Goal: Information Seeking & Learning: Learn about a topic

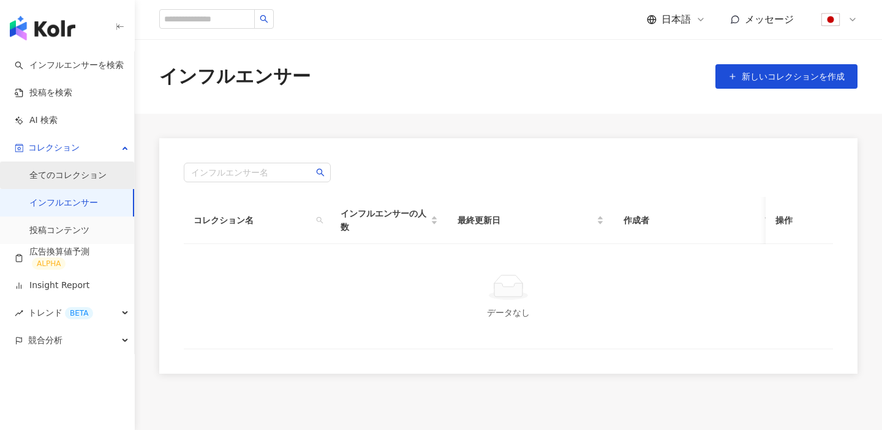
click at [84, 170] on link "全てのコレクション" at bounding box center [67, 176] width 77 height 12
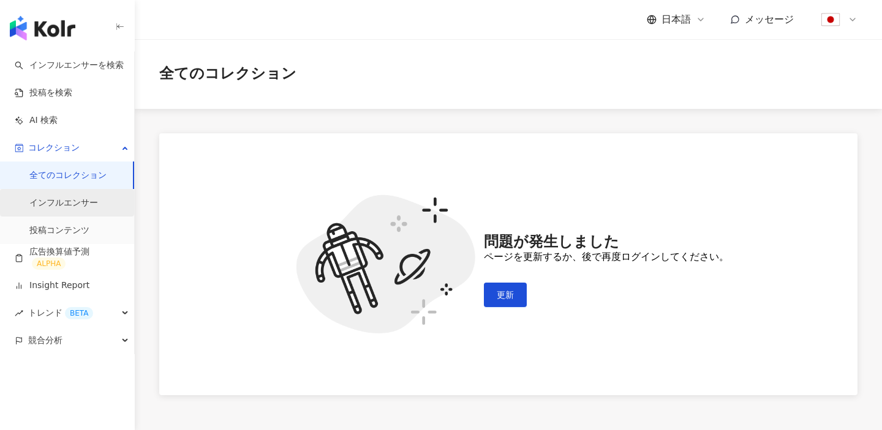
click at [86, 197] on link "インフルエンサー" at bounding box center [63, 203] width 69 height 12
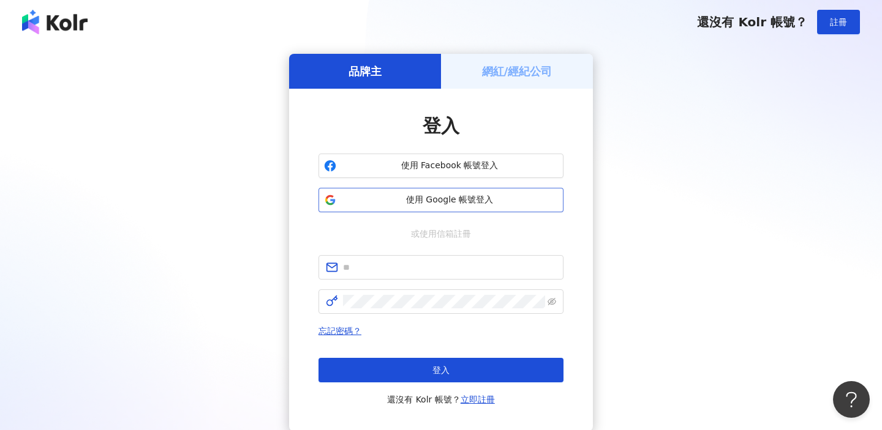
click at [411, 193] on button "使用 Google 帳號登入" at bounding box center [440, 200] width 245 height 24
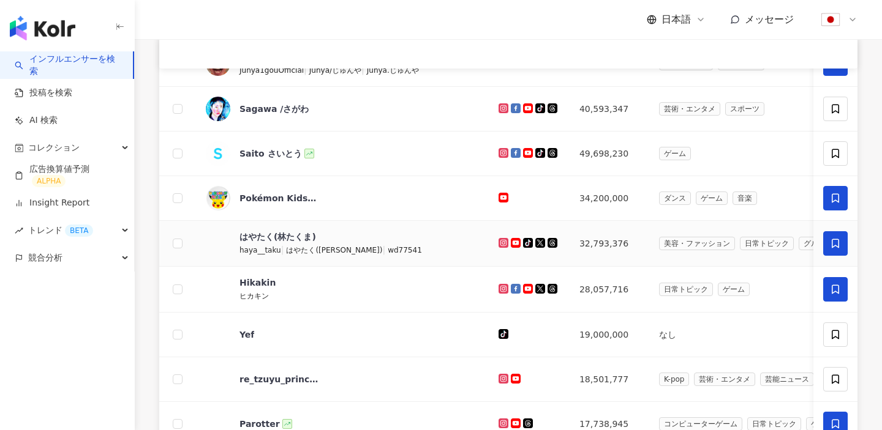
scroll to position [307, 0]
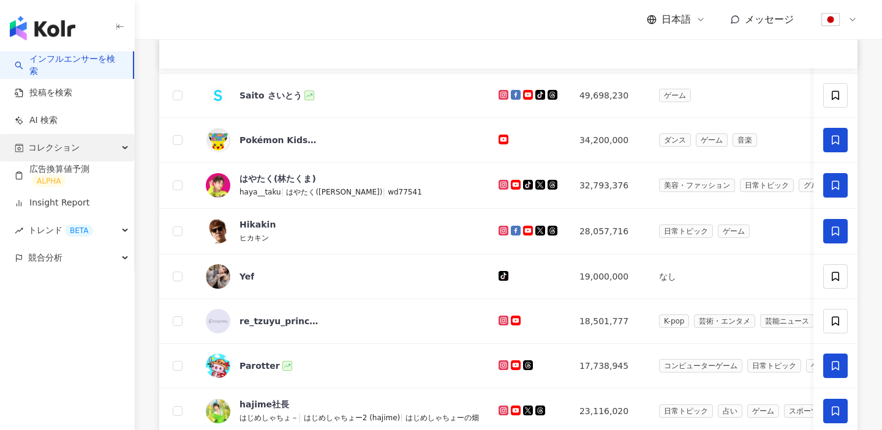
click at [89, 146] on div "コレクション" at bounding box center [67, 148] width 134 height 28
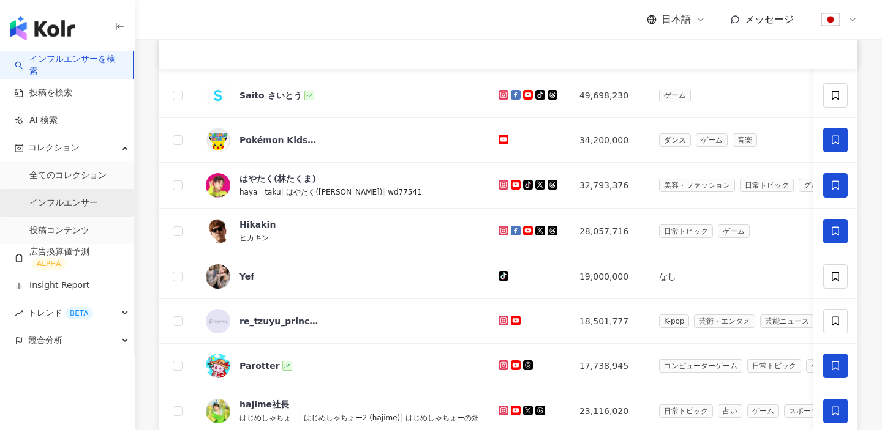
click at [78, 198] on link "インフルエンサー" at bounding box center [63, 203] width 69 height 12
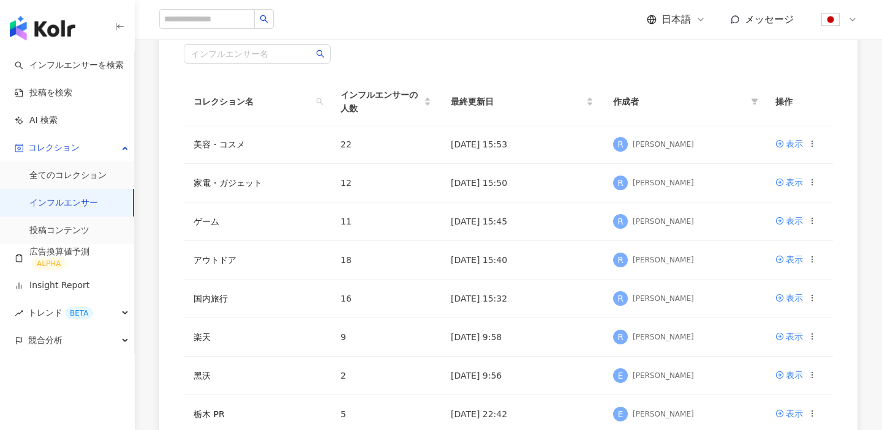
scroll to position [115, 0]
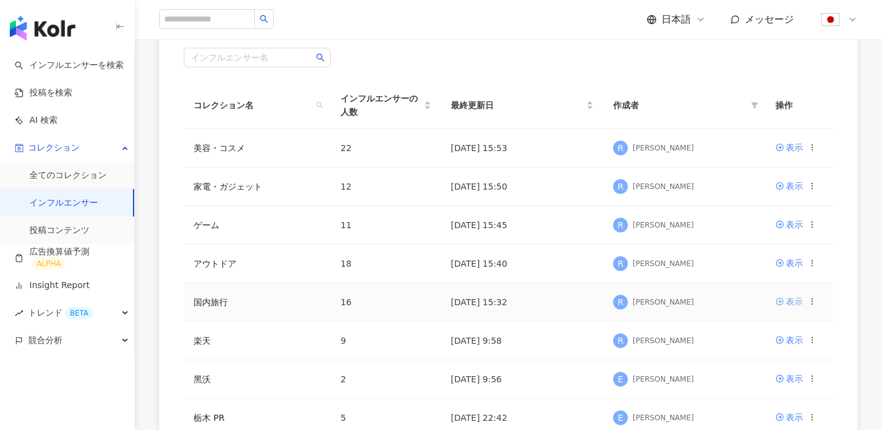
click at [789, 307] on div "表示" at bounding box center [794, 301] width 17 height 13
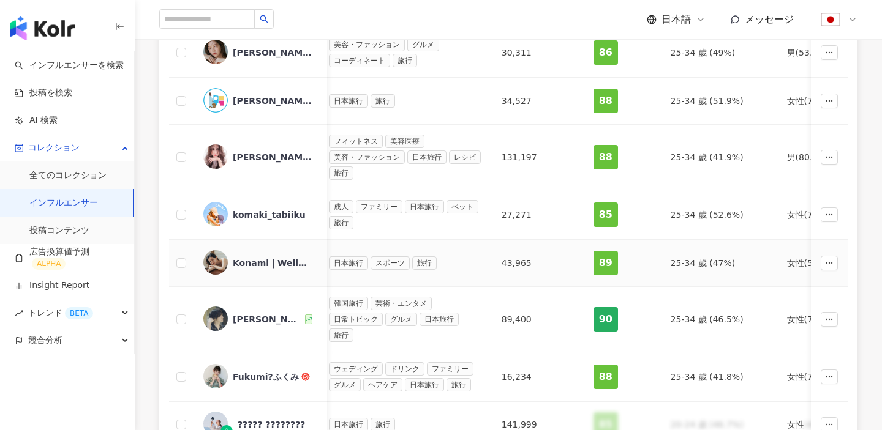
scroll to position [656, 0]
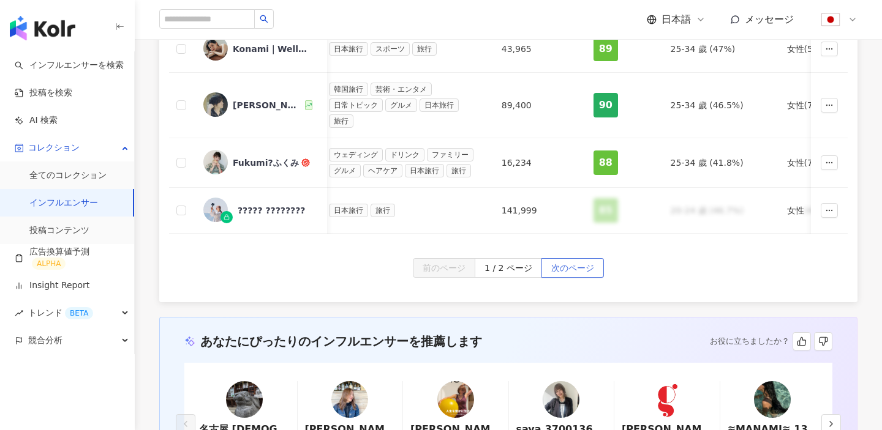
click at [580, 269] on span "次のページ" at bounding box center [572, 269] width 43 height 20
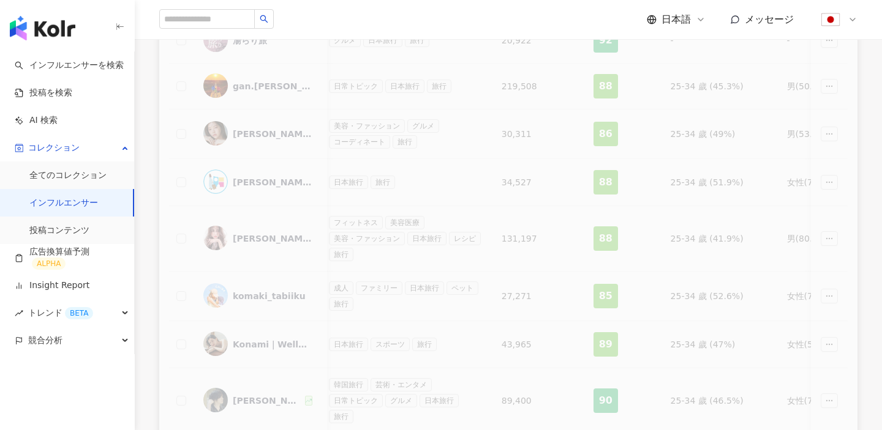
scroll to position [125, 0]
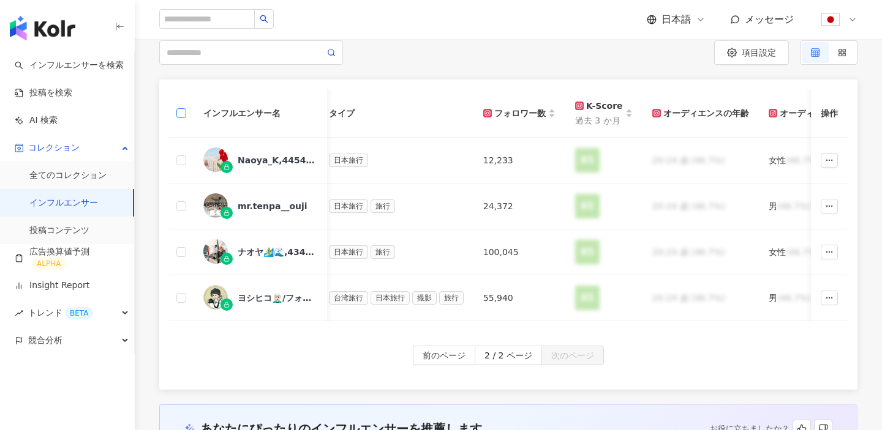
click at [176, 107] on label at bounding box center [181, 113] width 10 height 13
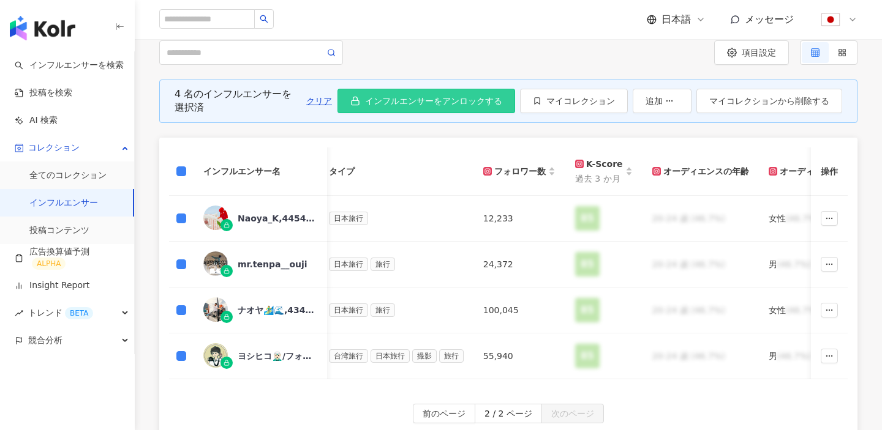
click at [483, 99] on span "インフルエンサーをアンロックする" at bounding box center [433, 101] width 137 height 10
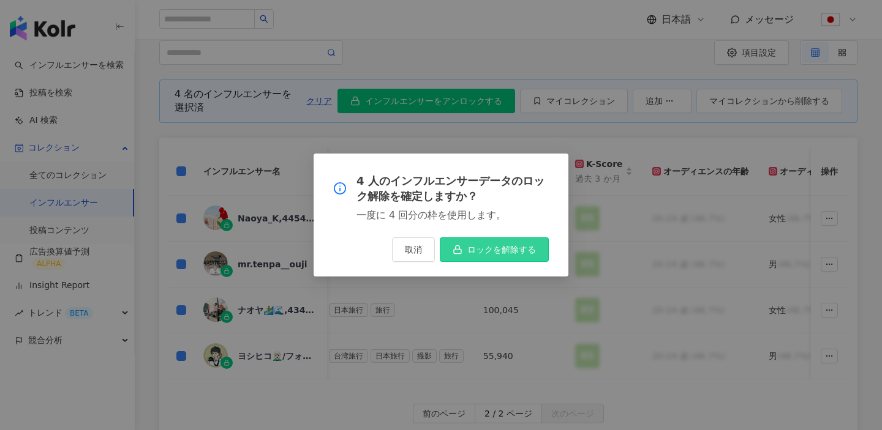
click at [495, 247] on span "ロックを解除する" at bounding box center [501, 250] width 69 height 10
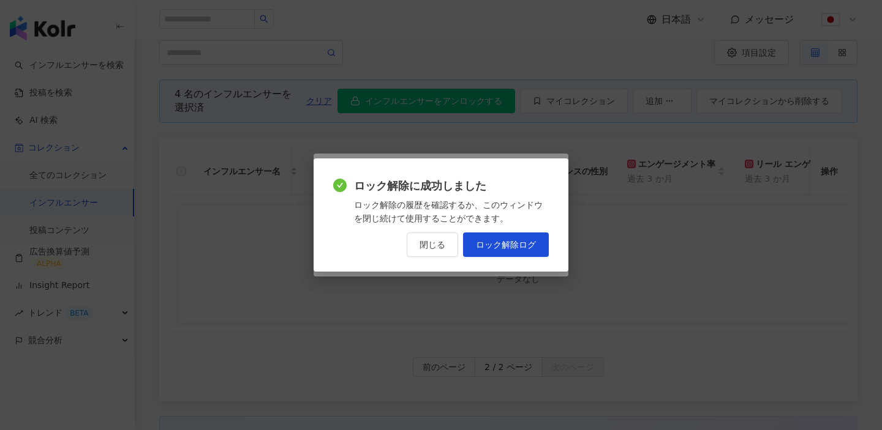
click at [421, 241] on span "閉じる" at bounding box center [432, 245] width 26 height 10
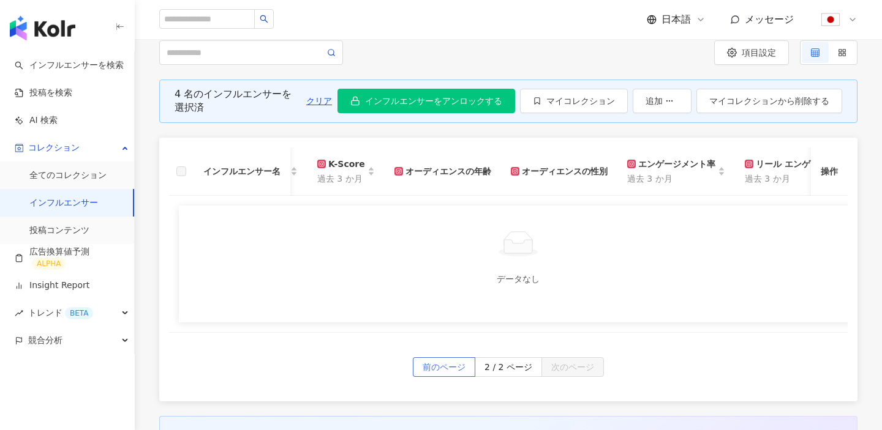
click at [453, 369] on span "前のページ" at bounding box center [443, 368] width 43 height 20
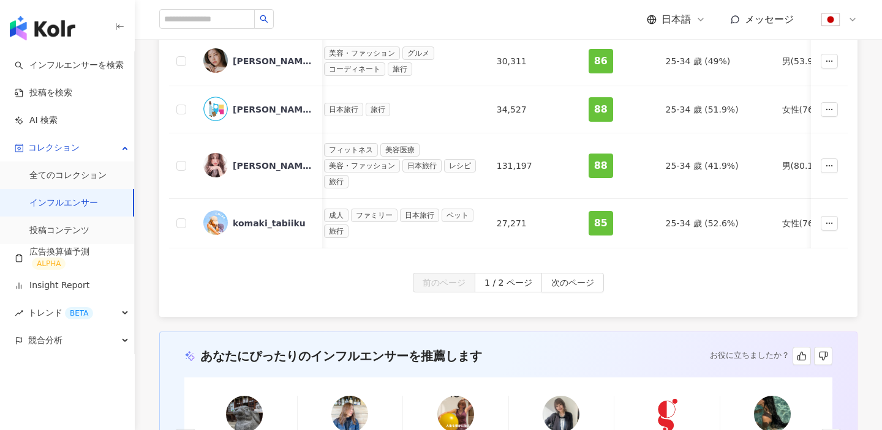
scroll to position [658, 0]
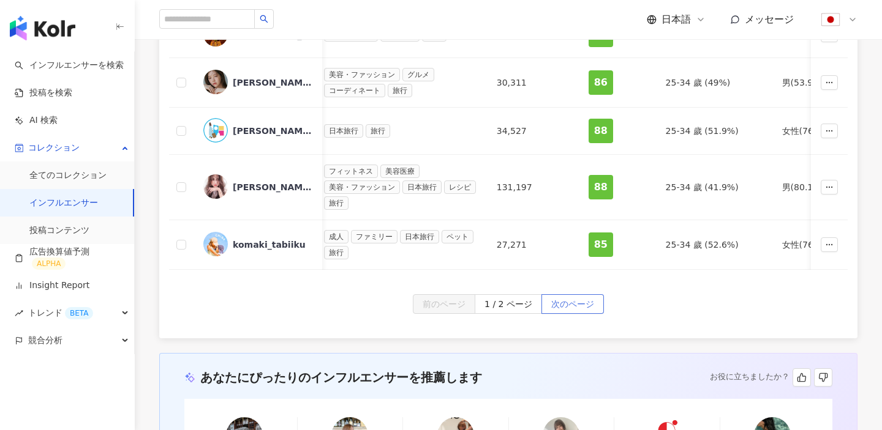
click at [573, 303] on span "次のページ" at bounding box center [572, 305] width 43 height 20
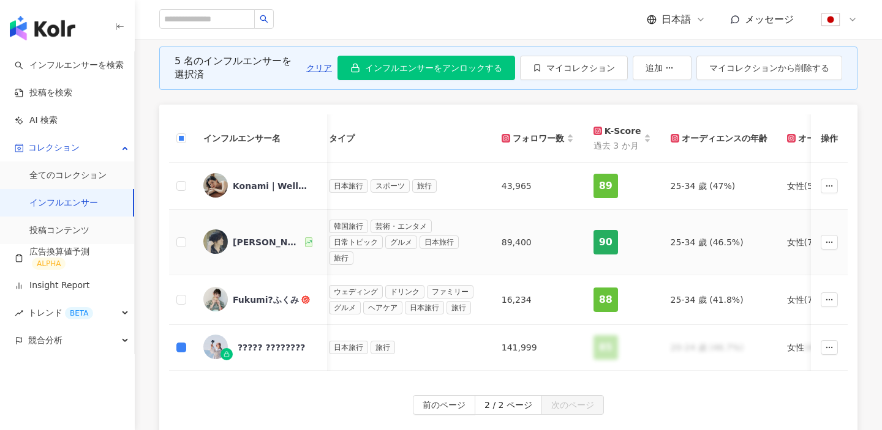
scroll to position [153, 0]
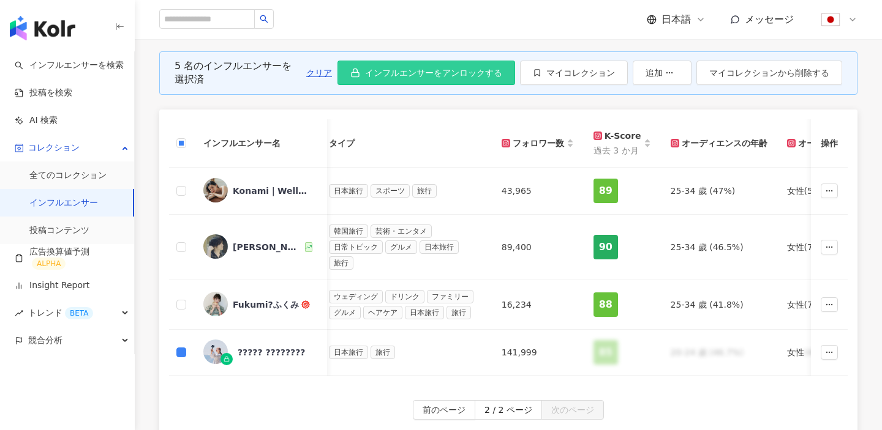
click at [449, 75] on span "インフルエンサーをアンロックする" at bounding box center [433, 73] width 137 height 10
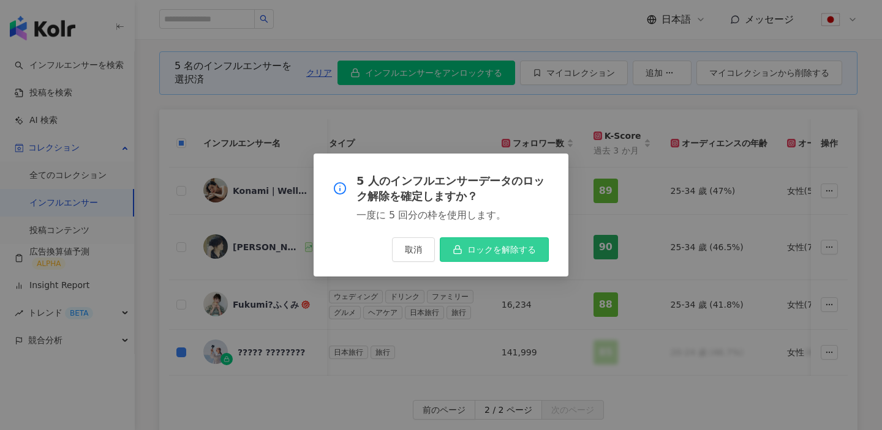
click at [480, 245] on span "ロックを解除する" at bounding box center [501, 250] width 69 height 10
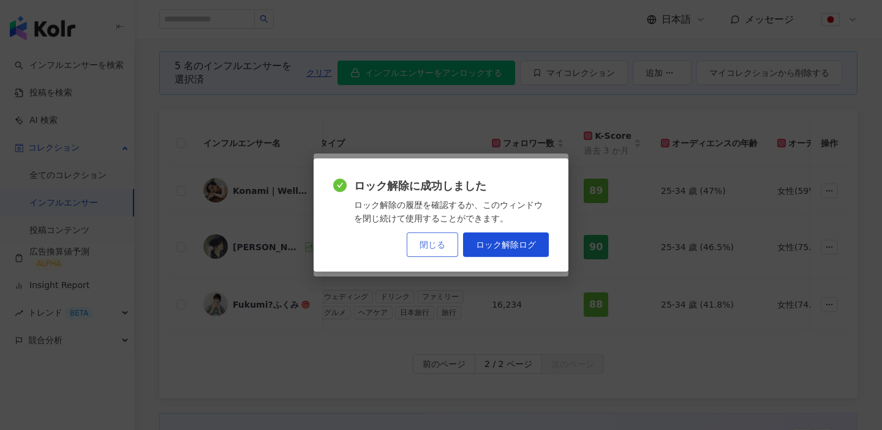
click at [437, 249] on span "閉じる" at bounding box center [432, 245] width 26 height 10
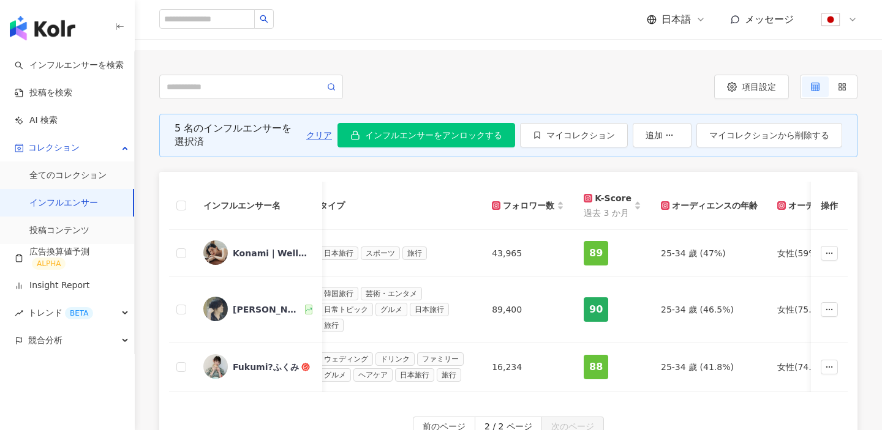
scroll to position [88, 0]
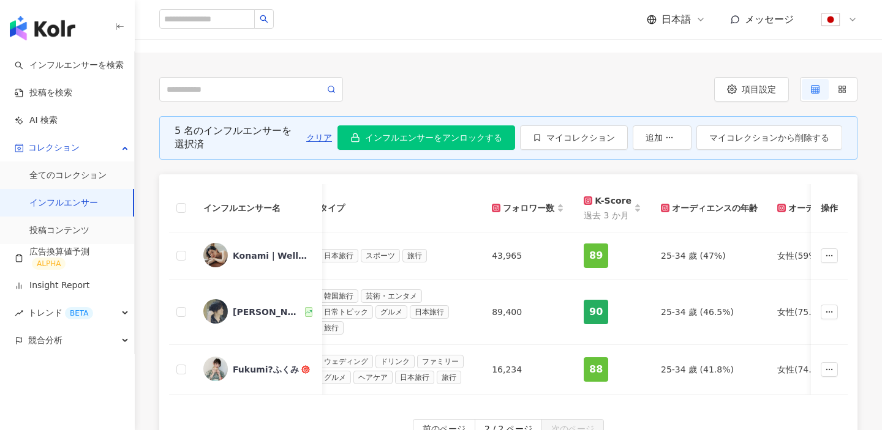
click at [96, 203] on link "インフルエンサー" at bounding box center [63, 203] width 69 height 12
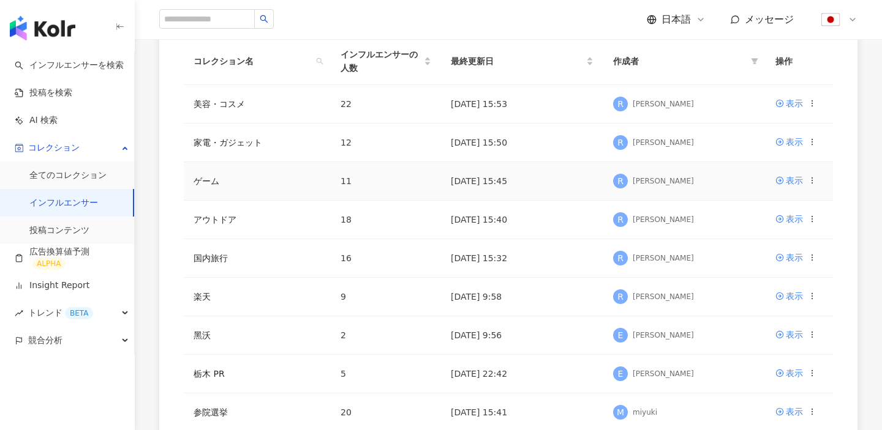
scroll to position [153, 0]
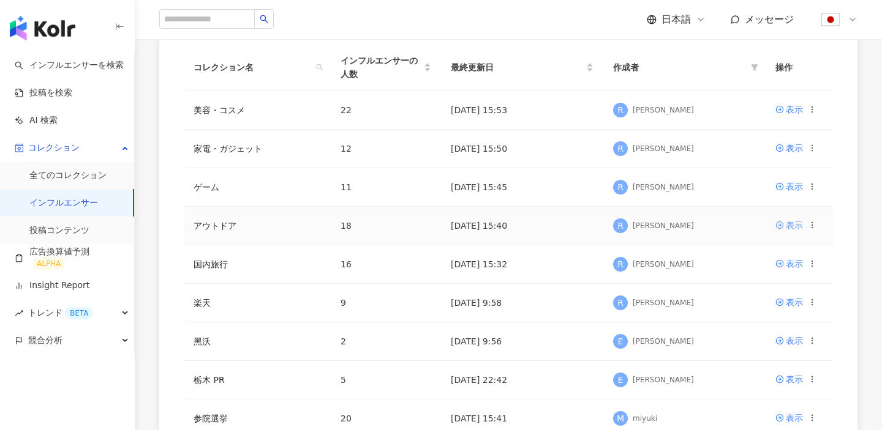
click at [799, 223] on div "表示" at bounding box center [794, 225] width 17 height 13
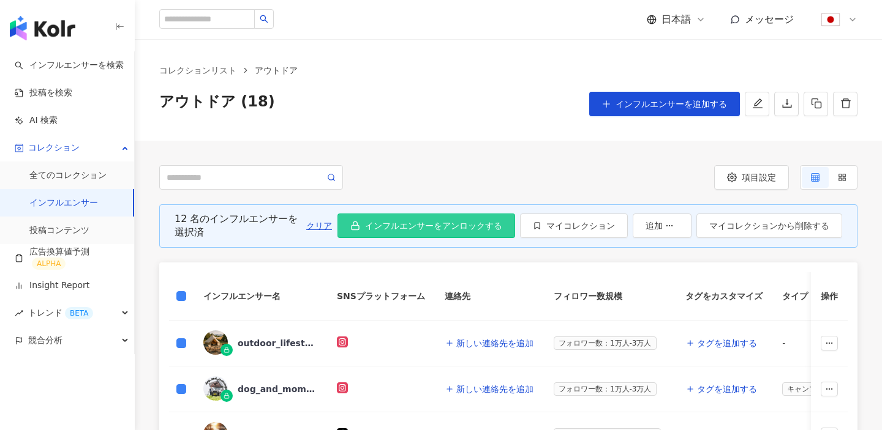
click at [400, 229] on span "インフルエンサーをアンロックする" at bounding box center [433, 226] width 137 height 10
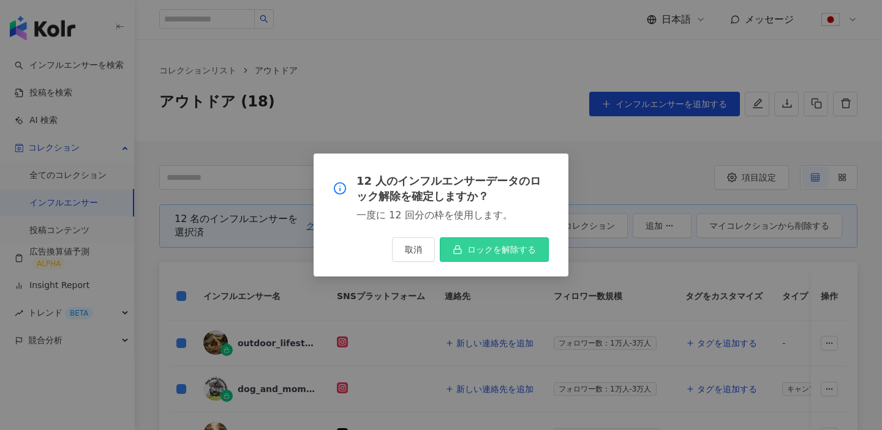
click at [481, 257] on button "ロックを解除する" at bounding box center [494, 250] width 109 height 24
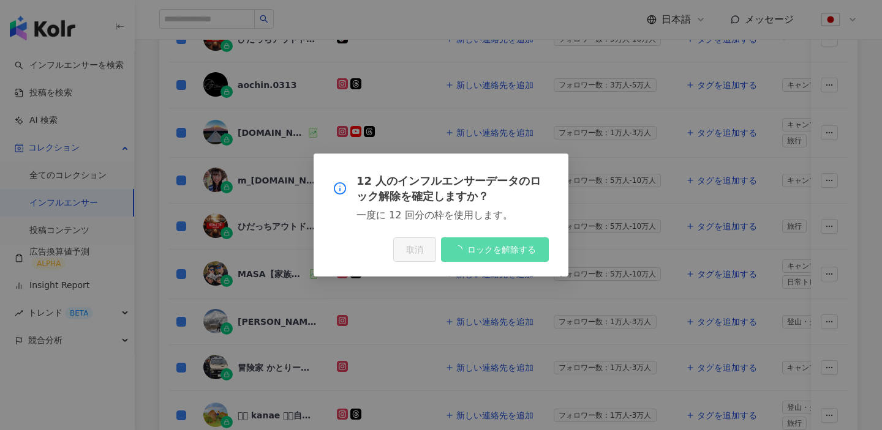
scroll to position [380, 0]
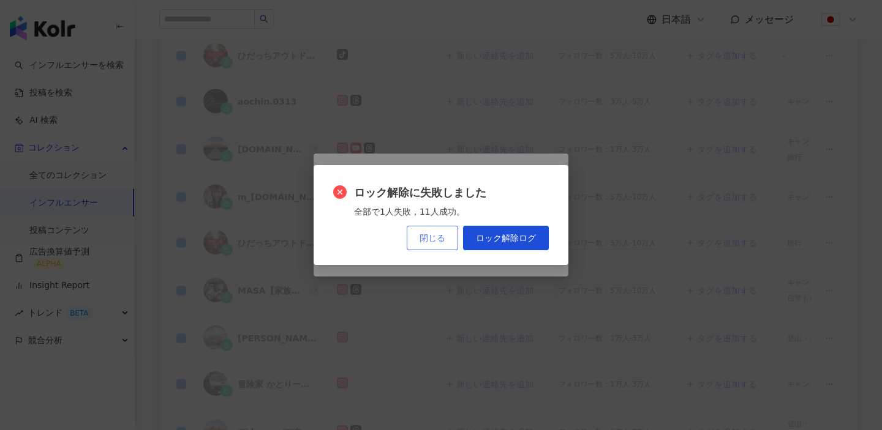
click at [435, 231] on button "閉じる" at bounding box center [432, 238] width 51 height 24
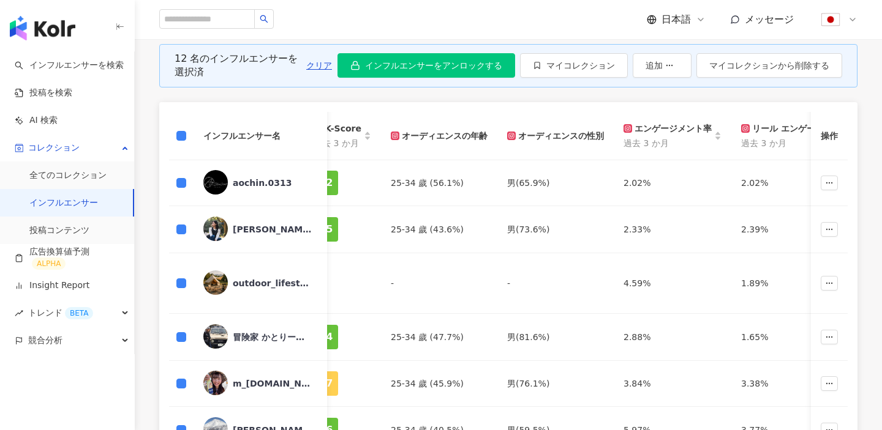
scroll to position [0, 0]
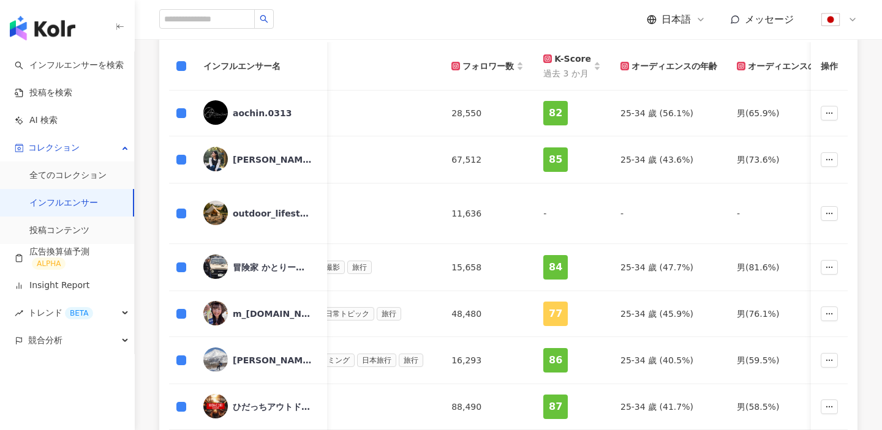
scroll to position [218, 0]
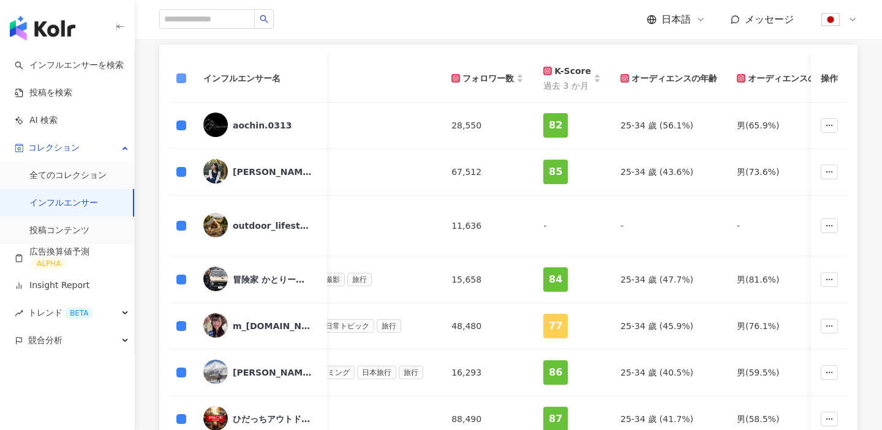
click at [183, 83] on label at bounding box center [181, 78] width 10 height 13
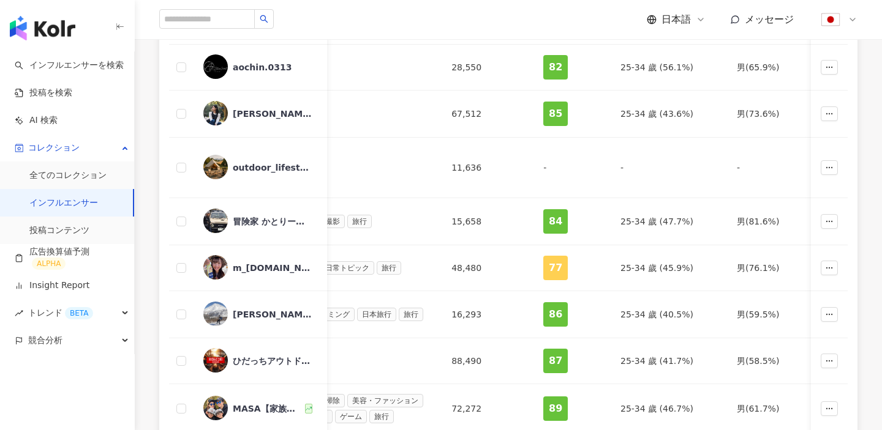
scroll to position [160, 0]
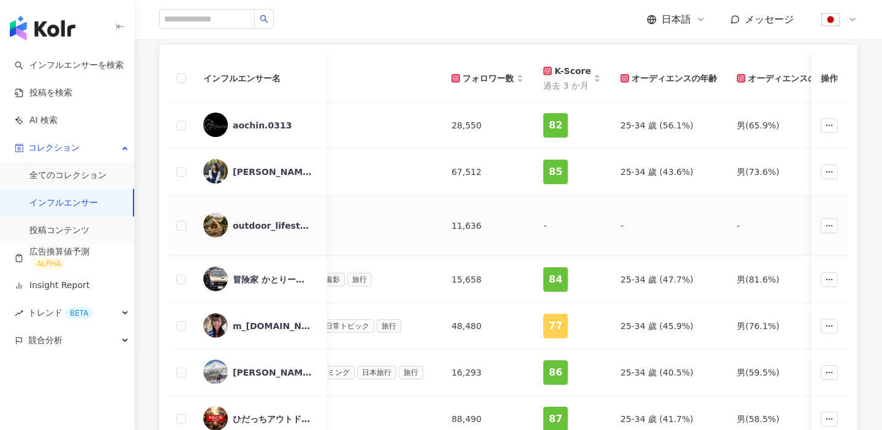
click at [189, 216] on td at bounding box center [181, 226] width 24 height 61
click at [173, 212] on td at bounding box center [181, 226] width 24 height 61
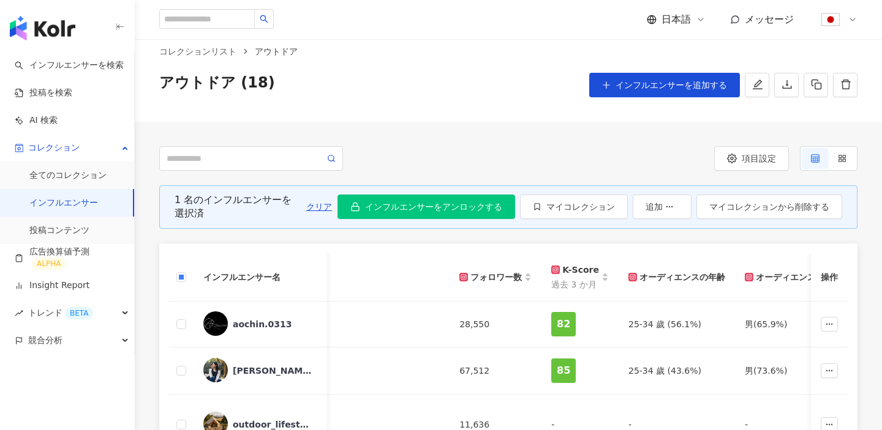
scroll to position [0, 0]
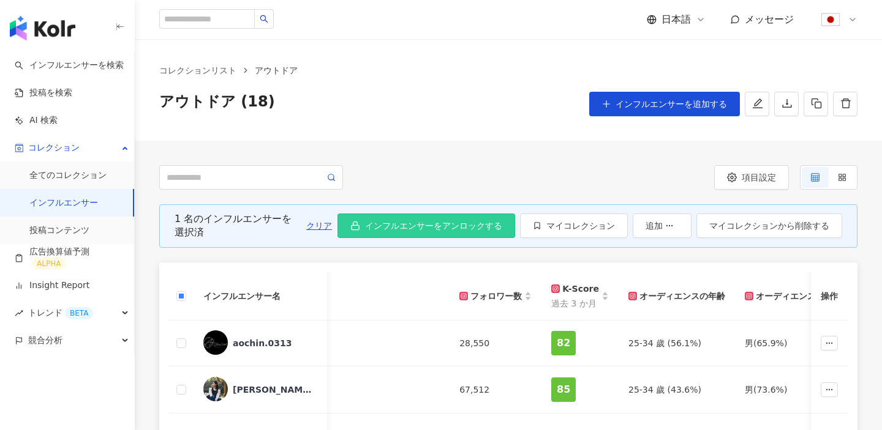
click at [478, 219] on button "インフルエンサーをアンロックする" at bounding box center [426, 226] width 178 height 24
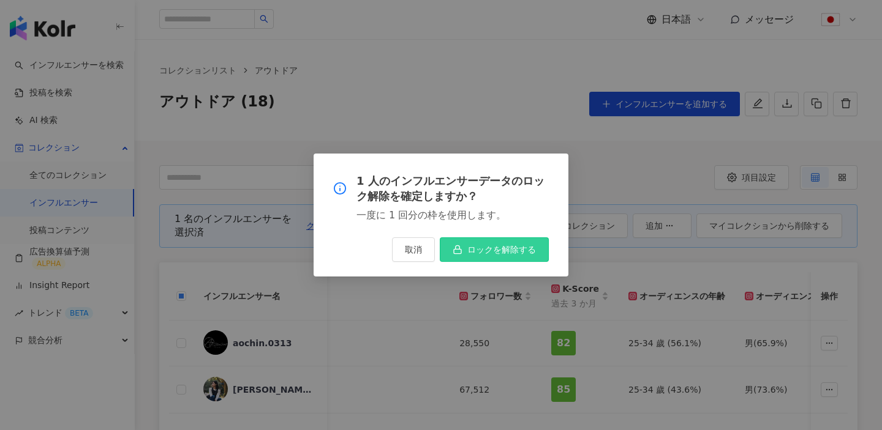
click at [471, 247] on span "ロックを解除する" at bounding box center [501, 250] width 69 height 10
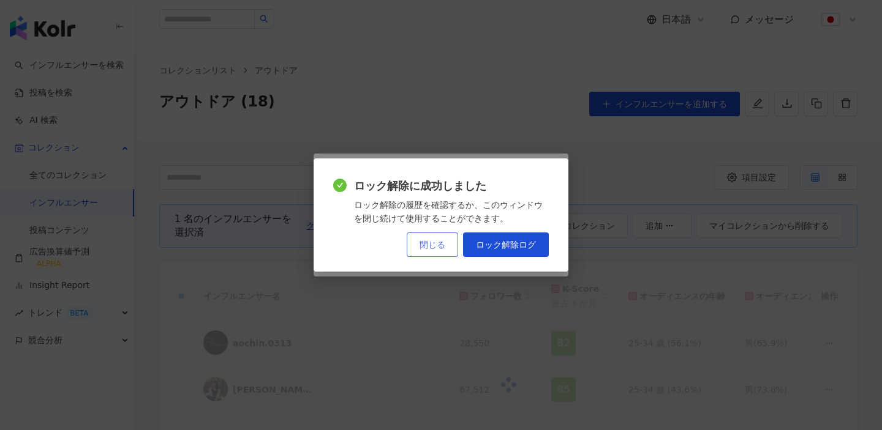
click at [430, 242] on span "閉じる" at bounding box center [432, 245] width 26 height 10
click at [430, 242] on div "1 人のインフルエンサーデータのロック解除を確定しますか？ 一度に 1 回分の枠を使用します。 取消 ロックを解除する" at bounding box center [441, 215] width 882 height 430
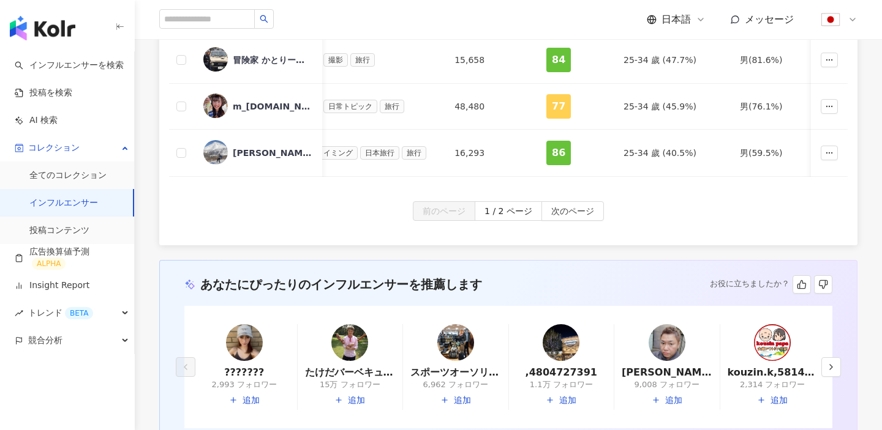
scroll to position [697, 0]
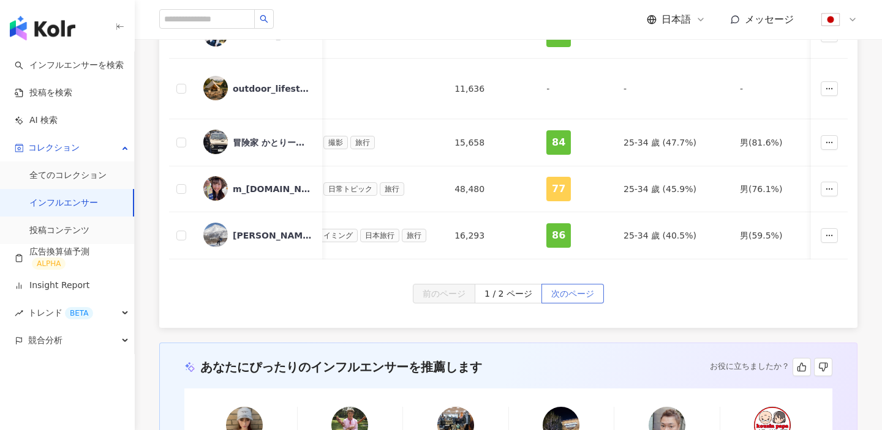
click at [579, 285] on span "次のページ" at bounding box center [572, 295] width 43 height 20
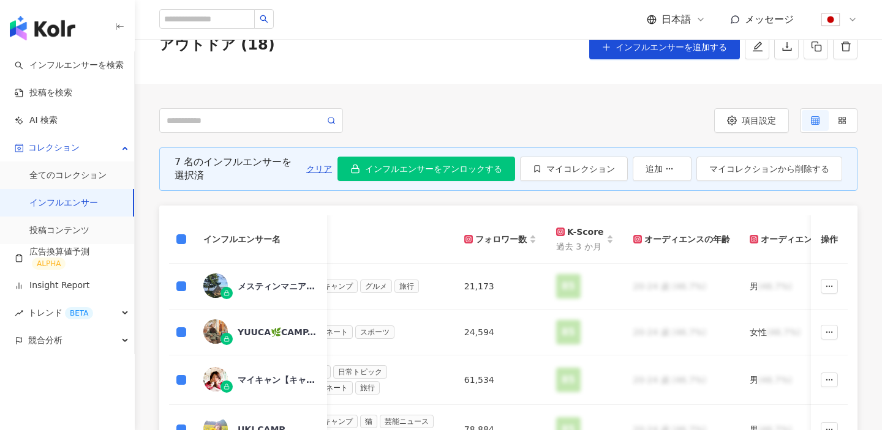
scroll to position [5, 0]
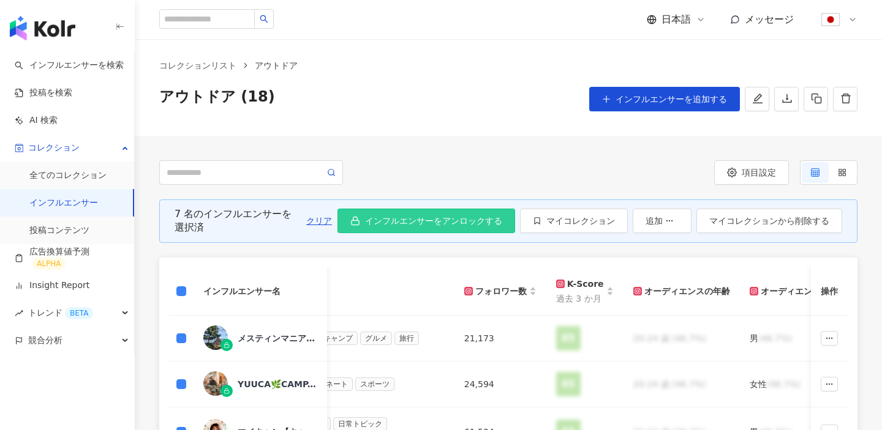
click at [462, 216] on span "インフルエンサーをアンロックする" at bounding box center [433, 221] width 137 height 10
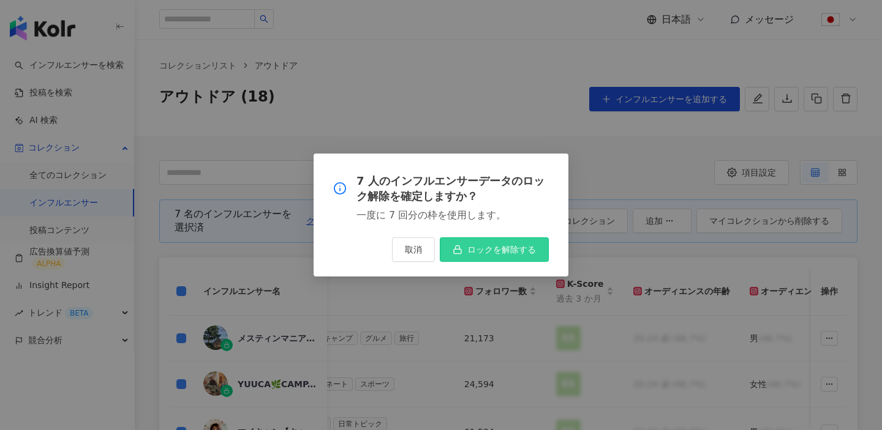
click at [466, 238] on button "ロックを解除する" at bounding box center [494, 250] width 109 height 24
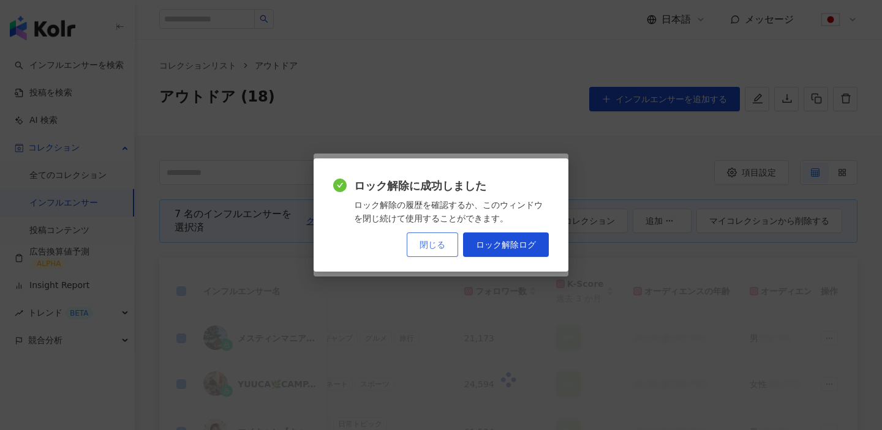
click at [435, 240] on span "閉じる" at bounding box center [432, 245] width 26 height 10
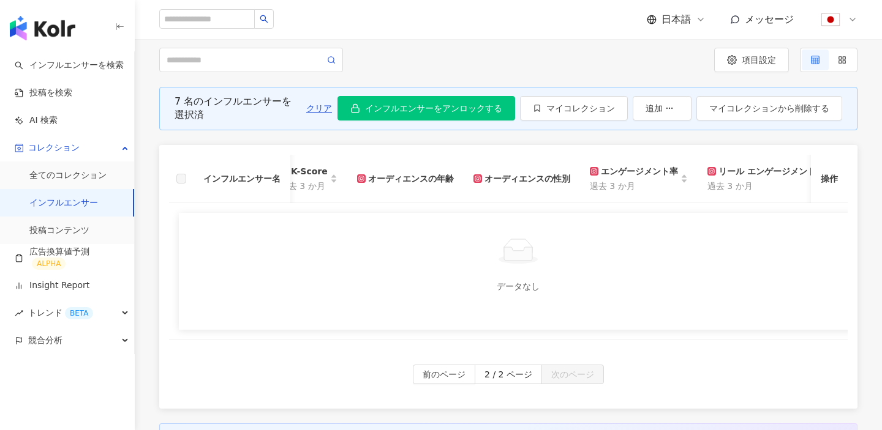
scroll to position [145, 0]
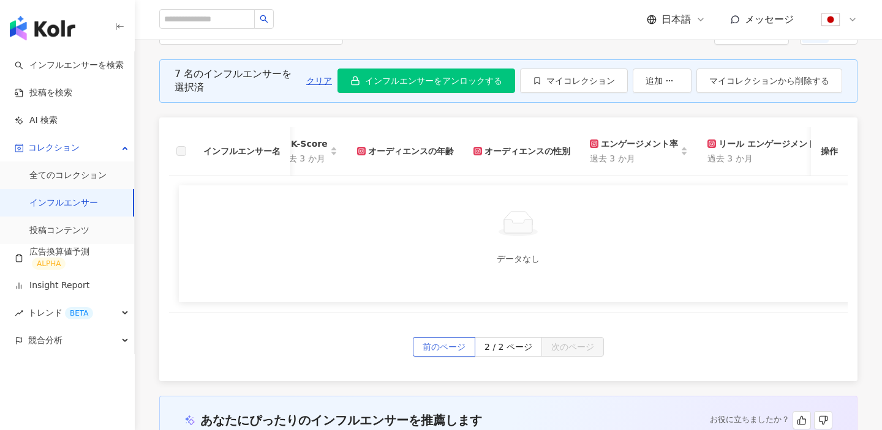
click at [440, 345] on span "前のページ" at bounding box center [443, 348] width 43 height 20
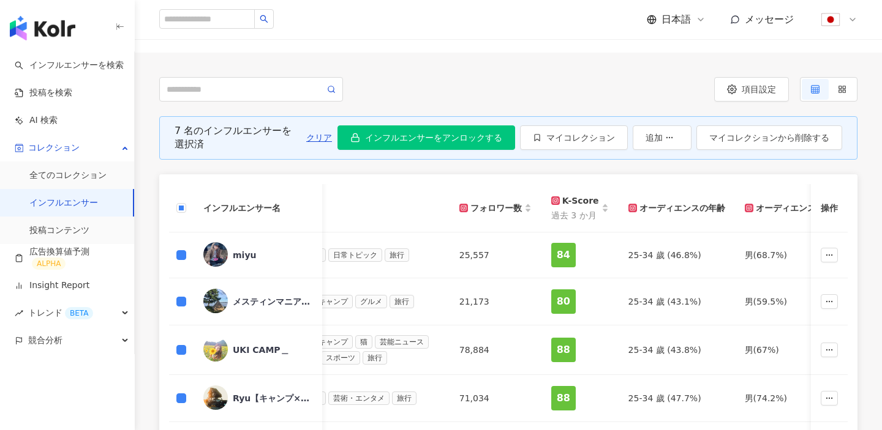
scroll to position [76, 0]
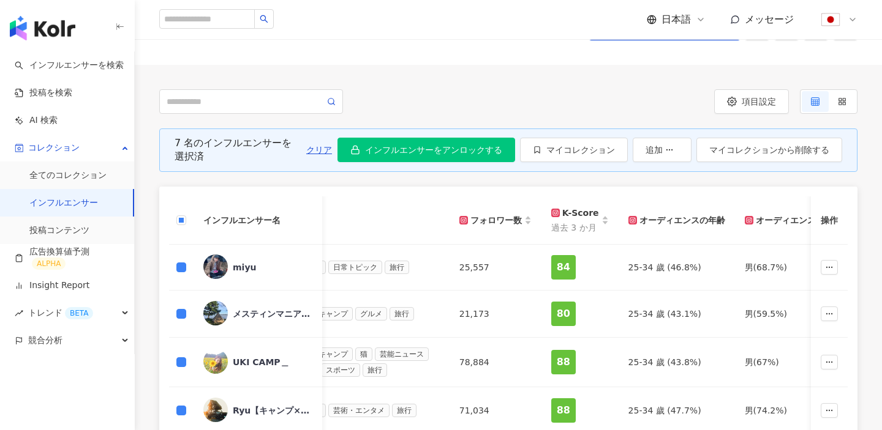
click at [173, 220] on th at bounding box center [181, 221] width 24 height 48
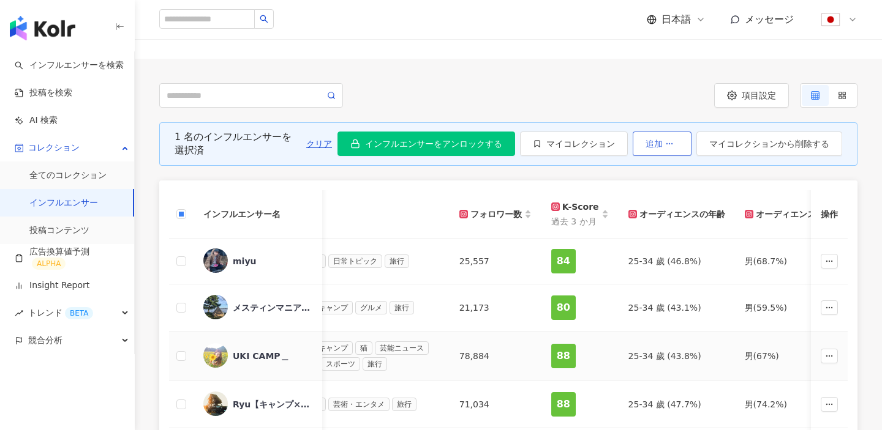
scroll to position [42, 0]
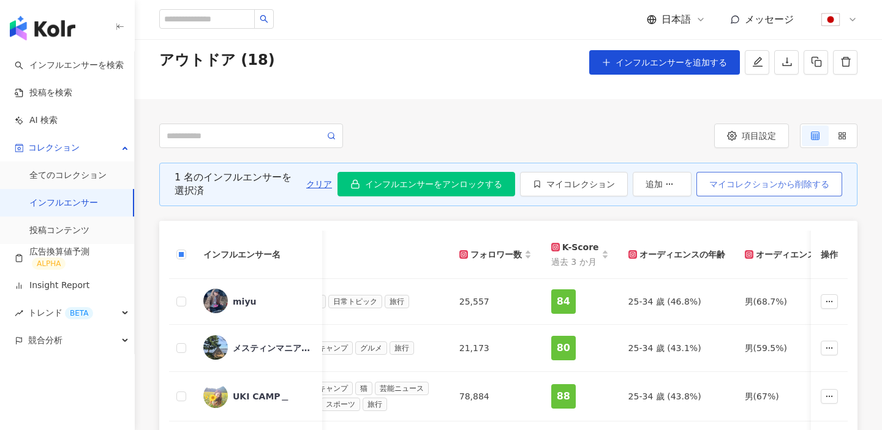
click at [751, 182] on span "マイコレクションから削除する" at bounding box center [769, 184] width 120 height 10
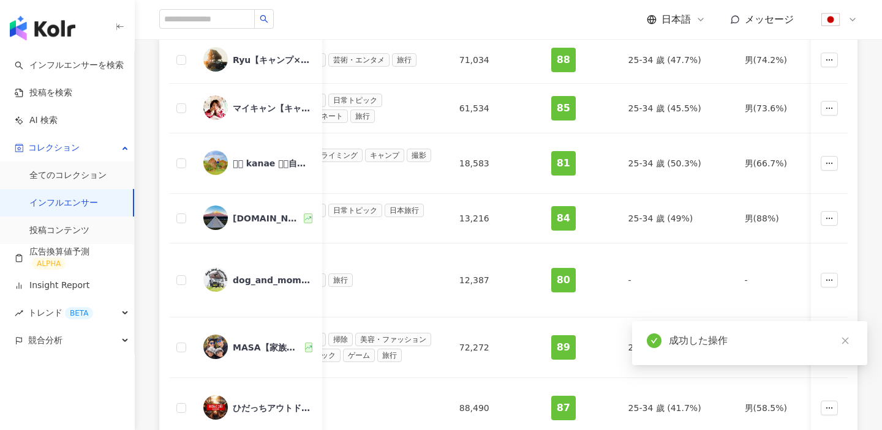
scroll to position [537, 0]
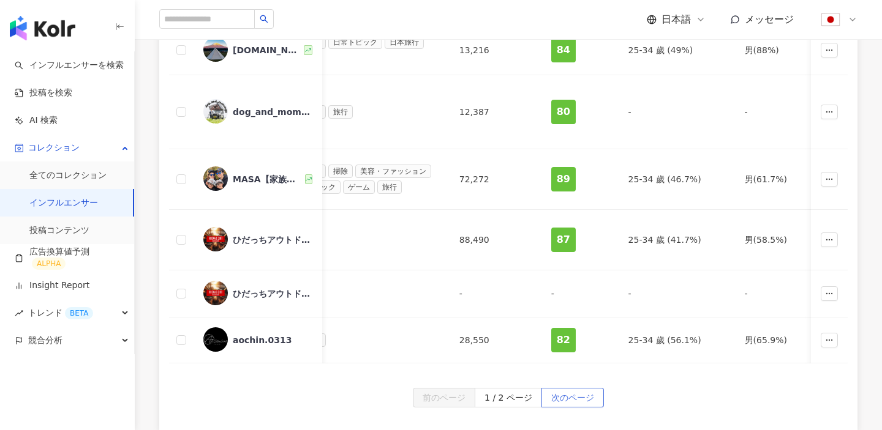
click at [569, 389] on span "次のページ" at bounding box center [572, 399] width 43 height 20
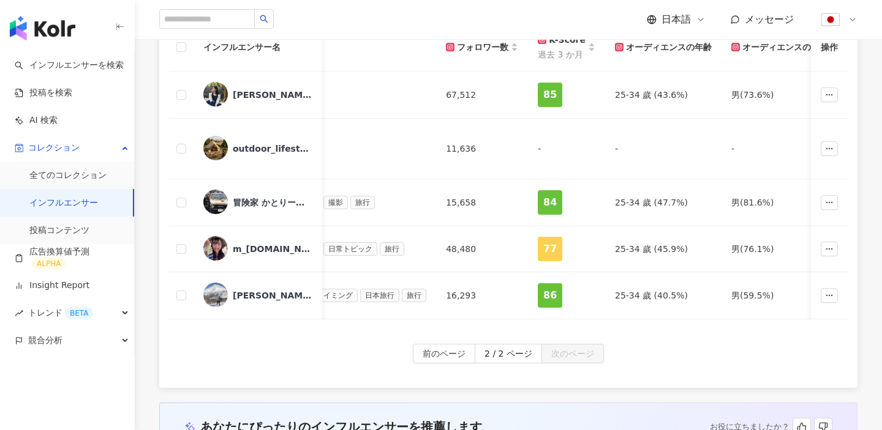
scroll to position [143, 0]
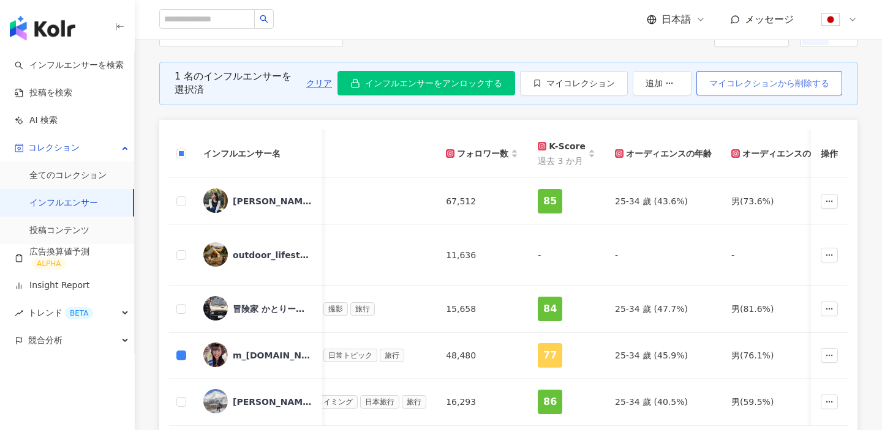
click at [784, 84] on span "マイコレクションから削除する" at bounding box center [769, 83] width 120 height 10
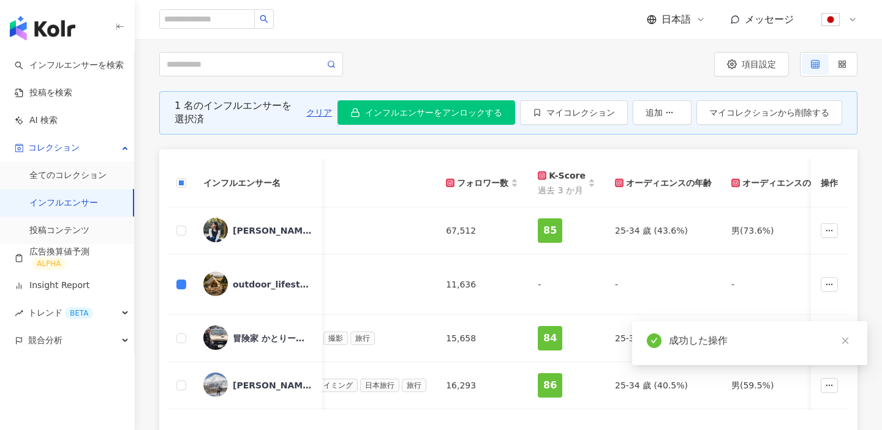
scroll to position [103, 0]
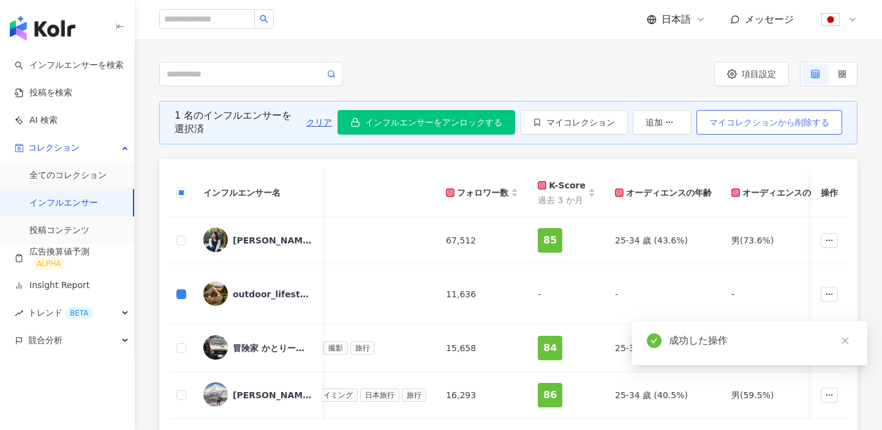
click at [743, 118] on span "マイコレクションから削除する" at bounding box center [769, 123] width 120 height 10
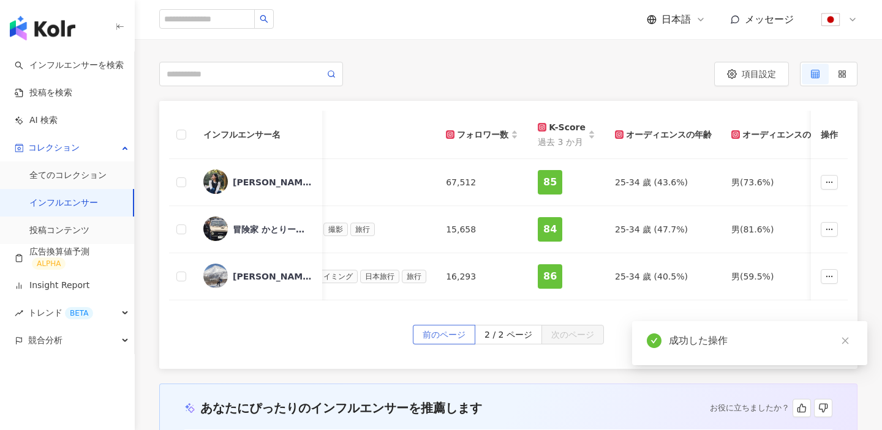
click at [443, 337] on span "前のページ" at bounding box center [443, 336] width 43 height 20
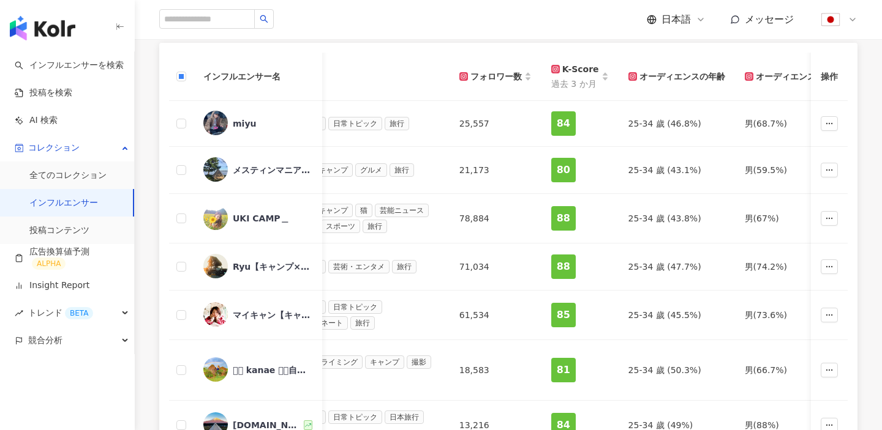
scroll to position [73, 0]
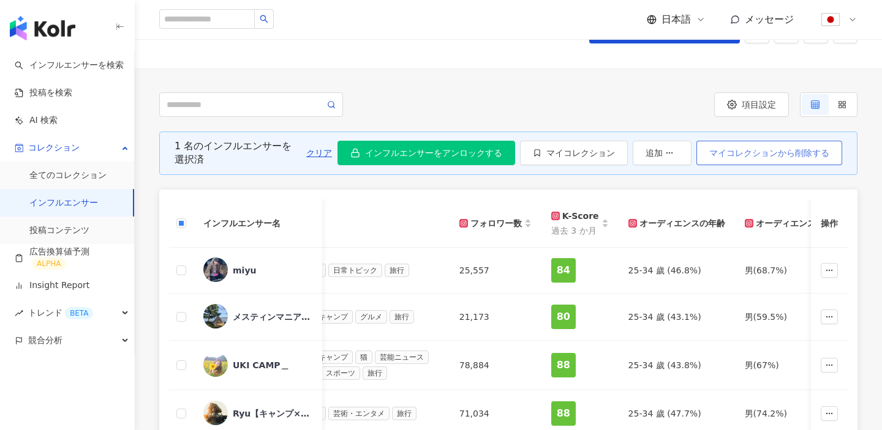
click at [736, 152] on span "マイコレクションから削除する" at bounding box center [769, 153] width 120 height 10
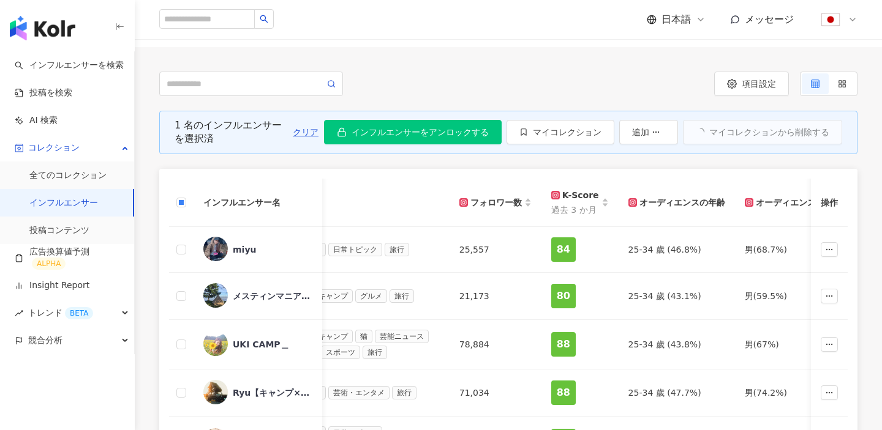
scroll to position [11, 0]
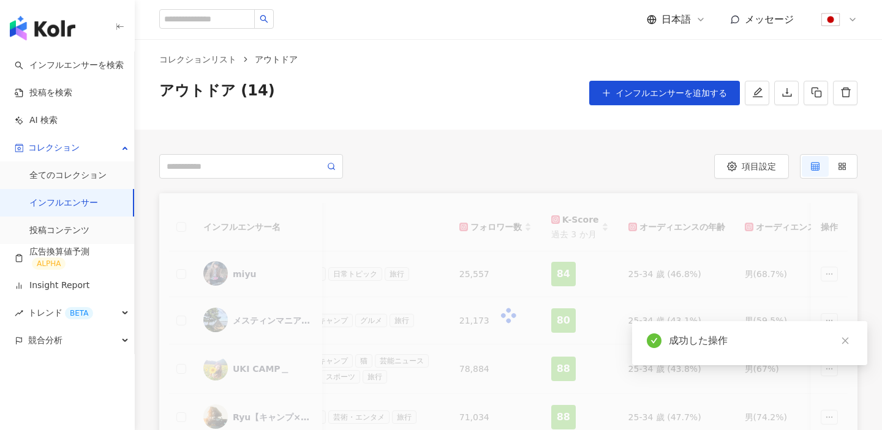
click at [48, 204] on link "インフルエンサー" at bounding box center [63, 203] width 69 height 12
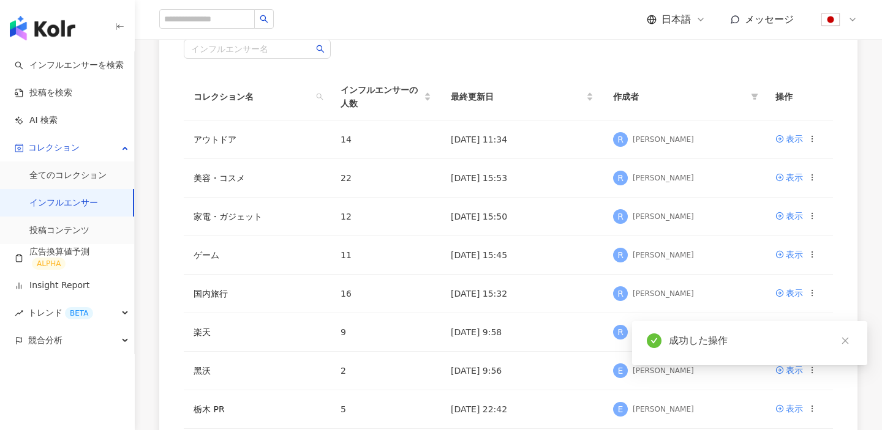
scroll to position [125, 0]
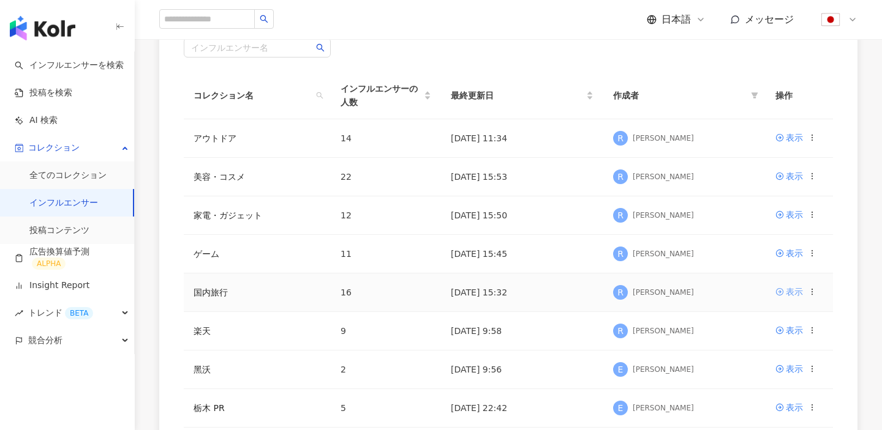
click at [787, 289] on div "表示" at bounding box center [794, 291] width 17 height 13
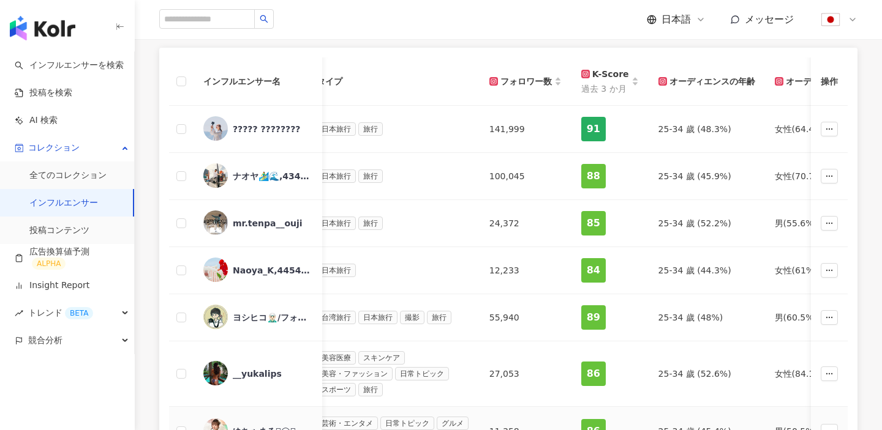
scroll to position [140, 0]
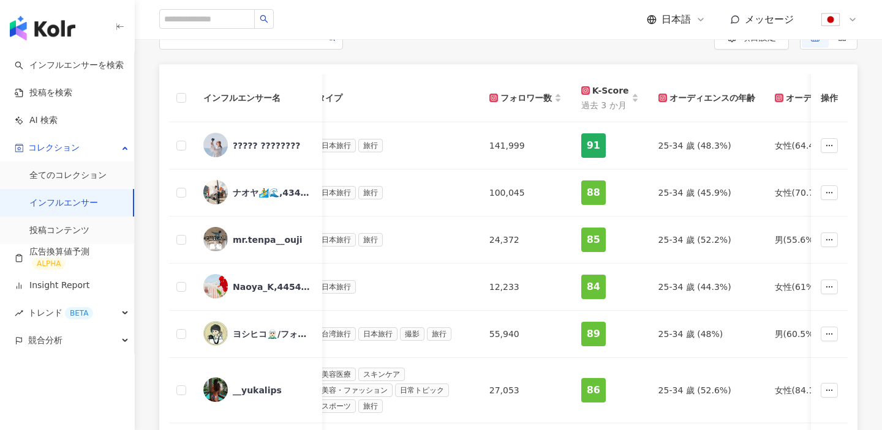
click at [83, 197] on link "インフルエンサー" at bounding box center [63, 203] width 69 height 12
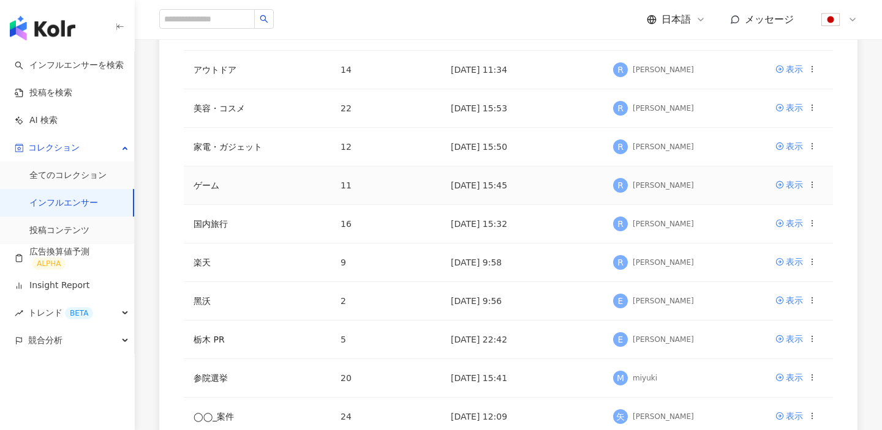
scroll to position [181, 0]
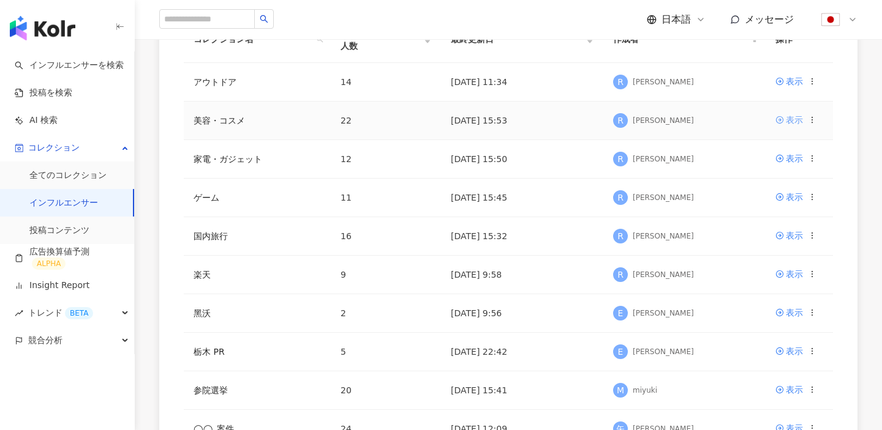
click at [784, 118] on link "表示" at bounding box center [789, 119] width 28 height 13
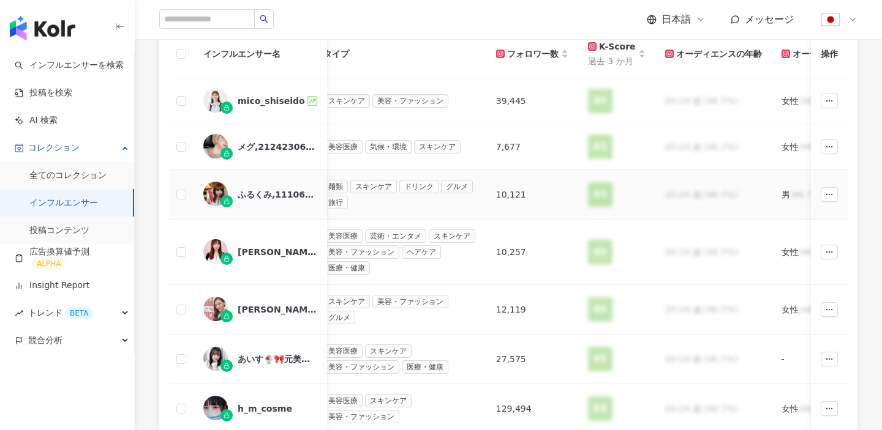
scroll to position [118, 0]
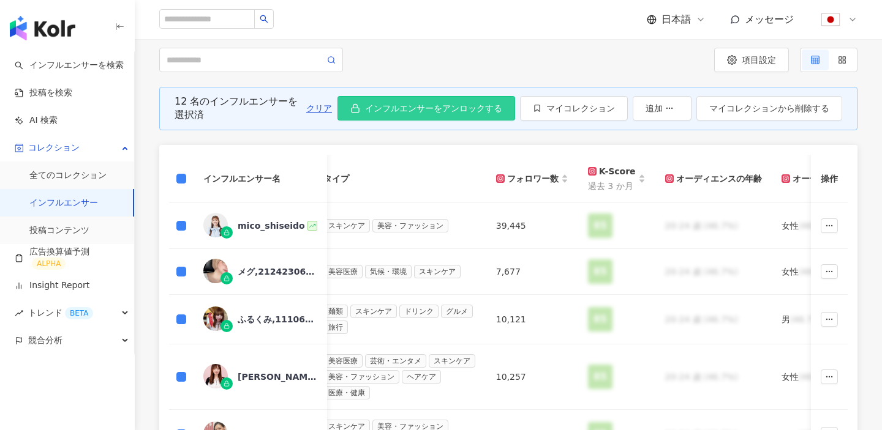
click at [443, 112] on span "インフルエンサーをアンロックする" at bounding box center [433, 108] width 137 height 10
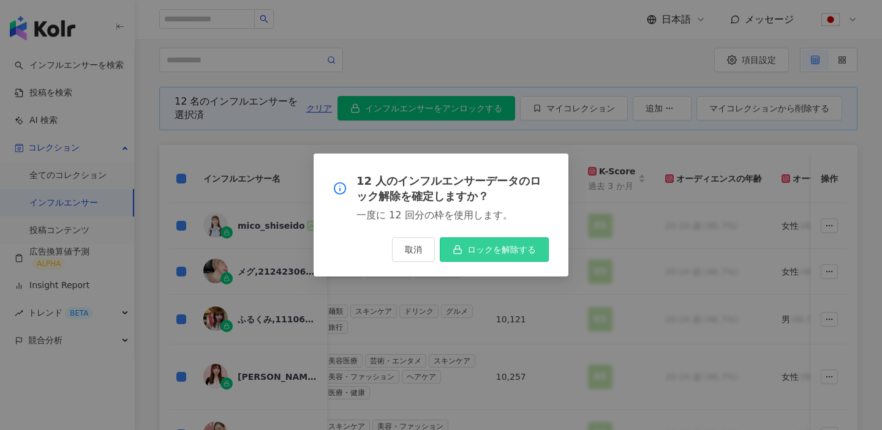
click at [460, 260] on button "ロックを解除する" at bounding box center [494, 250] width 109 height 24
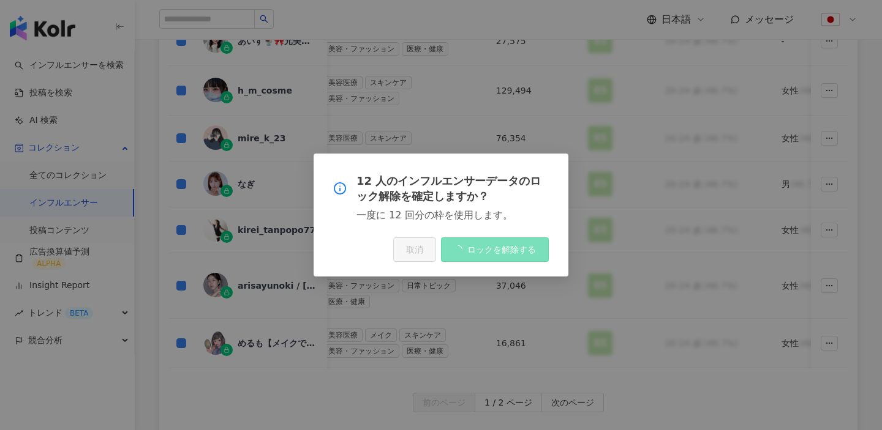
scroll to position [617, 0]
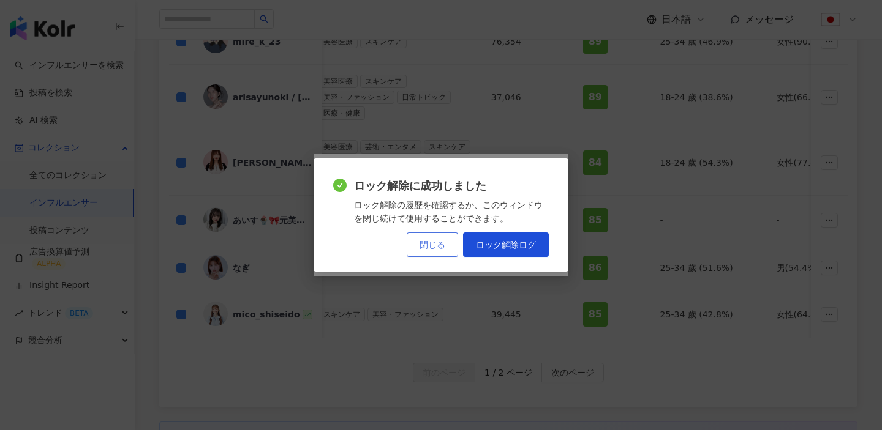
click at [445, 238] on button "閉じる" at bounding box center [432, 245] width 51 height 24
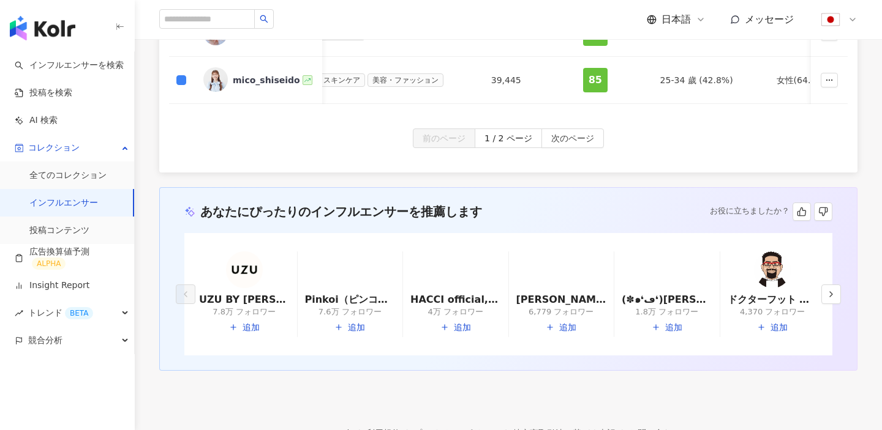
scroll to position [823, 0]
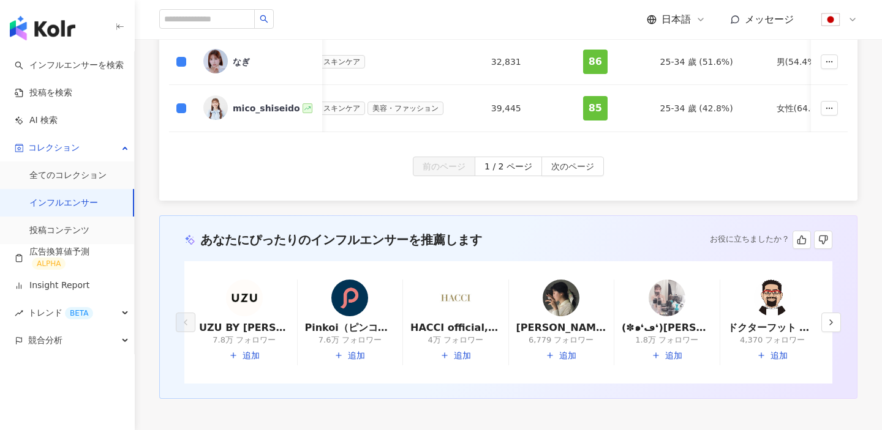
click at [571, 170] on span "次のページ" at bounding box center [572, 167] width 43 height 20
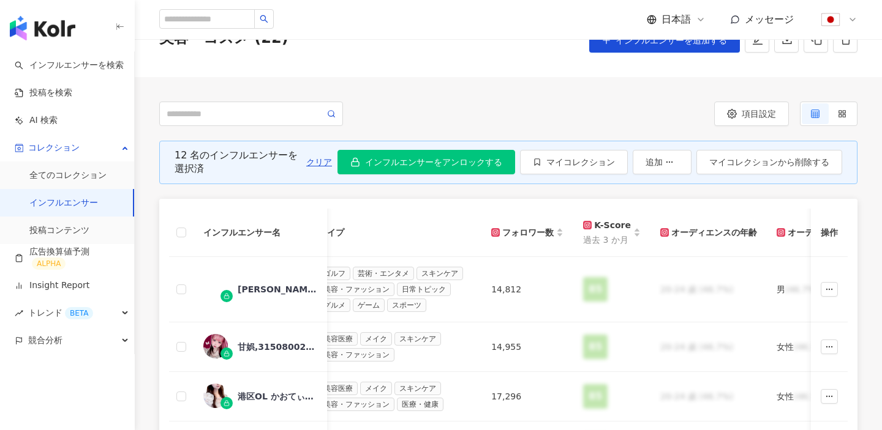
scroll to position [0, 0]
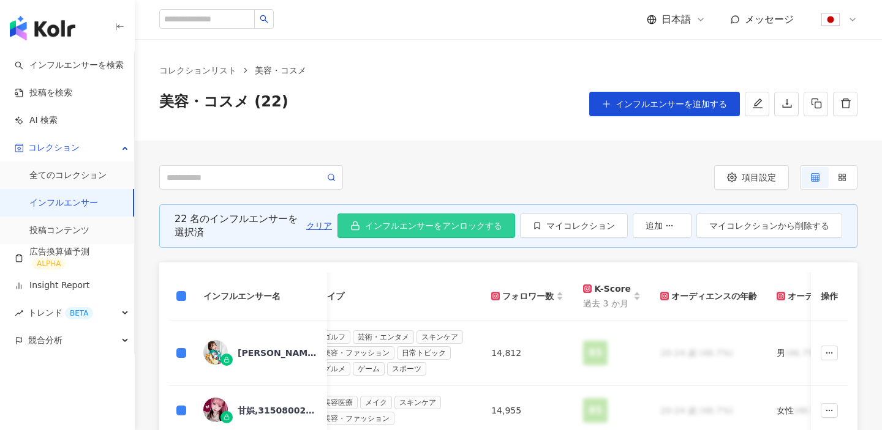
click at [466, 223] on span "インフルエンサーをアンロックする" at bounding box center [433, 226] width 137 height 10
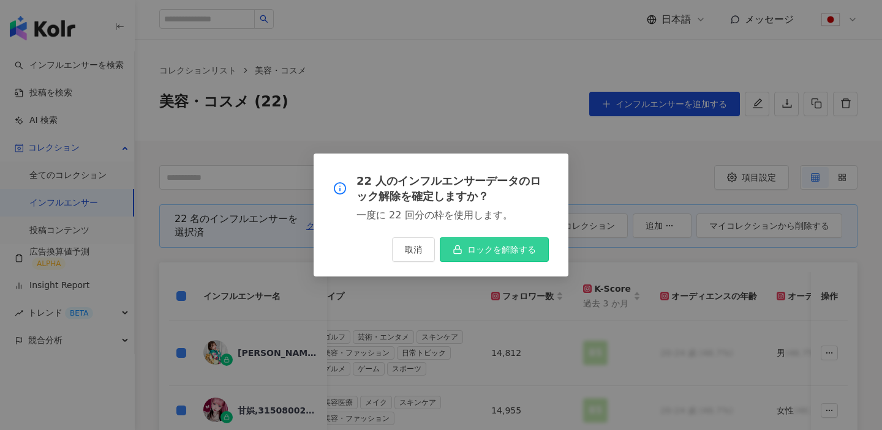
click at [468, 246] on span "ロックを解除する" at bounding box center [501, 250] width 69 height 10
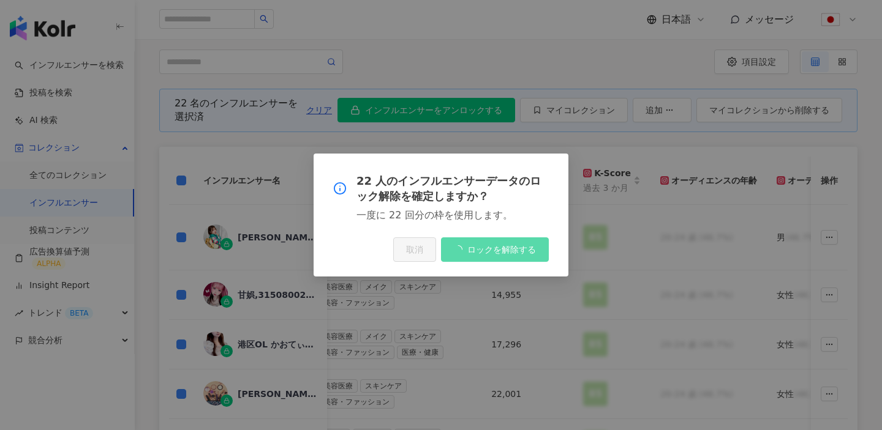
scroll to position [116, 0]
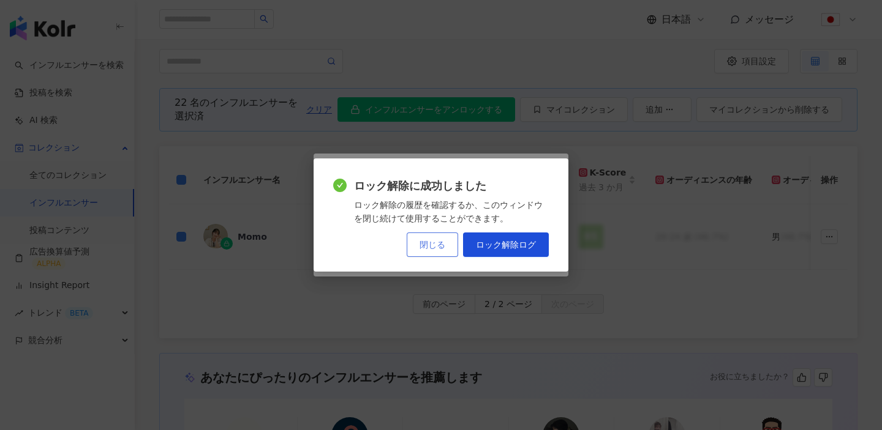
click at [432, 233] on button "閉じる" at bounding box center [432, 245] width 51 height 24
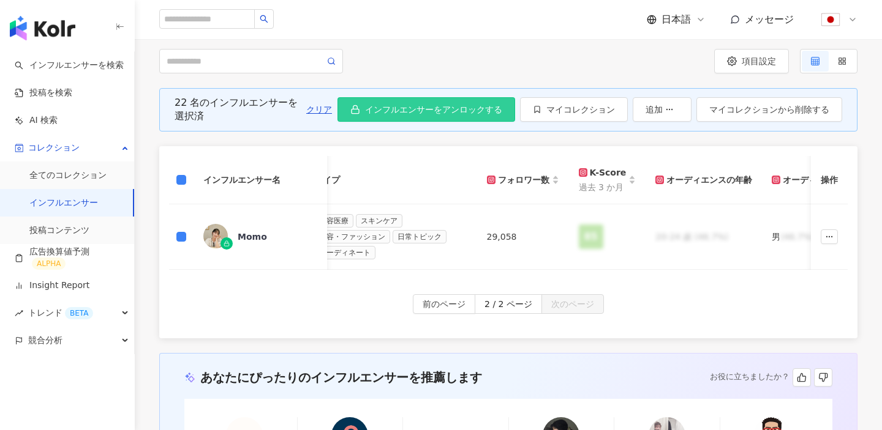
click at [442, 108] on span "インフルエンサーをアンロックする" at bounding box center [433, 110] width 137 height 10
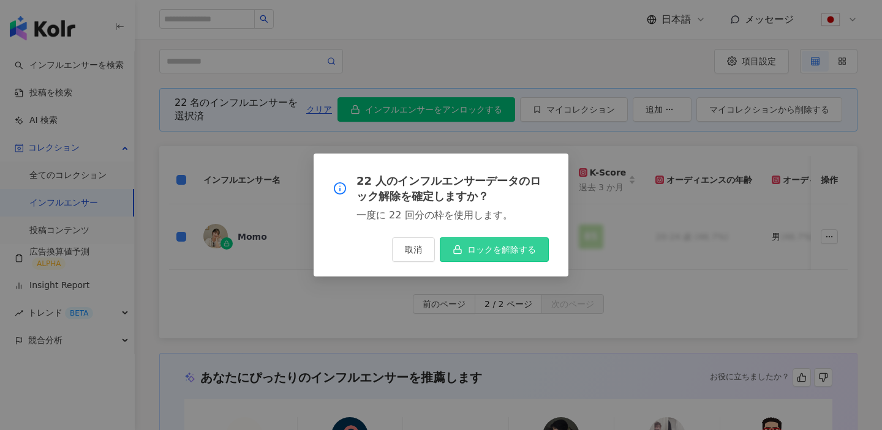
click at [469, 249] on span "ロックを解除する" at bounding box center [501, 250] width 69 height 10
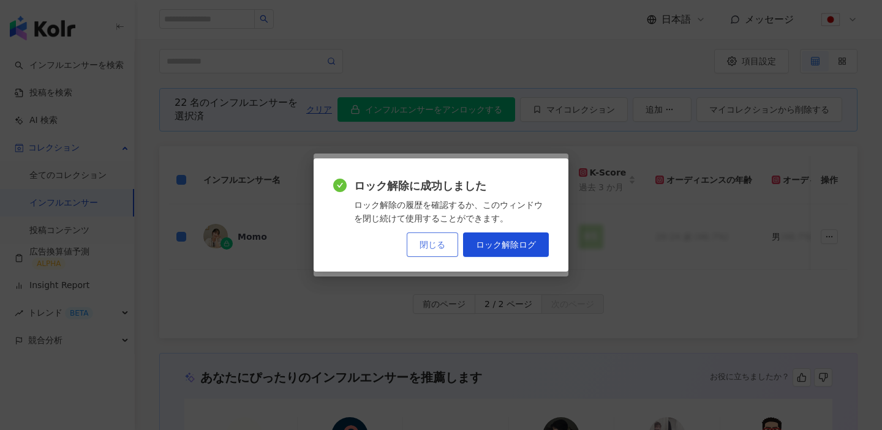
click at [441, 241] on span "閉じる" at bounding box center [432, 245] width 26 height 10
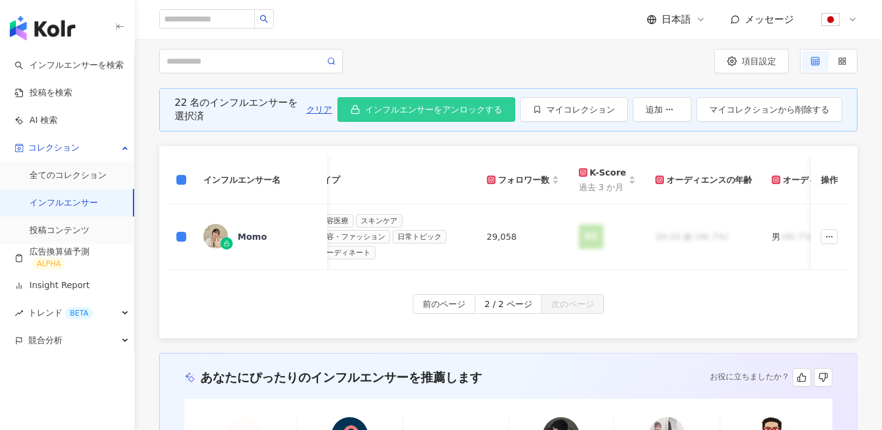
click at [445, 115] on span "インフルエンサーをアンロックする" at bounding box center [433, 110] width 137 height 10
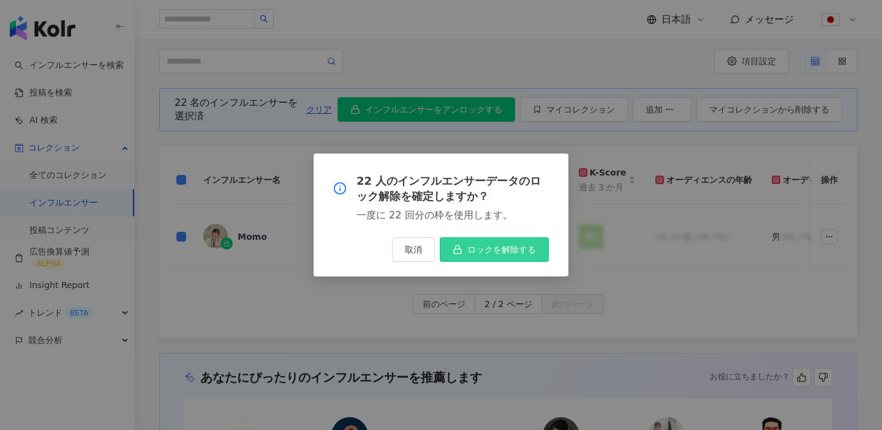
click at [465, 260] on button "ロックを解除する" at bounding box center [494, 250] width 109 height 24
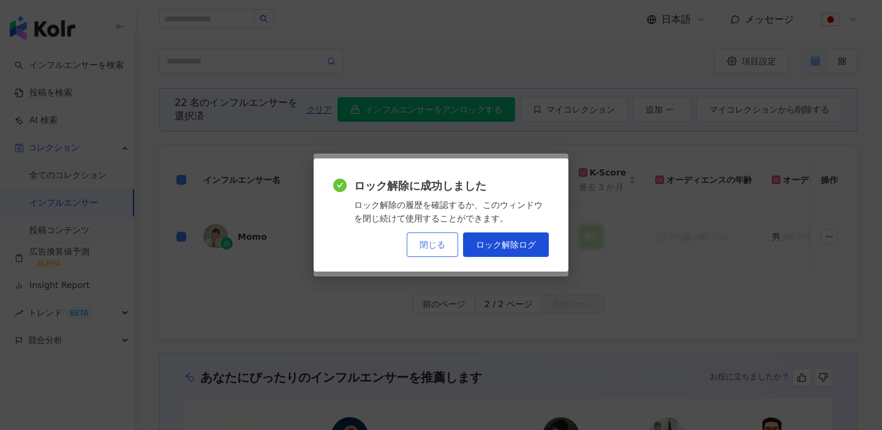
click at [434, 249] on span "閉じる" at bounding box center [432, 245] width 26 height 10
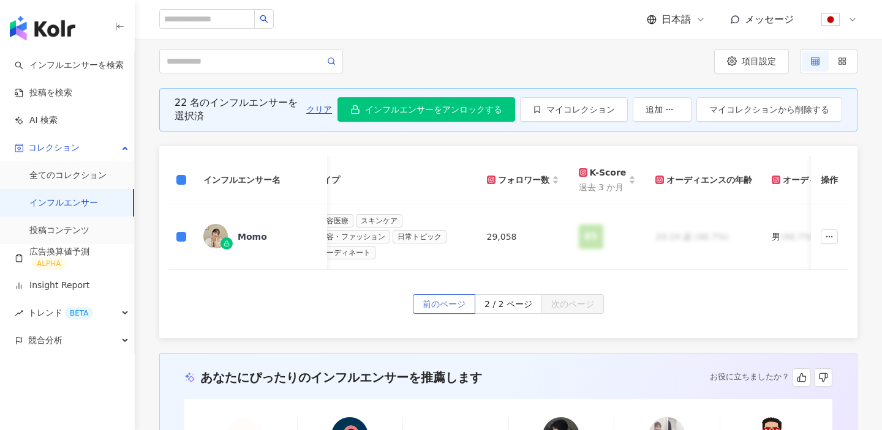
click at [436, 306] on span "前のページ" at bounding box center [443, 305] width 43 height 20
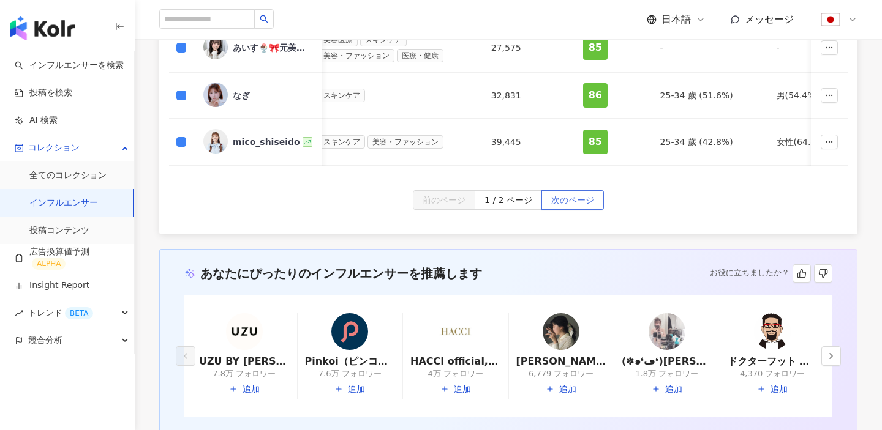
click at [559, 203] on span "次のページ" at bounding box center [572, 201] width 43 height 20
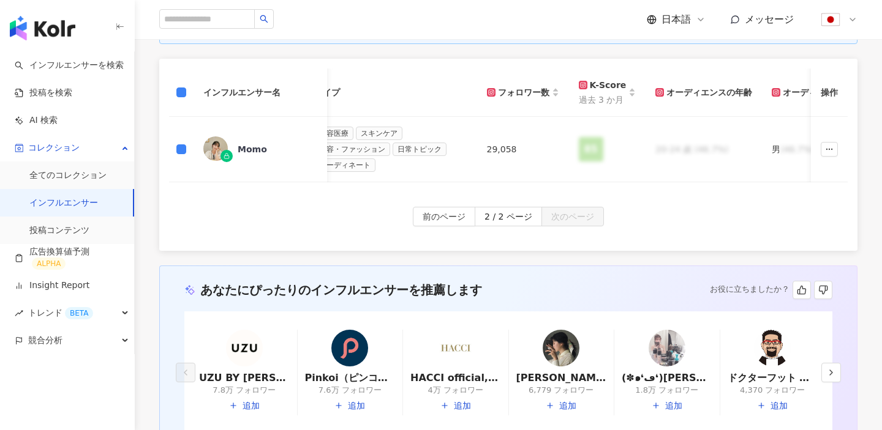
scroll to position [80, 0]
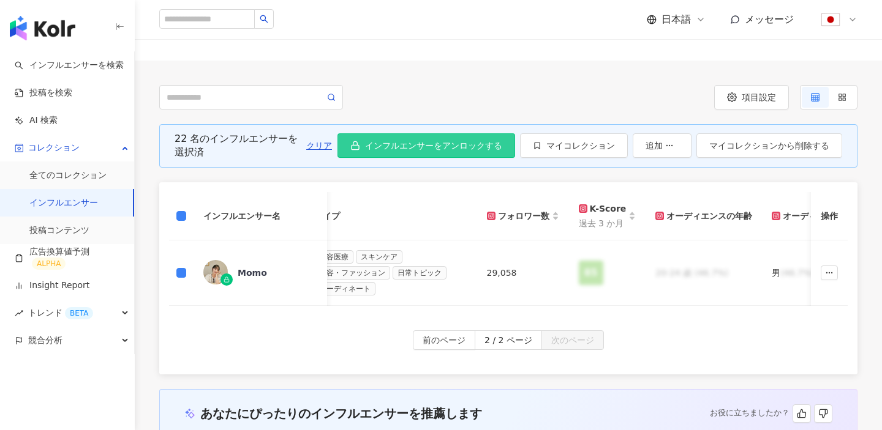
click at [465, 138] on button "インフルエンサーをアンロックする" at bounding box center [426, 145] width 178 height 24
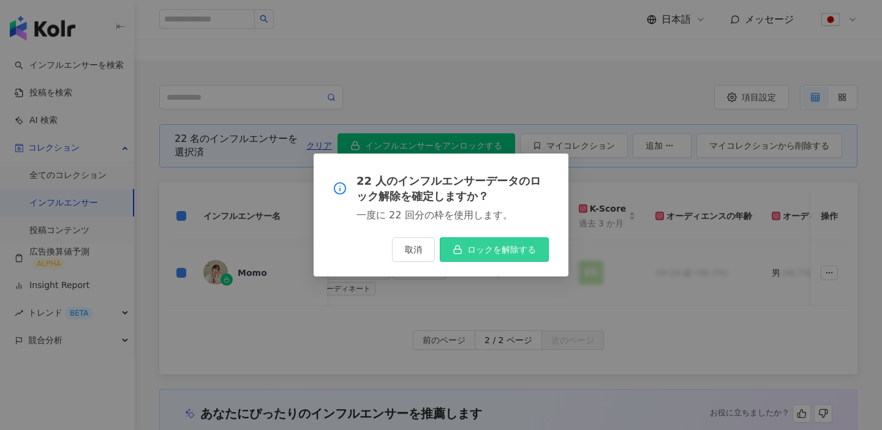
click at [454, 250] on rect "button" at bounding box center [457, 251] width 7 height 4
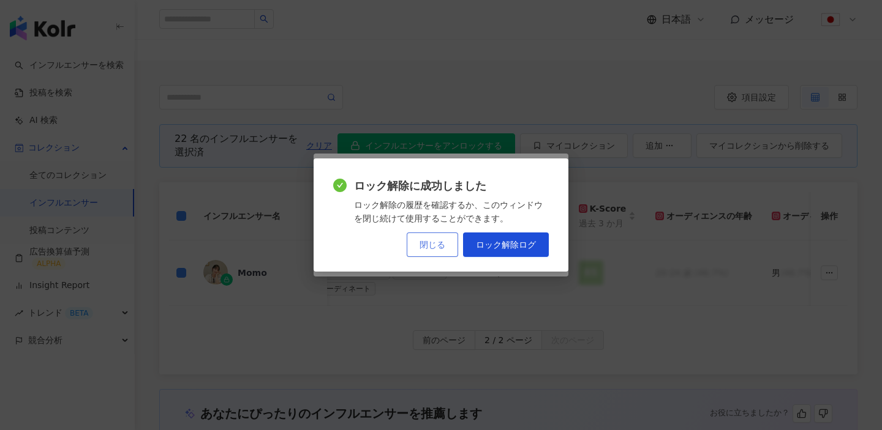
click at [434, 235] on button "閉じる" at bounding box center [432, 245] width 51 height 24
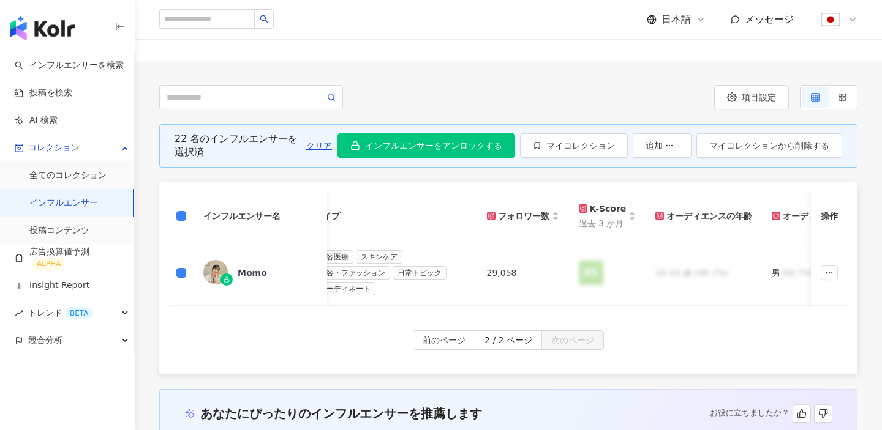
click at [98, 198] on link "インフルエンサー" at bounding box center [63, 203] width 69 height 12
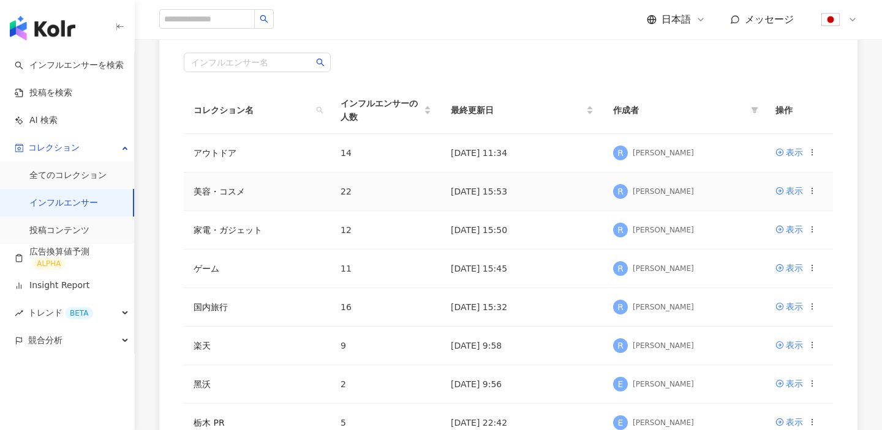
scroll to position [113, 0]
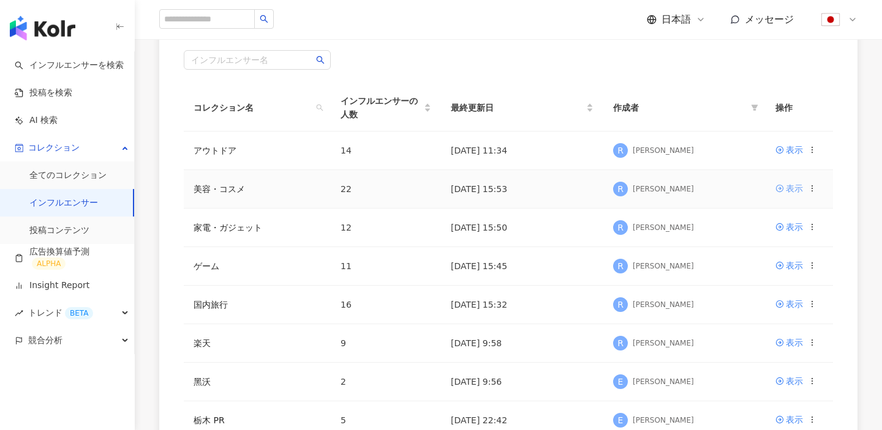
click at [792, 184] on div "表示" at bounding box center [794, 188] width 17 height 13
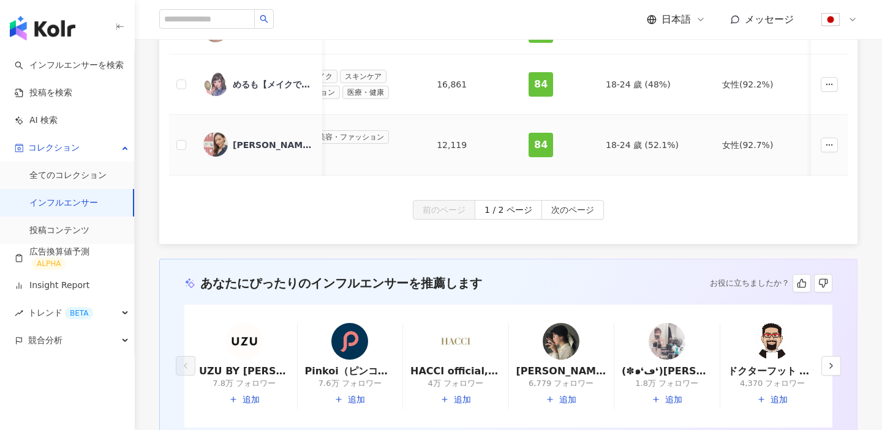
scroll to position [751, 0]
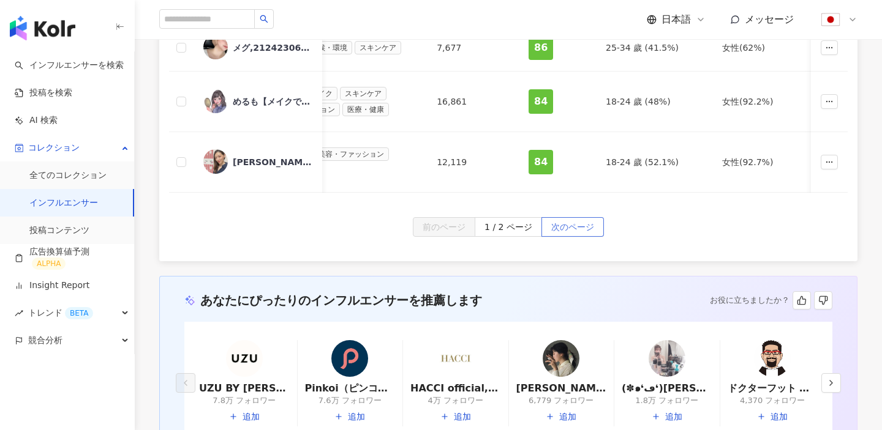
click at [559, 230] on span "次のページ" at bounding box center [572, 228] width 43 height 20
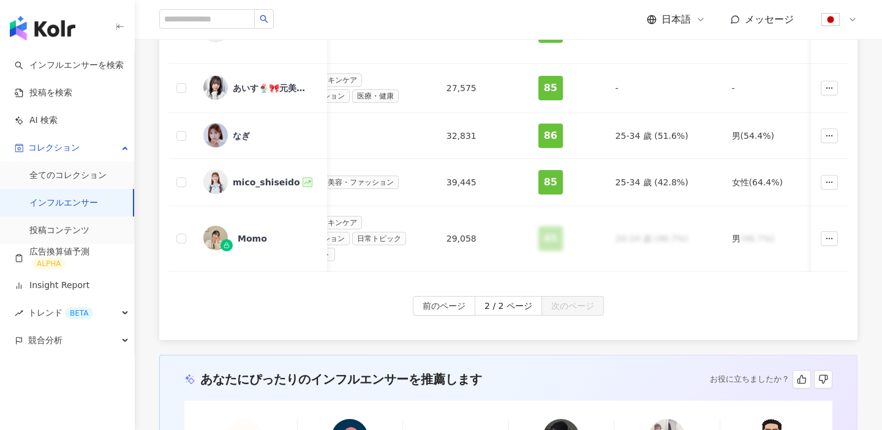
scroll to position [558, 0]
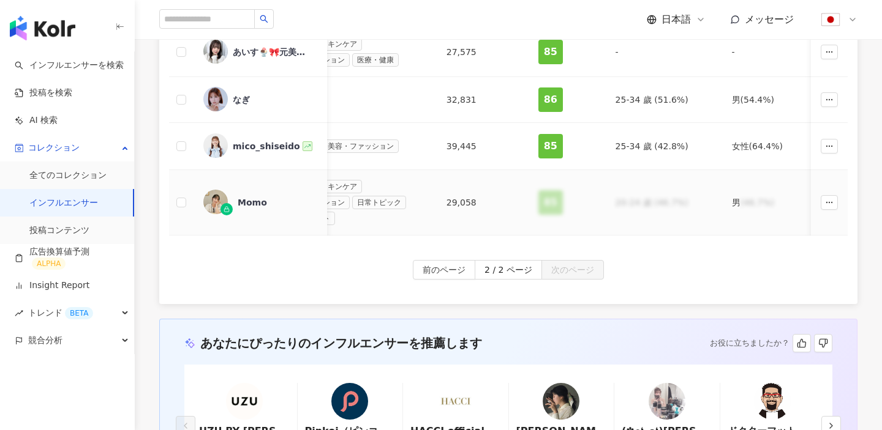
click at [171, 198] on td at bounding box center [181, 203] width 24 height 66
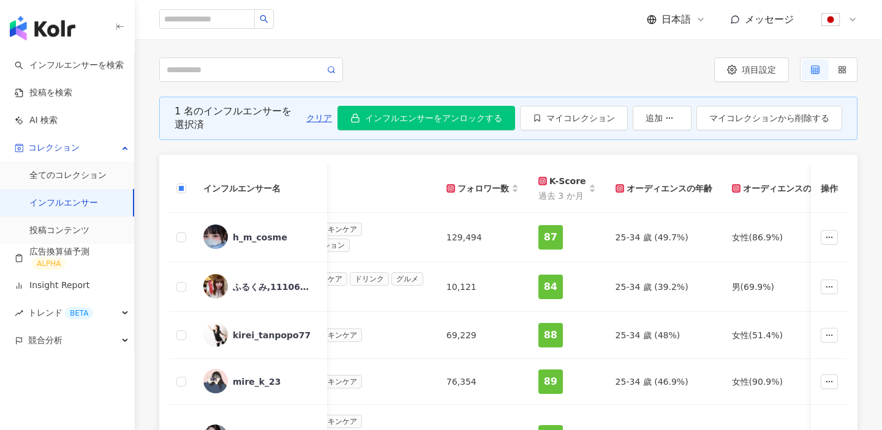
scroll to position [6, 0]
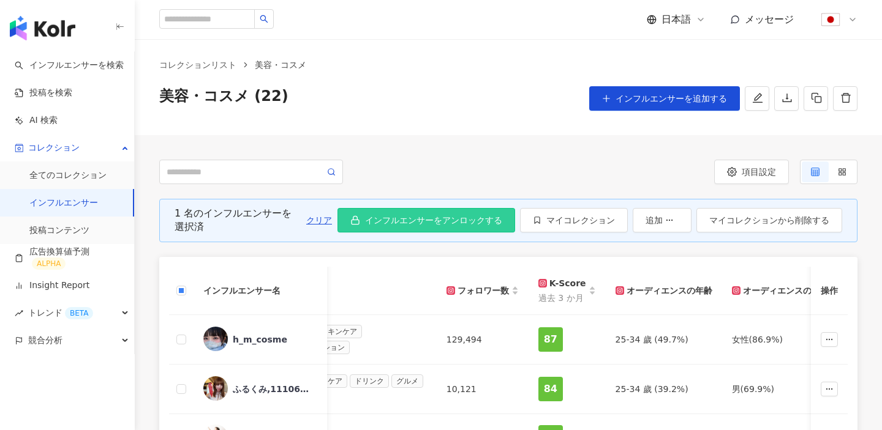
click at [464, 221] on span "インフルエンサーをアンロックする" at bounding box center [433, 221] width 137 height 10
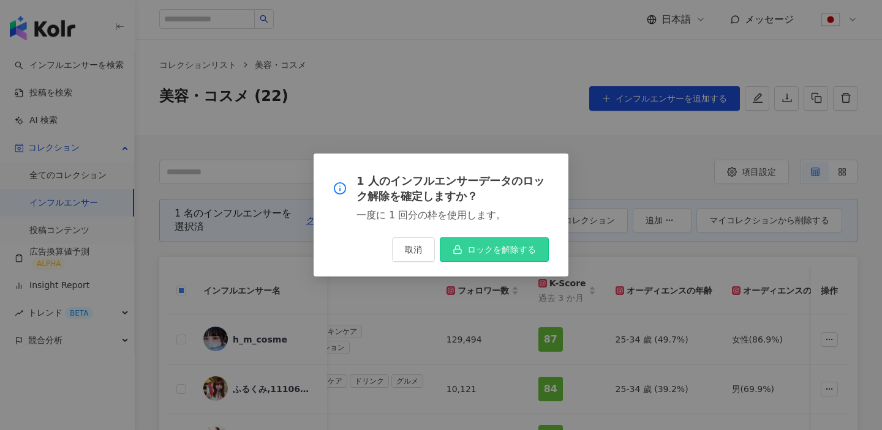
click at [477, 258] on button "ロックを解除する" at bounding box center [494, 250] width 109 height 24
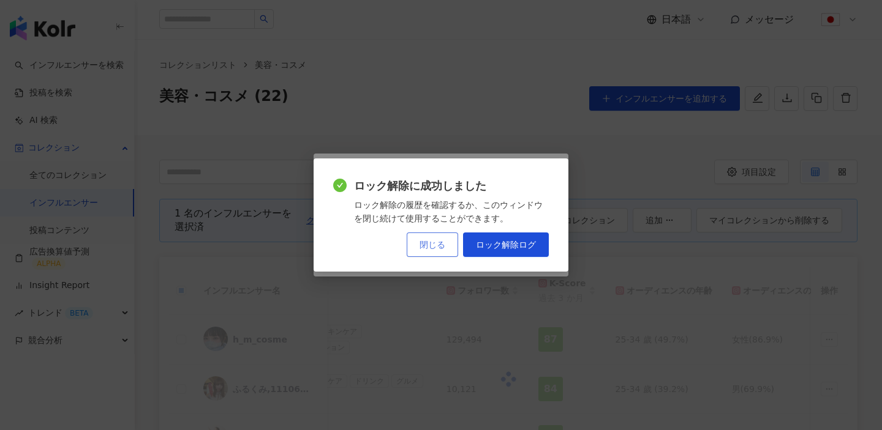
click at [429, 255] on button "閉じる" at bounding box center [432, 245] width 51 height 24
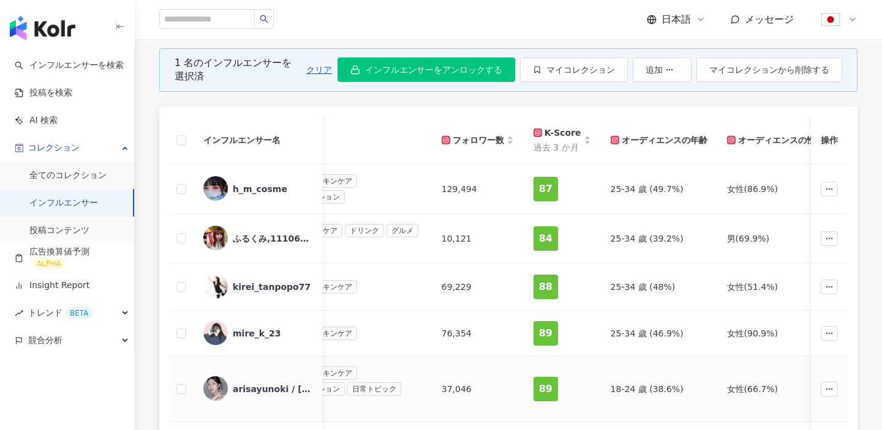
scroll to position [58, 0]
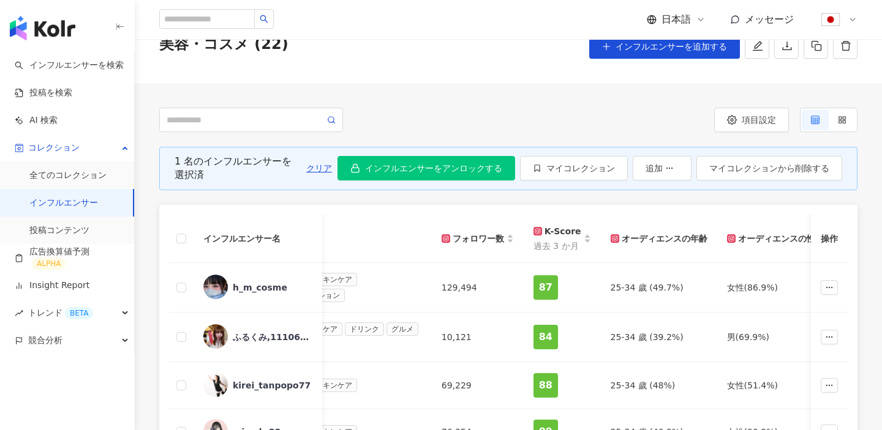
click at [89, 197] on link "インフルエンサー" at bounding box center [63, 203] width 69 height 12
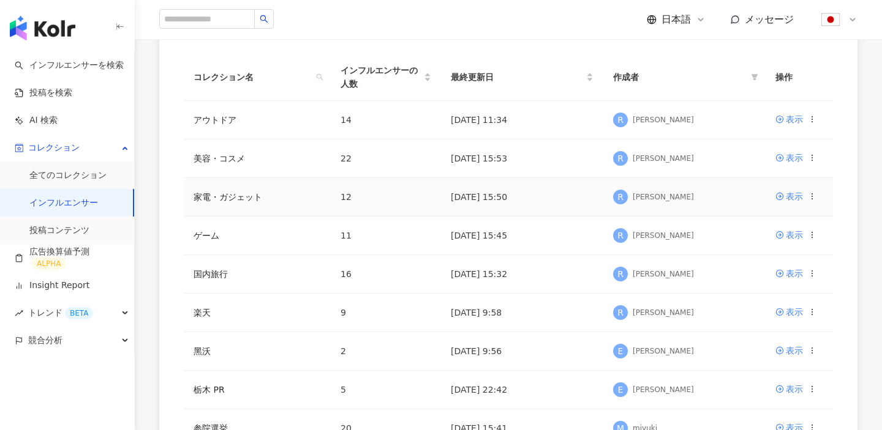
scroll to position [146, 0]
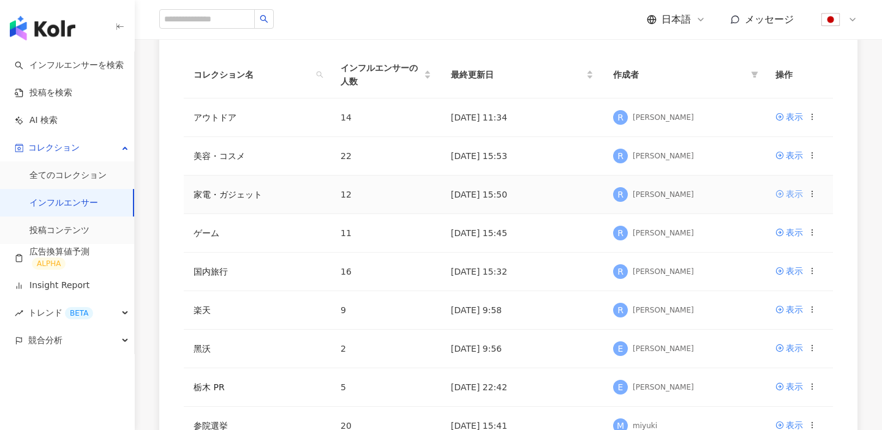
click at [786, 193] on div "表示" at bounding box center [794, 193] width 17 height 13
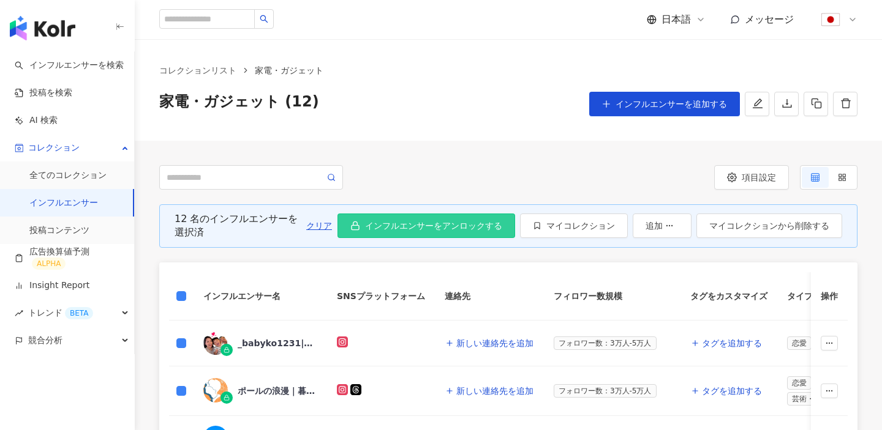
click at [478, 227] on span "インフルエンサーをアンロックする" at bounding box center [433, 226] width 137 height 10
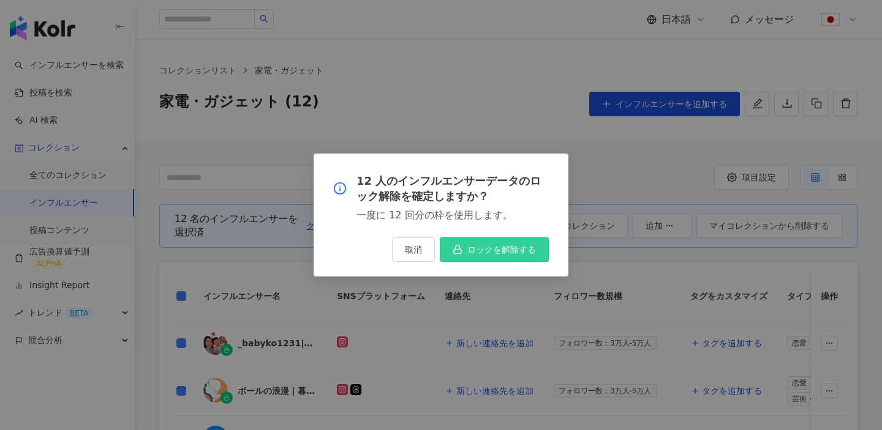
click at [478, 246] on span "ロックを解除する" at bounding box center [501, 250] width 69 height 10
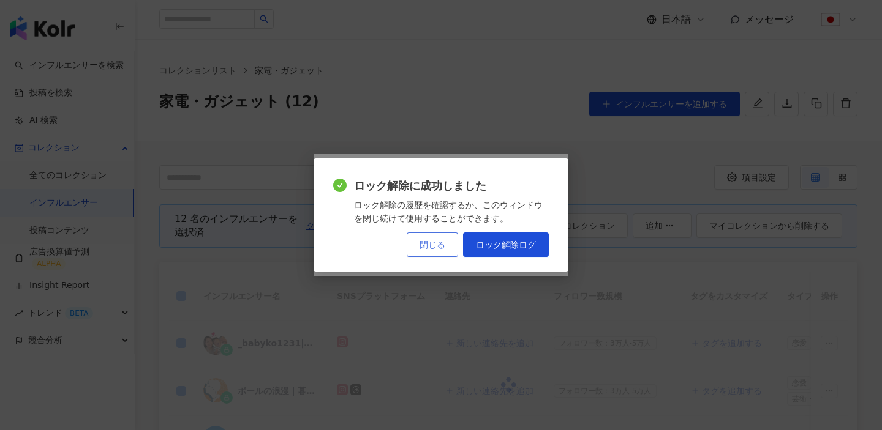
click at [435, 245] on span "閉じる" at bounding box center [432, 245] width 26 height 10
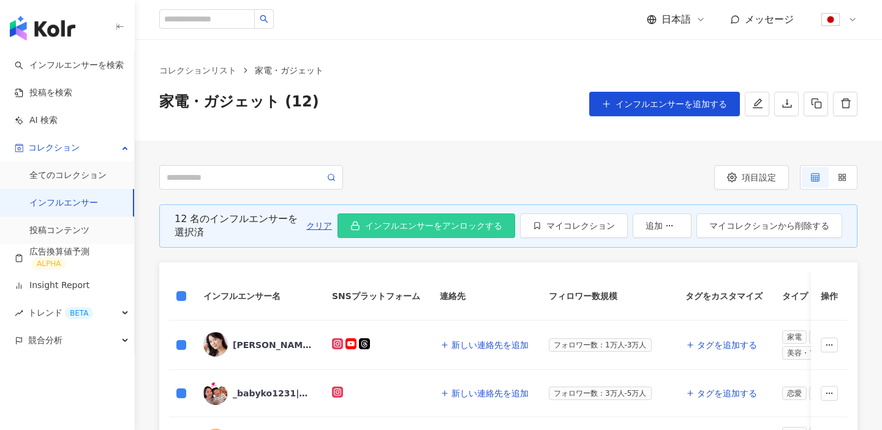
click at [427, 220] on button "インフルエンサーをアンロックする" at bounding box center [426, 226] width 178 height 24
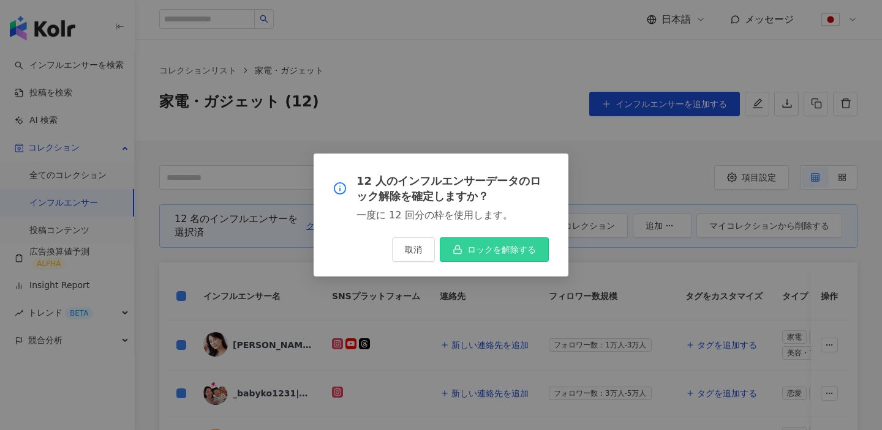
click at [458, 247] on icon "button" at bounding box center [458, 250] width 10 height 10
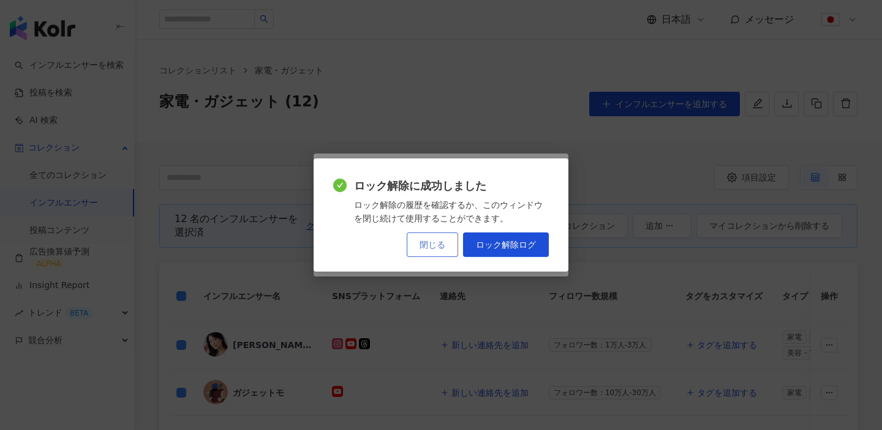
click at [442, 242] on span "閉じる" at bounding box center [432, 245] width 26 height 10
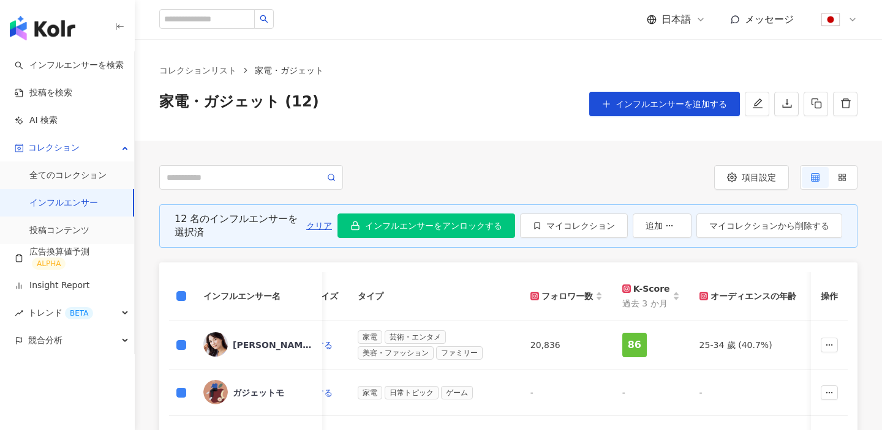
scroll to position [0, 219]
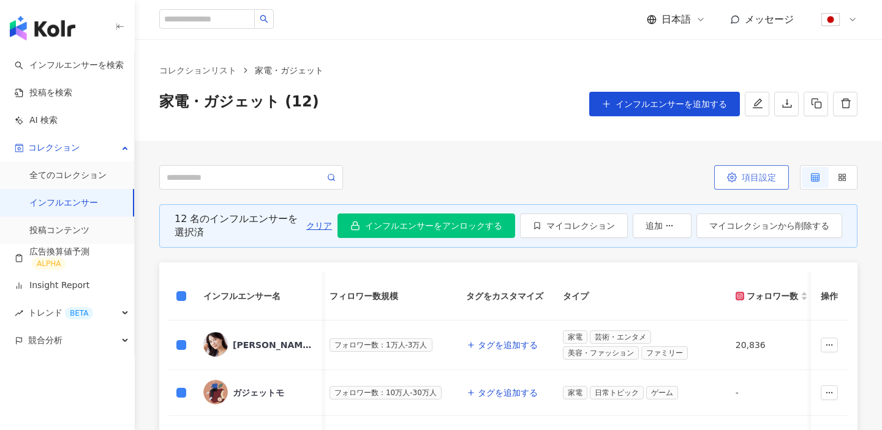
click at [753, 181] on span "項目設定" at bounding box center [759, 178] width 34 height 10
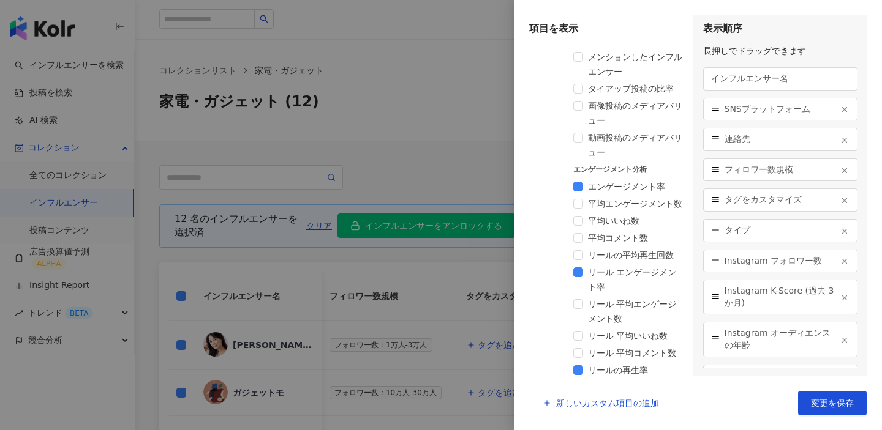
scroll to position [899, 0]
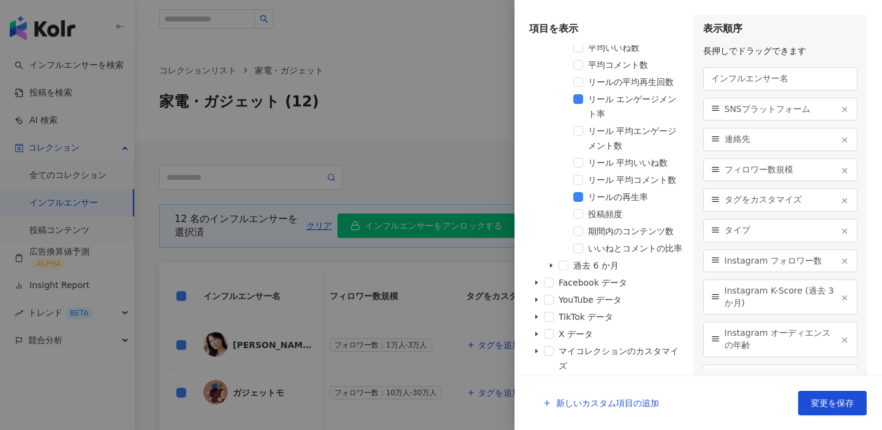
click at [468, 189] on div at bounding box center [441, 215] width 882 height 430
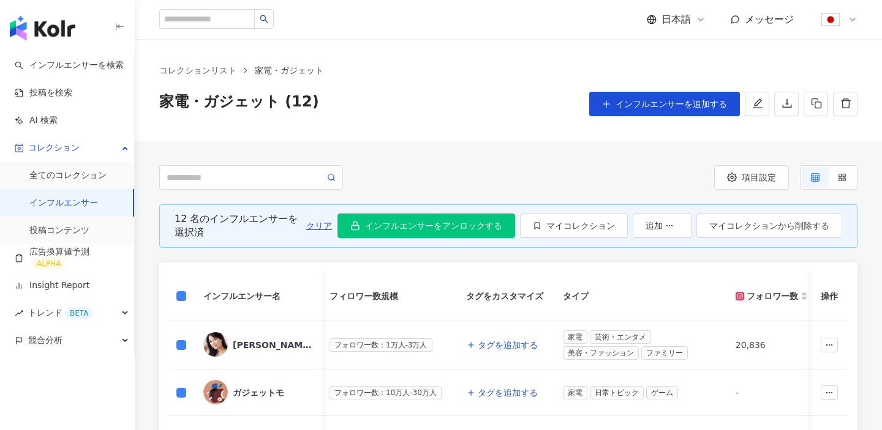
click at [84, 198] on link "インフルエンサー" at bounding box center [63, 203] width 69 height 12
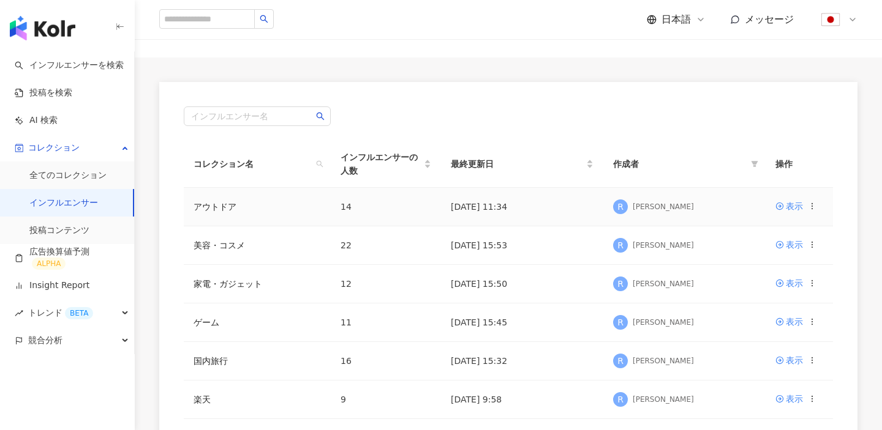
scroll to position [60, 0]
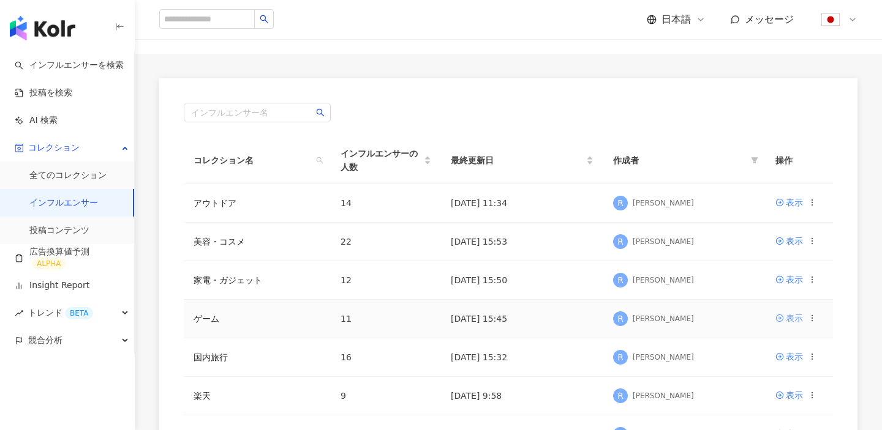
click at [782, 324] on link "表示" at bounding box center [789, 318] width 28 height 13
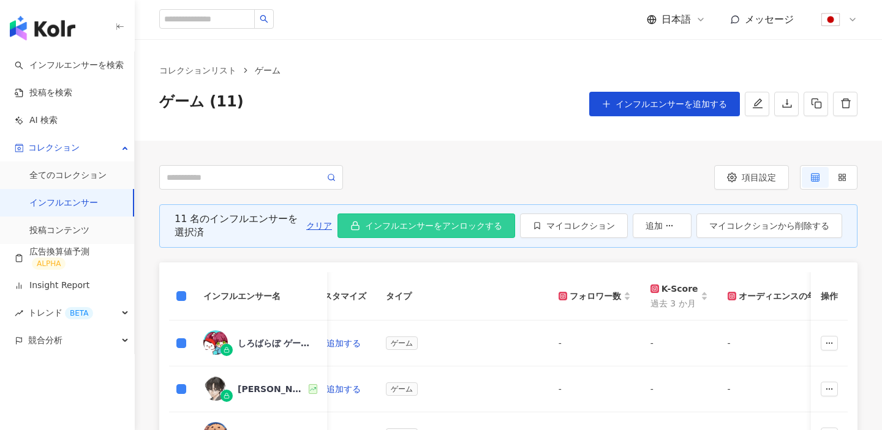
click at [461, 233] on button "インフルエンサーをアンロックする" at bounding box center [426, 226] width 178 height 24
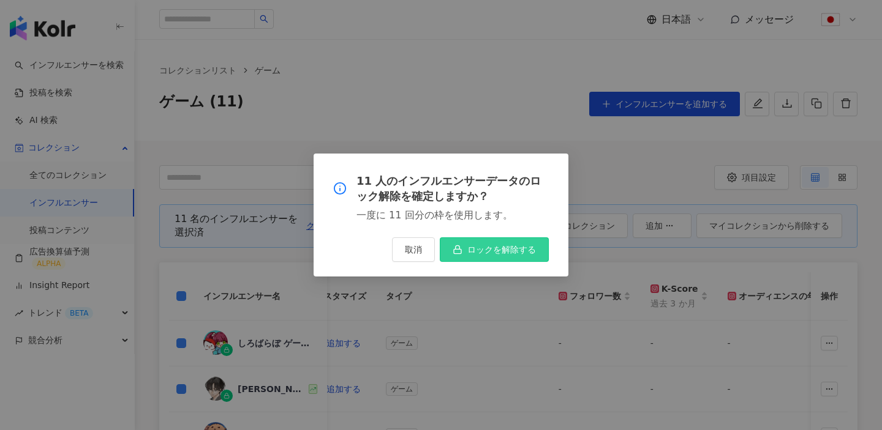
click at [484, 247] on span "ロックを解除する" at bounding box center [501, 250] width 69 height 10
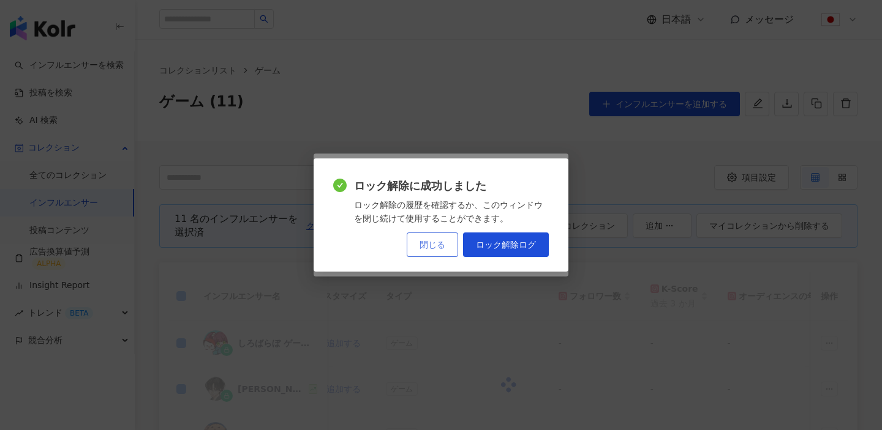
click at [424, 246] on span "閉じる" at bounding box center [432, 245] width 26 height 10
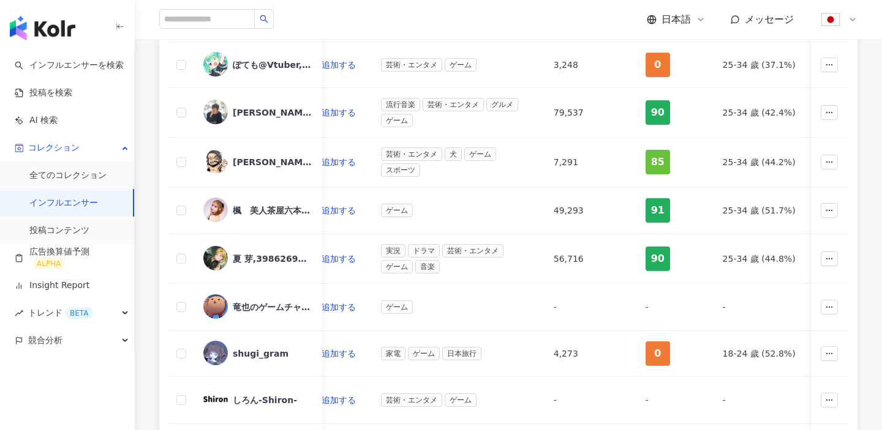
scroll to position [162, 0]
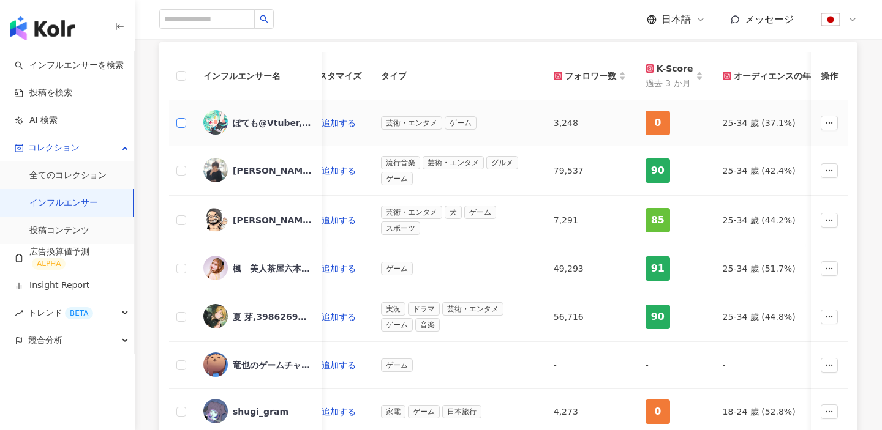
click at [181, 117] on label at bounding box center [181, 122] width 10 height 13
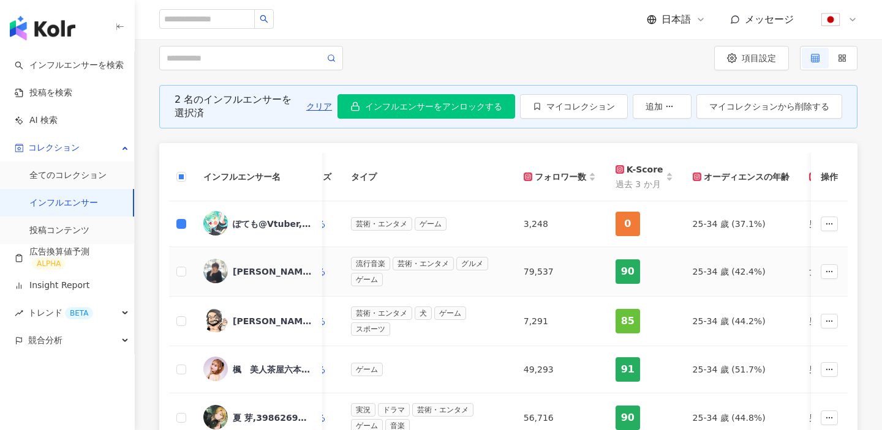
scroll to position [0, 452]
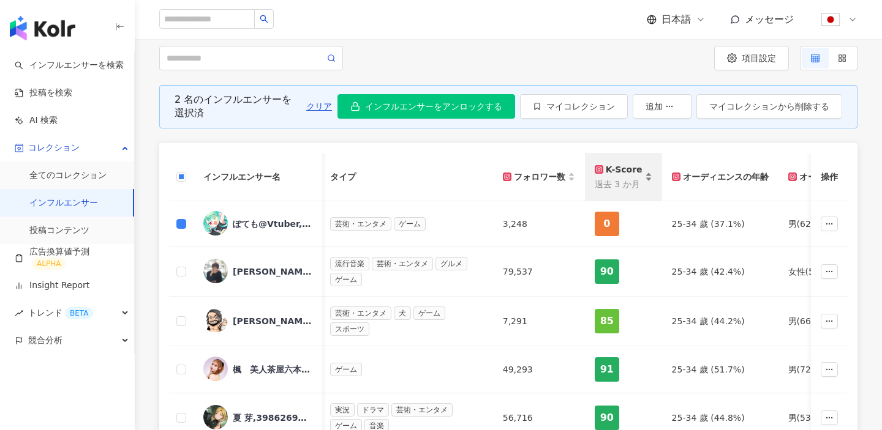
click at [618, 170] on div "K-Score" at bounding box center [619, 169] width 48 height 13
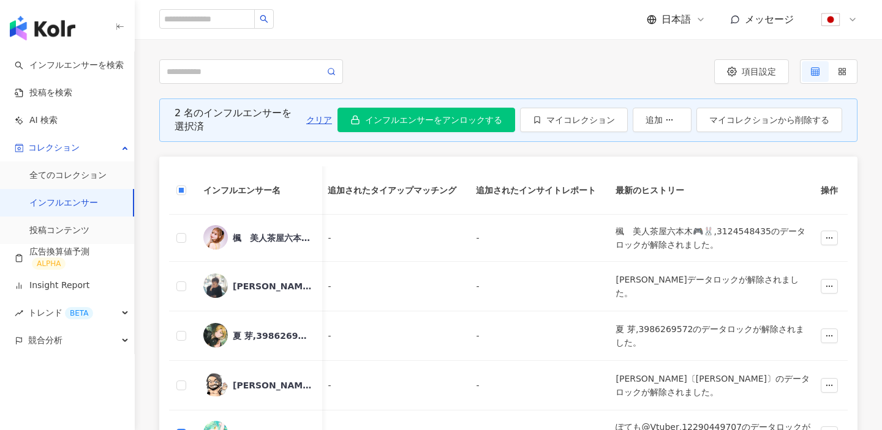
scroll to position [66, 0]
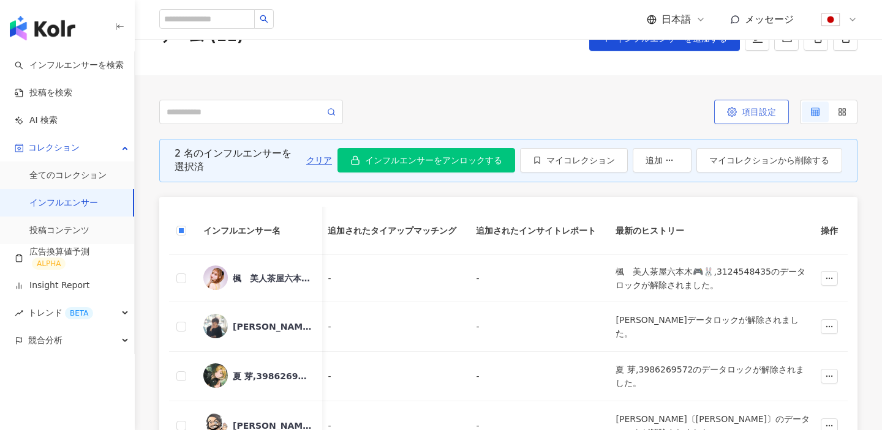
click at [762, 116] on span "項目設定" at bounding box center [759, 112] width 34 height 10
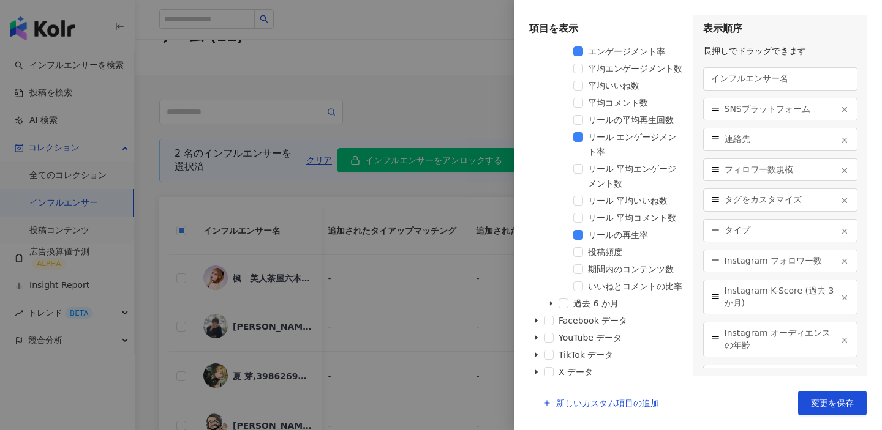
scroll to position [899, 0]
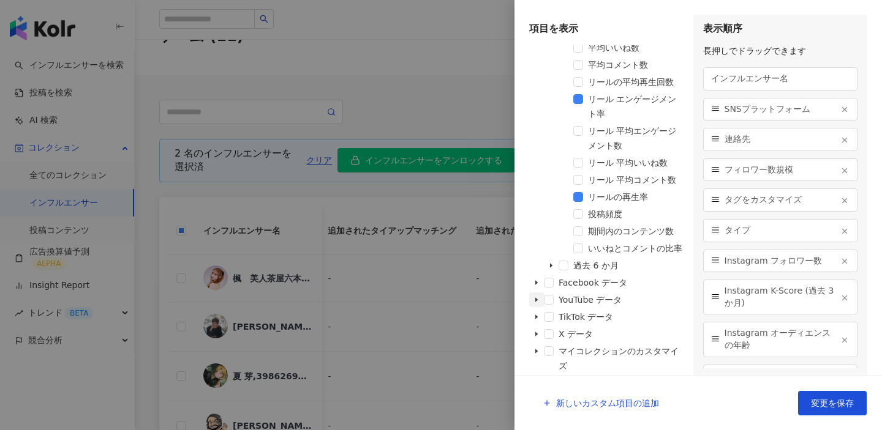
click at [537, 300] on icon "caret-down" at bounding box center [536, 300] width 6 height 6
click at [547, 299] on span at bounding box center [549, 300] width 10 height 10
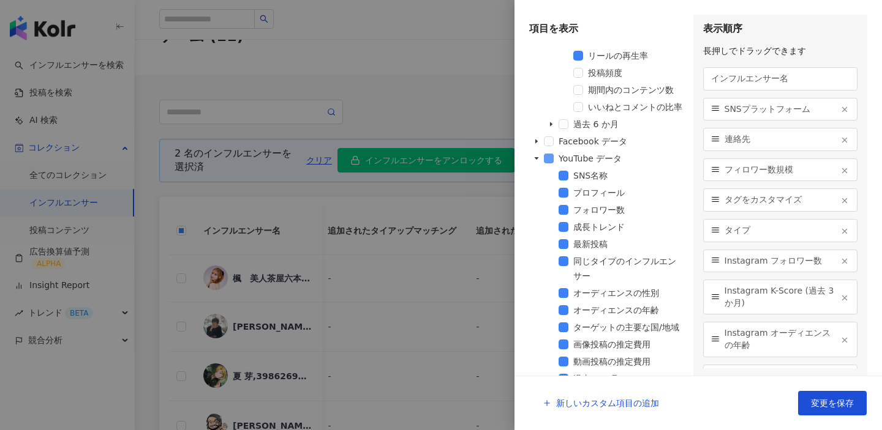
scroll to position [1050, 0]
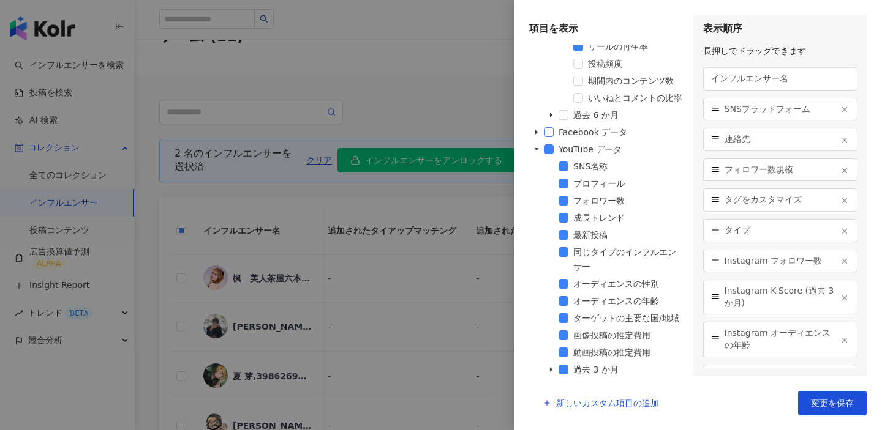
click at [553, 132] on span at bounding box center [549, 132] width 10 height 10
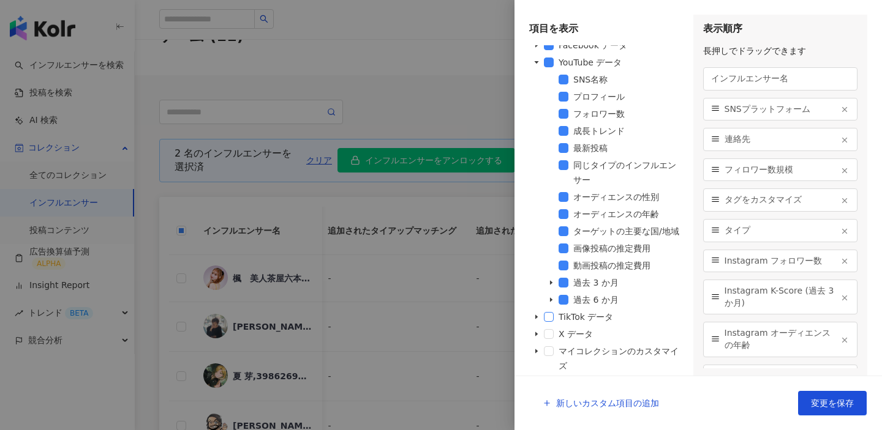
click at [550, 318] on span at bounding box center [549, 317] width 10 height 10
click at [819, 403] on span "変更を保存" at bounding box center [832, 404] width 43 height 10
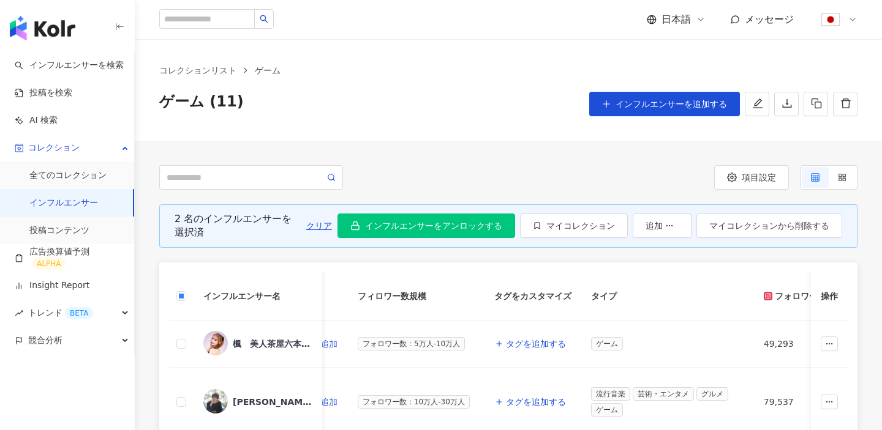
scroll to position [0, 0]
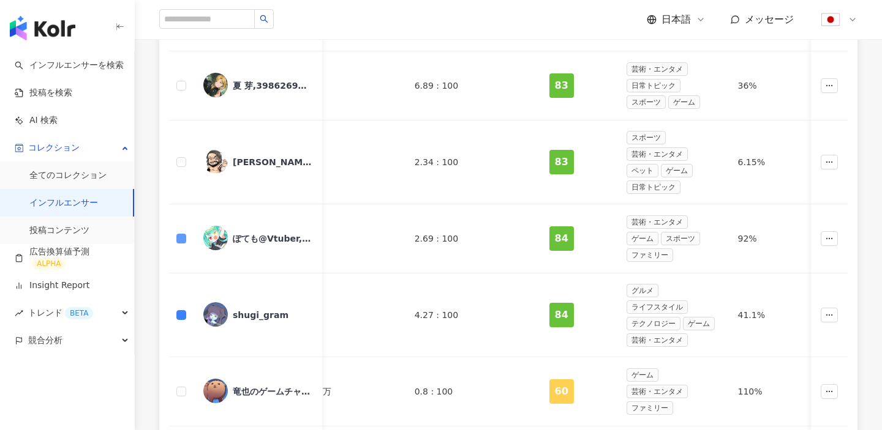
click at [179, 244] on label at bounding box center [181, 238] width 10 height 13
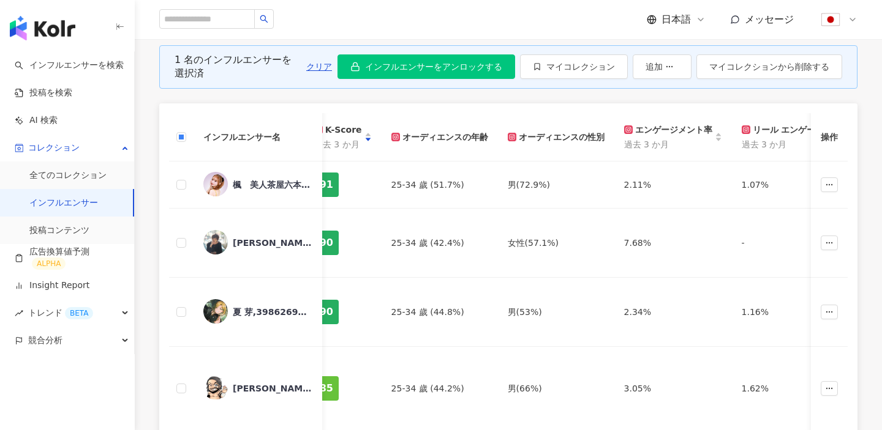
drag, startPoint x: 719, startPoint y: 67, endPoint x: 486, endPoint y: 199, distance: 268.4
click at [719, 67] on span "マイコレクションから削除する" at bounding box center [769, 67] width 120 height 10
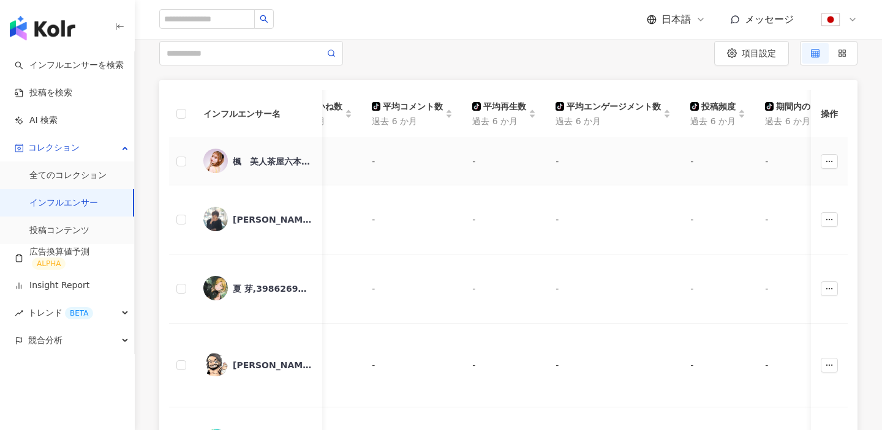
click at [230, 157] on div "楓　美人茶屋六本木🎮🐰,3124548435" at bounding box center [257, 162] width 109 height 26
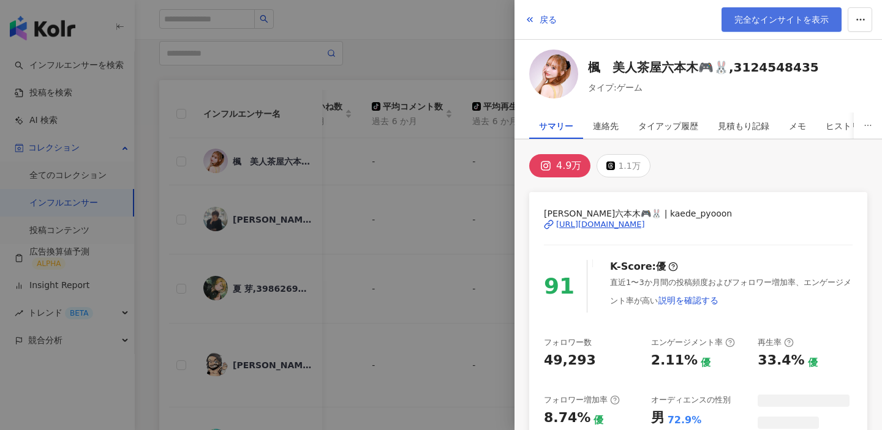
click at [782, 21] on span "完全なインサイトを表示" at bounding box center [781, 20] width 94 height 10
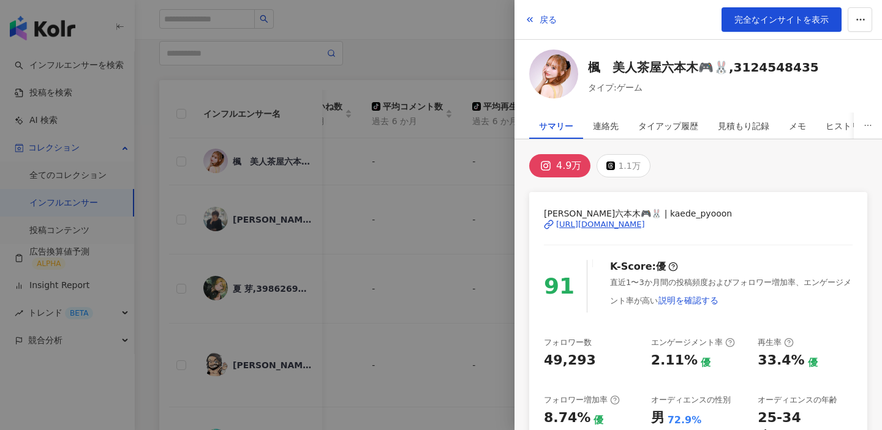
click at [481, 171] on div at bounding box center [441, 215] width 882 height 430
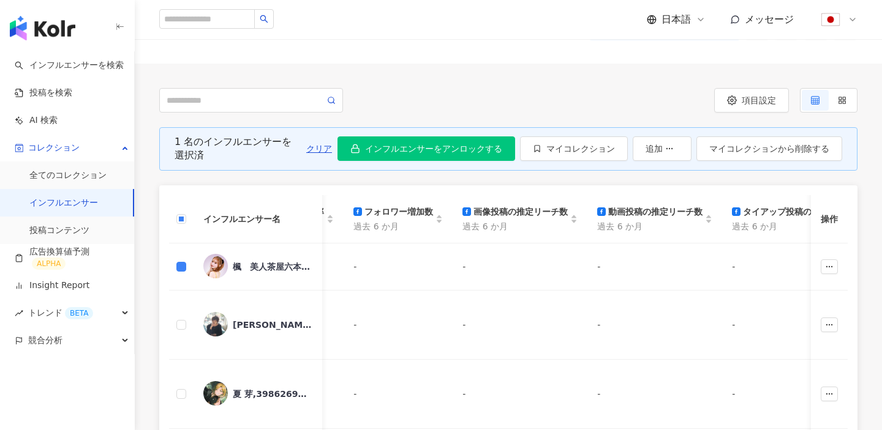
scroll to position [72, 0]
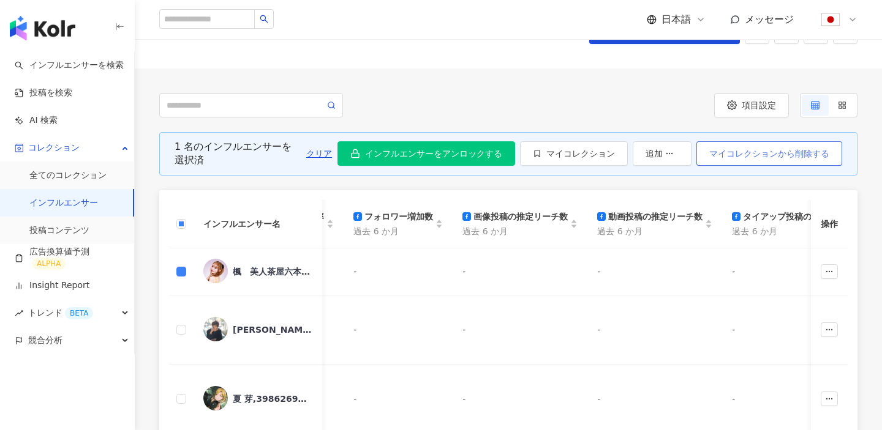
click at [734, 152] on span "マイコレクションから削除する" at bounding box center [769, 154] width 120 height 10
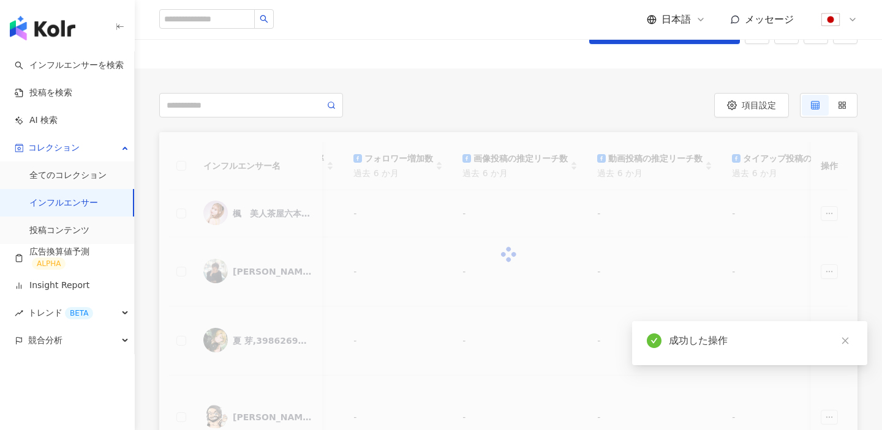
click at [65, 207] on link "インフルエンサー" at bounding box center [63, 203] width 69 height 12
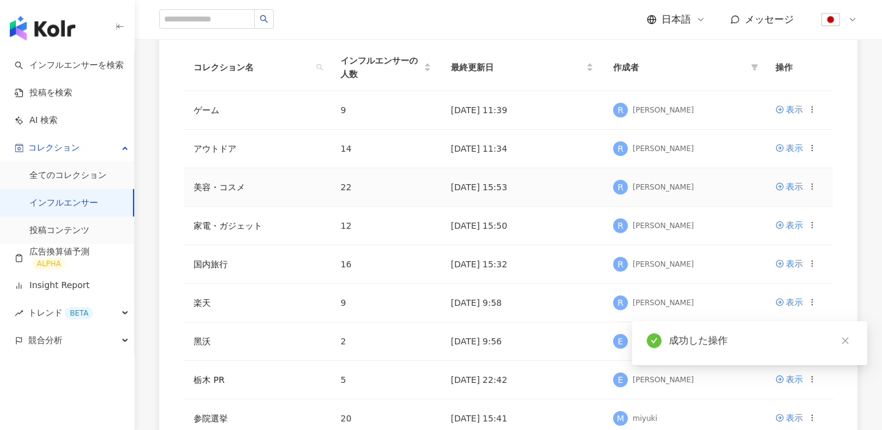
scroll to position [163, 0]
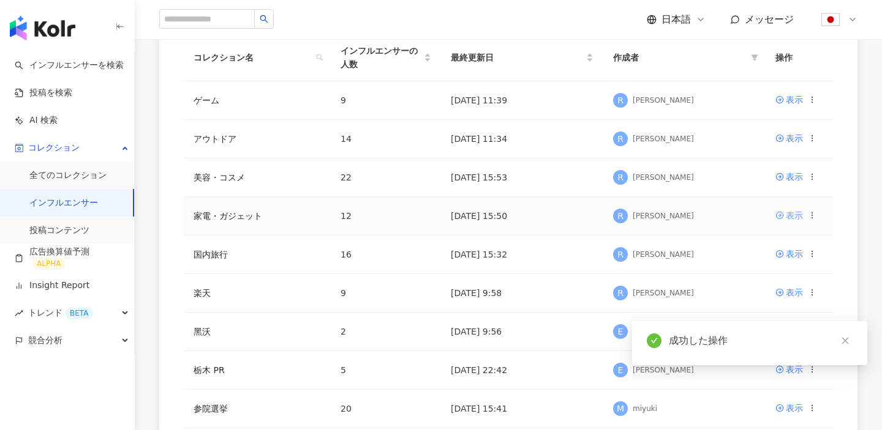
click at [784, 213] on link "表示" at bounding box center [789, 215] width 28 height 13
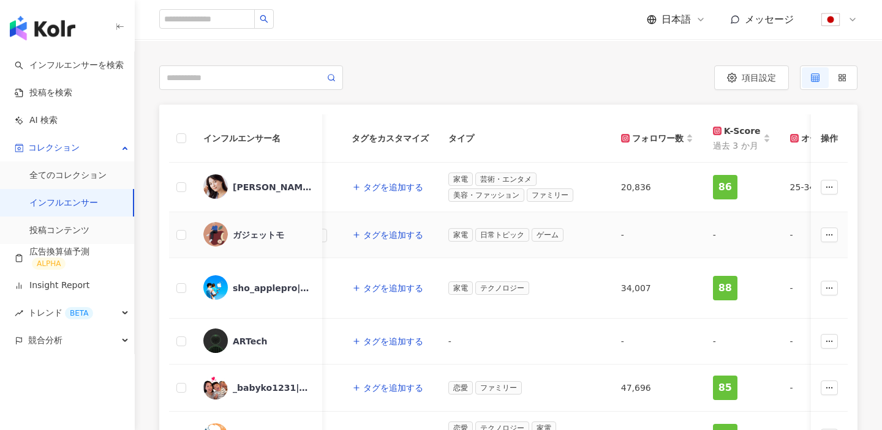
scroll to position [0, 544]
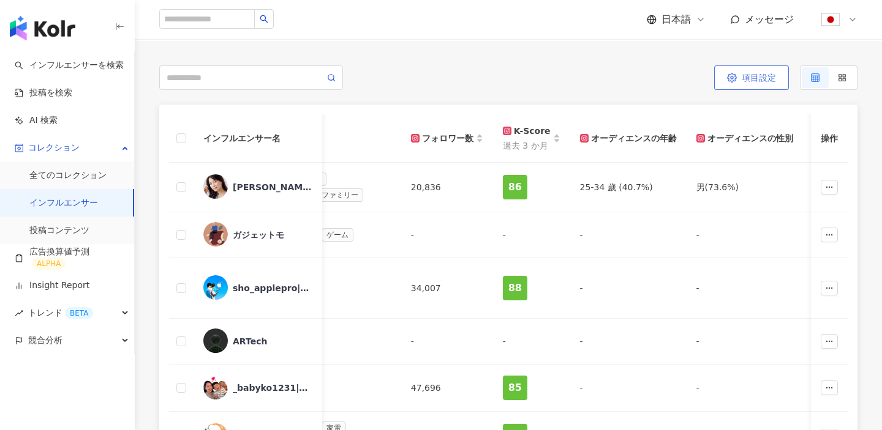
click at [751, 80] on span "項目設定" at bounding box center [759, 78] width 34 height 10
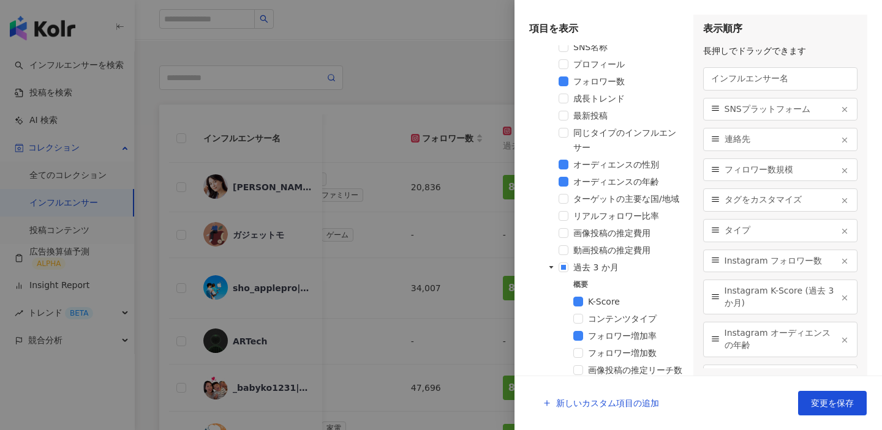
scroll to position [899, 0]
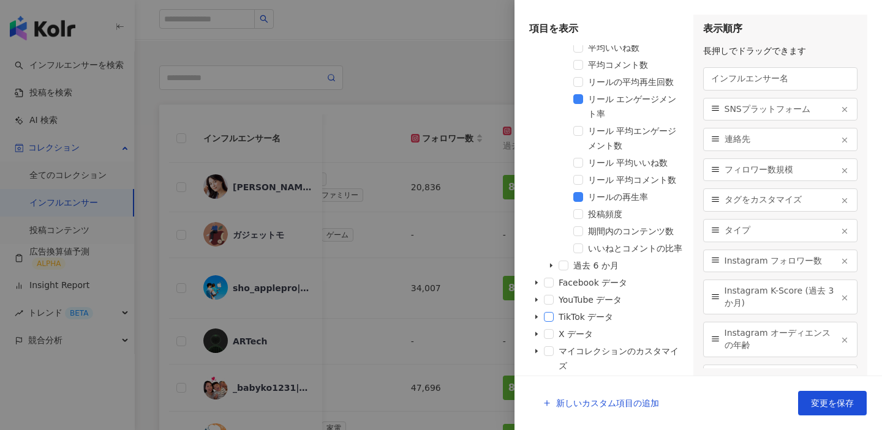
click at [547, 316] on span at bounding box center [549, 317] width 10 height 10
click at [547, 301] on span at bounding box center [549, 300] width 10 height 10
click at [843, 408] on button "変更を保存" at bounding box center [832, 403] width 69 height 24
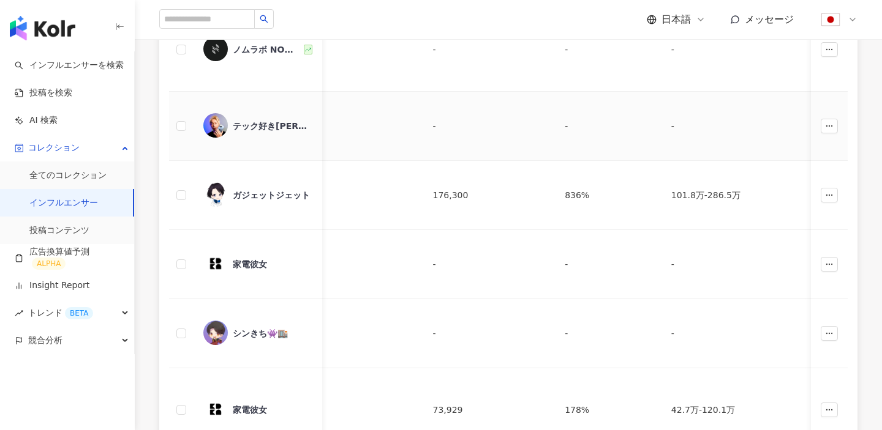
scroll to position [0, 10677]
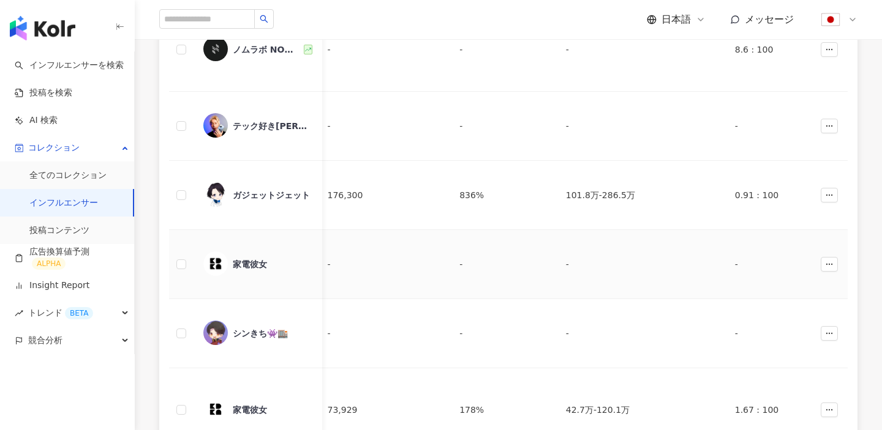
click at [251, 268] on div "家電彼女" at bounding box center [250, 264] width 34 height 12
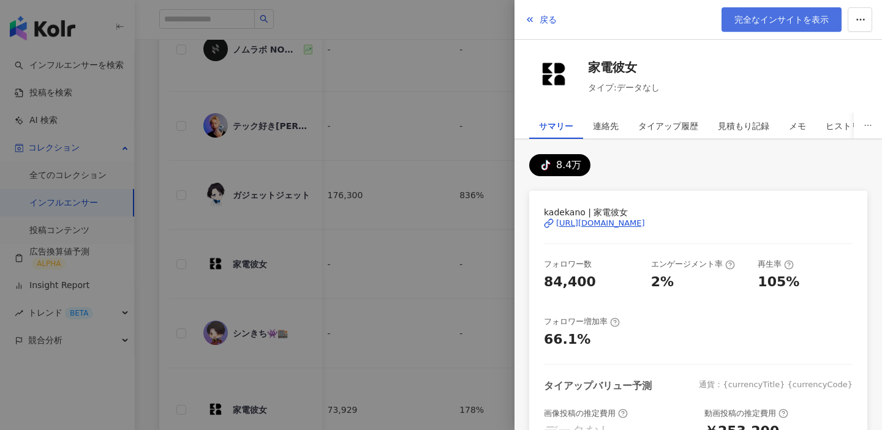
click at [786, 20] on span "完全なインサイトを表示" at bounding box center [781, 20] width 94 height 10
click at [449, 266] on div at bounding box center [441, 215] width 882 height 430
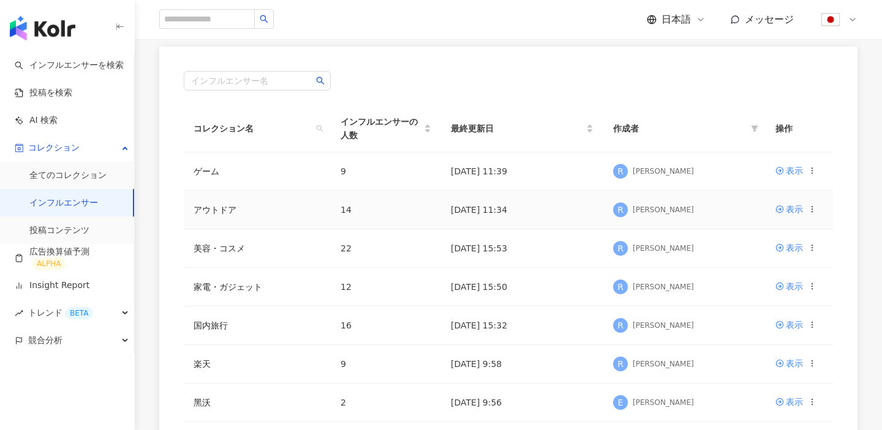
scroll to position [97, 0]
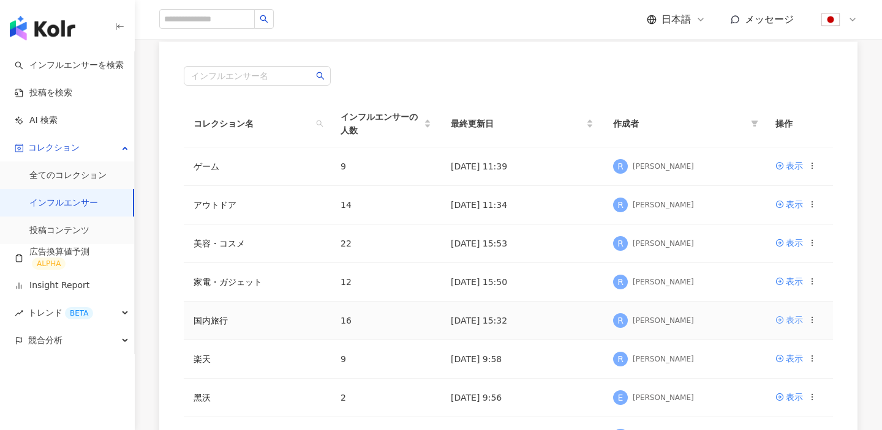
click at [794, 325] on div "表示" at bounding box center [794, 320] width 17 height 13
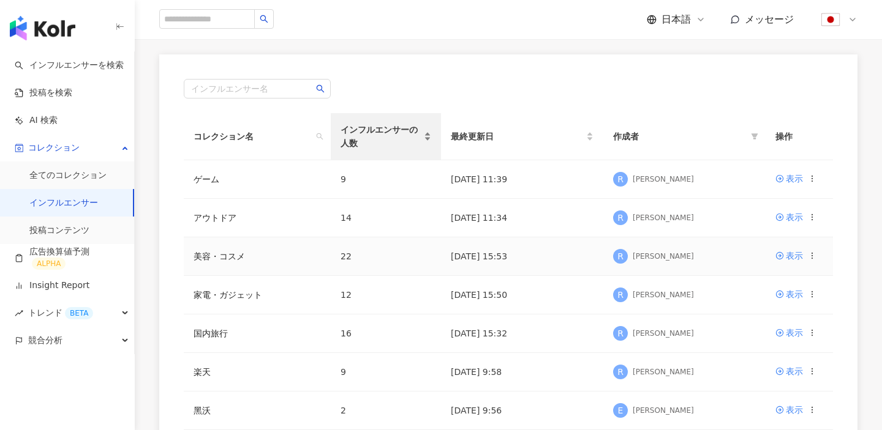
scroll to position [91, 0]
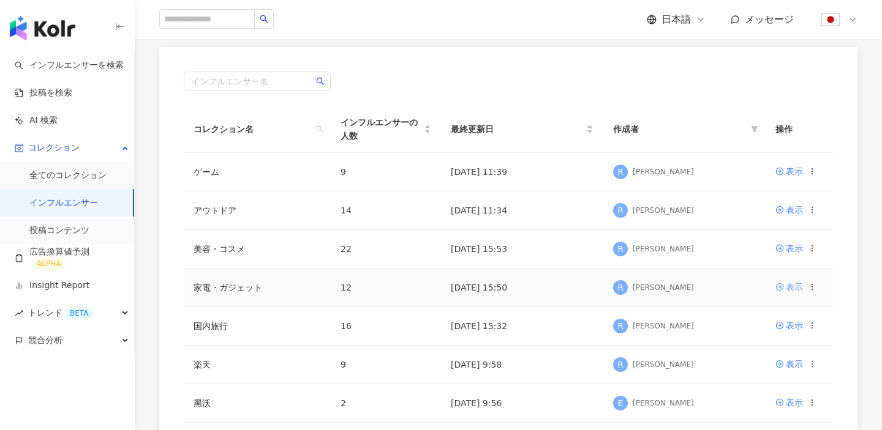
click at [777, 284] on icon at bounding box center [779, 287] width 7 height 7
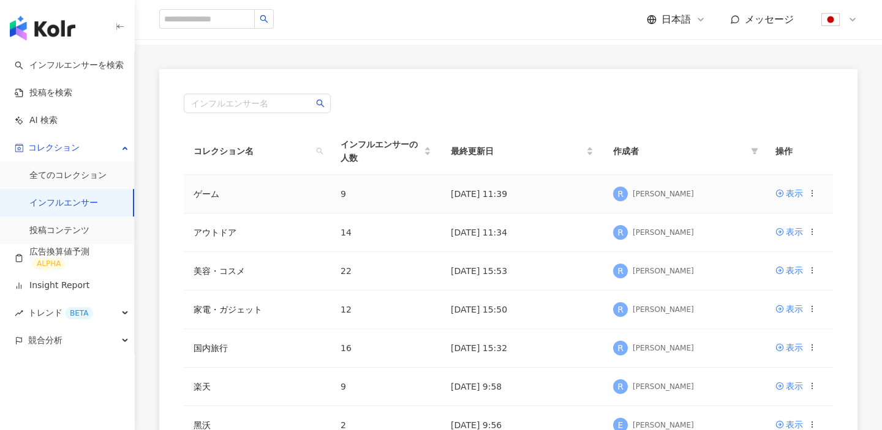
scroll to position [77, 0]
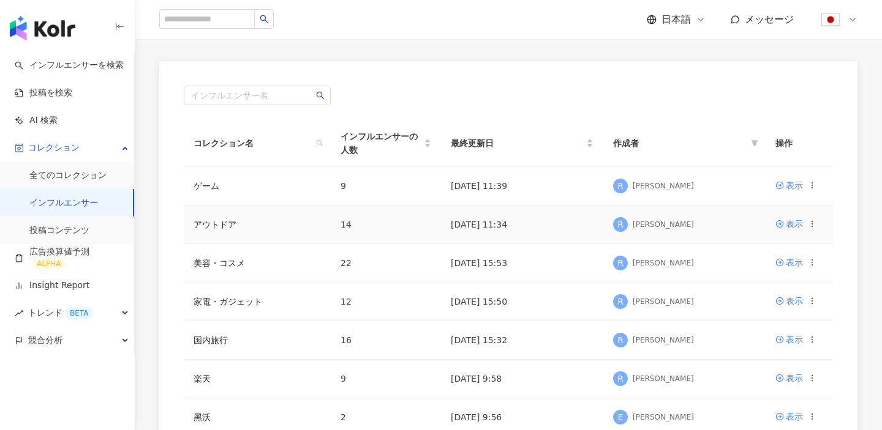
click at [794, 216] on td "表示" at bounding box center [798, 225] width 67 height 39
click at [783, 219] on link "表示" at bounding box center [789, 223] width 28 height 13
click at [71, 71] on link "インフルエンサーを検索" at bounding box center [69, 65] width 109 height 12
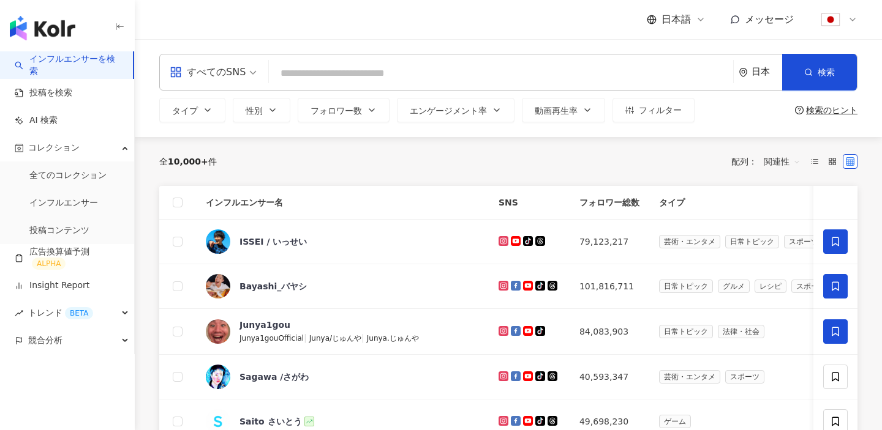
click at [337, 81] on input "search" at bounding box center [501, 73] width 454 height 23
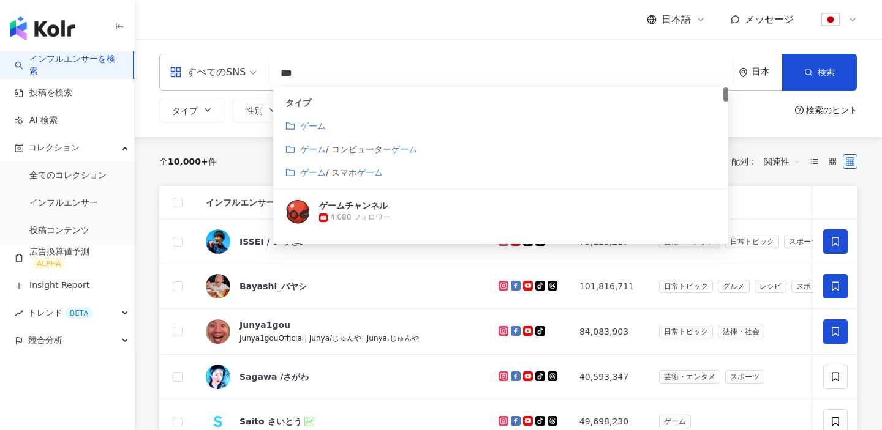
click at [350, 127] on div "ゲーム" at bounding box center [500, 125] width 430 height 13
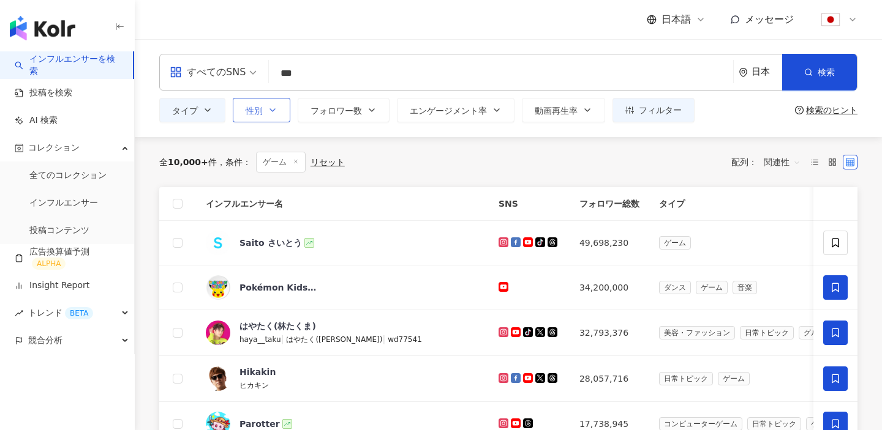
type input "***"
click at [268, 114] on icon "button" at bounding box center [273, 110] width 10 height 10
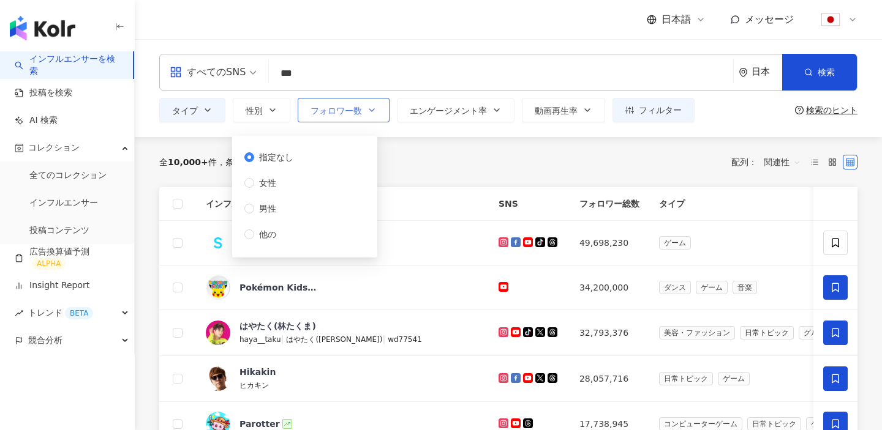
click at [333, 111] on span "フォロワー数" at bounding box center [335, 111] width 51 height 10
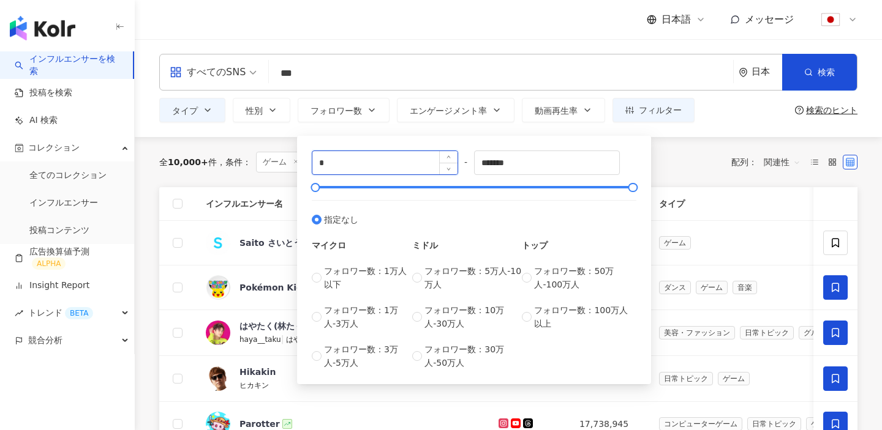
click at [371, 160] on input "*" at bounding box center [384, 162] width 145 height 23
type input "*****"
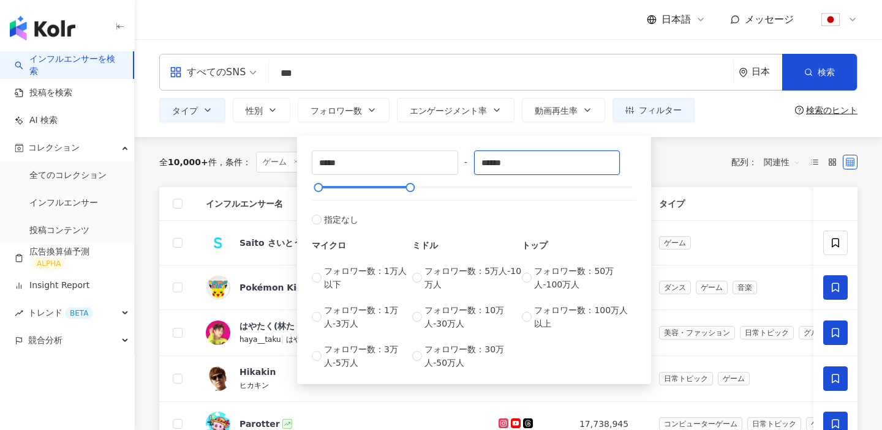
type input "******"
click at [683, 160] on div "全 10,000+ 件 条件 ： ゲーム リセット 配列： 関連性" at bounding box center [508, 162] width 698 height 21
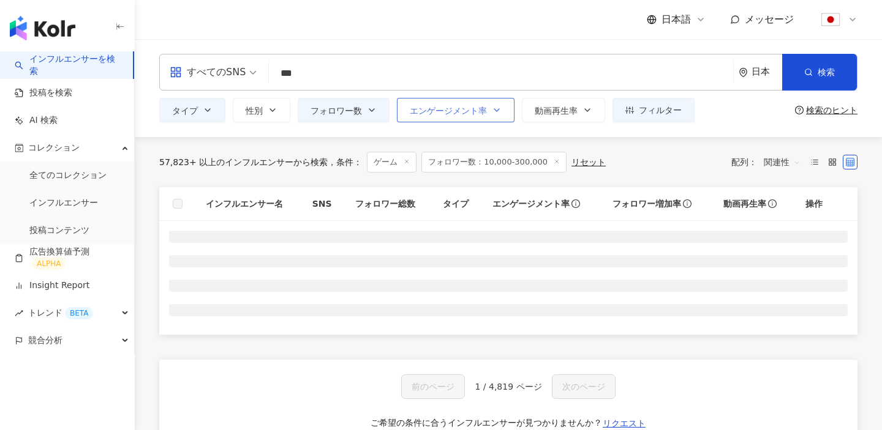
click at [454, 115] on span "エンゲージメント率" at bounding box center [448, 111] width 77 height 10
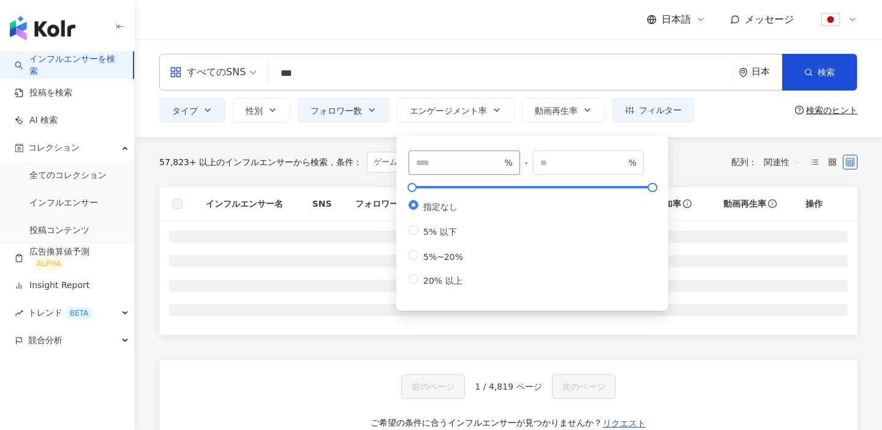
click at [451, 172] on span "%" at bounding box center [463, 163] width 111 height 24
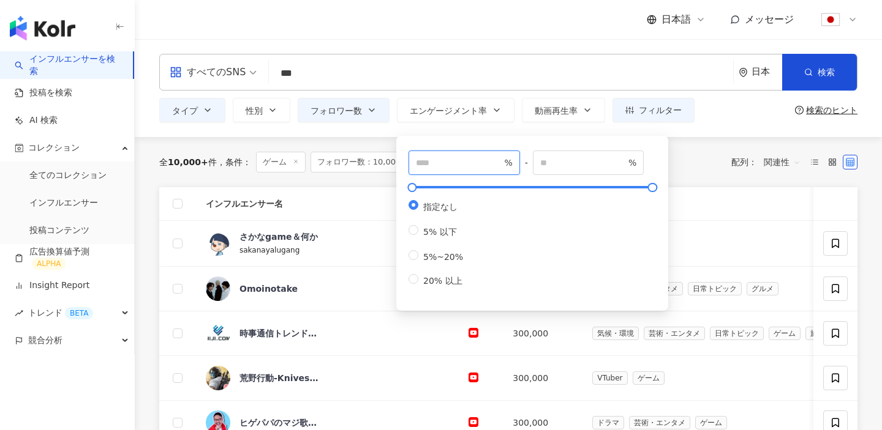
click at [451, 168] on input "number" at bounding box center [459, 162] width 86 height 13
type input "*"
click at [694, 156] on div "全 10,000+ 件 条件 ： ゲーム フォロワー数：10,000-300,000 リセット 配列： 関連性" at bounding box center [508, 162] width 698 height 21
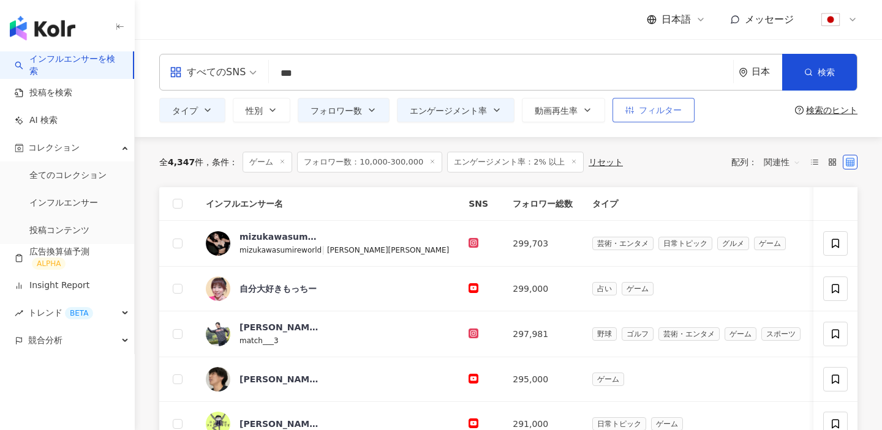
click at [637, 115] on button "フィルター" at bounding box center [653, 110] width 82 height 24
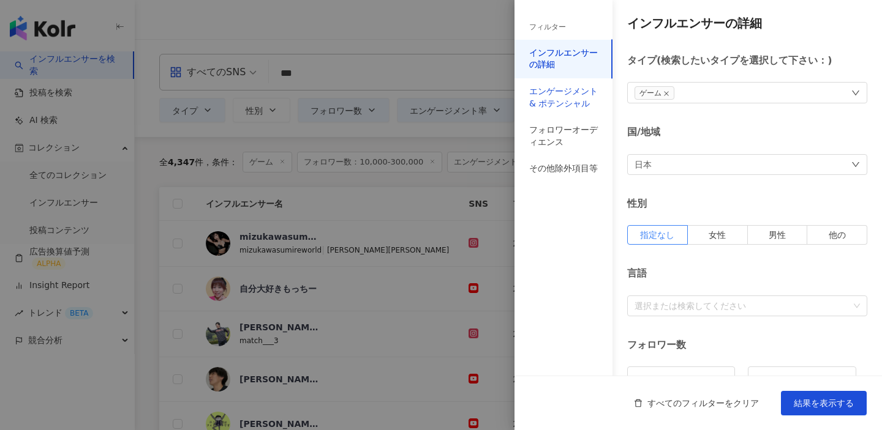
click at [562, 94] on div "エンゲージメント & ポテンシャル" at bounding box center [563, 98] width 69 height 24
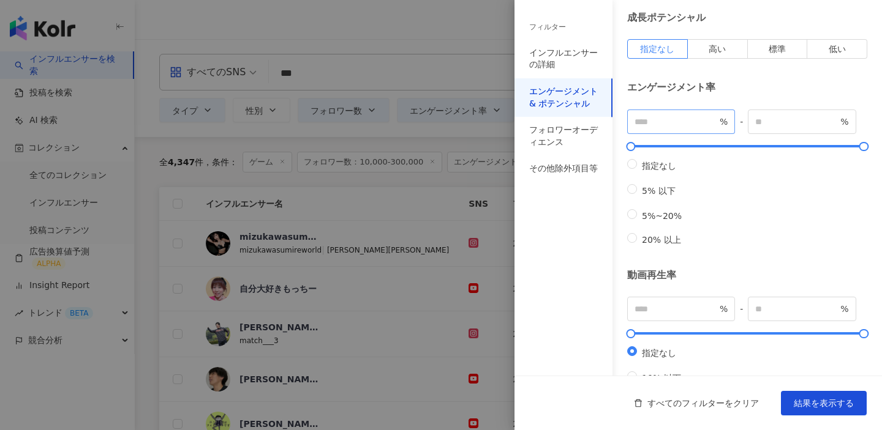
scroll to position [43, 0]
click at [711, 50] on span "高い" at bounding box center [716, 48] width 17 height 10
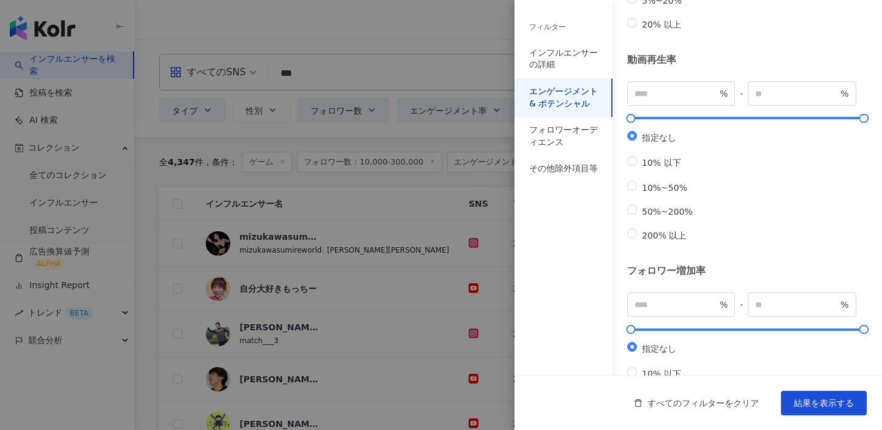
scroll to position [407, 0]
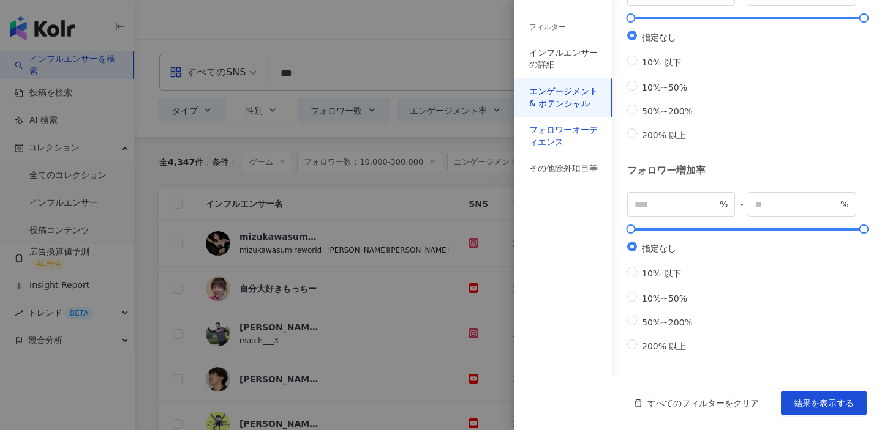
click at [565, 133] on div "フォロワーオーディエンス" at bounding box center [563, 136] width 69 height 24
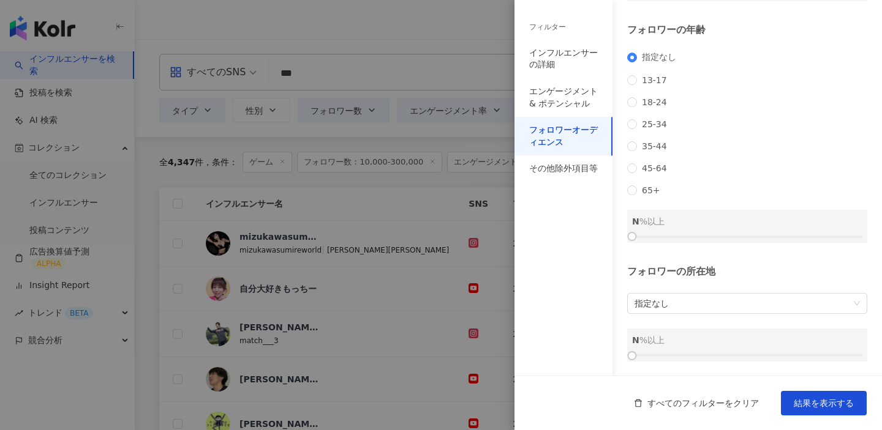
scroll to position [0, 0]
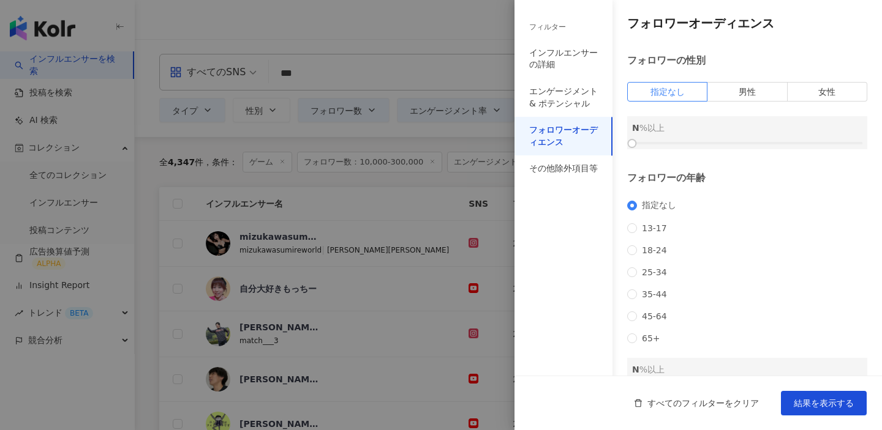
click at [567, 146] on div "フォロワーオーディエンス" at bounding box center [563, 136] width 69 height 24
click at [567, 167] on div "その他除外項目等" at bounding box center [563, 169] width 69 height 12
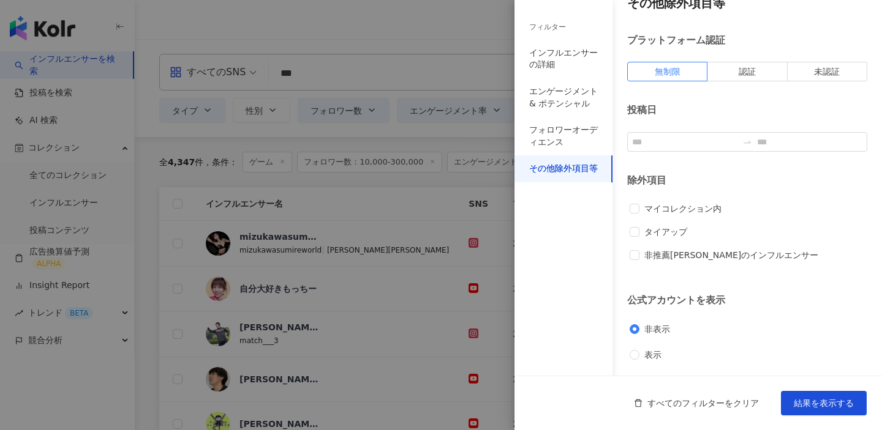
scroll to position [21, 0]
click at [797, 404] on span "結果を表示する" at bounding box center [824, 404] width 60 height 10
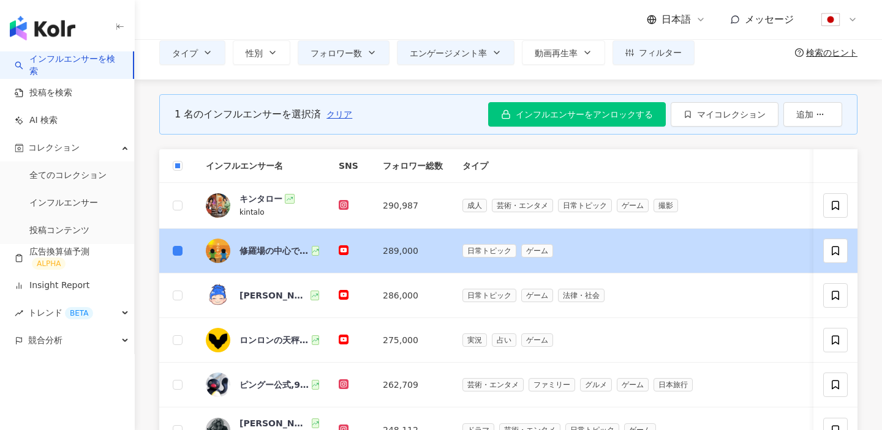
click at [258, 258] on div "修羅場の中心で愛を育む【ゆっくり解説】" at bounding box center [279, 251] width 80 height 24
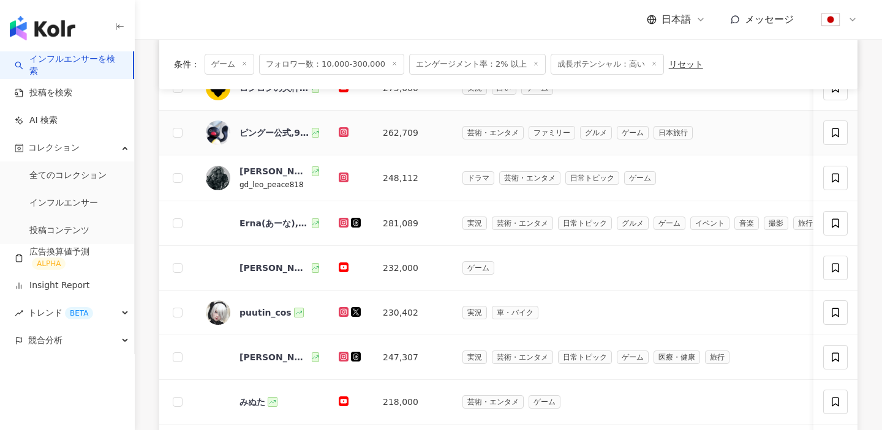
scroll to position [312, 0]
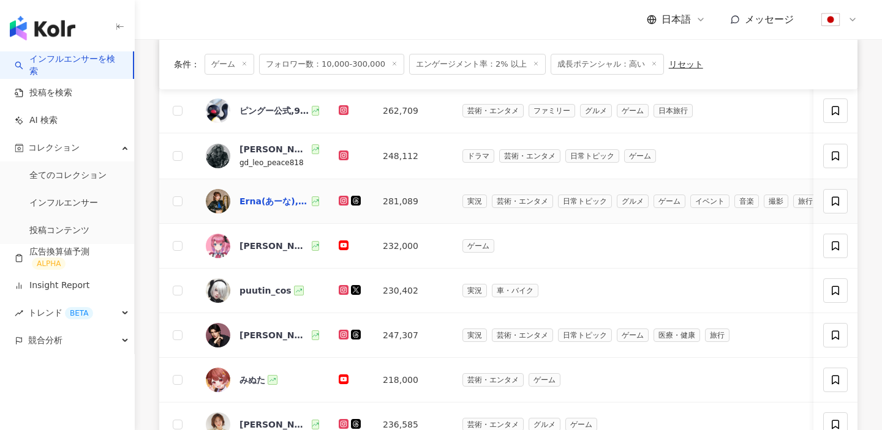
click at [250, 202] on div "Erna(あーな),6817444962" at bounding box center [274, 201] width 70 height 12
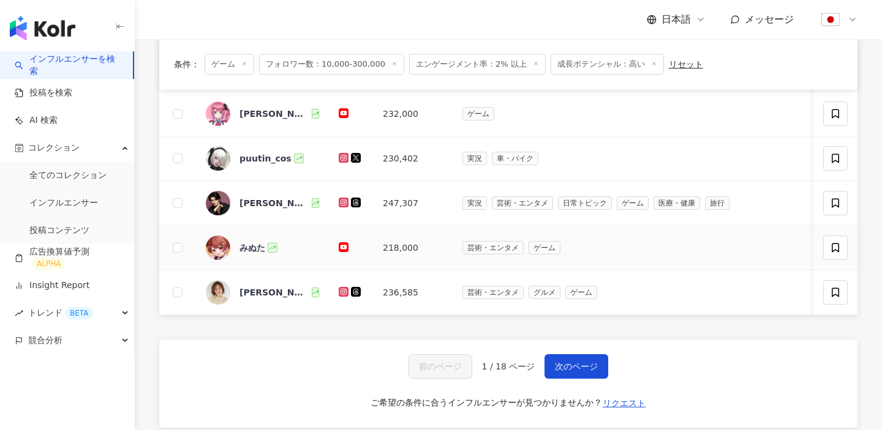
scroll to position [0, 0]
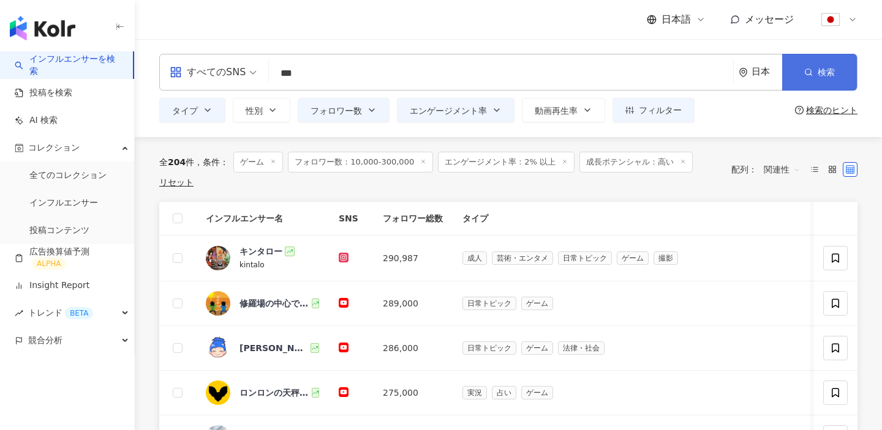
click at [821, 67] on span "検索" at bounding box center [825, 72] width 17 height 10
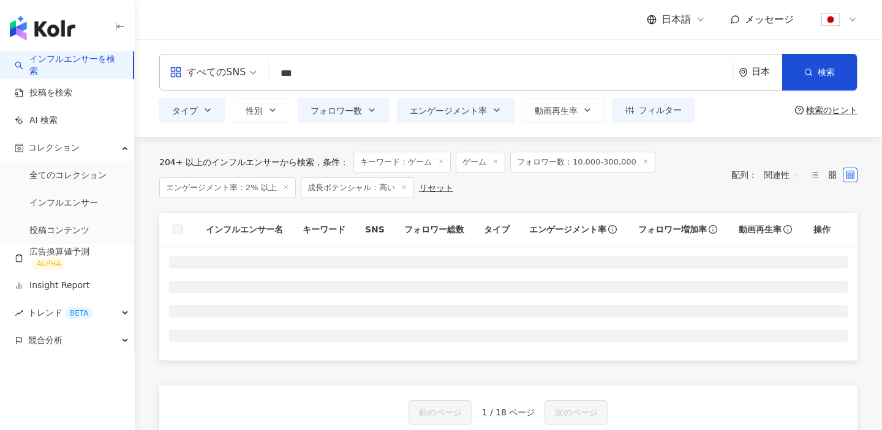
click at [762, 178] on div "関連性" at bounding box center [782, 175] width 50 height 20
click at [772, 301] on div "キーワード" at bounding box center [805, 304] width 77 height 13
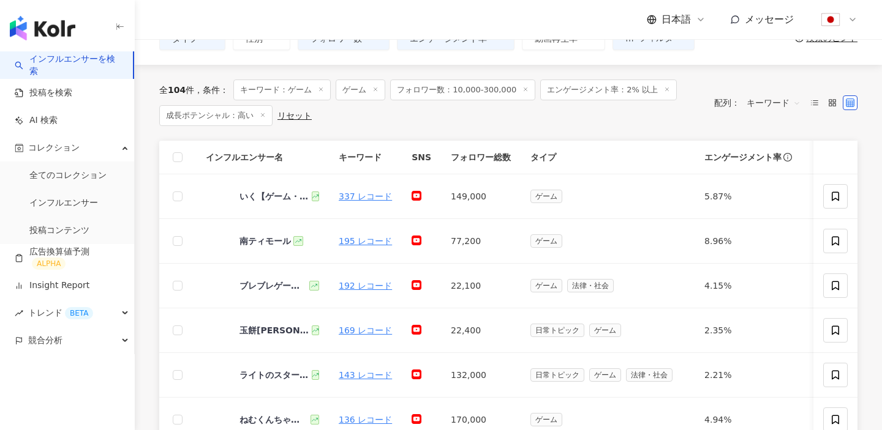
scroll to position [84, 0]
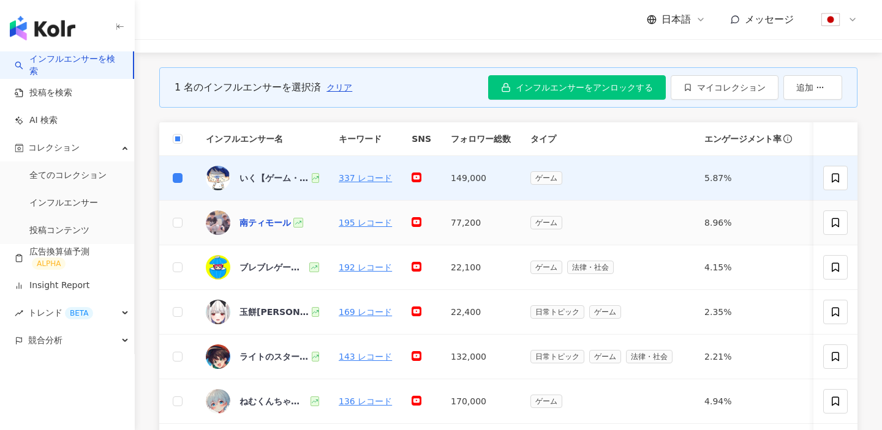
click at [269, 225] on div "南ティモール" at bounding box center [264, 223] width 51 height 12
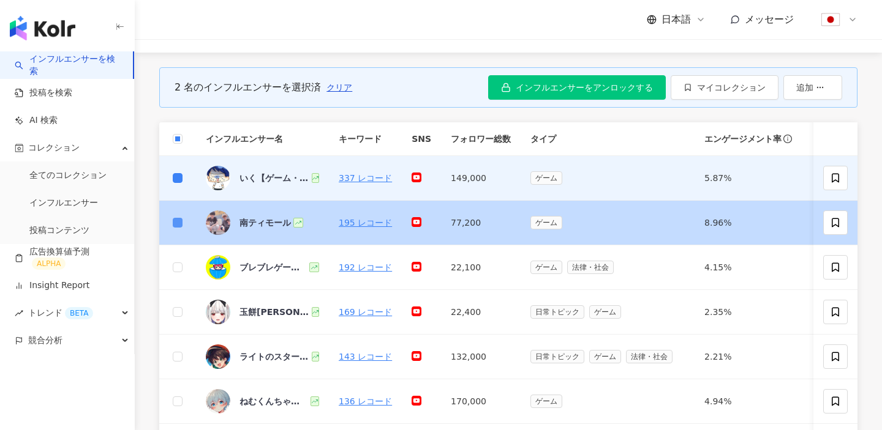
scroll to position [178, 0]
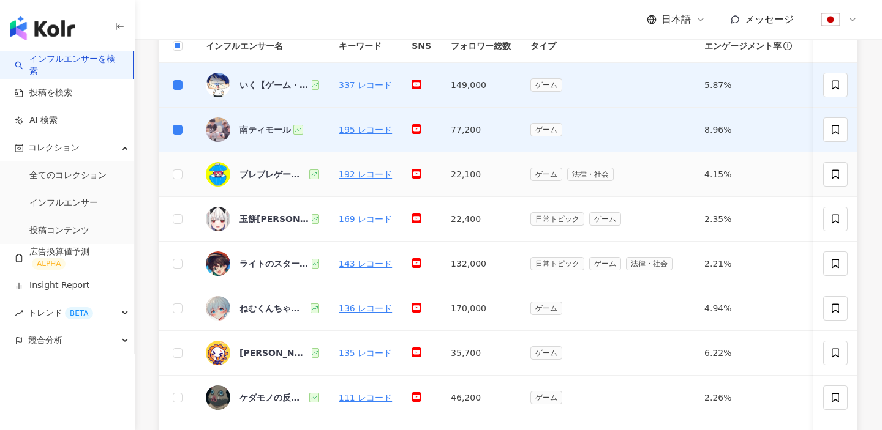
click at [238, 178] on div "ブレブレゲームス" at bounding box center [262, 174] width 113 height 24
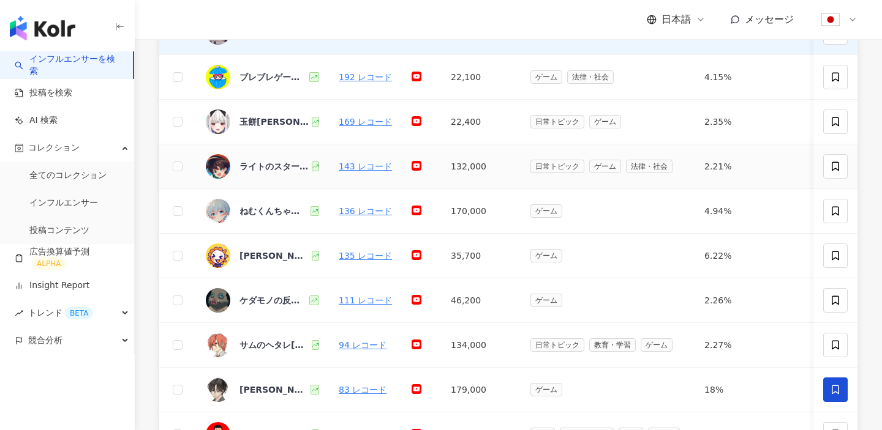
scroll to position [276, 0]
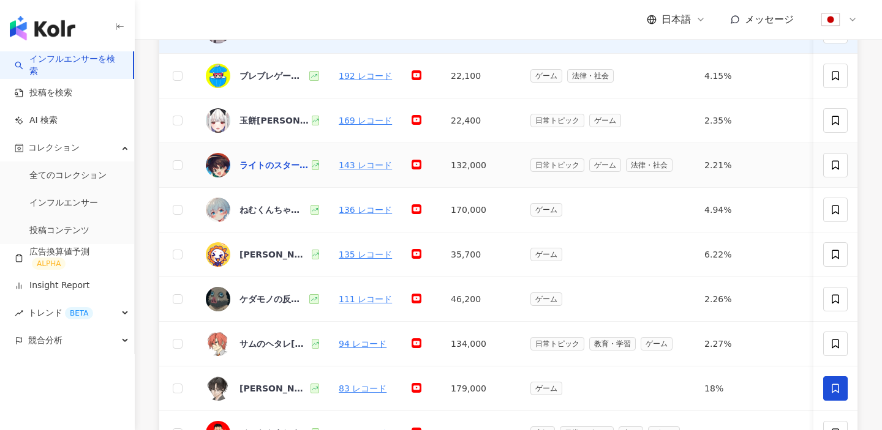
click at [273, 160] on div "ライトのスターボーイチャンネル" at bounding box center [274, 165] width 70 height 12
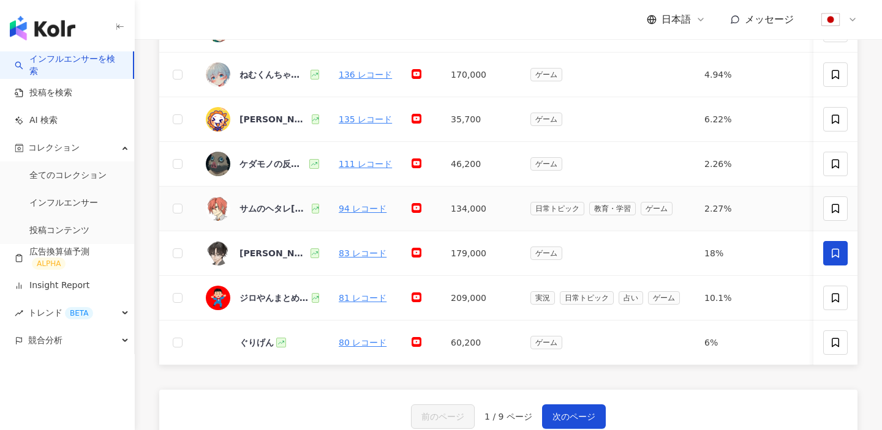
scroll to position [396, 0]
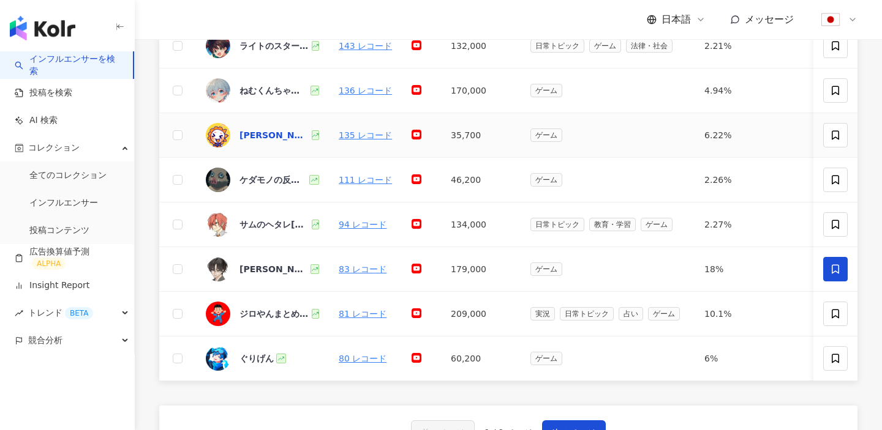
click at [287, 133] on div "みなみさんさんのゲーム部屋" at bounding box center [274, 135] width 70 height 12
click at [271, 176] on div "ケダモノの反応集" at bounding box center [272, 180] width 67 height 12
click at [248, 273] on div "太宰ヤマル" at bounding box center [273, 269] width 69 height 12
click at [252, 316] on div "ジロやんまとめ局【ポケモン】" at bounding box center [274, 314] width 70 height 12
click at [246, 358] on div "ぐりげん" at bounding box center [256, 359] width 34 height 12
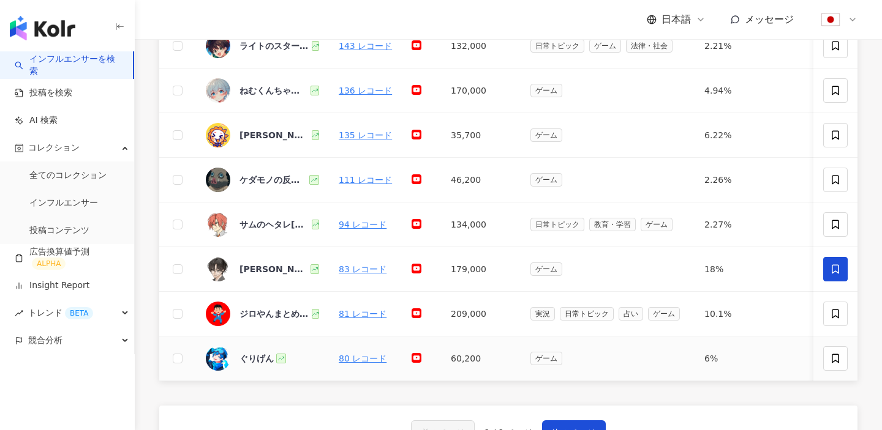
scroll to position [523, 0]
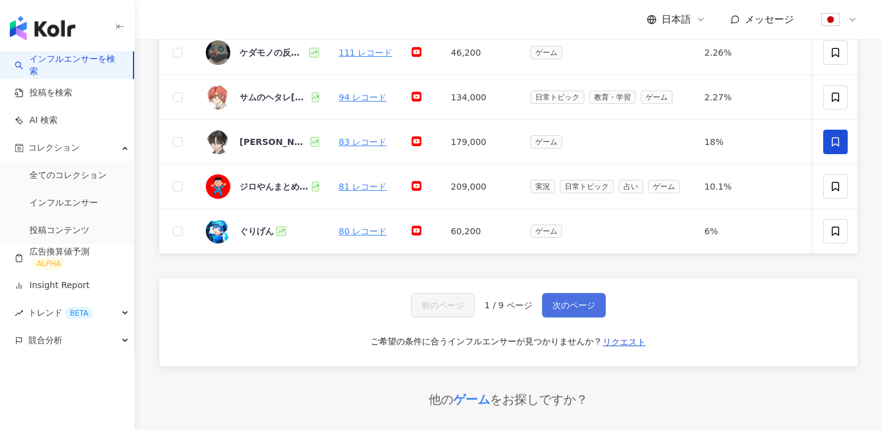
click at [572, 317] on button "次のページ" at bounding box center [574, 305] width 64 height 24
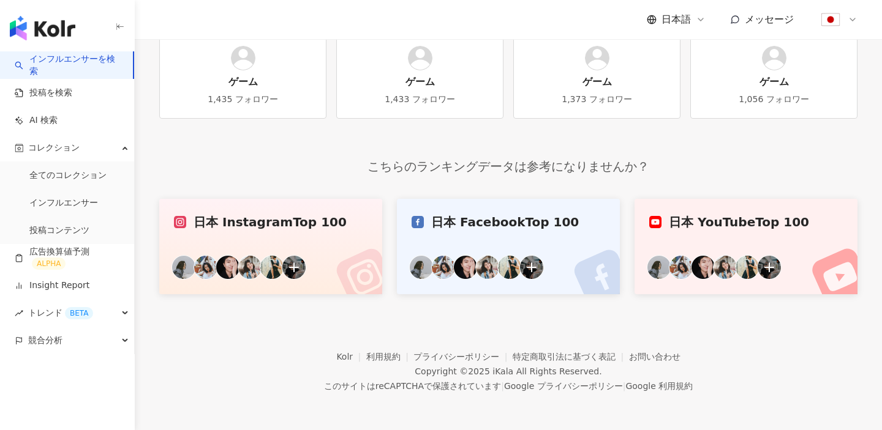
click at [568, 312] on footer "Kolr 利用規約 プライバシーポリシー 特定商取引法に基づく表記 お問い合わせ Copyright © 2025 iKala All Rights Rese…" at bounding box center [508, 363] width 747 height 136
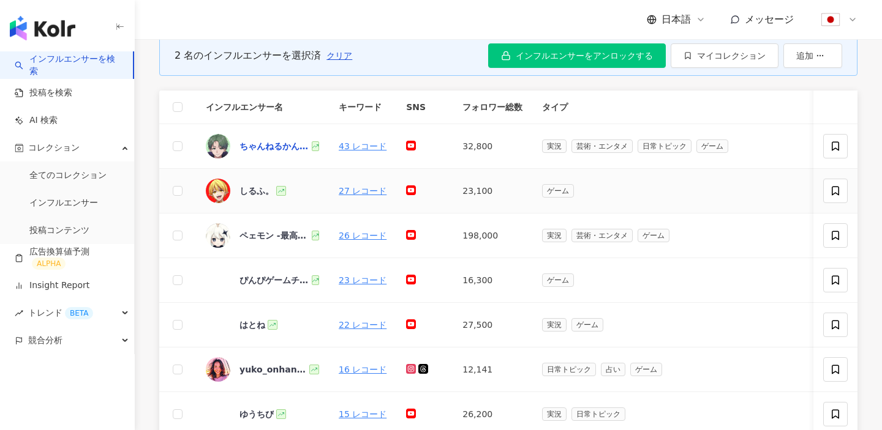
scroll to position [119, 0]
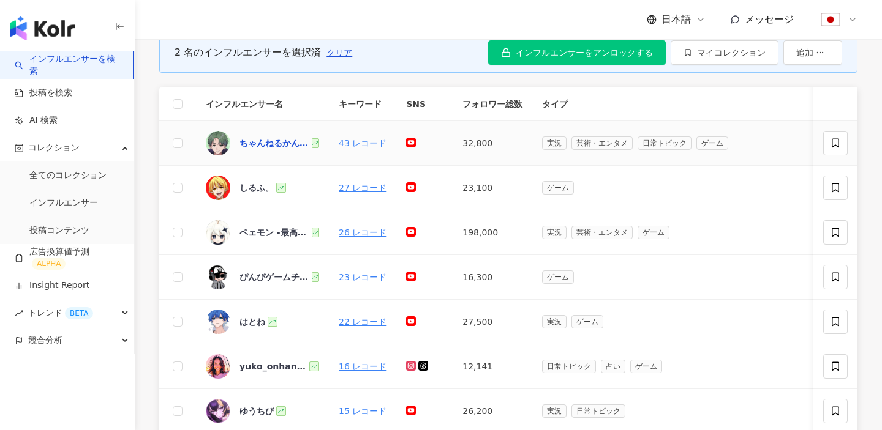
click at [261, 145] on div "ちゃんねるかんせる【kanseru channel】" at bounding box center [274, 143] width 70 height 12
click at [257, 189] on div "しるふ。" at bounding box center [256, 188] width 34 height 12
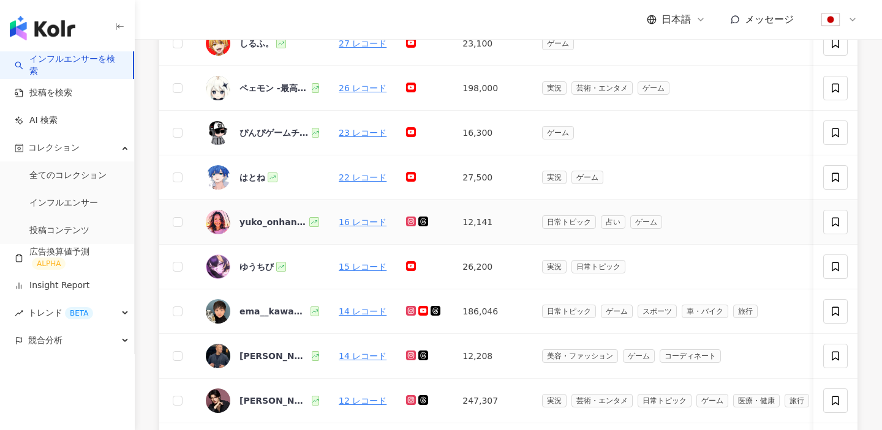
scroll to position [268, 0]
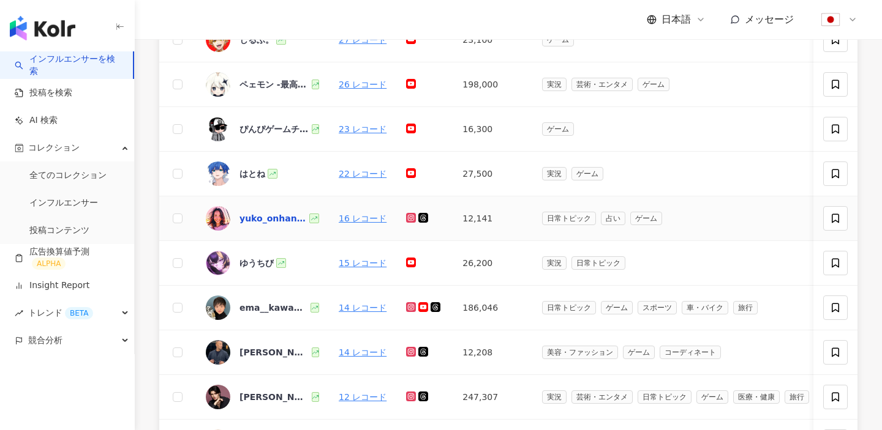
click at [286, 217] on div "yuko_onhands" at bounding box center [272, 218] width 67 height 12
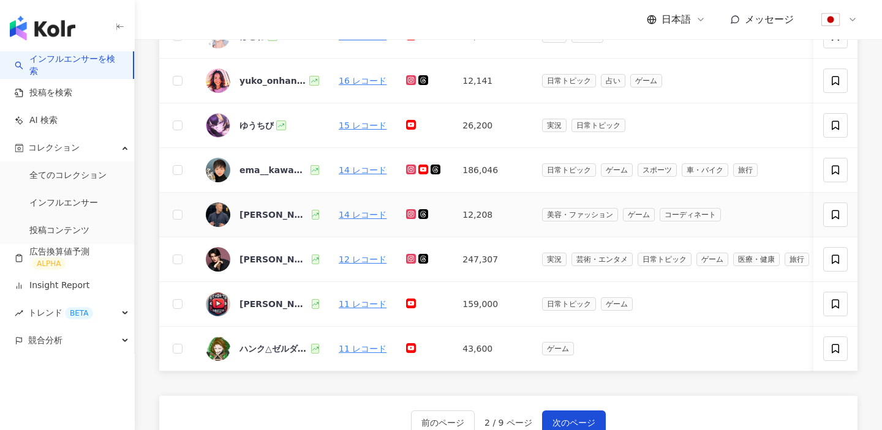
scroll to position [406, 0]
click at [254, 259] on div "スガワラユウヤ,17328061540" at bounding box center [274, 259] width 70 height 12
click at [263, 214] on div "YASU/大人カッコいいファッション紹介,699903346" at bounding box center [274, 214] width 70 height 12
click at [274, 172] on div "ema__kawakami" at bounding box center [273, 169] width 69 height 12
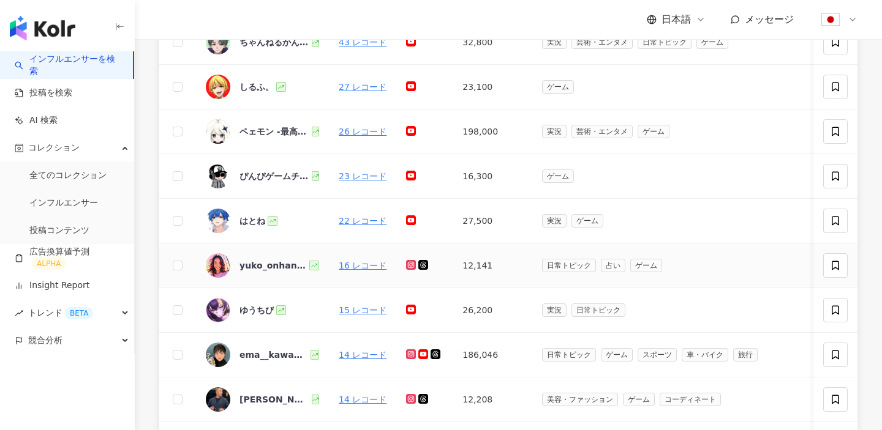
scroll to position [209, 0]
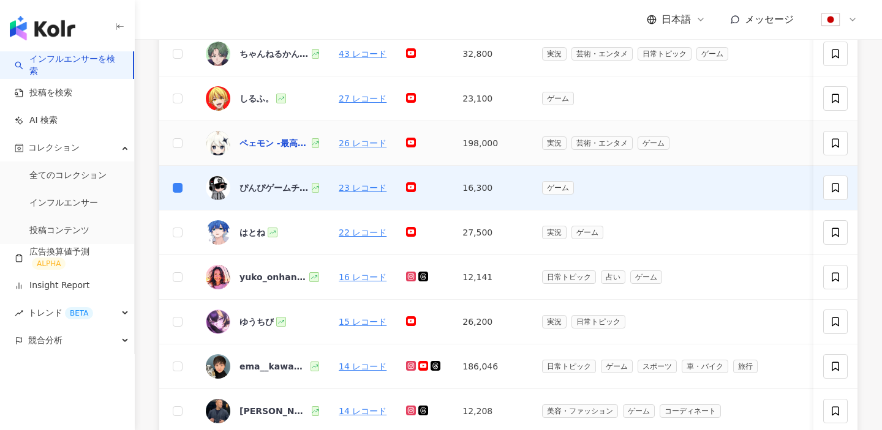
click at [266, 143] on div "ペェモン -最高の非常食-" at bounding box center [274, 143] width 70 height 12
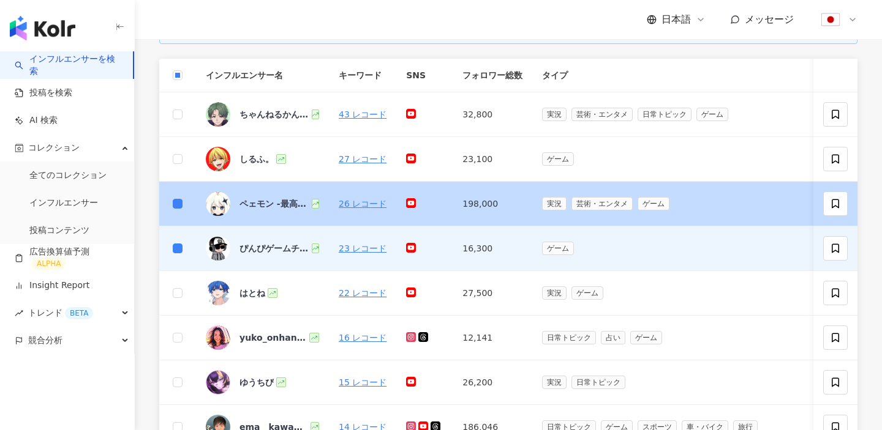
scroll to position [75, 0]
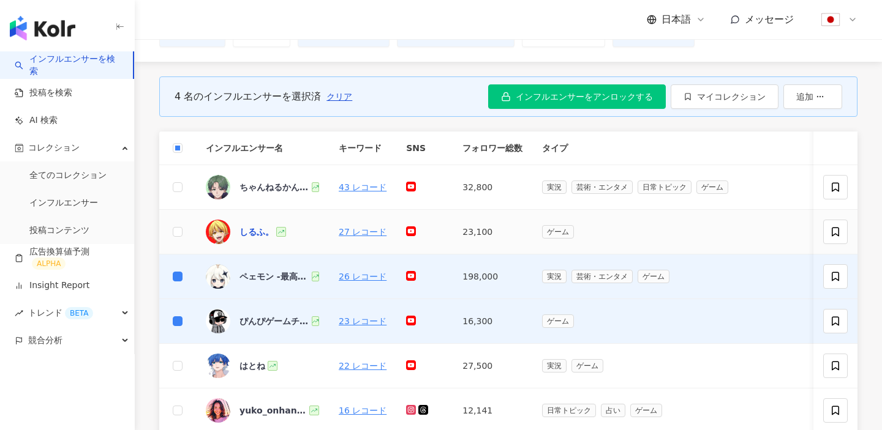
click at [263, 226] on div "しるふ。" at bounding box center [256, 232] width 34 height 12
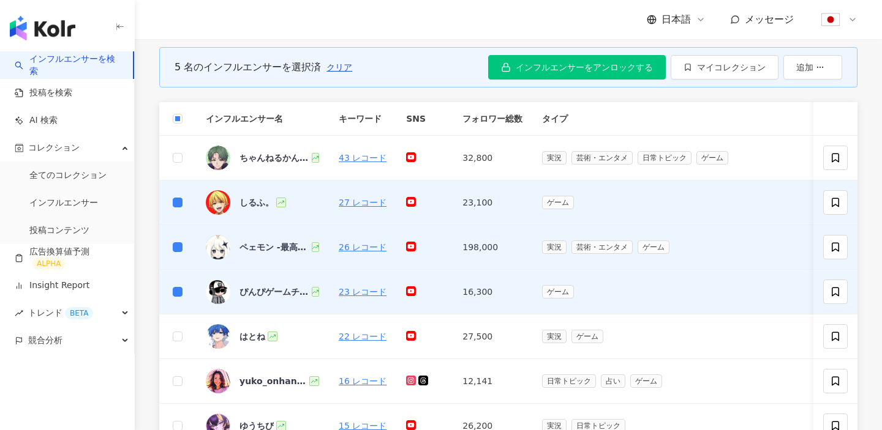
scroll to position [0, 0]
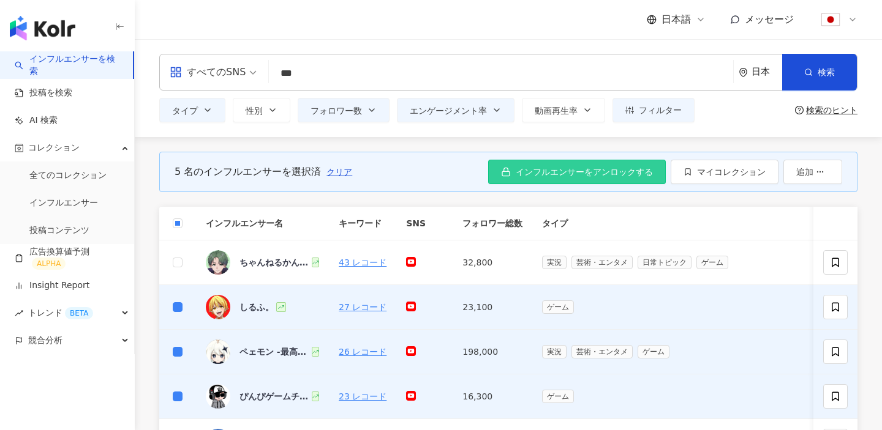
click at [611, 168] on span "インフルエンサーをアンロックする" at bounding box center [584, 172] width 137 height 10
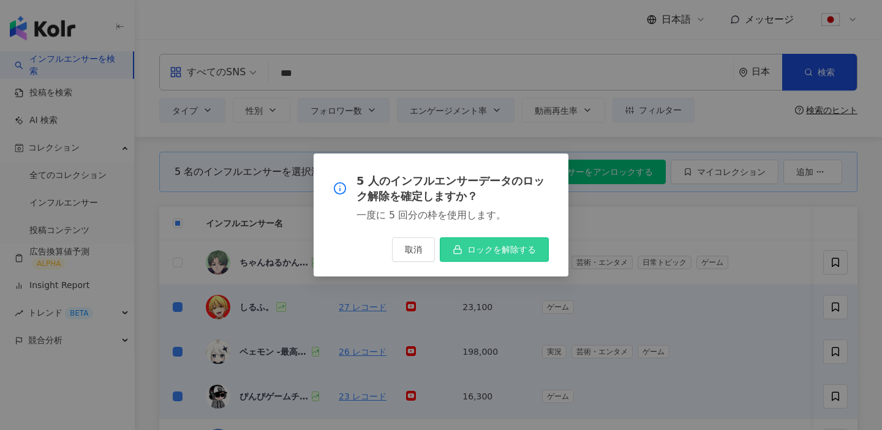
click at [507, 258] on button "ロックを解除する" at bounding box center [494, 250] width 109 height 24
click at [610, 159] on div "5 人のインフルエンサーデータのロック解除を確定しますか？ 一度に 5 回分の枠を使用します。 取消 ロックを解除する" at bounding box center [441, 215] width 882 height 430
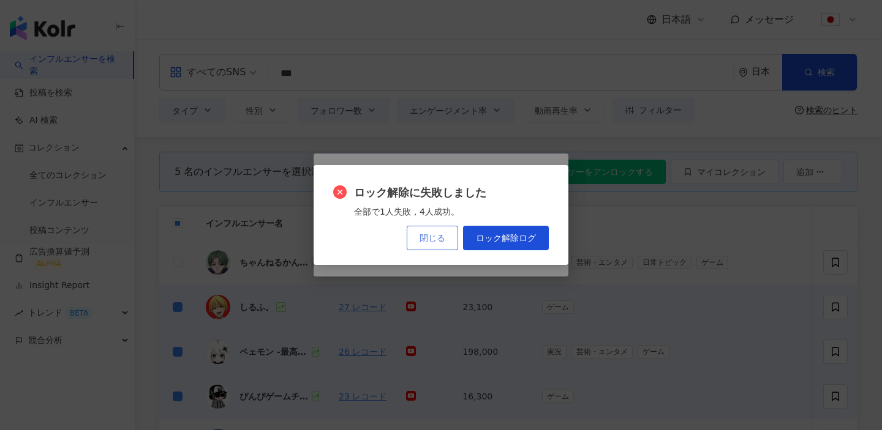
click at [431, 238] on span "閉じる" at bounding box center [432, 238] width 26 height 10
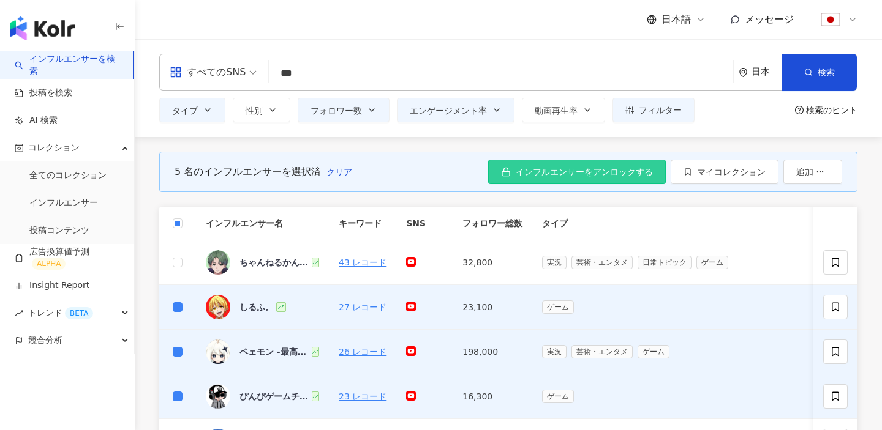
click at [570, 181] on button "インフルエンサーをアンロックする" at bounding box center [577, 172] width 178 height 24
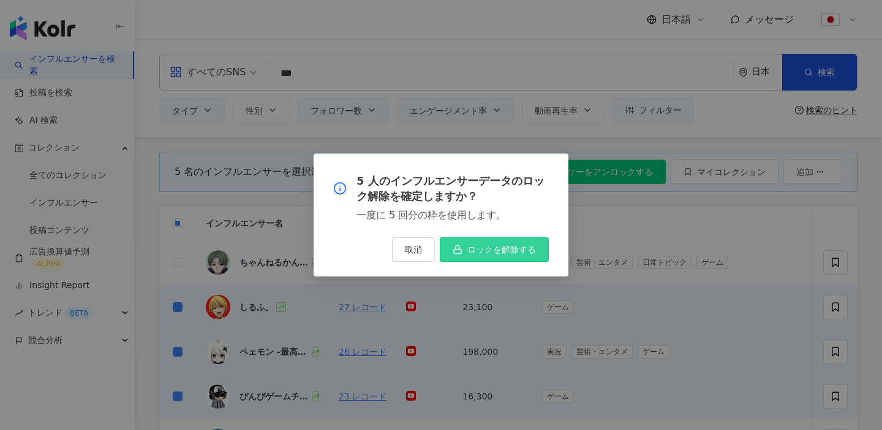
click at [519, 251] on span "ロックを解除する" at bounding box center [501, 250] width 69 height 10
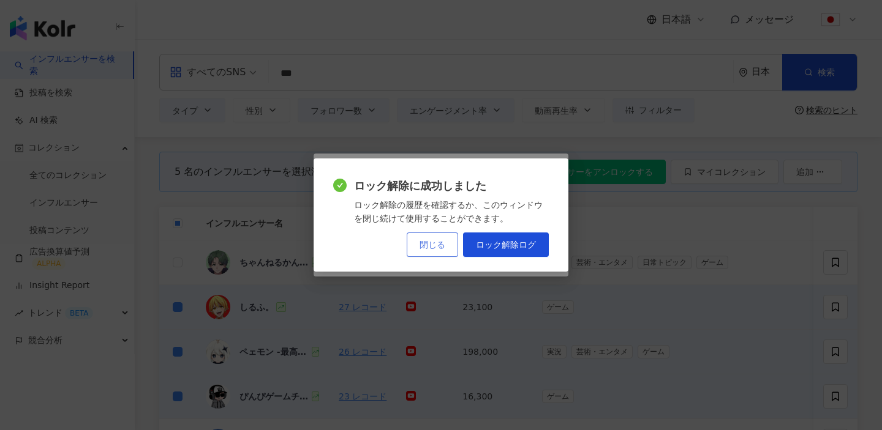
click at [435, 243] on span "閉じる" at bounding box center [432, 245] width 26 height 10
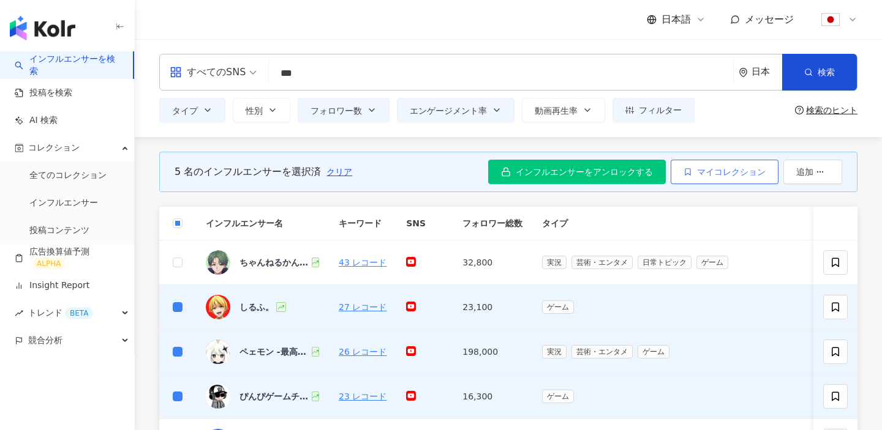
click at [684, 171] on icon "button" at bounding box center [687, 172] width 9 height 9
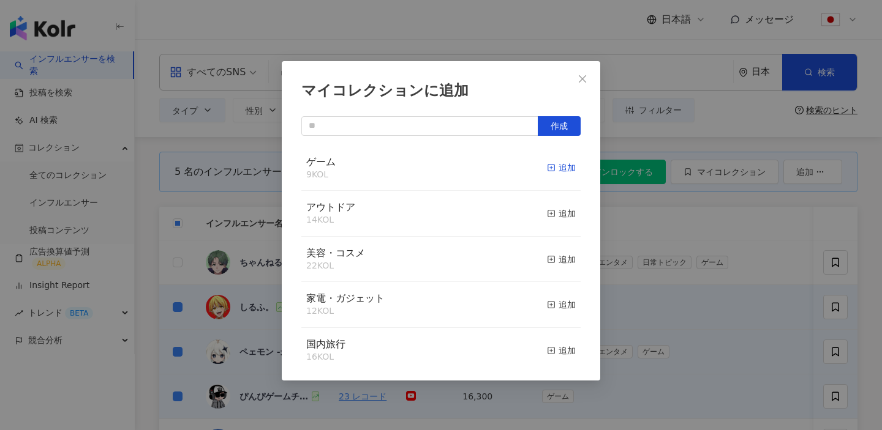
click at [563, 166] on div "追加" at bounding box center [561, 167] width 29 height 13
click at [585, 77] on icon "close" at bounding box center [582, 79] width 10 height 10
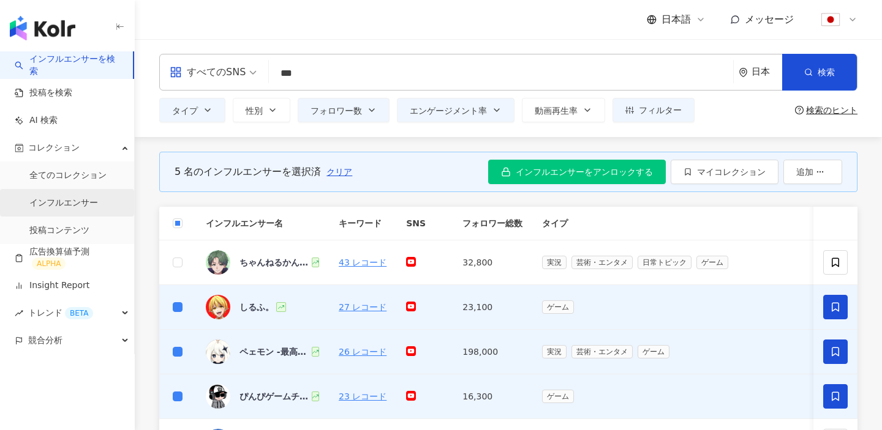
click at [62, 203] on link "インフルエンサー" at bounding box center [63, 203] width 69 height 12
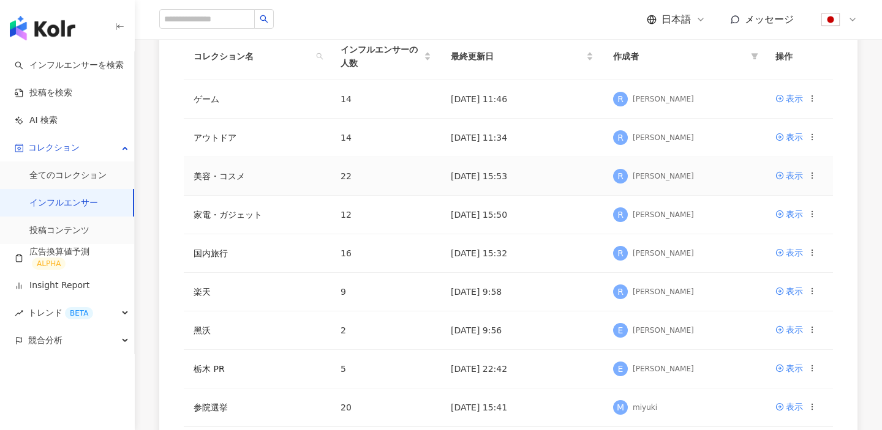
scroll to position [165, 0]
click at [792, 136] on div "表示" at bounding box center [794, 135] width 17 height 13
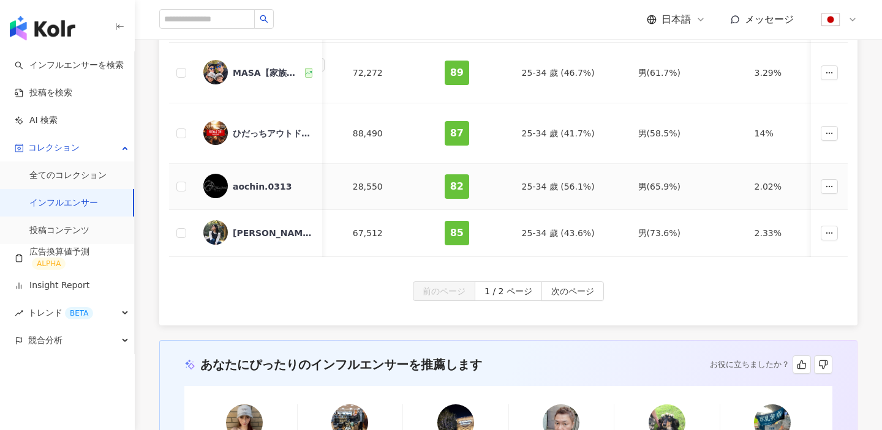
scroll to position [503, 0]
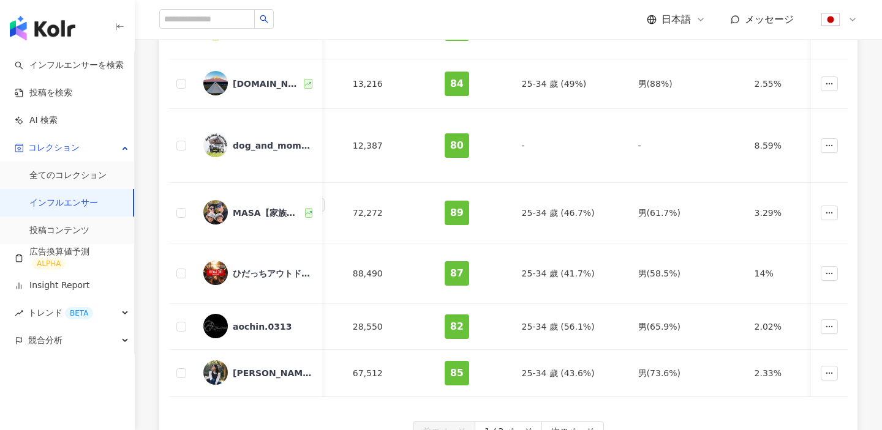
click at [53, 198] on link "インフルエンサー" at bounding box center [63, 203] width 69 height 12
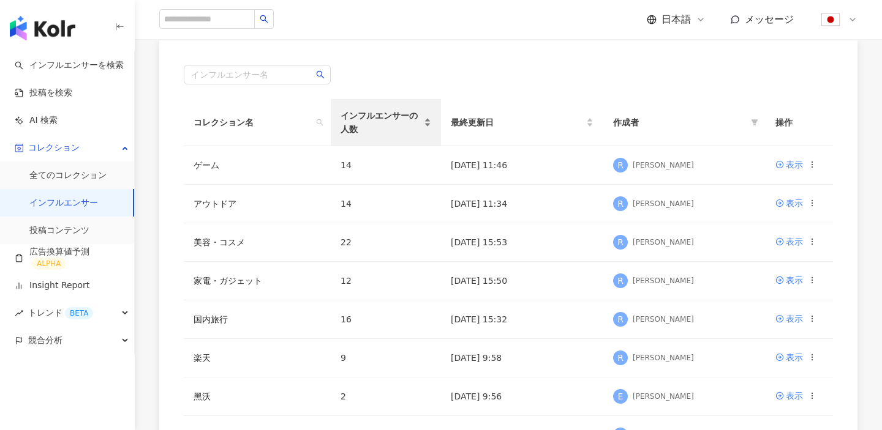
scroll to position [105, 0]
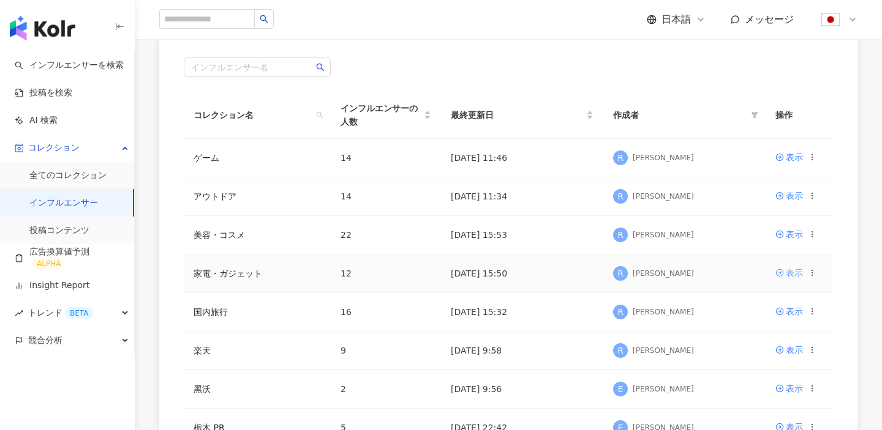
click at [789, 270] on div "表示" at bounding box center [794, 272] width 17 height 13
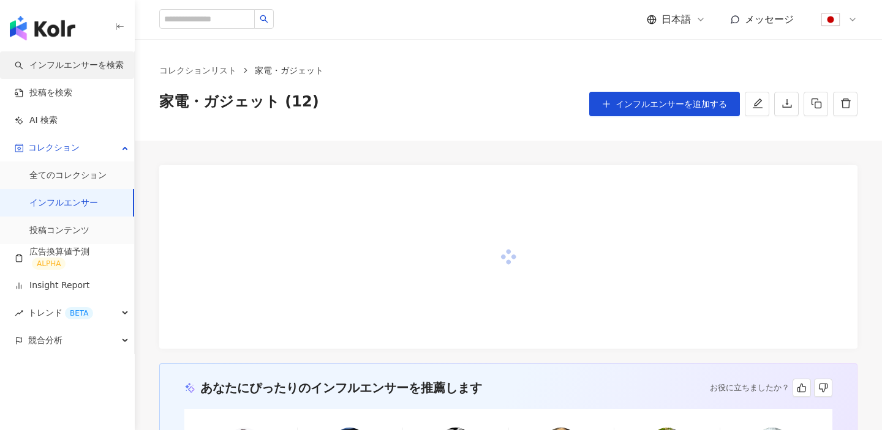
click at [80, 72] on link "インフルエンサーを検索" at bounding box center [69, 65] width 109 height 12
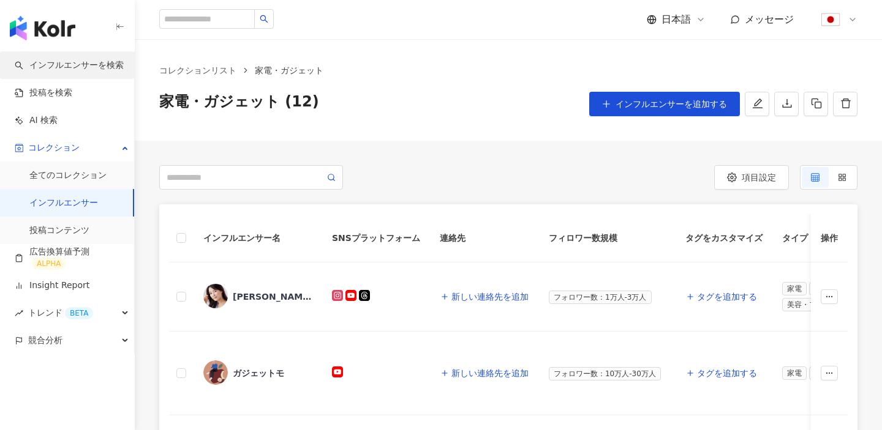
click at [79, 72] on link "インフルエンサーを検索" at bounding box center [69, 65] width 109 height 12
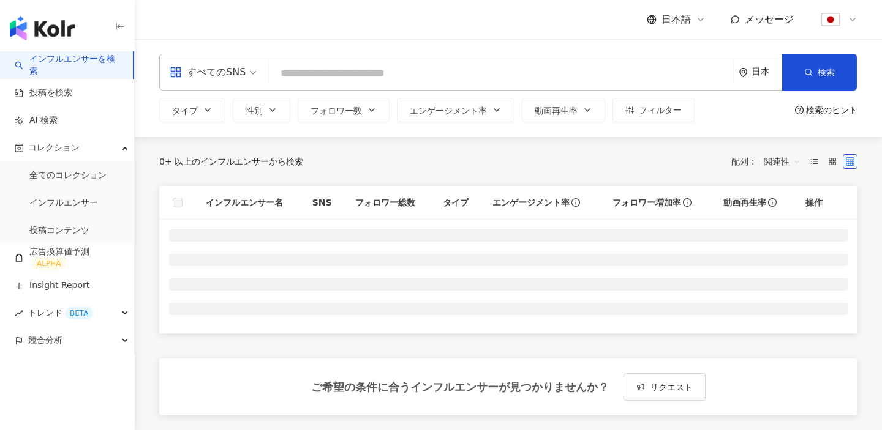
click at [303, 75] on input "search" at bounding box center [501, 73] width 454 height 23
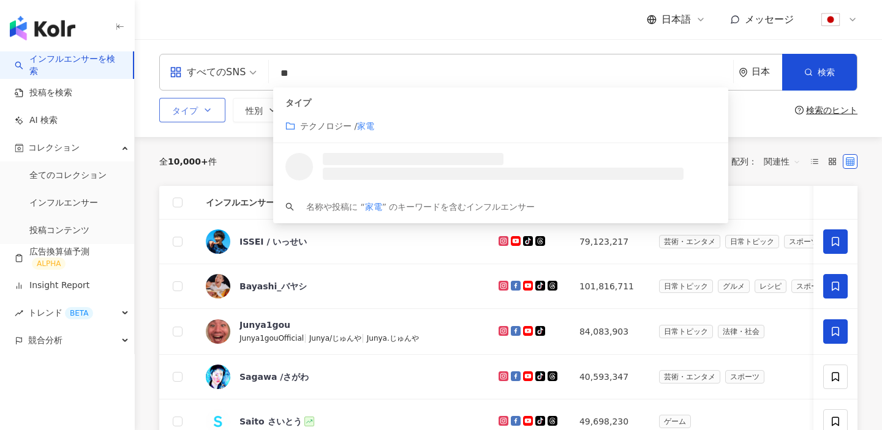
type input "**"
click at [203, 111] on icon "button" at bounding box center [208, 110] width 10 height 10
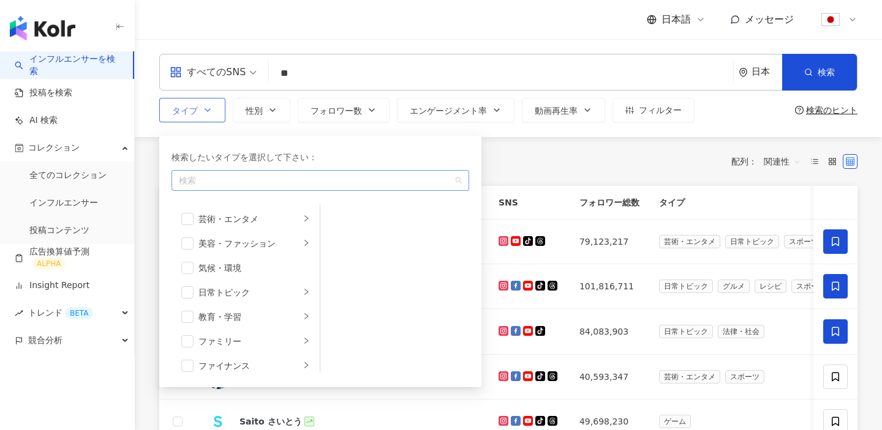
click at [222, 186] on div "button" at bounding box center [314, 180] width 280 height 9
type input "*"
click at [339, 106] on span "フォロワー数" at bounding box center [335, 111] width 51 height 10
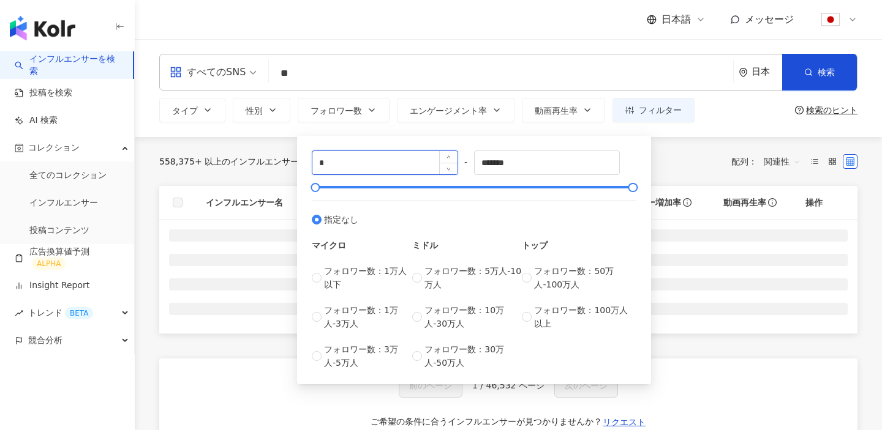
click at [364, 168] on input "*" at bounding box center [384, 162] width 145 height 23
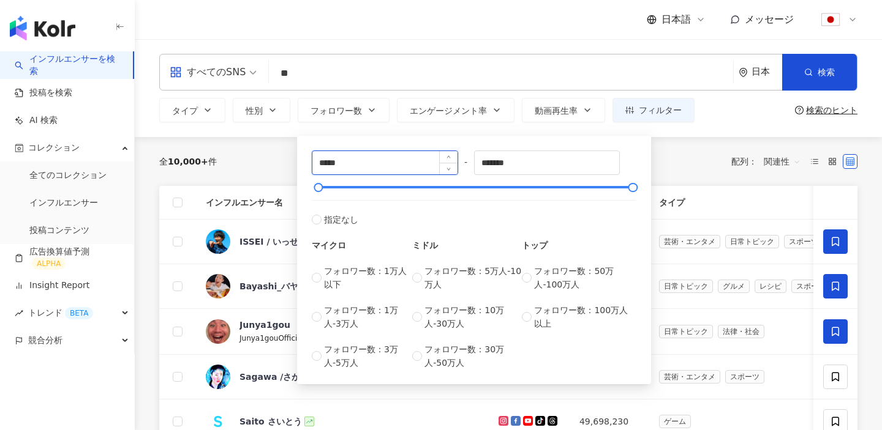
type input "*****"
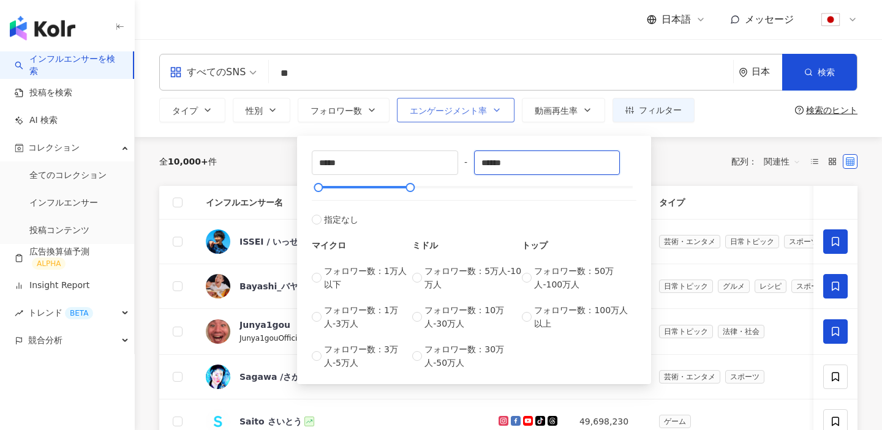
type input "******"
click at [476, 113] on span "エンゲージメント率" at bounding box center [448, 111] width 77 height 10
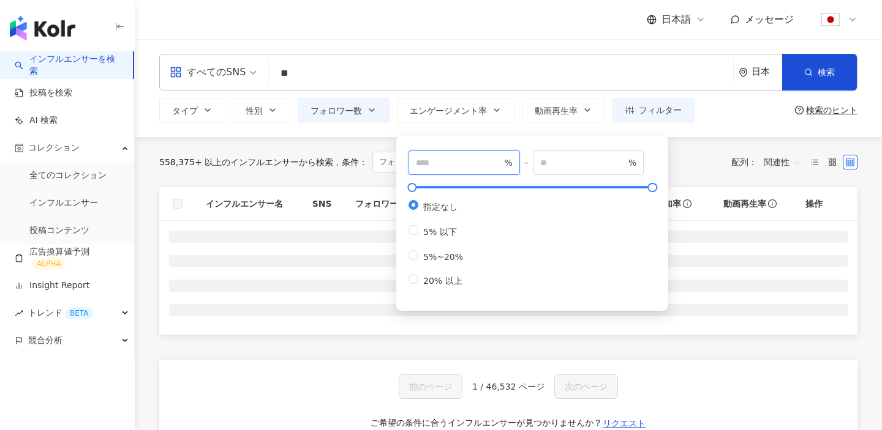
click at [456, 160] on input "number" at bounding box center [459, 162] width 86 height 13
type input "*"
click at [694, 143] on div "558,375+ 以上のインフルエンサーから検索 条件 ： フォロワー数：10,000-300,000 リセット 配列： 関連性" at bounding box center [508, 162] width 698 height 50
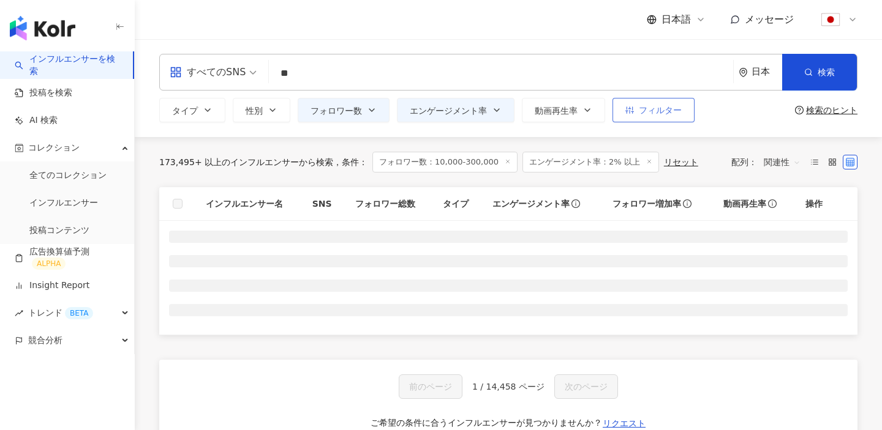
click at [648, 122] on button "フィルター" at bounding box center [653, 110] width 82 height 24
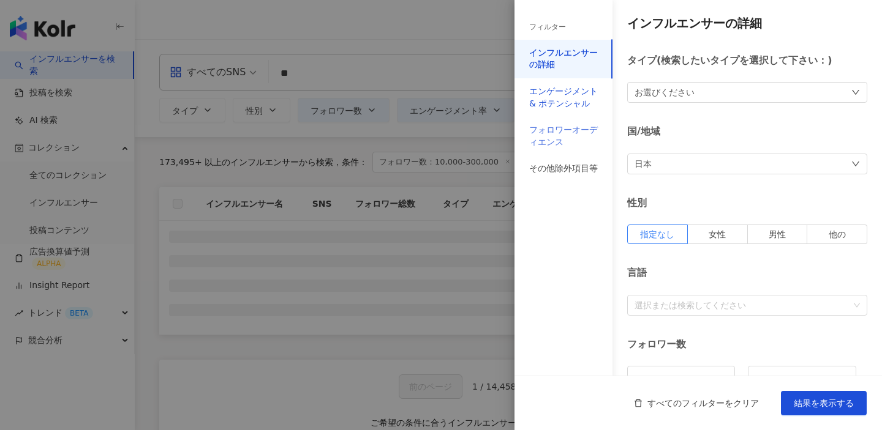
click at [566, 104] on div "エンゲージメント & ポテンシャル" at bounding box center [563, 98] width 69 height 24
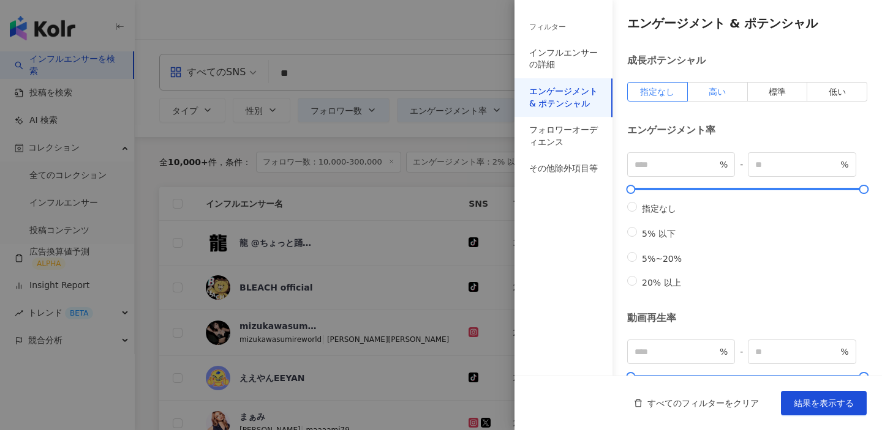
click at [698, 94] on label "高い" at bounding box center [718, 92] width 60 height 20
click at [803, 393] on button "結果を表示する" at bounding box center [824, 403] width 86 height 24
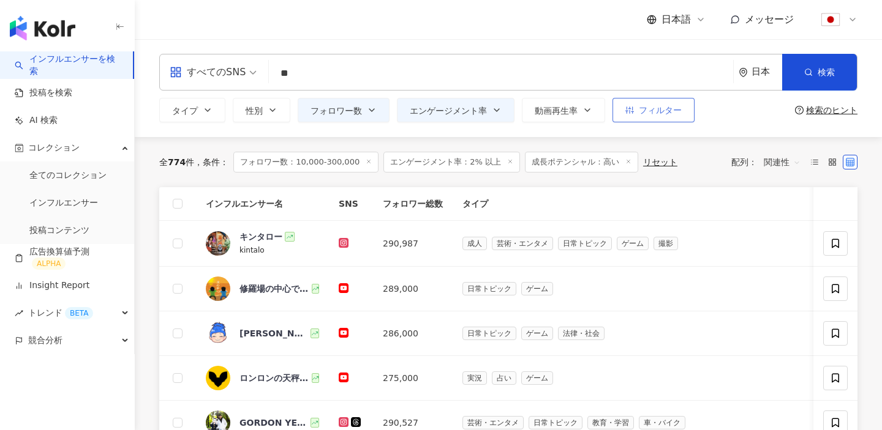
click at [645, 115] on span "フィルター" at bounding box center [660, 110] width 43 height 10
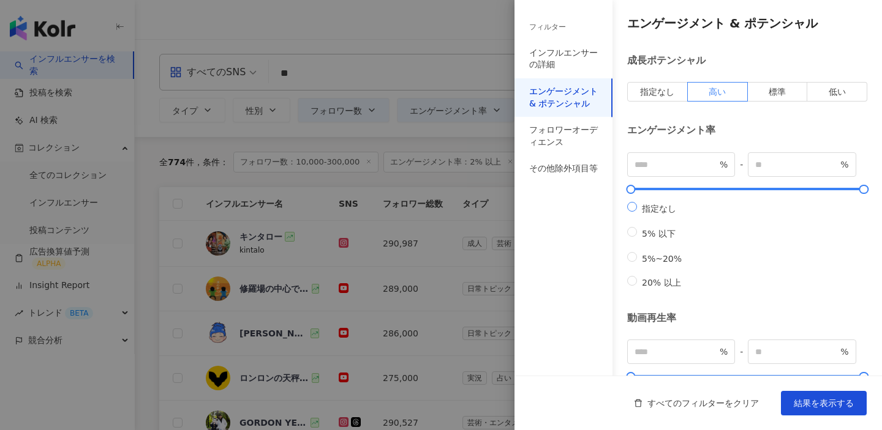
scroll to position [407, 0]
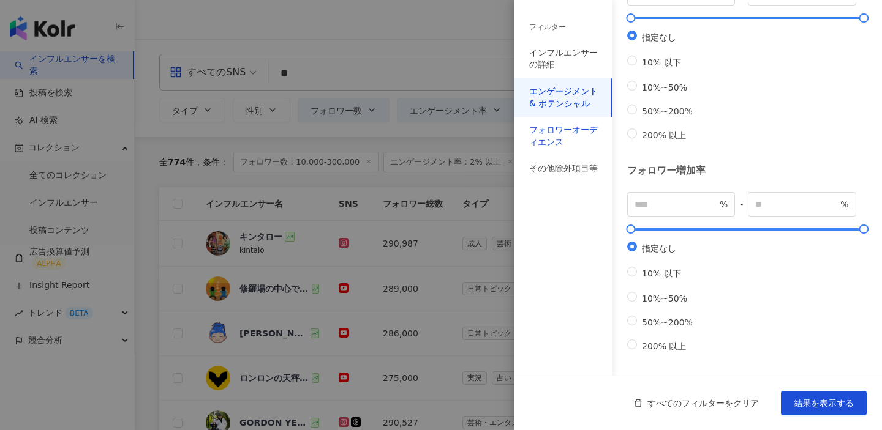
click at [566, 140] on div "フォロワーオーディエンス" at bounding box center [563, 136] width 69 height 24
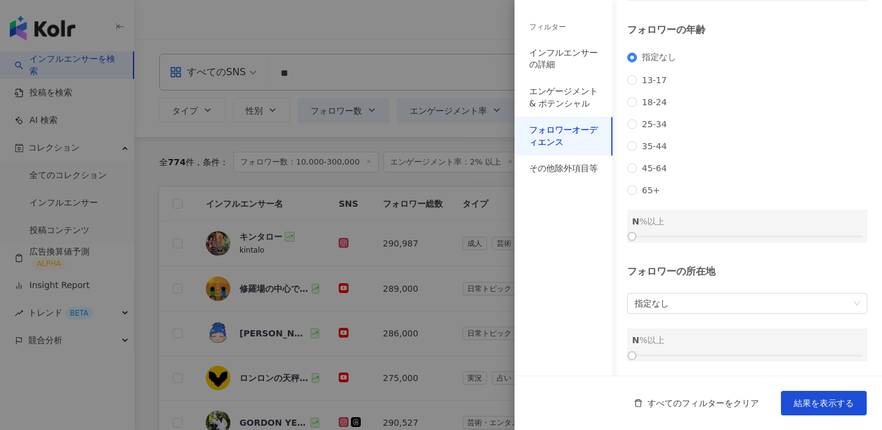
scroll to position [0, 0]
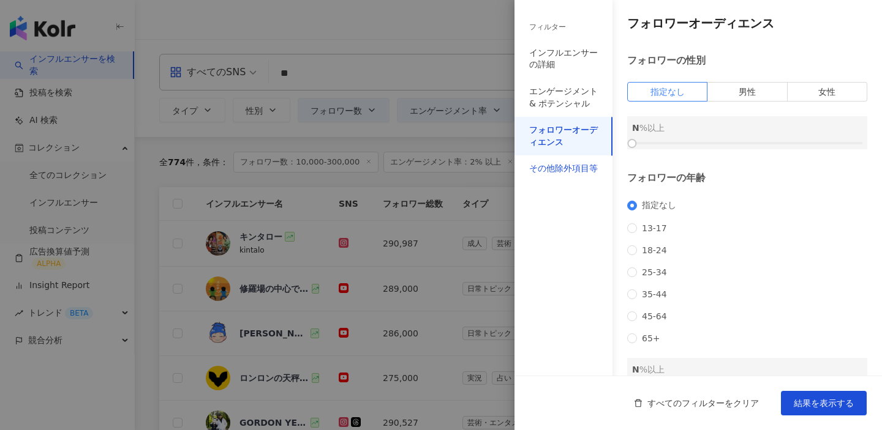
click at [573, 166] on div "その他除外項目等" at bounding box center [563, 169] width 69 height 12
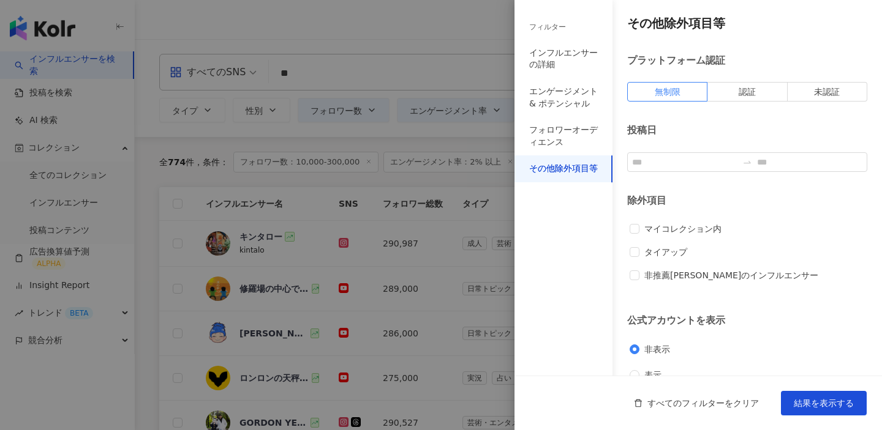
scroll to position [21, 0]
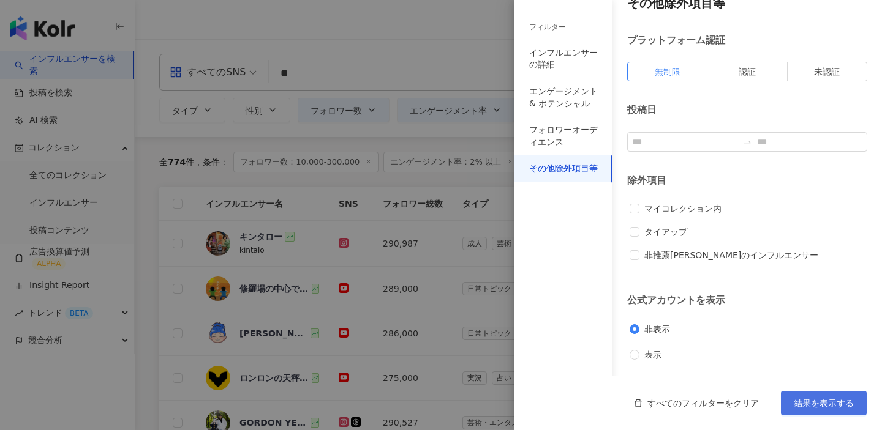
click at [822, 406] on span "結果を表示する" at bounding box center [824, 404] width 60 height 10
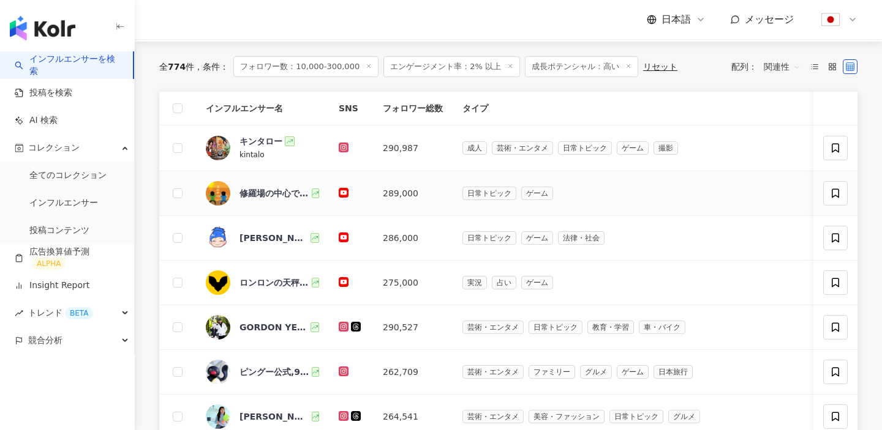
scroll to position [0, 0]
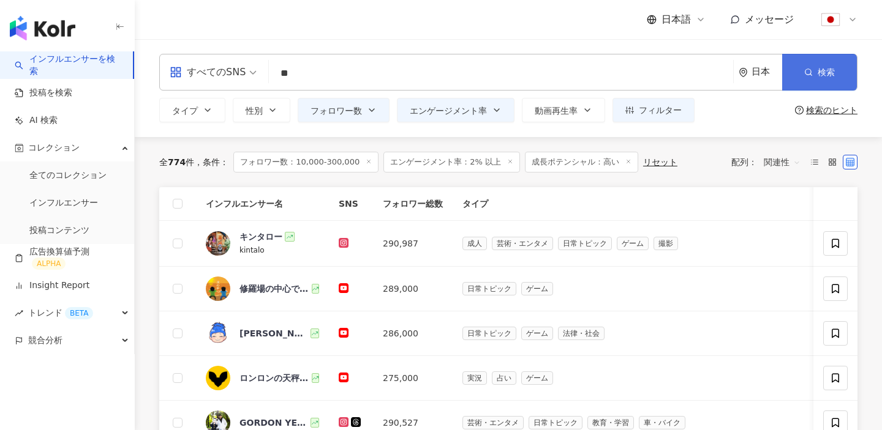
click at [800, 83] on button "検索" at bounding box center [819, 72] width 75 height 37
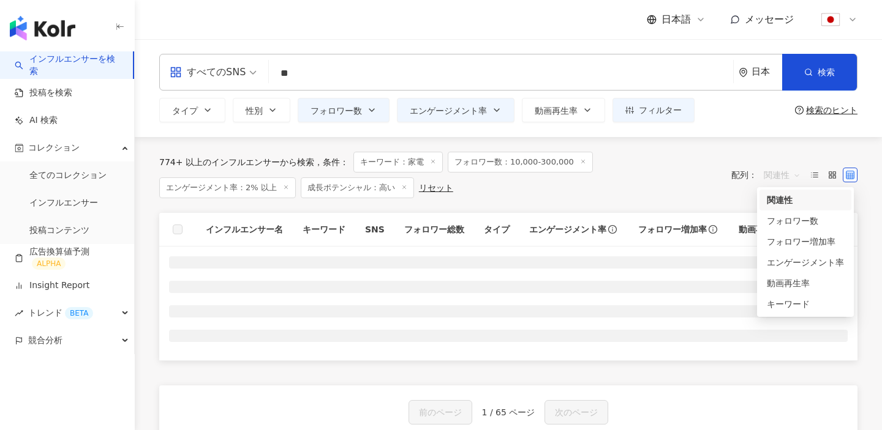
click at [769, 179] on span "関連性" at bounding box center [782, 175] width 37 height 20
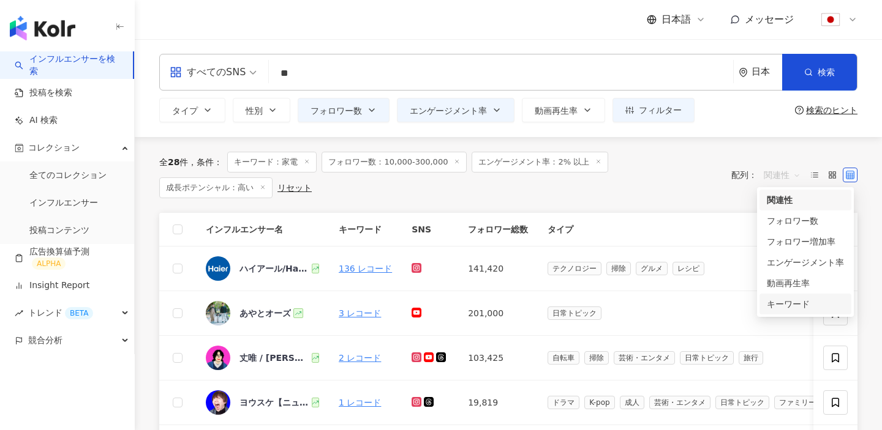
click at [768, 298] on div "キーワード" at bounding box center [805, 304] width 77 height 13
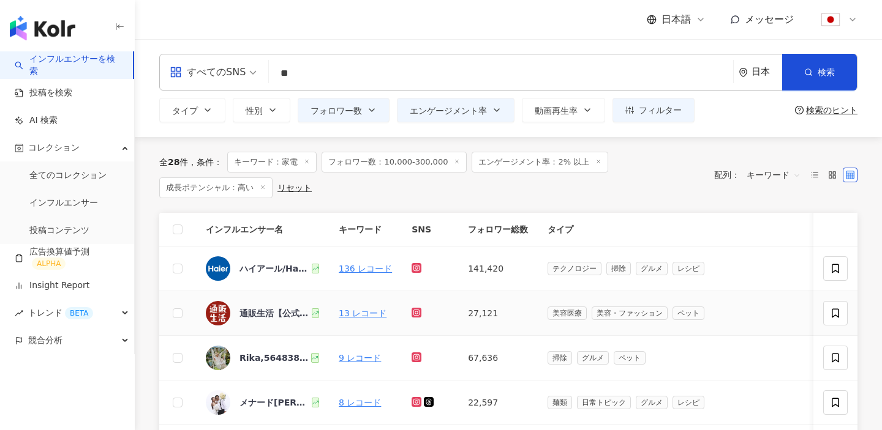
scroll to position [105, 0]
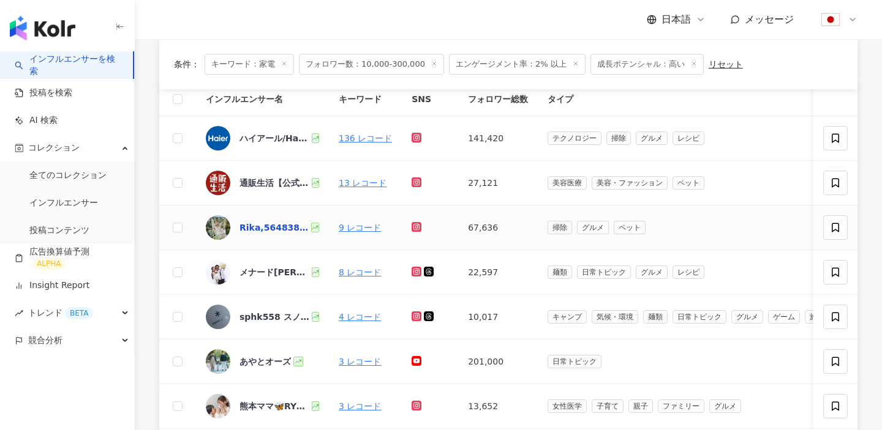
click at [258, 231] on div "Rika,5648382735" at bounding box center [273, 228] width 69 height 12
click at [184, 223] on td at bounding box center [177, 228] width 37 height 45
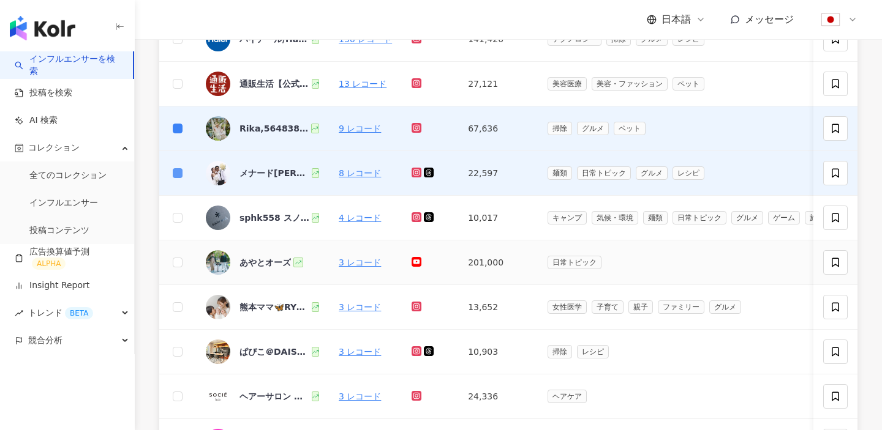
scroll to position [233, 0]
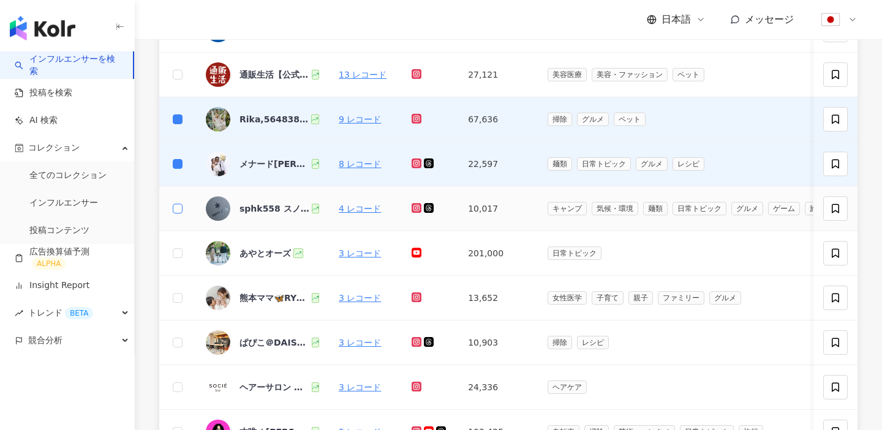
click at [182, 214] on label at bounding box center [178, 208] width 10 height 13
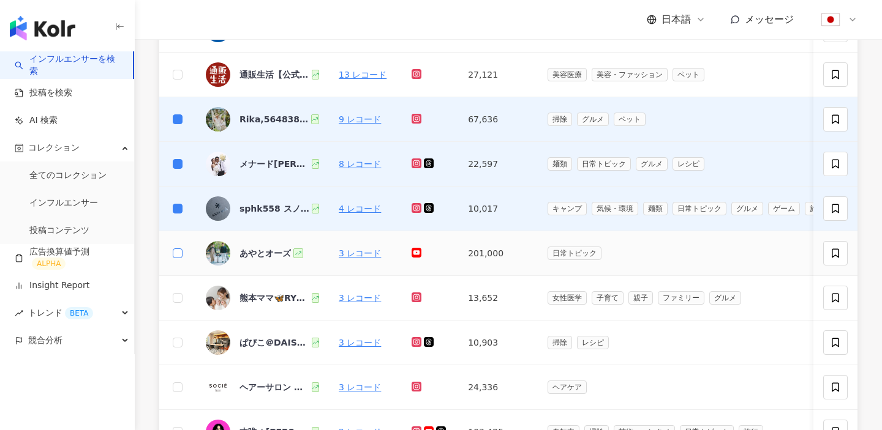
click at [182, 259] on label at bounding box center [178, 253] width 10 height 13
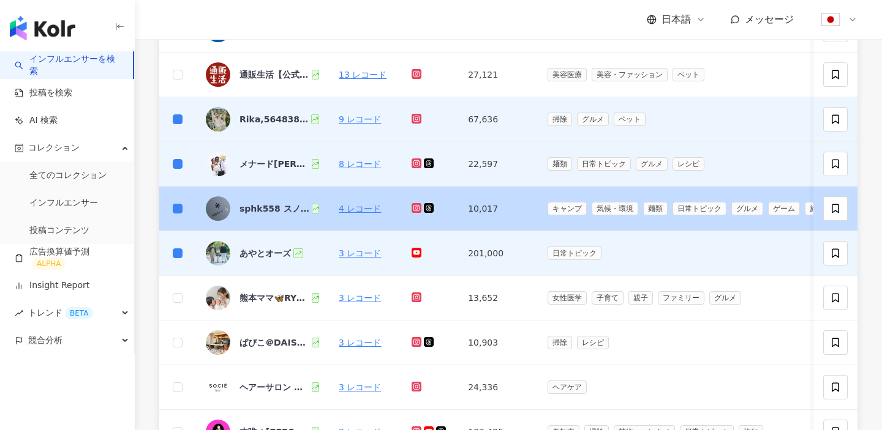
click at [267, 199] on div "sphk558 スノーピークマニア,2317811977" at bounding box center [279, 209] width 80 height 24
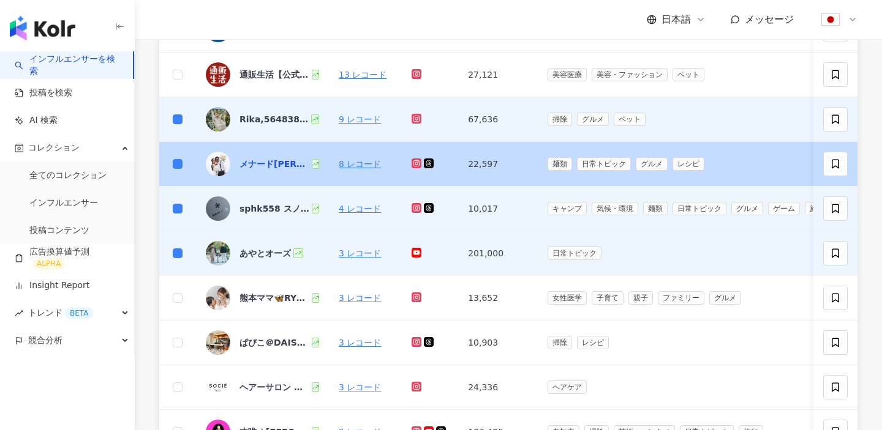
click at [255, 160] on div "メナード福山春日南　LORO 丸山 千里,259316292" at bounding box center [274, 164] width 70 height 12
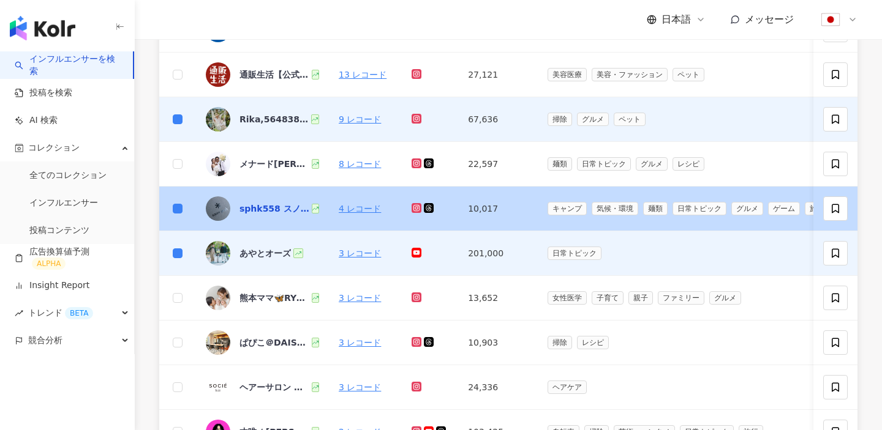
click at [244, 209] on div "sphk558 スノーピークマニア,2317811977" at bounding box center [274, 209] width 70 height 12
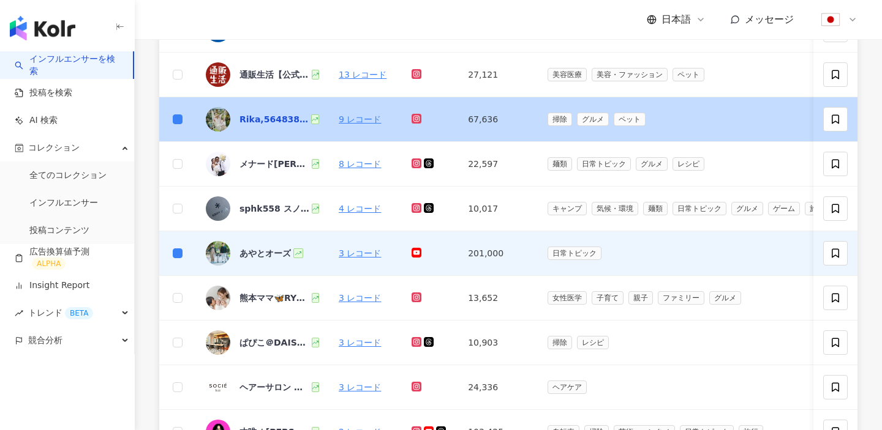
click at [251, 116] on div "Rika,5648382735" at bounding box center [273, 119] width 69 height 12
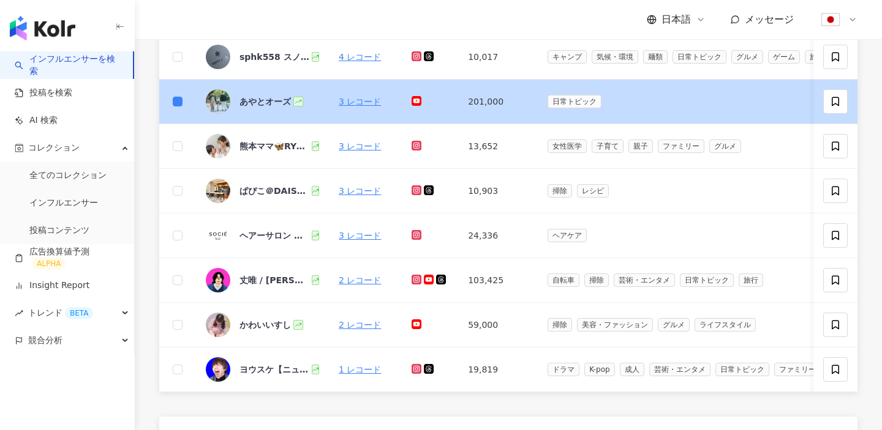
scroll to position [385, 0]
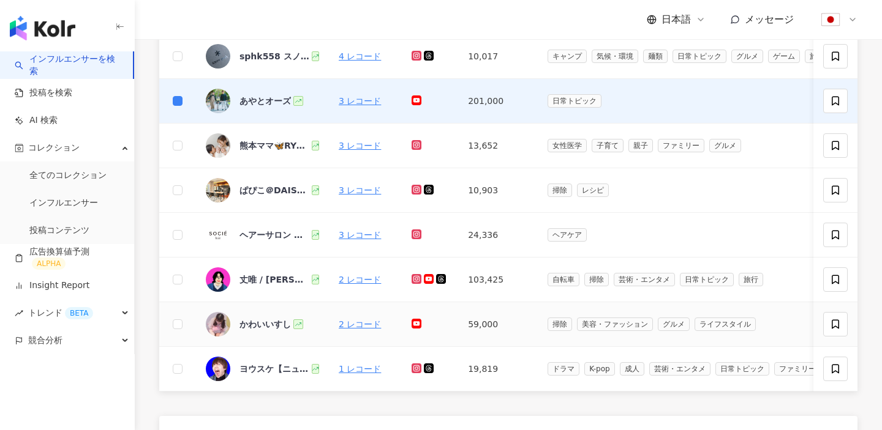
click at [234, 322] on div "かわいいすし" at bounding box center [262, 324] width 113 height 24
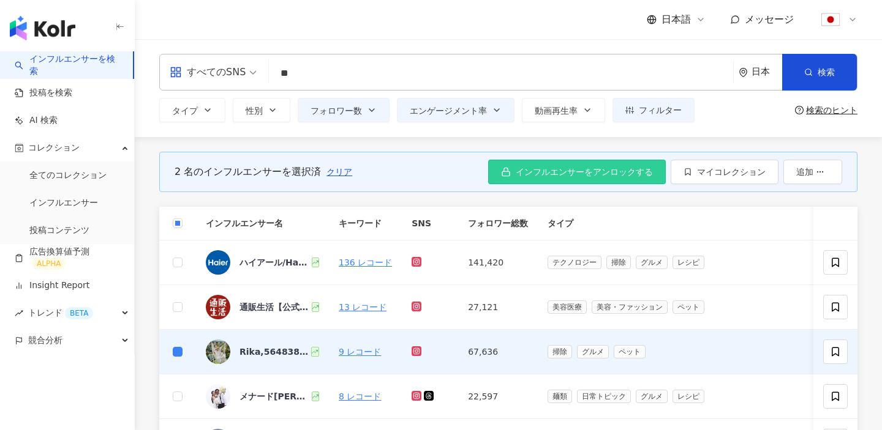
click at [539, 172] on span "インフルエンサーをアンロックする" at bounding box center [584, 172] width 137 height 10
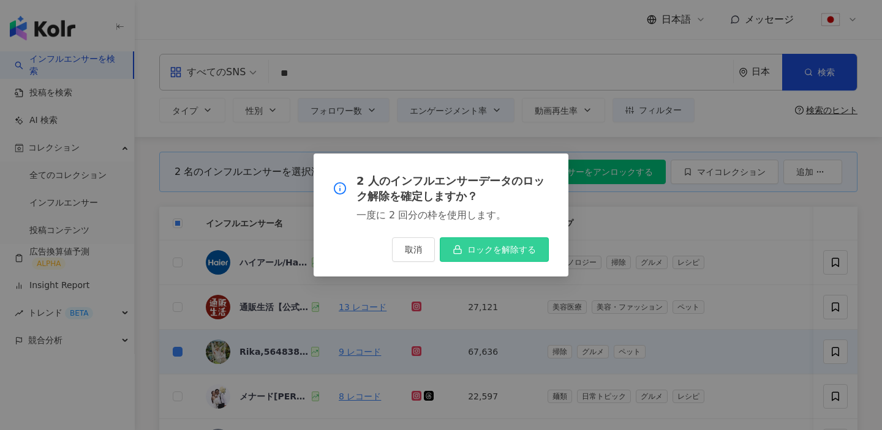
click at [497, 253] on span "ロックを解除する" at bounding box center [501, 250] width 69 height 10
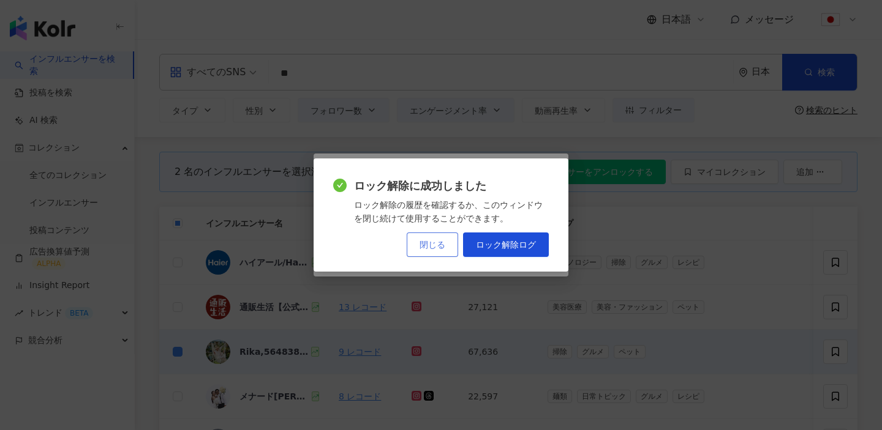
click at [435, 246] on span "閉じる" at bounding box center [432, 245] width 26 height 10
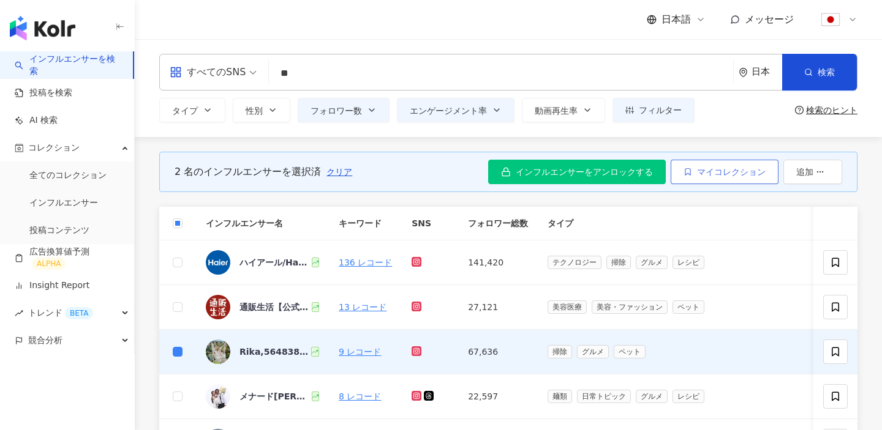
click at [712, 167] on button "マイコレクション" at bounding box center [724, 172] width 108 height 24
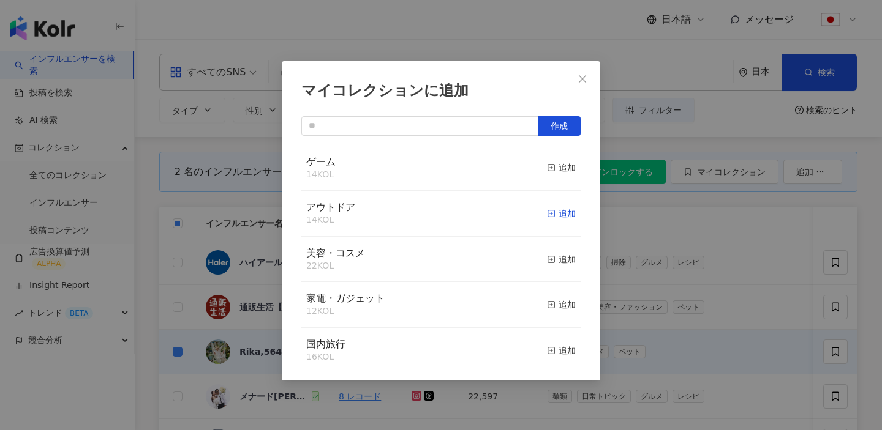
click at [553, 211] on rect "button" at bounding box center [551, 214] width 7 height 7
click at [558, 166] on div "お気に入りを解除する" at bounding box center [526, 167] width 97 height 13
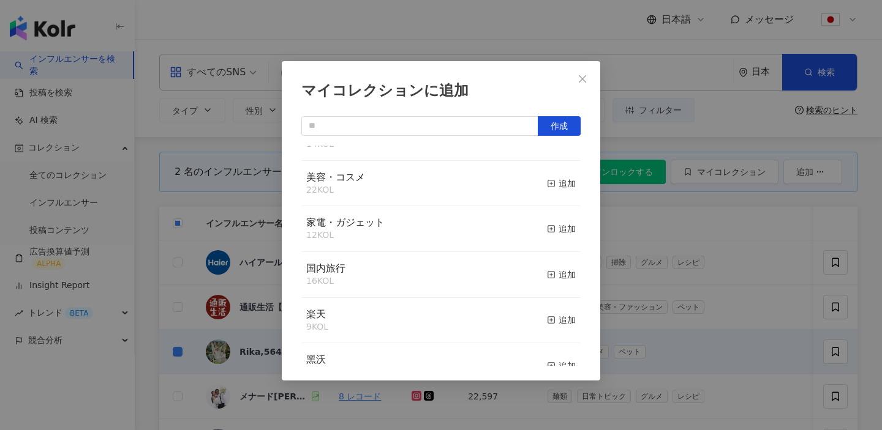
scroll to position [77, 0]
click at [563, 230] on div "追加" at bounding box center [561, 228] width 29 height 13
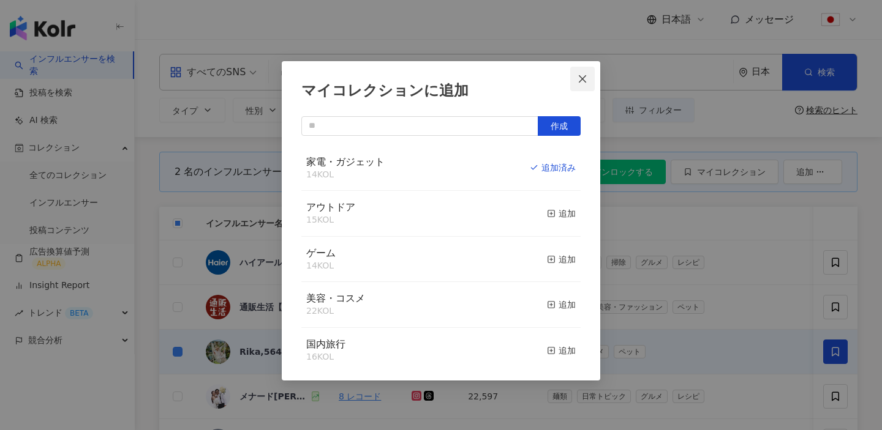
click at [588, 80] on span "Close" at bounding box center [582, 79] width 24 height 10
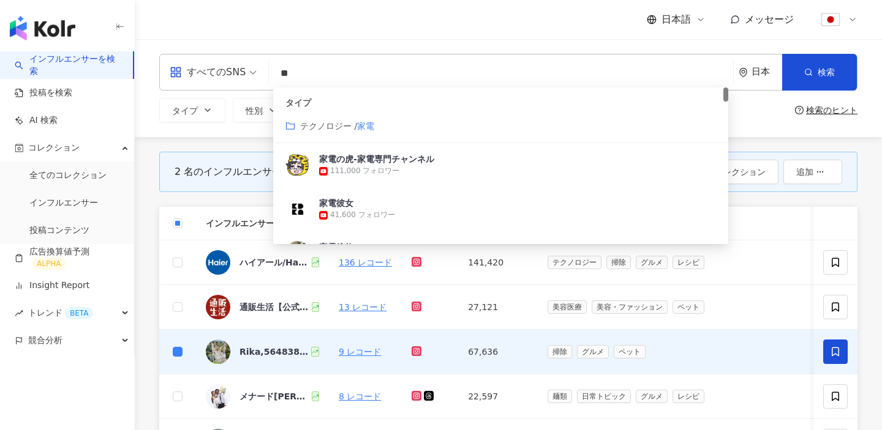
click at [378, 81] on input "**" at bounding box center [501, 73] width 454 height 23
type input "*"
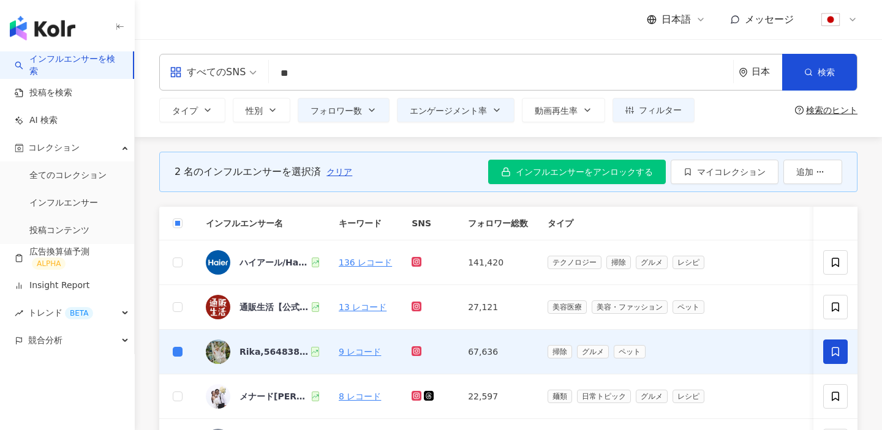
type input "*"
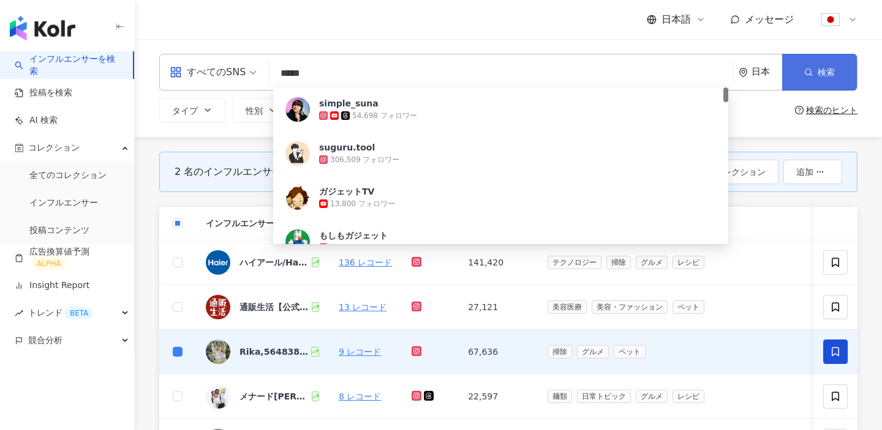
type input "*****"
click at [828, 75] on span "検索" at bounding box center [825, 72] width 17 height 10
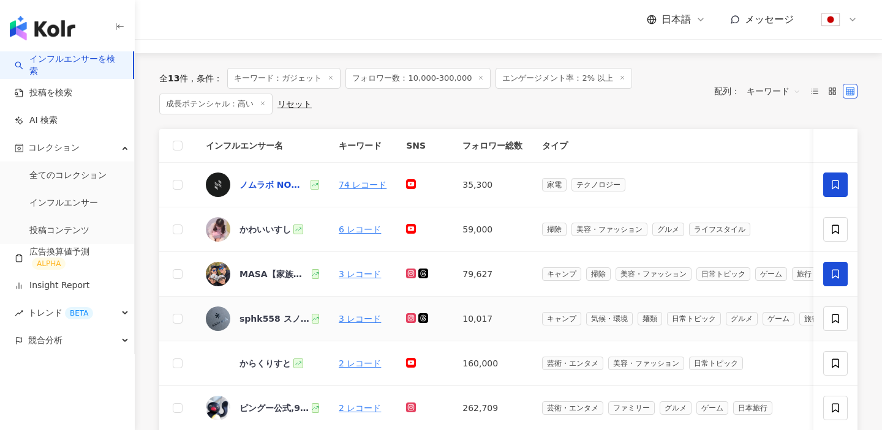
scroll to position [81, 0]
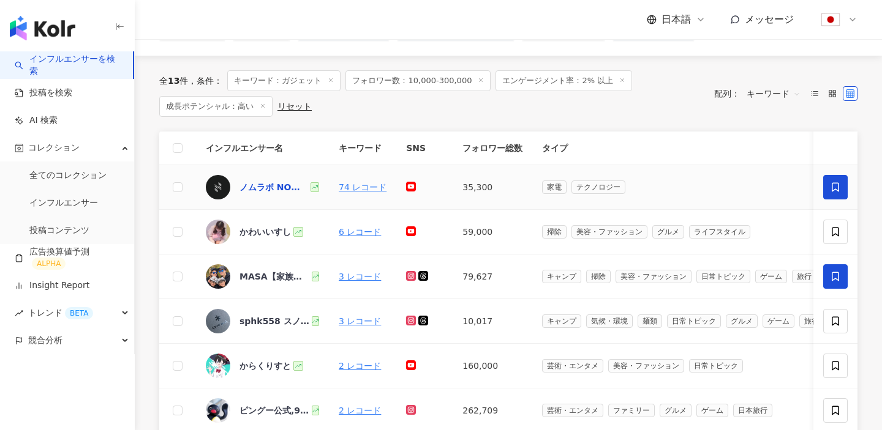
click at [261, 186] on div "ノムラボ NOMLAB" at bounding box center [273, 187] width 69 height 12
click at [176, 193] on label at bounding box center [178, 187] width 10 height 13
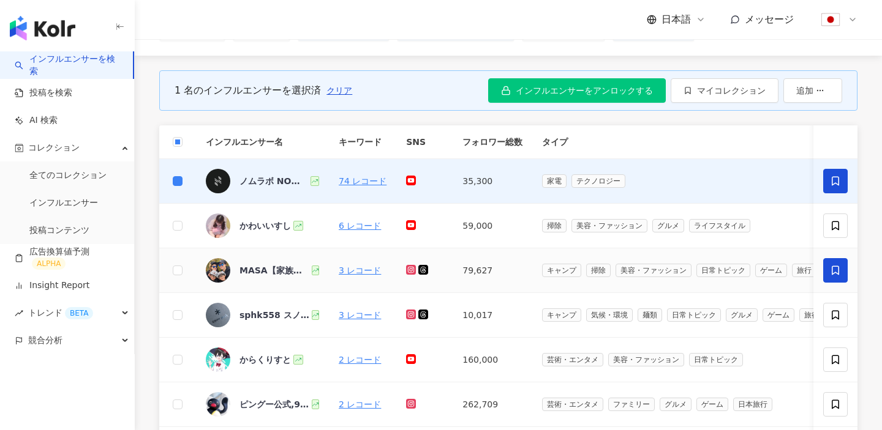
scroll to position [120, 0]
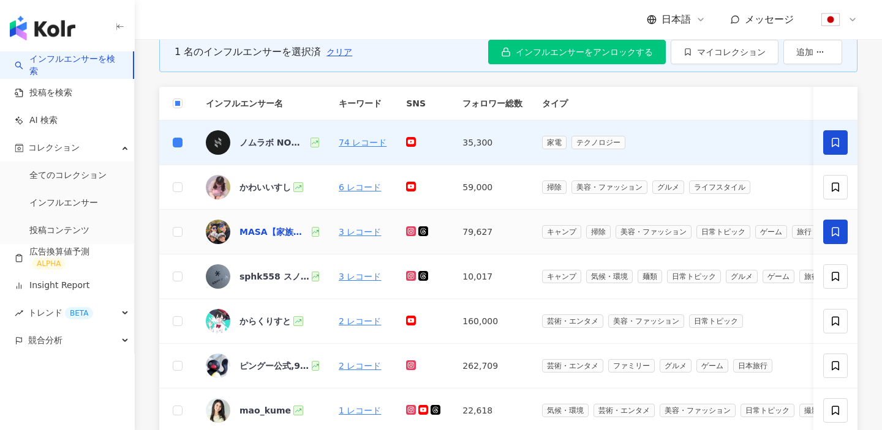
click at [263, 235] on div "MASA【家族コーデで幸せな毎日🎶】,5581400163" at bounding box center [274, 232] width 70 height 12
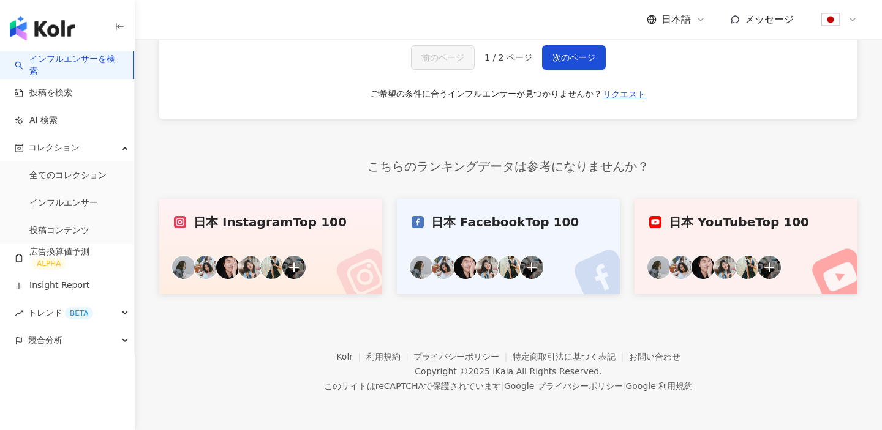
scroll to position [0, 0]
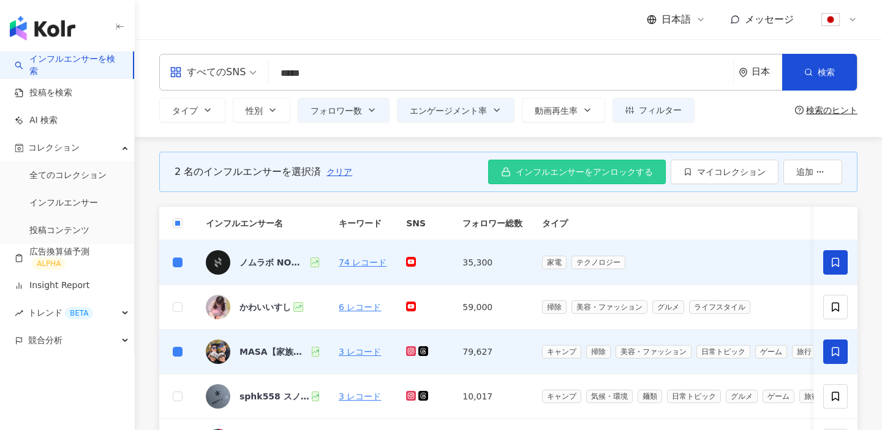
click at [590, 170] on span "インフルエンサーをアンロックする" at bounding box center [584, 172] width 137 height 10
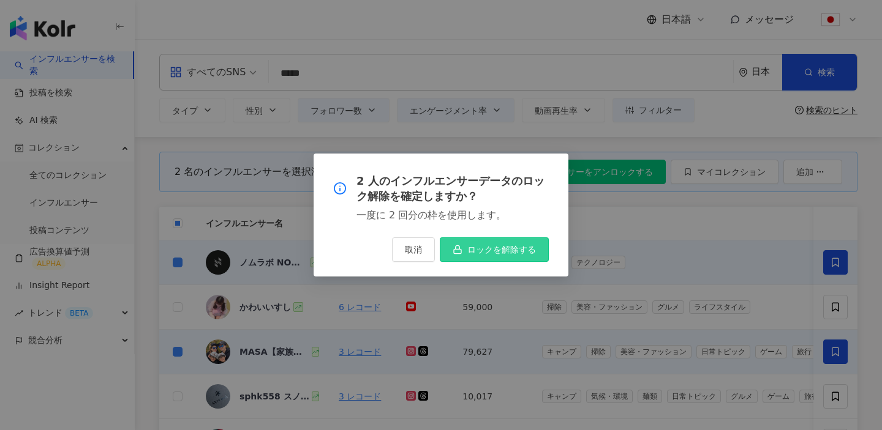
click at [489, 244] on button "ロックを解除する" at bounding box center [494, 250] width 109 height 24
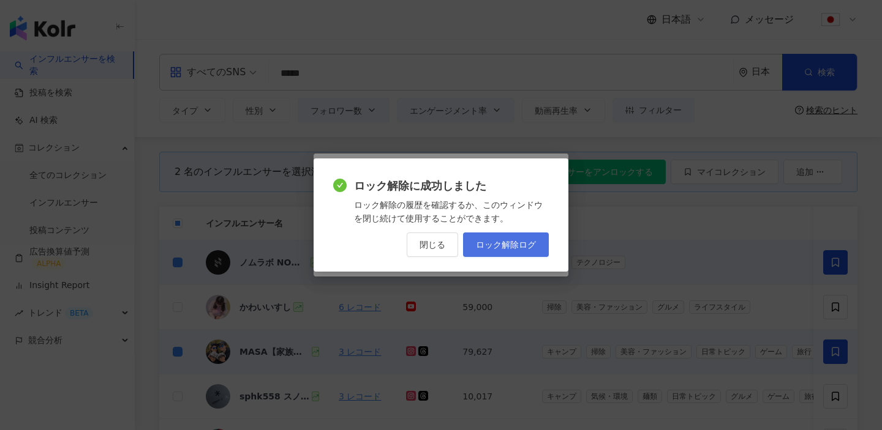
click at [528, 244] on span "ロック解除ログ" at bounding box center [506, 245] width 60 height 10
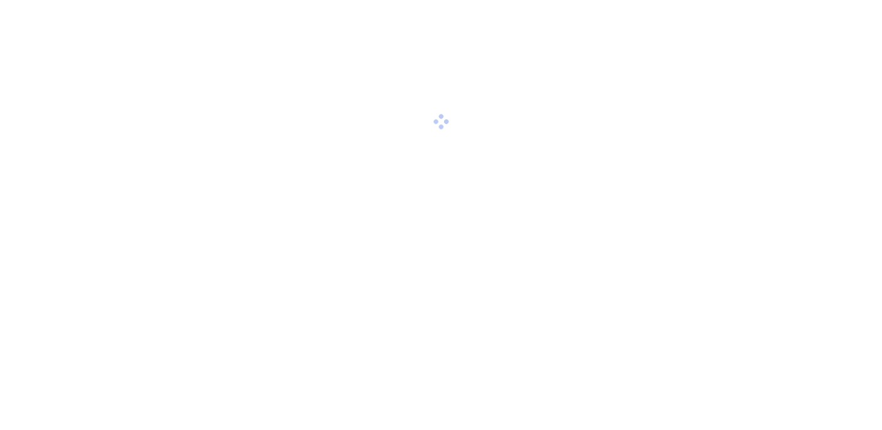
scroll to position [56, 0]
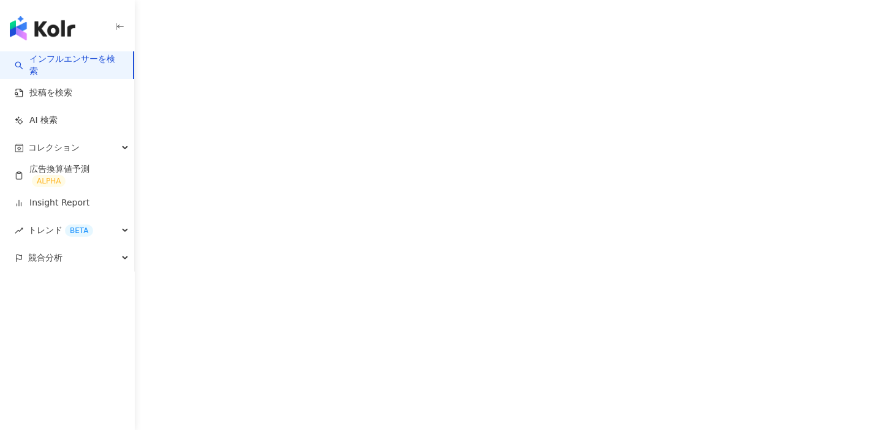
scroll to position [1, 0]
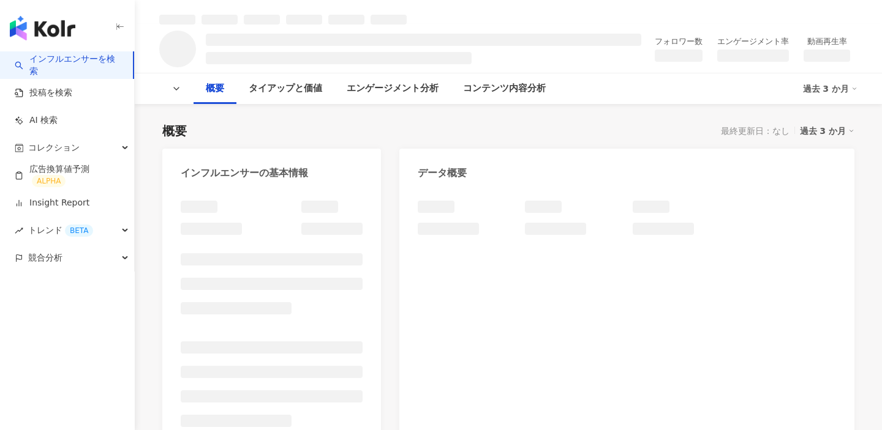
scroll to position [75, 0]
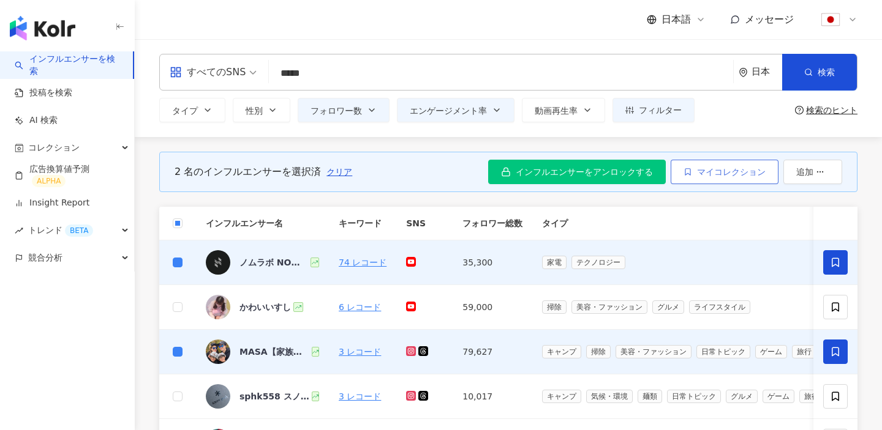
click at [722, 170] on span "マイコレクション" at bounding box center [731, 172] width 69 height 10
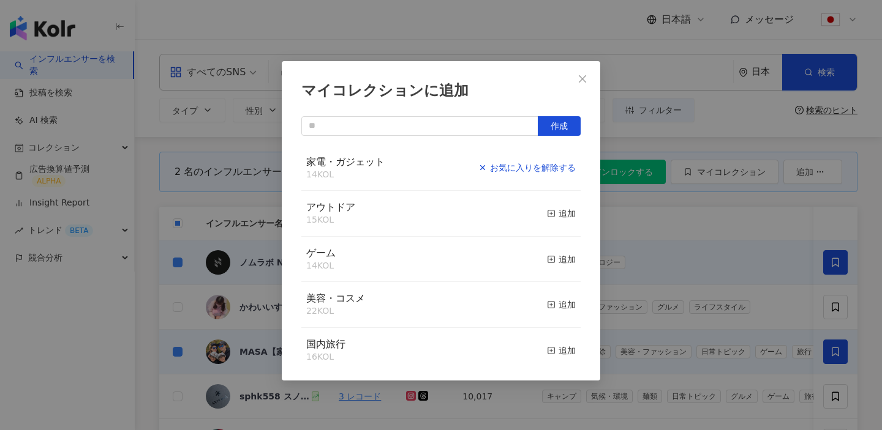
click at [557, 169] on div "お気に入りを解除する" at bounding box center [526, 167] width 97 height 13
click at [554, 168] on rect "button" at bounding box center [551, 168] width 7 height 7
click at [583, 74] on icon "close" at bounding box center [582, 79] width 10 height 10
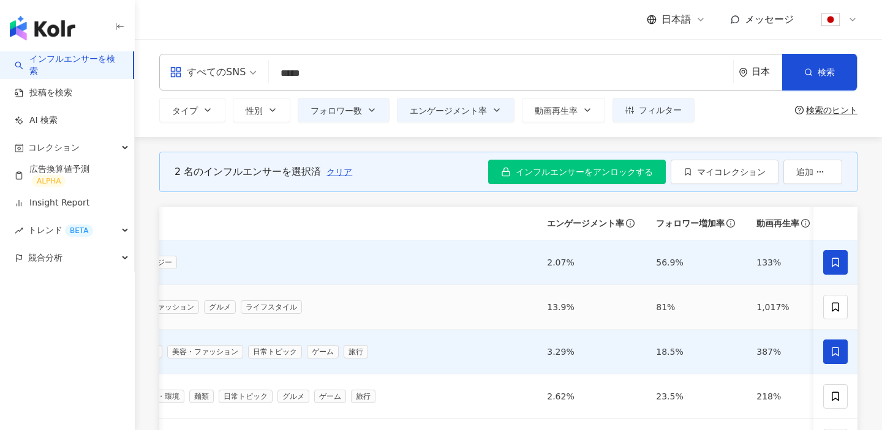
scroll to position [0, 519]
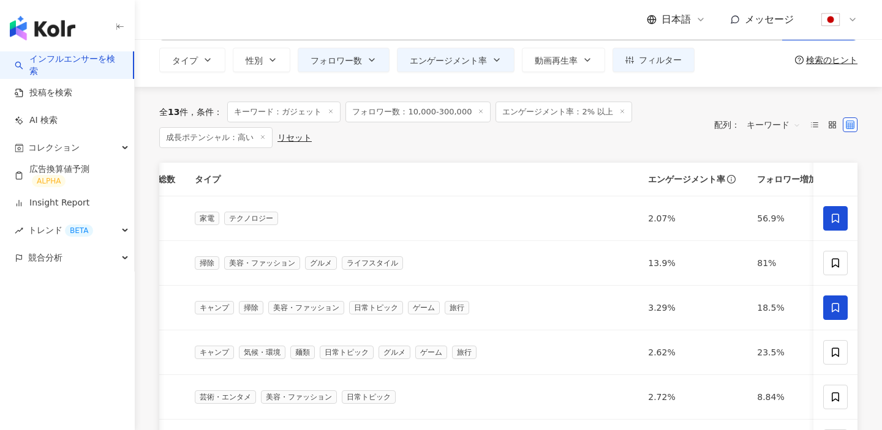
scroll to position [0, 519]
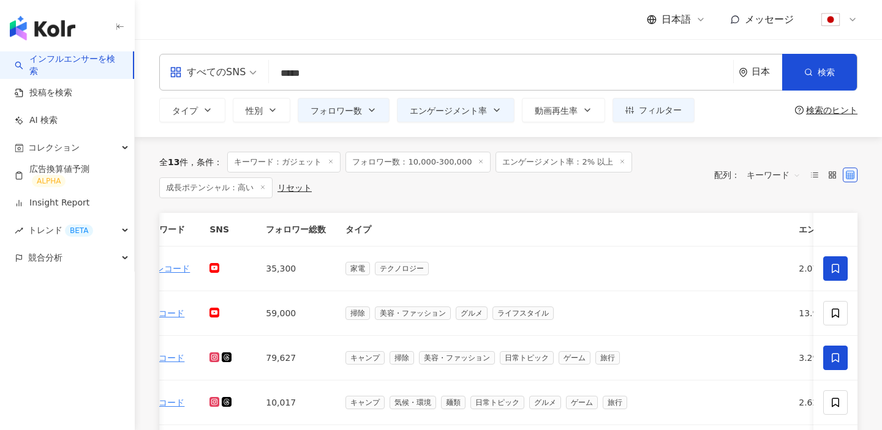
scroll to position [0, 519]
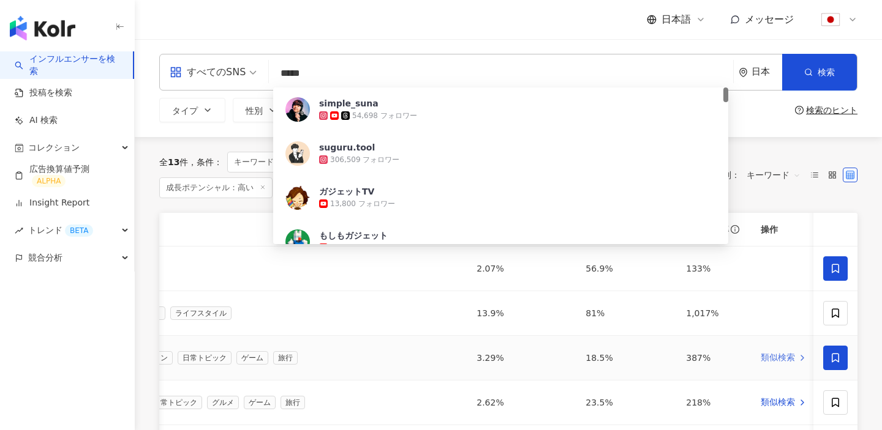
click at [770, 358] on span "類似検索" at bounding box center [777, 358] width 34 height 12
click at [357, 72] on input "*****" at bounding box center [501, 73] width 454 height 23
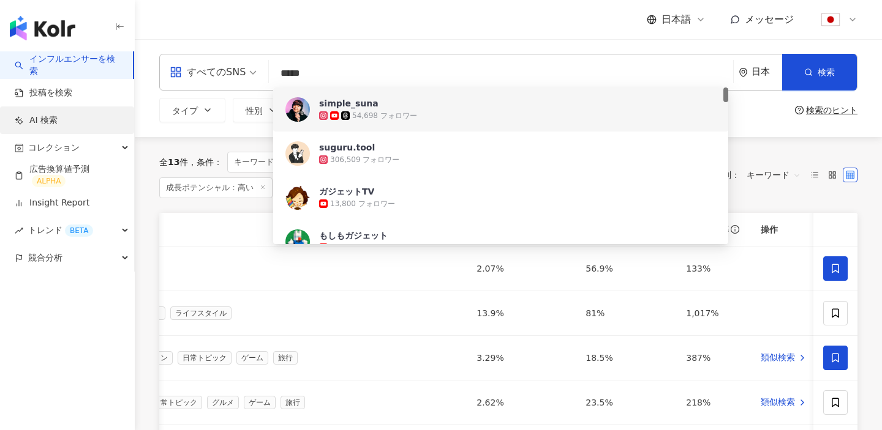
click at [58, 122] on link "AI 検索" at bounding box center [36, 121] width 43 height 12
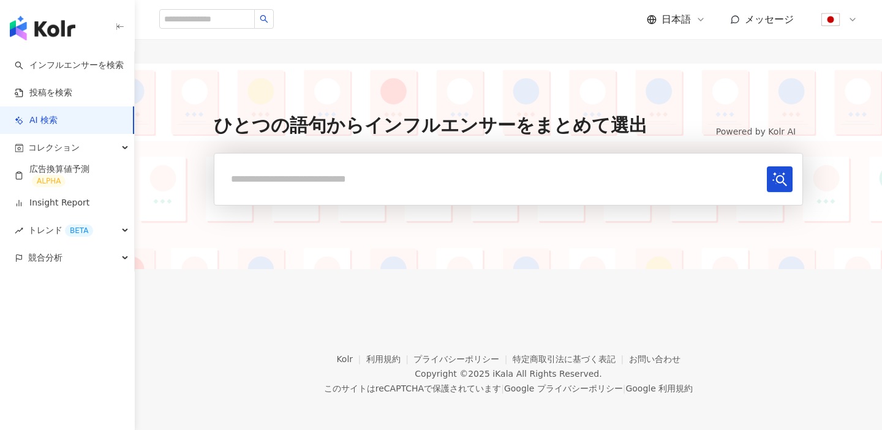
click at [290, 177] on input "text" at bounding box center [493, 179] width 538 height 25
type input "**********"
click at [767, 167] on button "submit" at bounding box center [780, 180] width 26 height 26
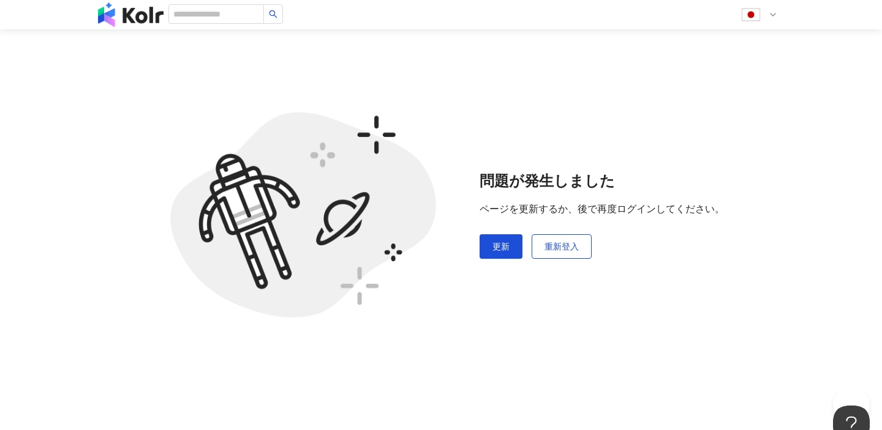
click at [506, 234] on div "問題が発生しました ページを更新するか、後で再度ログインしてください。 更新 重新登入" at bounding box center [601, 215] width 245 height 272
click at [503, 238] on button "更新" at bounding box center [500, 247] width 43 height 24
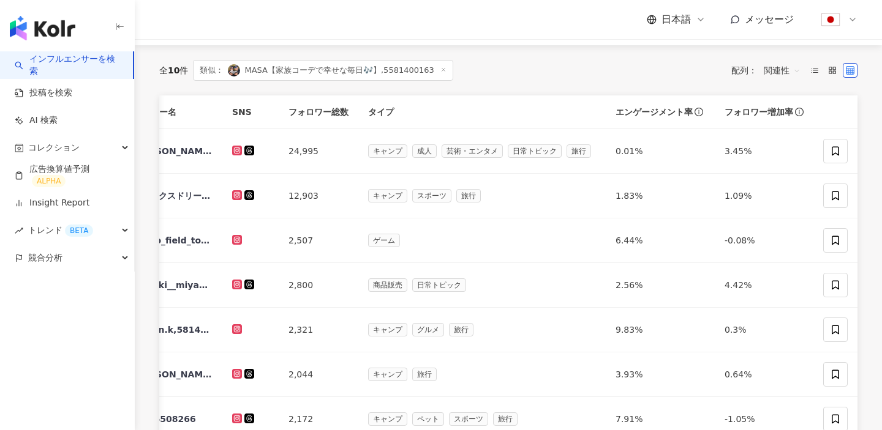
scroll to position [0, 248]
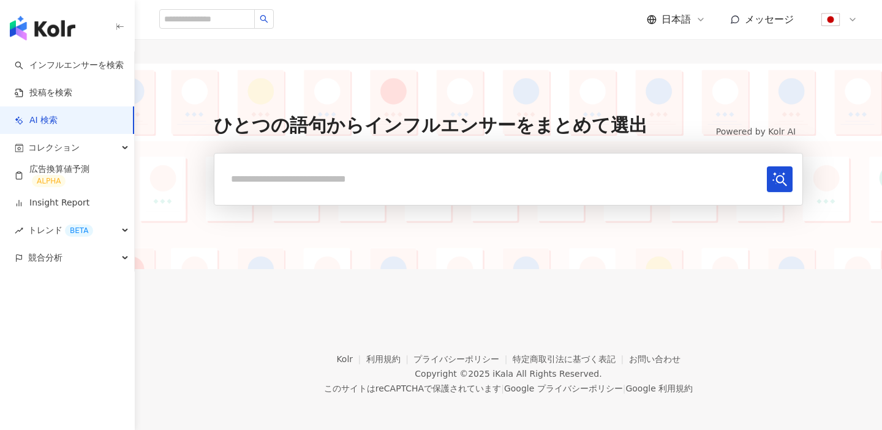
click at [334, 172] on input "text" at bounding box center [493, 179] width 538 height 25
type input "**********"
click at [767, 167] on button "submit" at bounding box center [780, 180] width 26 height 26
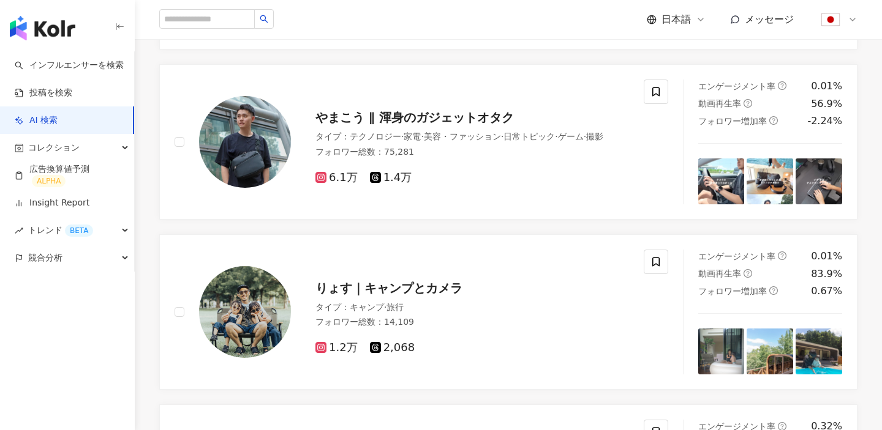
scroll to position [1313, 0]
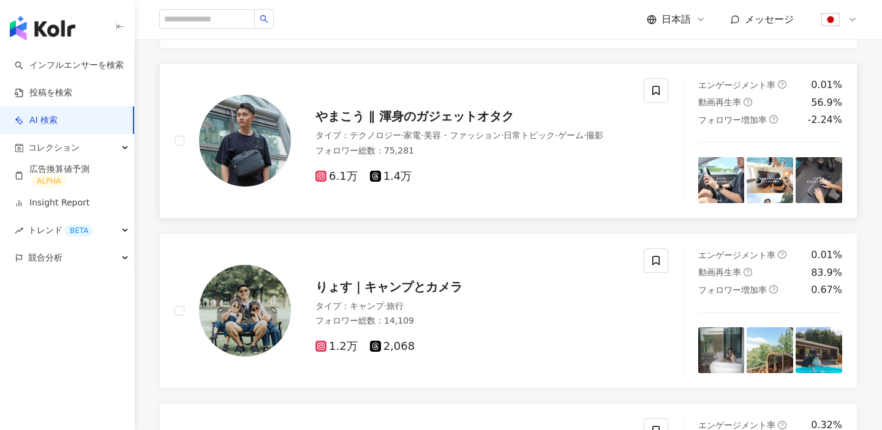
click at [171, 138] on div "やまこう ∥ 渾身のガジェットオタク タイプ ： テクノロジー · 家電 · 美容・ファッション · 日常トピック · ゲーム · 撮影 フォロワー総数 ： …" at bounding box center [421, 140] width 523 height 125
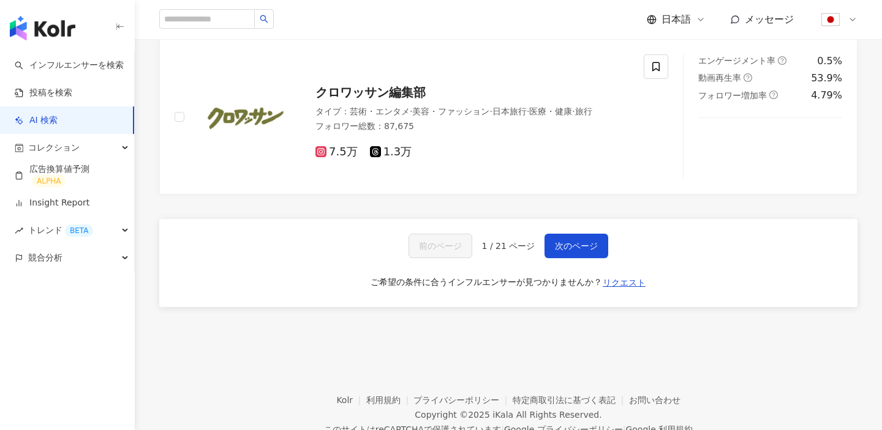
scroll to position [2261, 0]
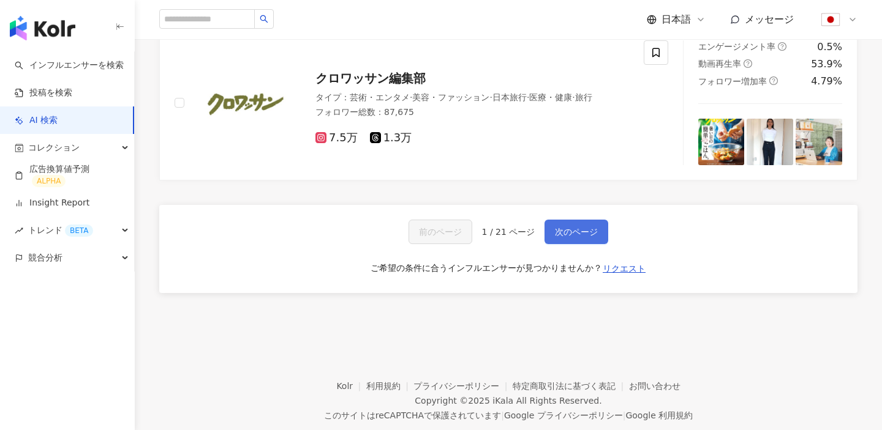
click at [564, 235] on span "次のページ" at bounding box center [576, 232] width 43 height 10
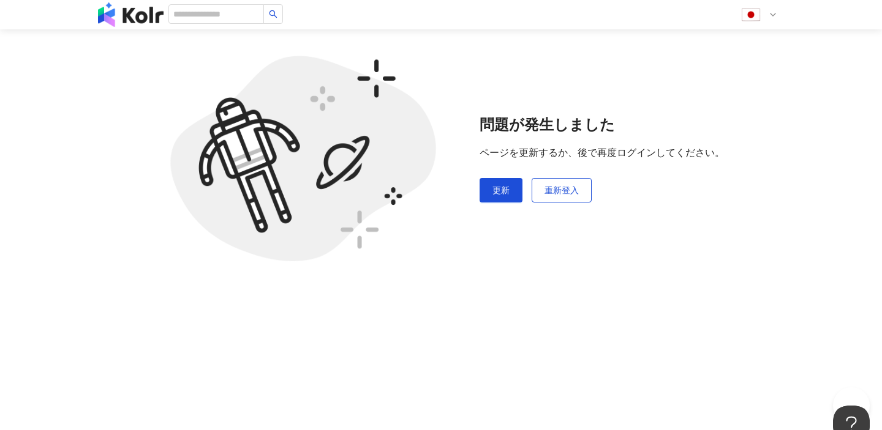
scroll to position [56, 0]
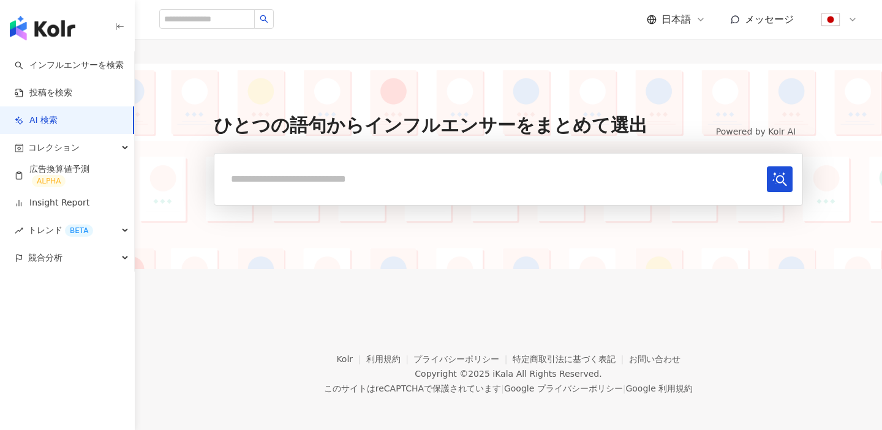
click at [296, 191] on input "text" at bounding box center [493, 179] width 538 height 25
type input "**********"
click at [772, 179] on icon "submit" at bounding box center [779, 179] width 15 height 15
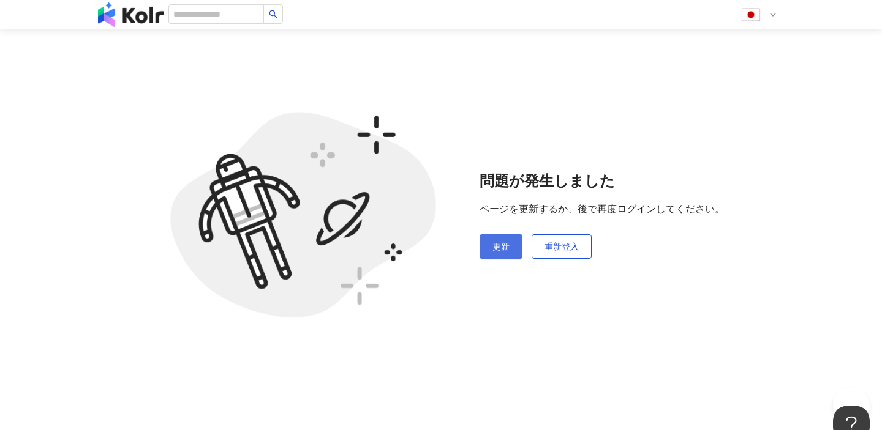
click at [519, 243] on button "更新" at bounding box center [500, 247] width 43 height 24
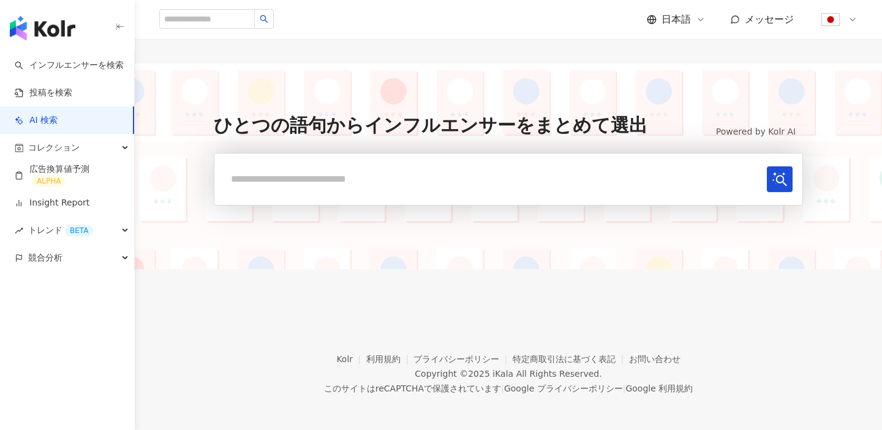
click at [377, 192] on form at bounding box center [508, 179] width 589 height 53
click at [378, 182] on input "text" at bounding box center [493, 179] width 538 height 25
drag, startPoint x: 583, startPoint y: 178, endPoint x: 258, endPoint y: 178, distance: 324.5
click at [258, 178] on input "**********" at bounding box center [493, 179] width 538 height 25
drag, startPoint x: 235, startPoint y: 176, endPoint x: 580, endPoint y: 185, distance: 345.5
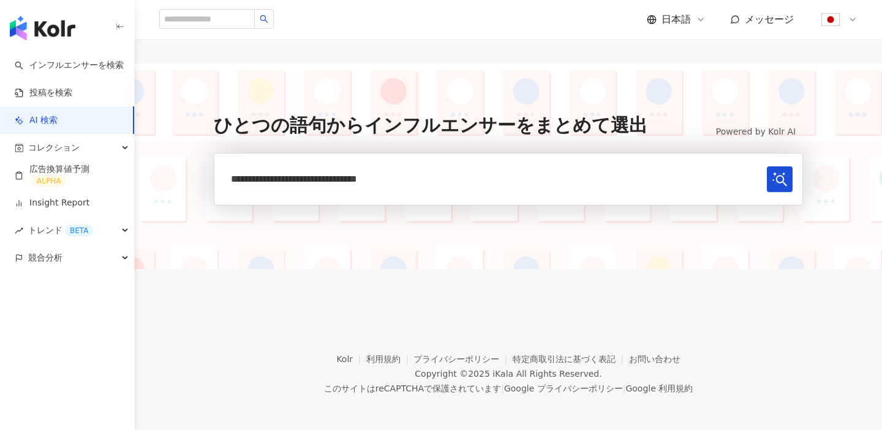
click at [580, 185] on input "**********" at bounding box center [493, 179] width 538 height 25
type input "**********"
click at [772, 182] on icon "submit" at bounding box center [779, 179] width 15 height 15
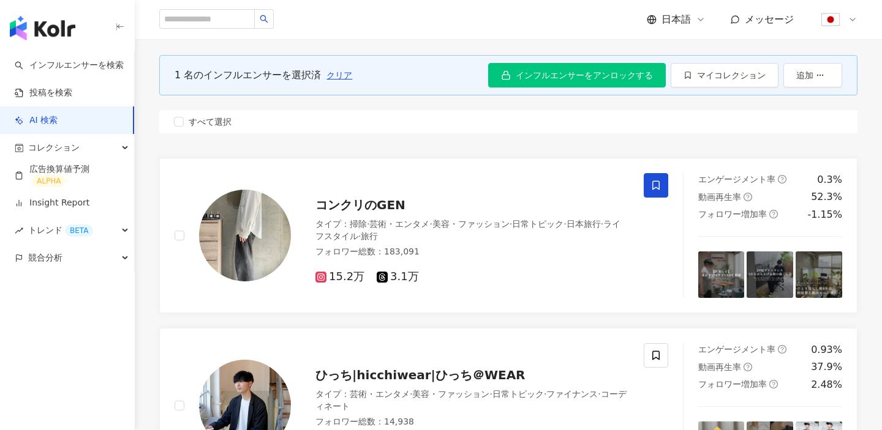
scroll to position [53, 0]
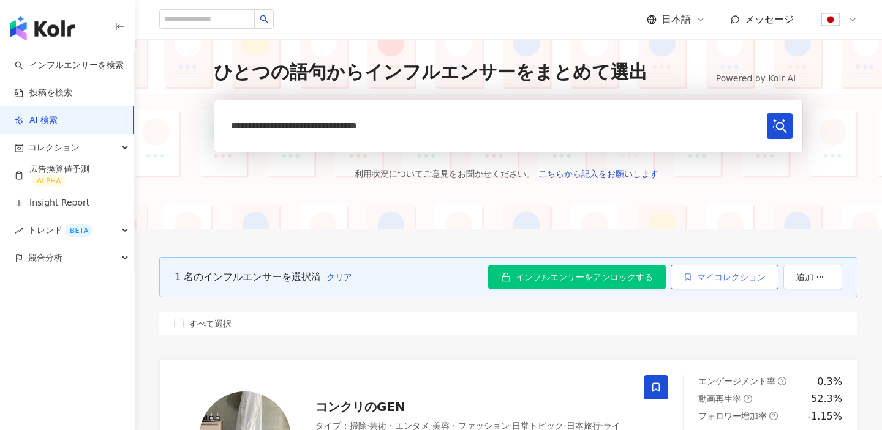
click at [729, 273] on span "マイコレクション" at bounding box center [731, 277] width 69 height 10
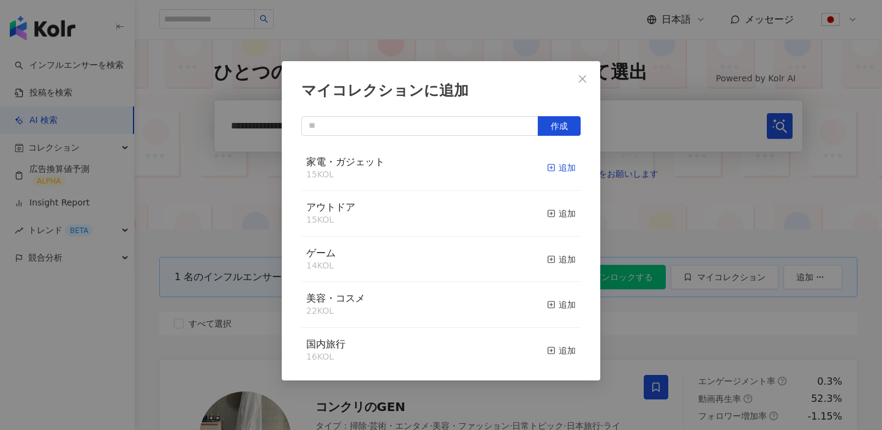
click div "追加"
click icon "close"
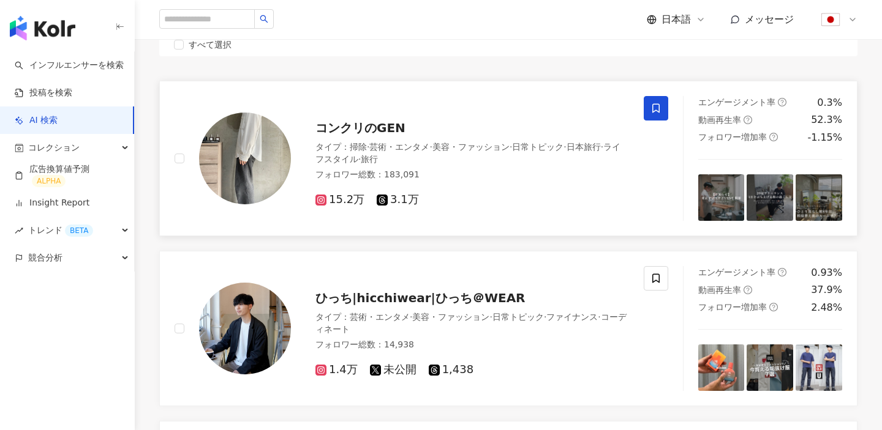
scroll to position [0, 0]
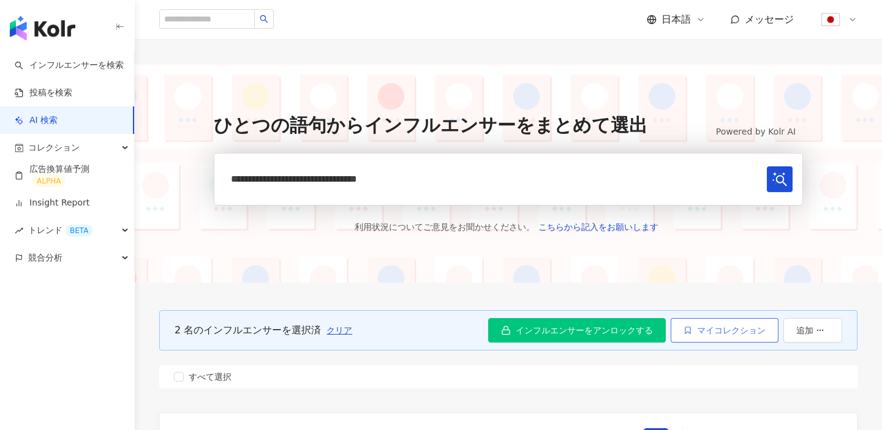
click span "マイコレクション"
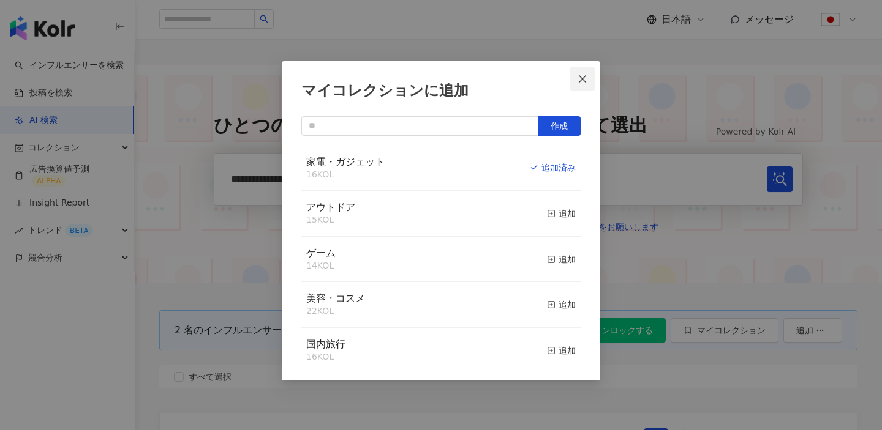
click span "Close"
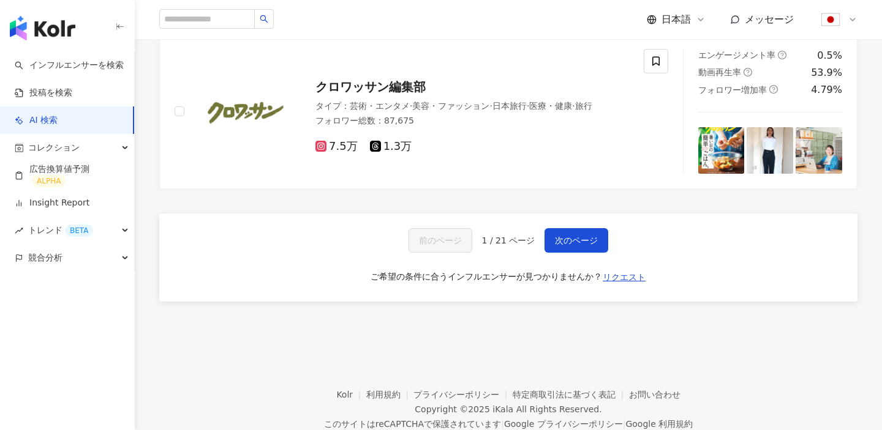
scroll to position [2290, 0]
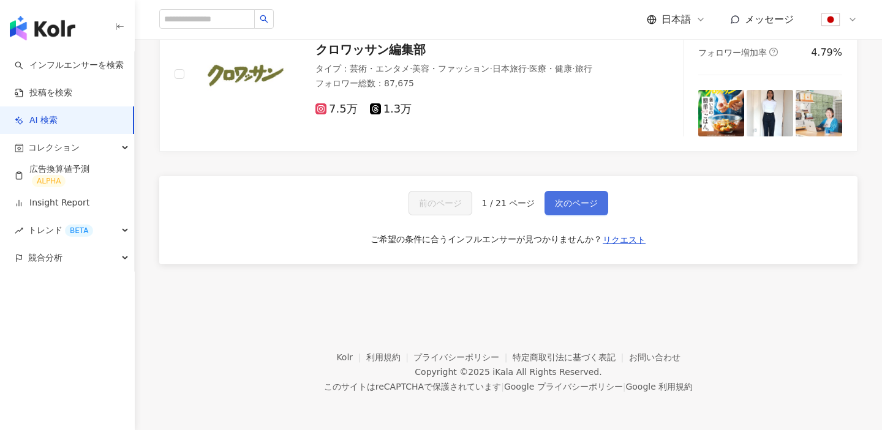
click button "次のページ"
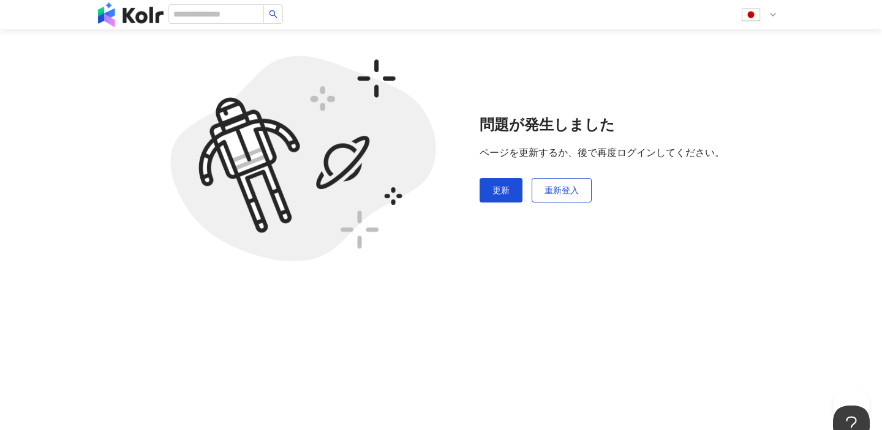
scroll to position [56, 0]
click span "重新登入"
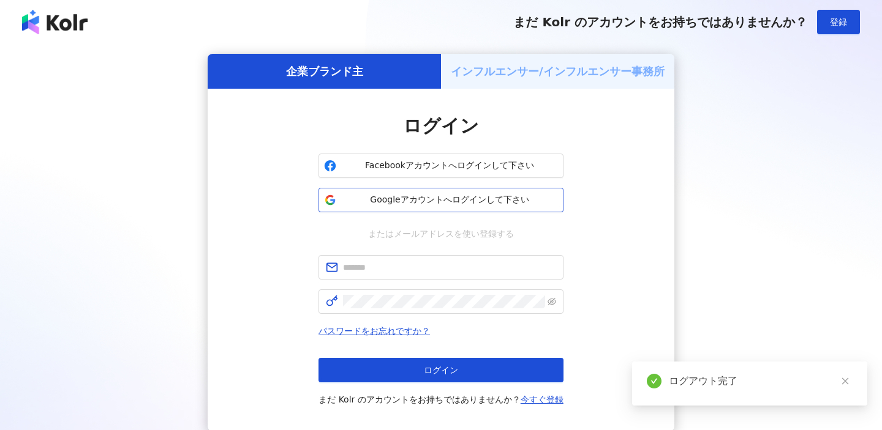
click span "Googleアカウントへログインして下さい"
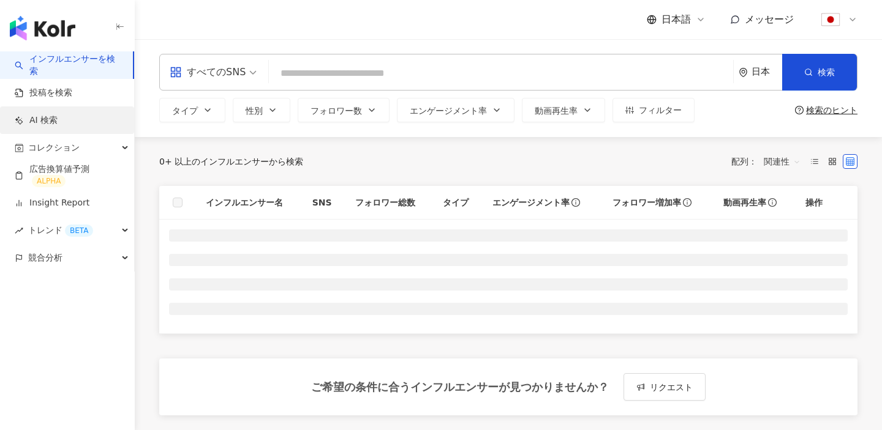
click link "AI 検索"
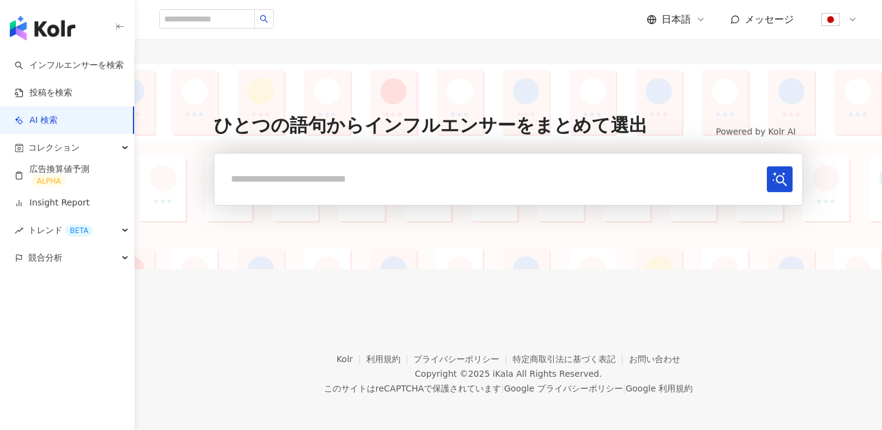
click input "text"
paste input "**********"
type input "**********"
click button "submit"
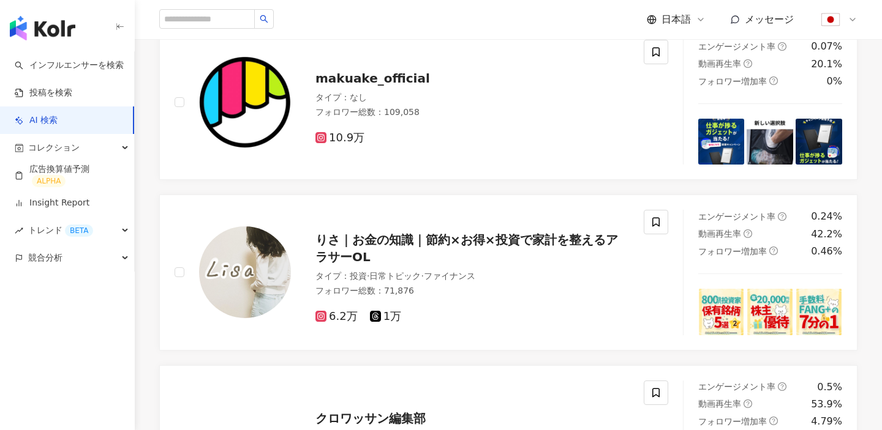
scroll to position [2231, 0]
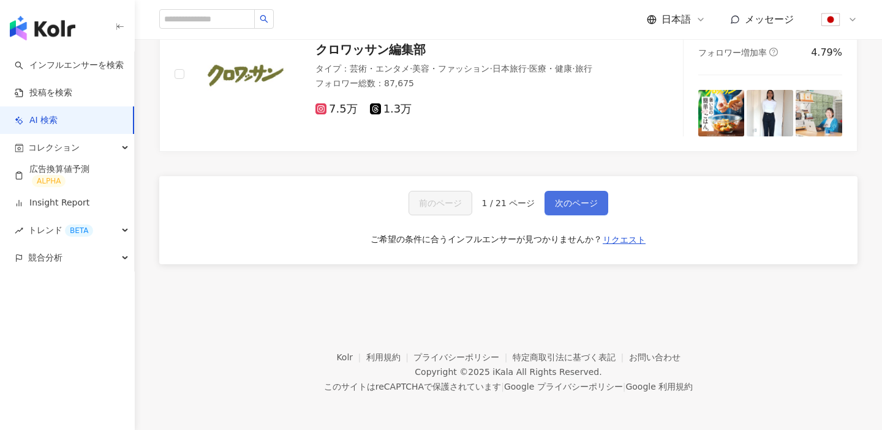
click span "次のページ"
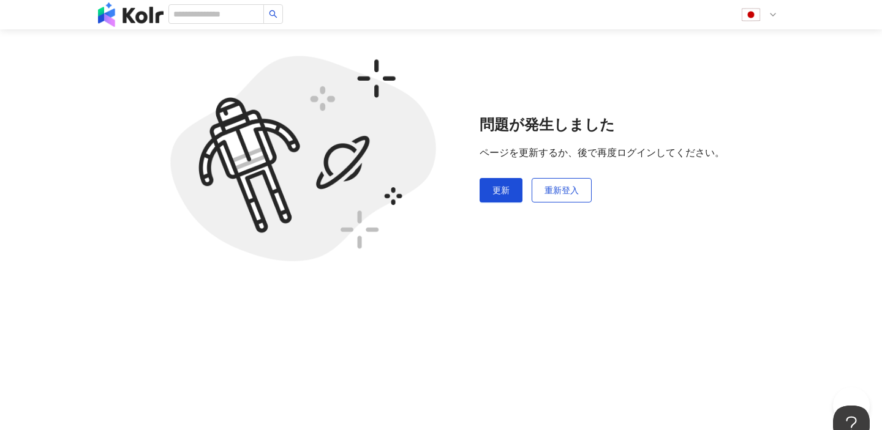
scroll to position [0, 0]
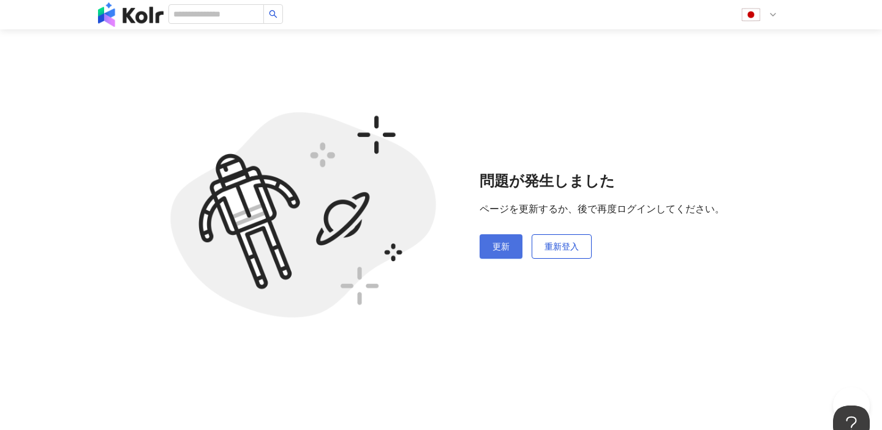
click span "更新"
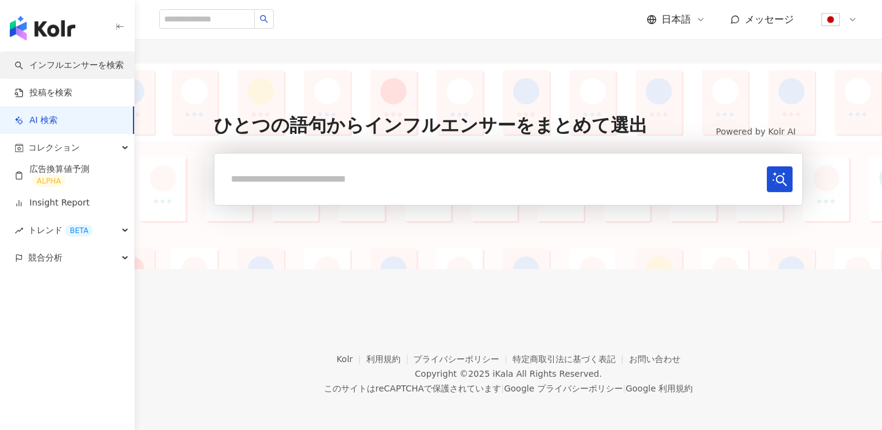
click at [62, 66] on link "インフルエンサーを検索" at bounding box center [69, 65] width 109 height 12
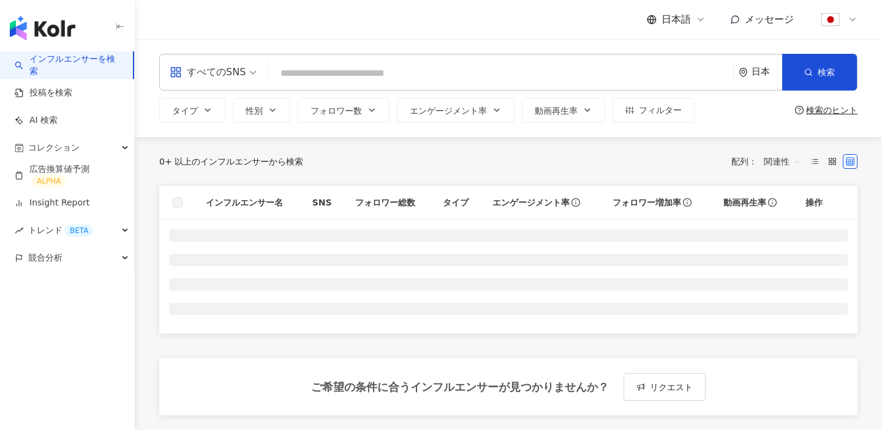
click at [336, 80] on input "search" at bounding box center [501, 73] width 454 height 23
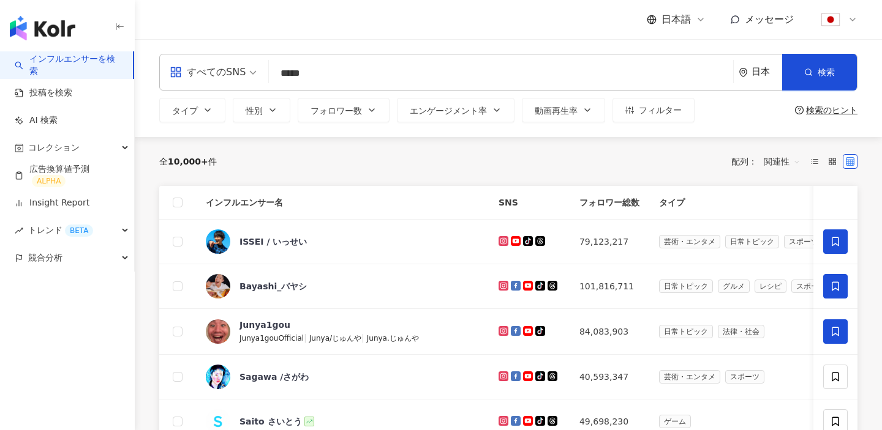
type input "*****"
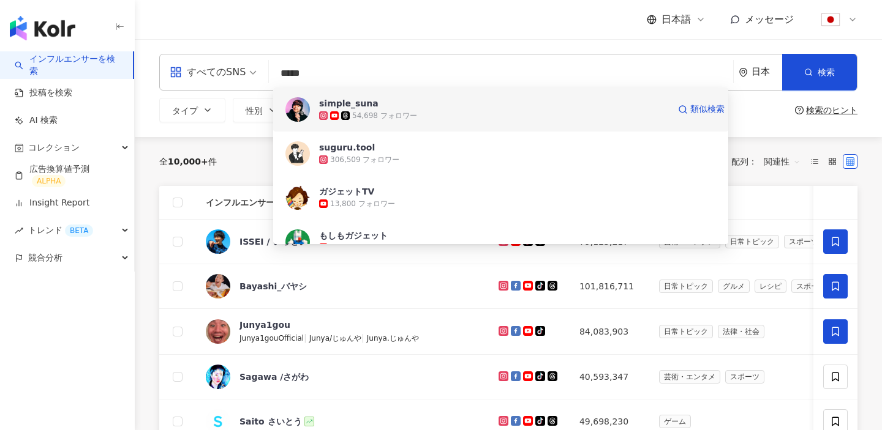
click at [533, 103] on span "simple_suna" at bounding box center [494, 103] width 350 height 12
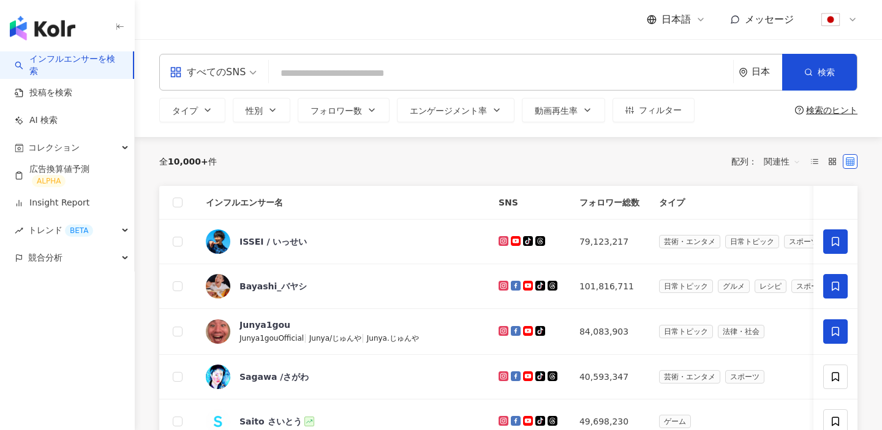
click at [486, 64] on input "search" at bounding box center [501, 73] width 454 height 23
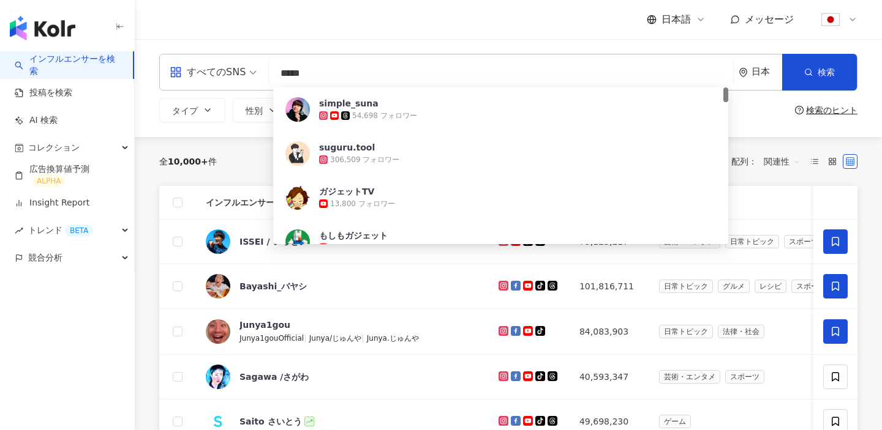
type input "*****"
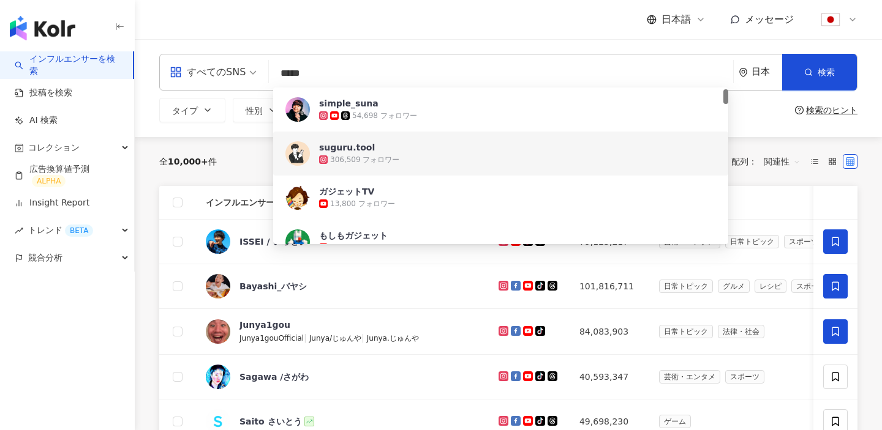
scroll to position [70, 0]
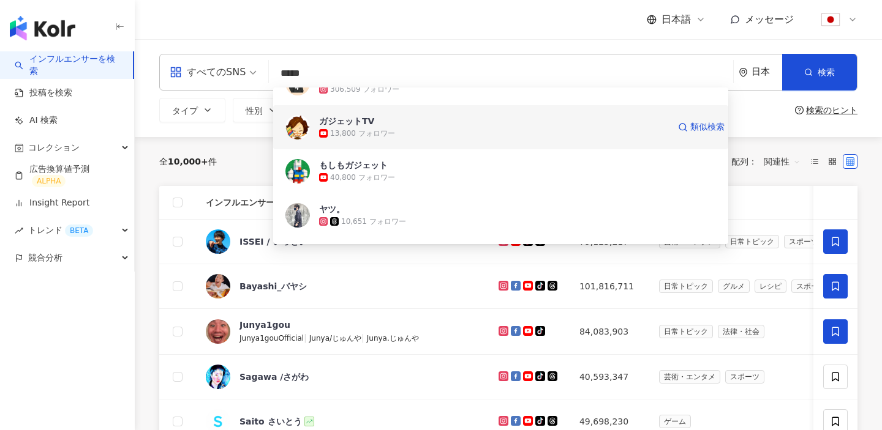
click at [450, 135] on div "13,800 フォロワー" at bounding box center [494, 133] width 350 height 12
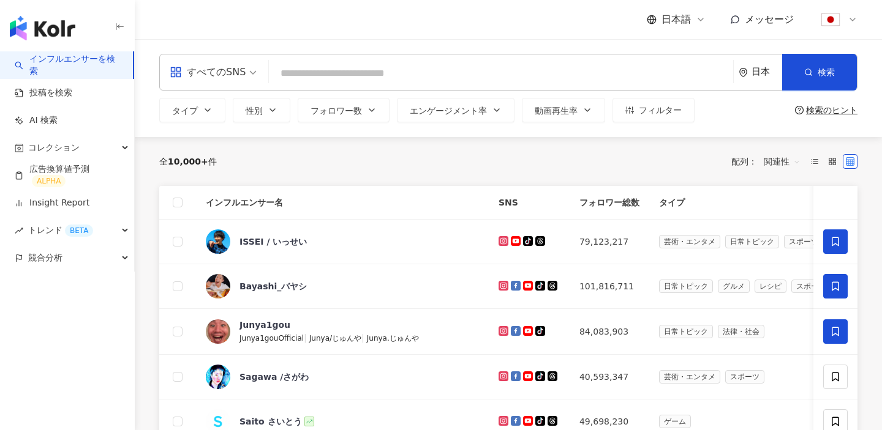
click at [445, 67] on input "search" at bounding box center [501, 73] width 454 height 23
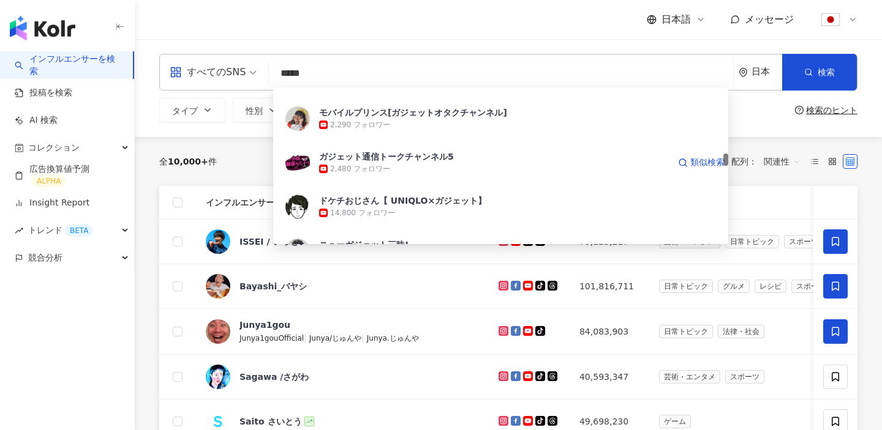
scroll to position [829, 0]
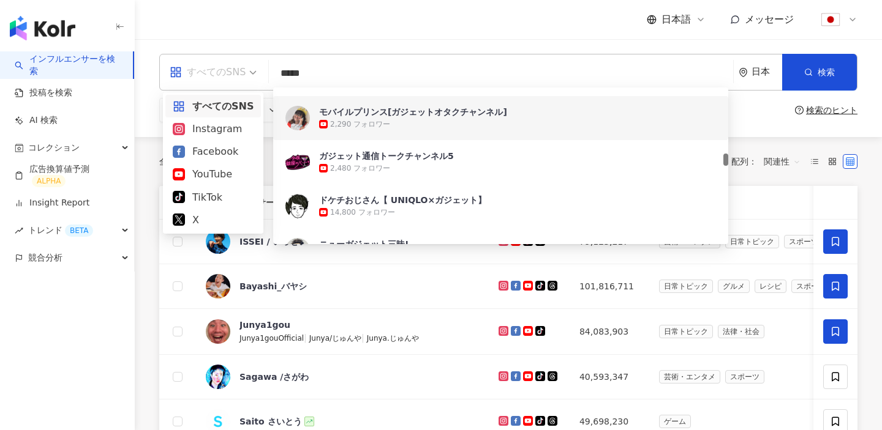
click at [236, 67] on div "すべてのSNS" at bounding box center [208, 72] width 76 height 20
type input "*****"
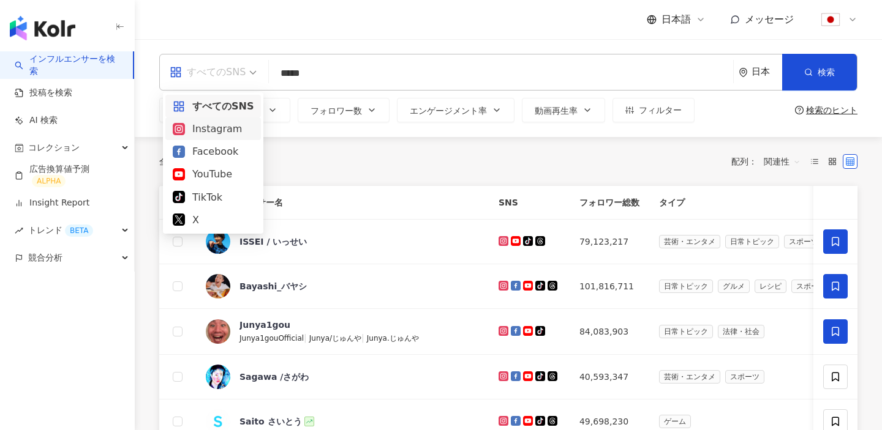
click at [226, 127] on div "Instagram" at bounding box center [213, 128] width 81 height 15
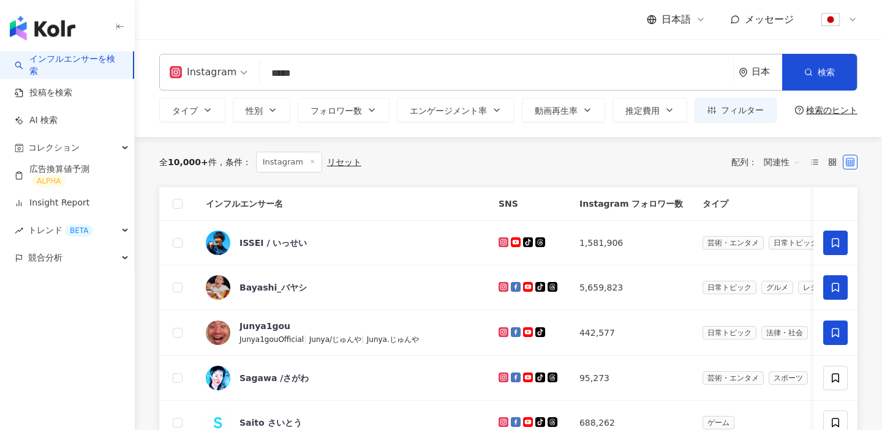
click at [405, 78] on input "*****" at bounding box center [497, 73] width 464 height 23
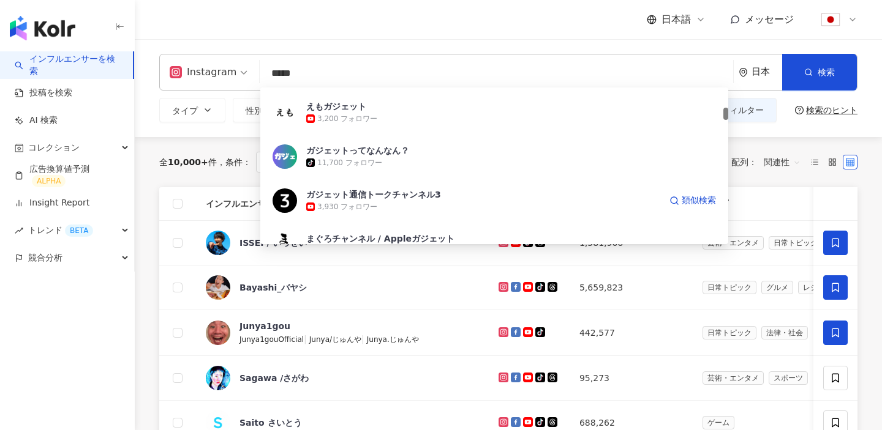
scroll to position [350, 0]
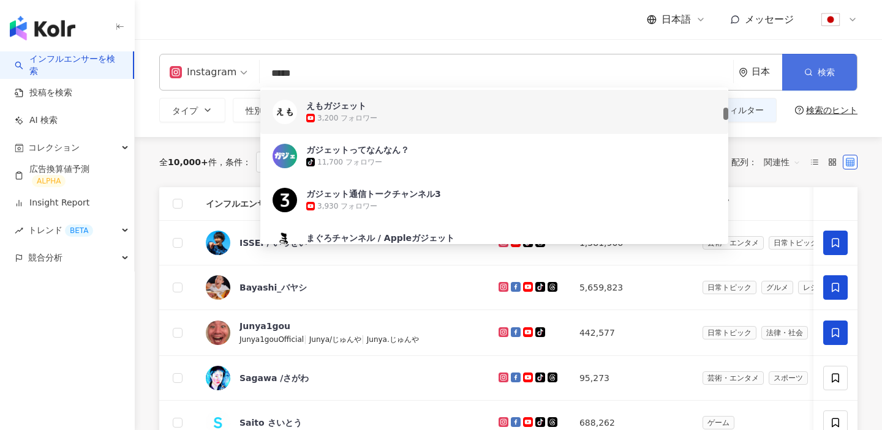
click at [787, 79] on button "検索" at bounding box center [819, 72] width 75 height 37
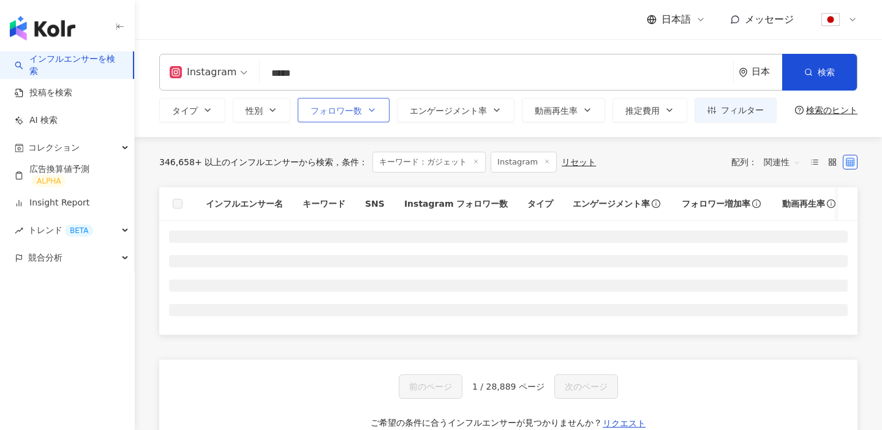
click at [367, 118] on button "フォロワー数" at bounding box center [344, 110] width 92 height 24
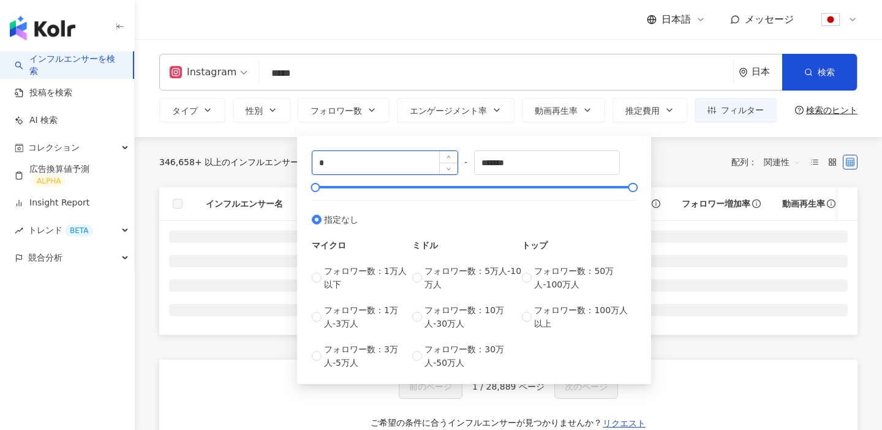
click at [363, 162] on input "*" at bounding box center [384, 162] width 145 height 23
type input "*****"
drag, startPoint x: 533, startPoint y: 160, endPoint x: 441, endPoint y: 157, distance: 91.9
click at [441, 157] on div "***** - ******* 指定なし マイクロ フォロワー数：1万人以下 フォロワー数：1万人-3万人 フォロワー数：3万人-5万人 ミドル フォロワー数…" at bounding box center [474, 260] width 325 height 219
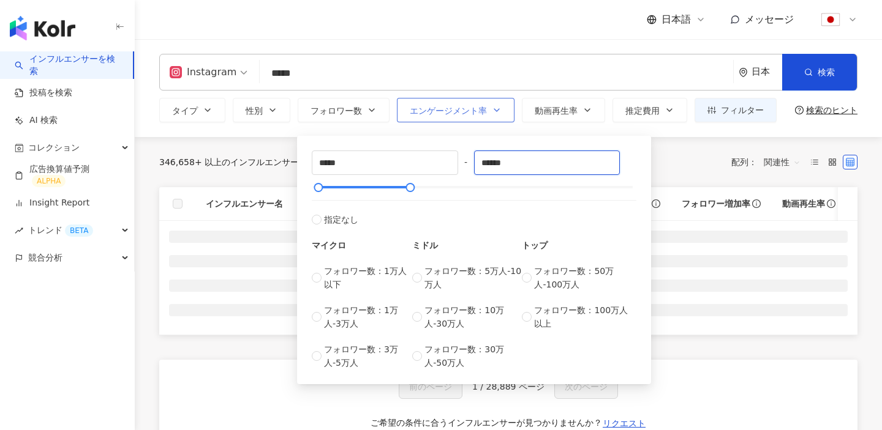
type input "******"
click at [492, 115] on button "エンゲージメント率" at bounding box center [456, 110] width 118 height 24
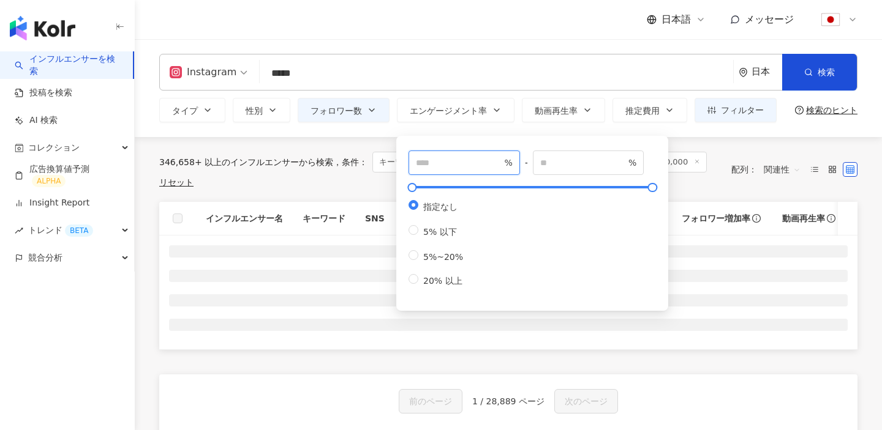
click at [484, 164] on input "number" at bounding box center [459, 162] width 86 height 13
type input "*"
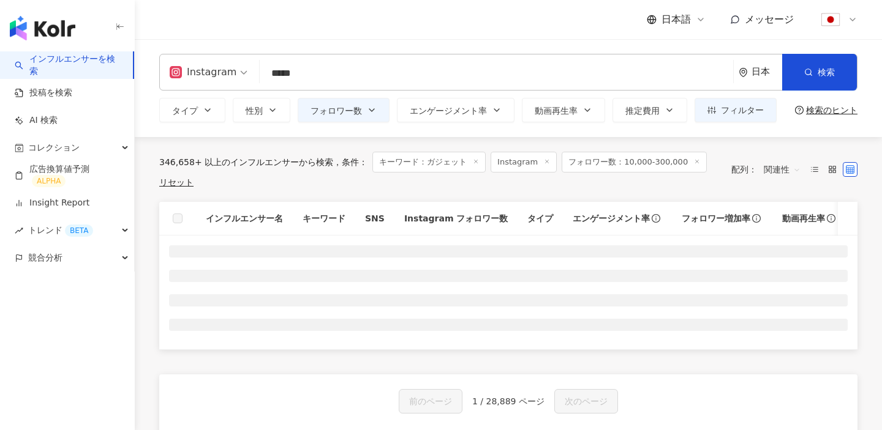
click at [705, 151] on div "346,658+ 以上のインフルエンサーから検索 条件 ： キーワード：ガジェット Instagram フォロワー数：10,000-300,000 リセット …" at bounding box center [508, 169] width 698 height 65
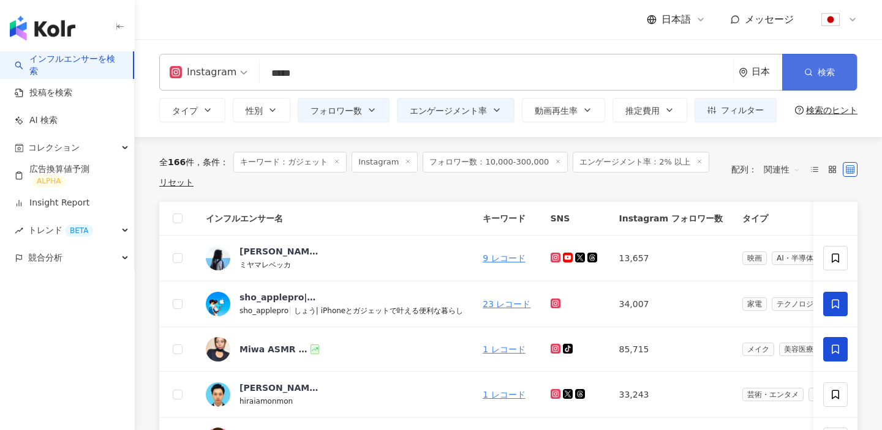
click at [790, 83] on button "検索" at bounding box center [819, 72] width 75 height 37
click at [762, 167] on div "関連性" at bounding box center [782, 170] width 50 height 20
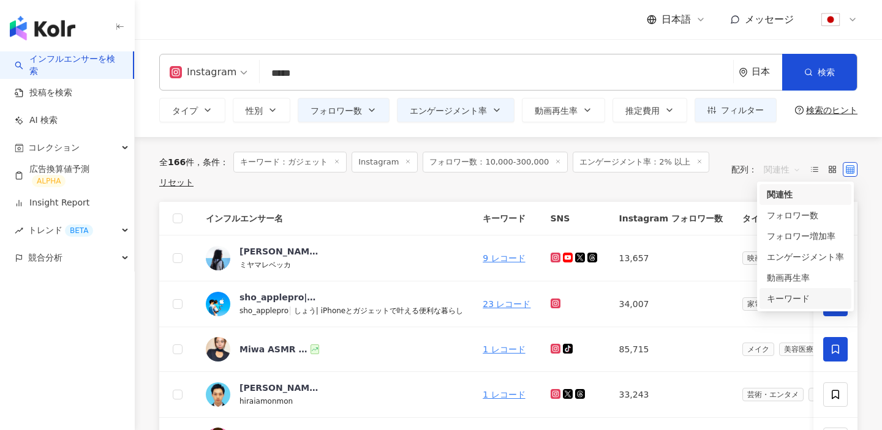
click at [772, 292] on div "キーワード" at bounding box center [805, 298] width 77 height 13
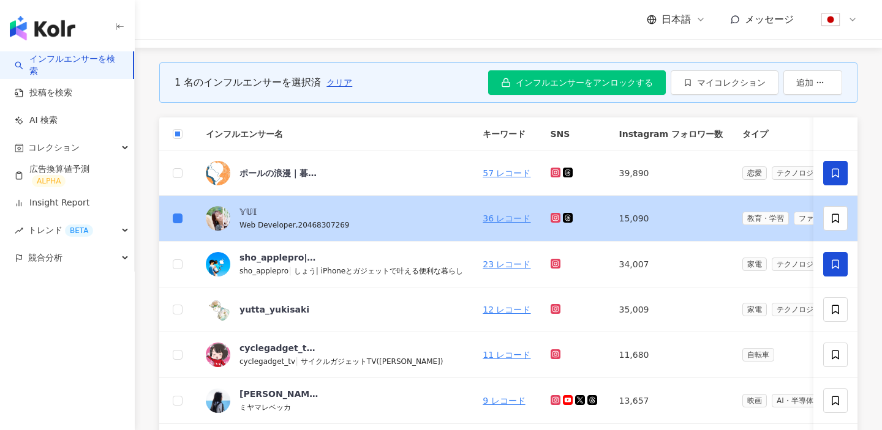
scroll to position [102, 0]
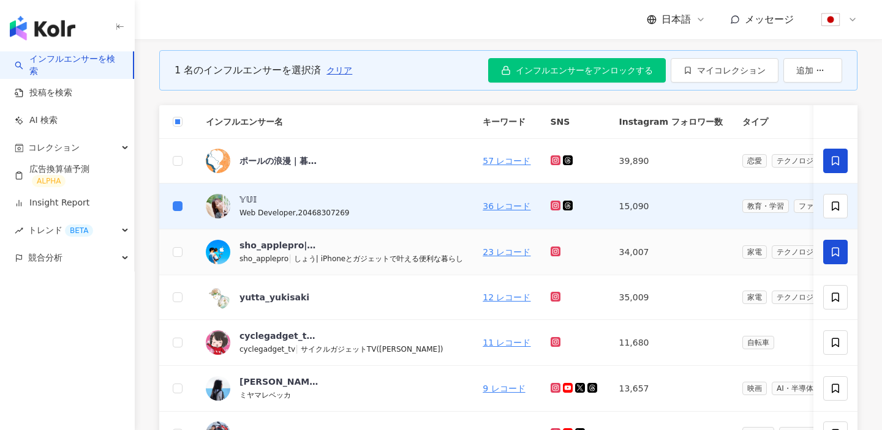
click at [182, 244] on td at bounding box center [177, 253] width 37 height 46
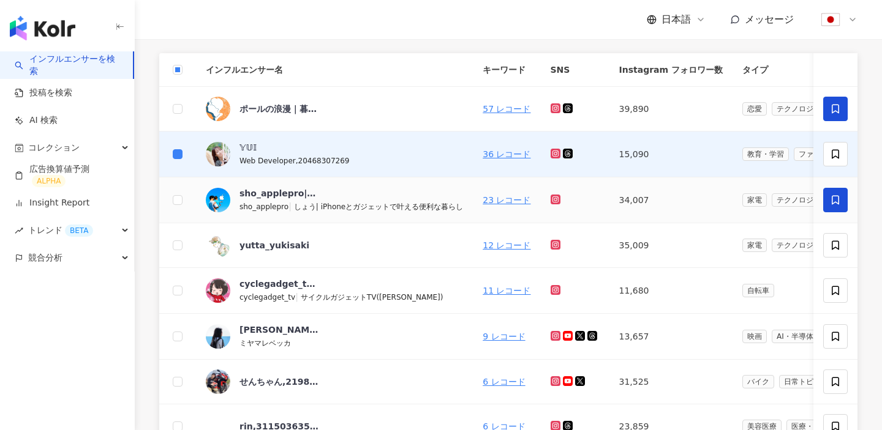
scroll to position [165, 0]
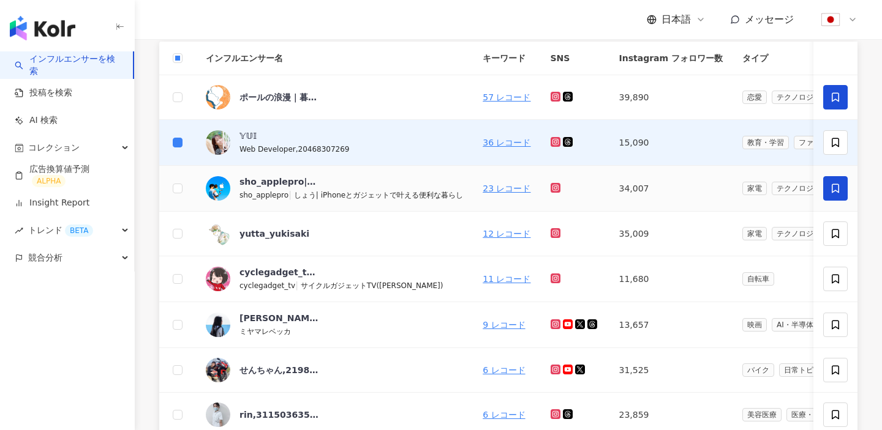
click at [182, 187] on td at bounding box center [177, 189] width 37 height 46
click at [179, 195] on label at bounding box center [178, 188] width 10 height 13
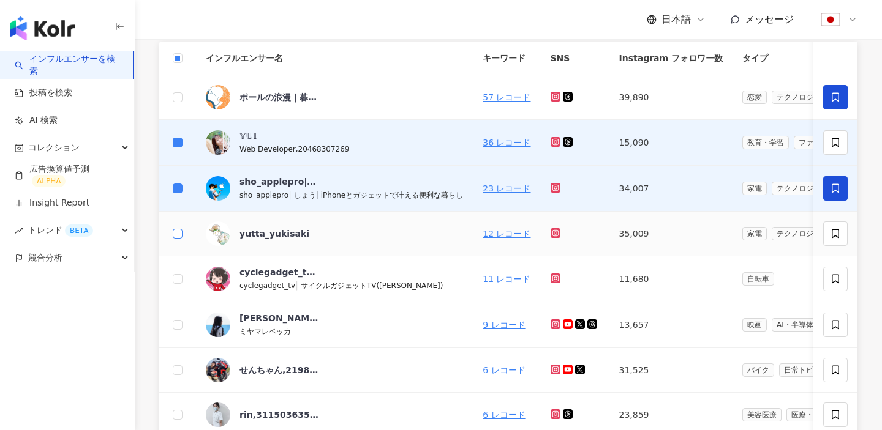
click at [178, 239] on label at bounding box center [178, 233] width 10 height 13
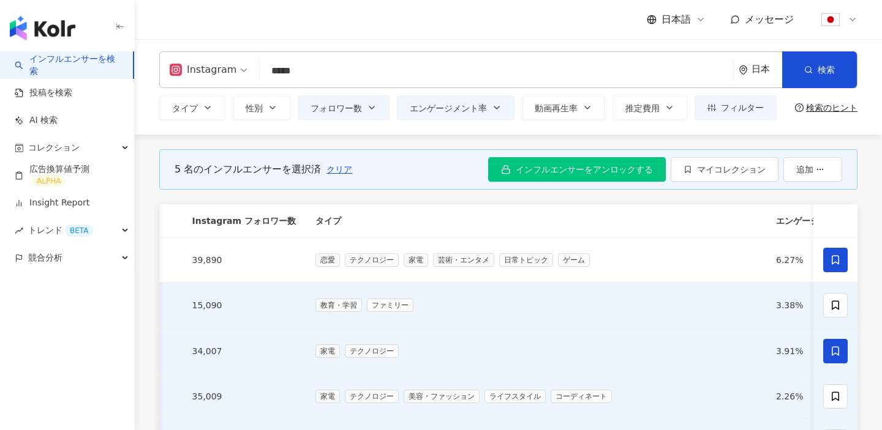
scroll to position [0, 0]
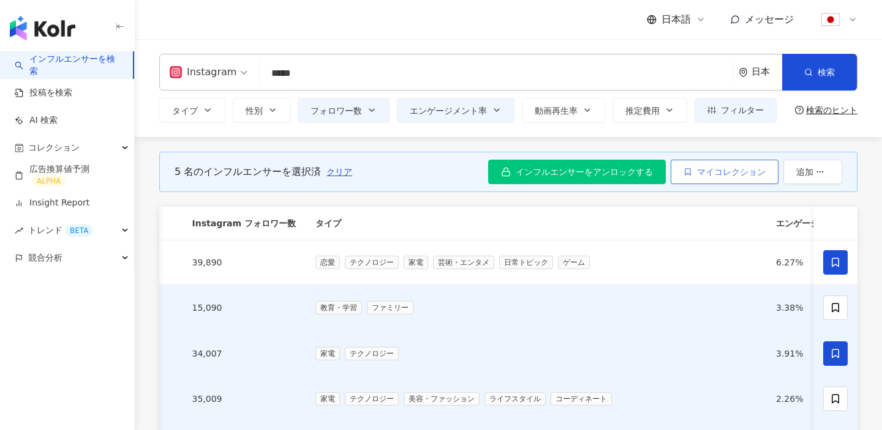
click at [740, 172] on span "マイコレクション" at bounding box center [731, 172] width 69 height 10
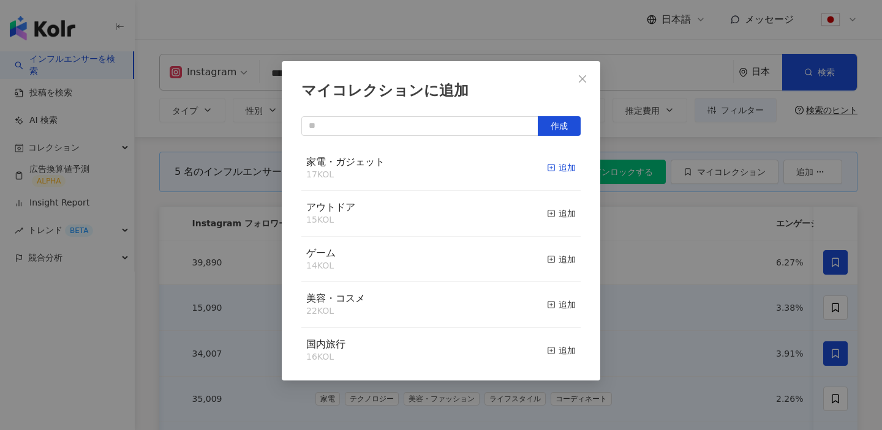
click at [565, 170] on div "追加" at bounding box center [561, 167] width 29 height 13
click at [580, 85] on button "Close" at bounding box center [582, 79] width 24 height 24
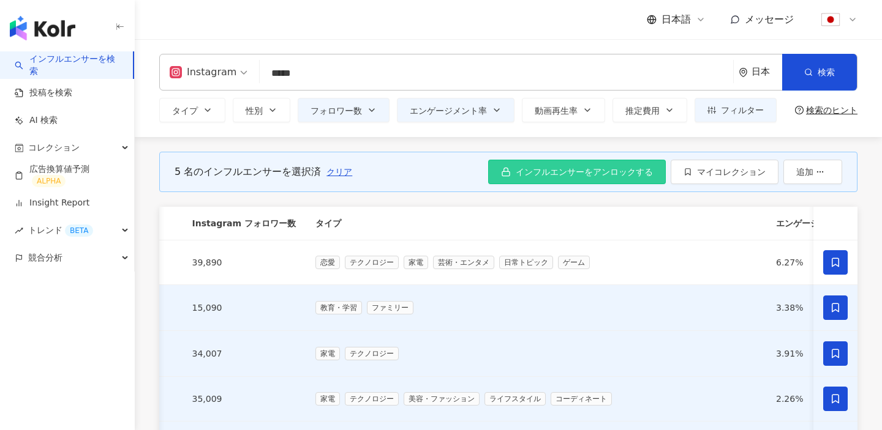
click at [555, 173] on span "インフルエンサーをアンロックする" at bounding box center [584, 172] width 137 height 10
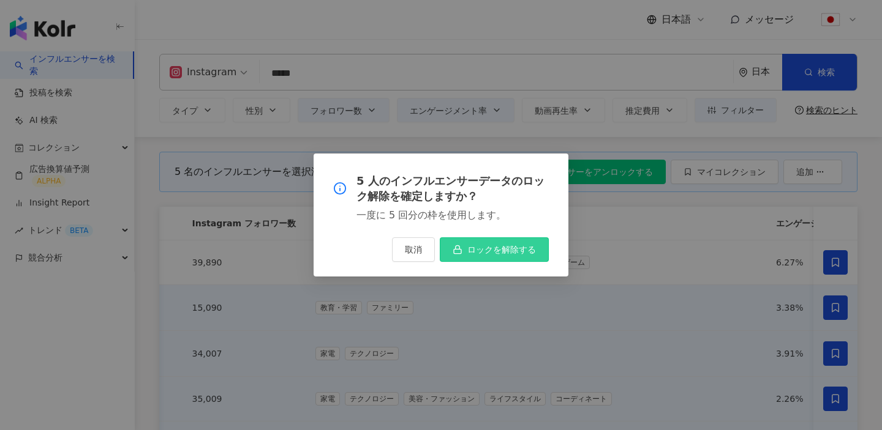
click at [479, 243] on button "ロックを解除する" at bounding box center [494, 250] width 109 height 24
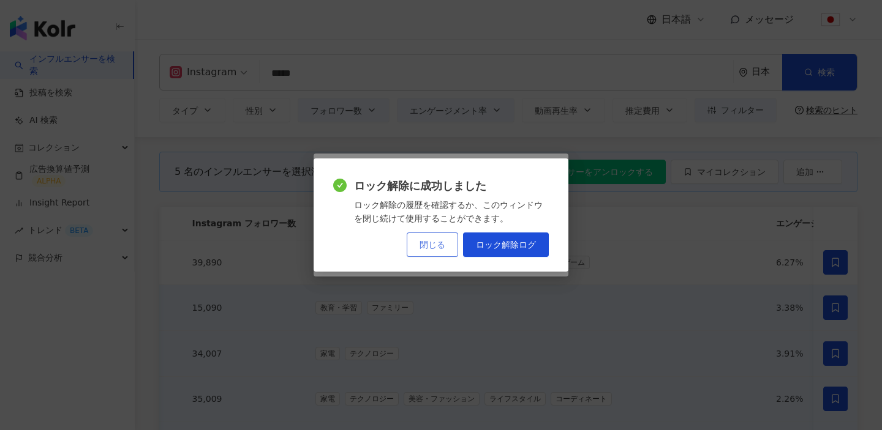
click at [430, 244] on span "閉じる" at bounding box center [432, 245] width 26 height 10
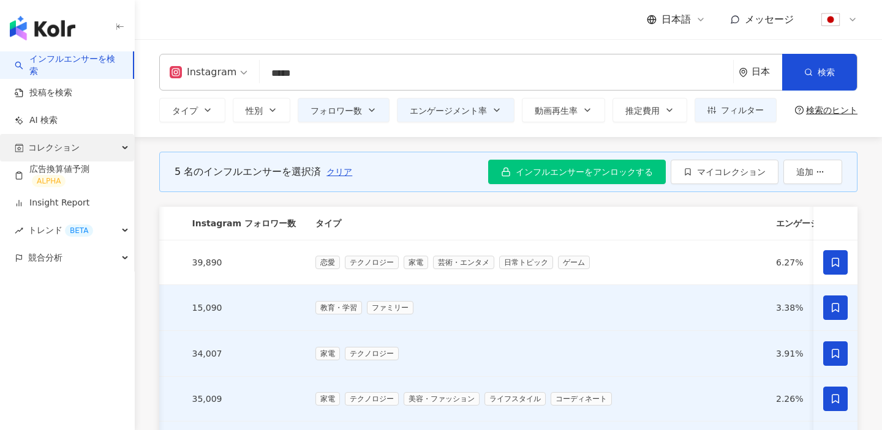
click at [80, 144] on div "コレクション" at bounding box center [67, 148] width 134 height 28
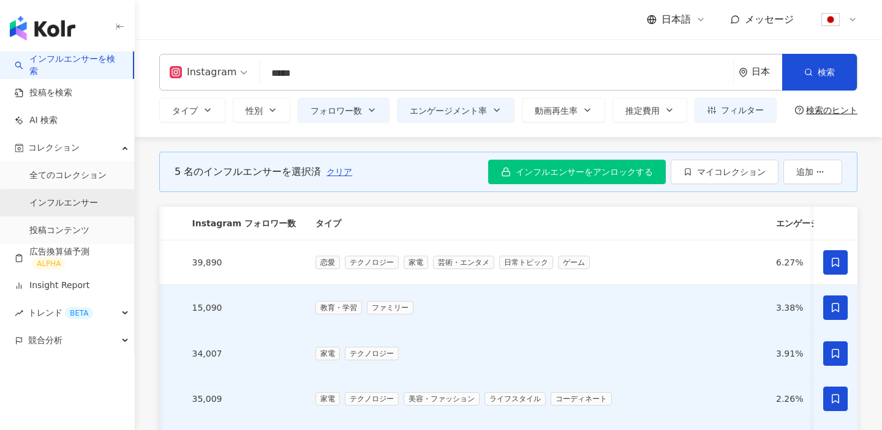
click at [72, 205] on link "インフルエンサー" at bounding box center [63, 203] width 69 height 12
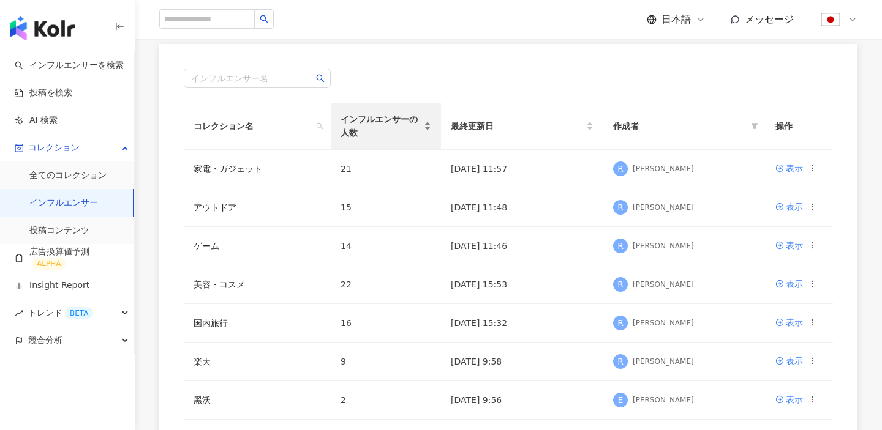
scroll to position [100, 0]
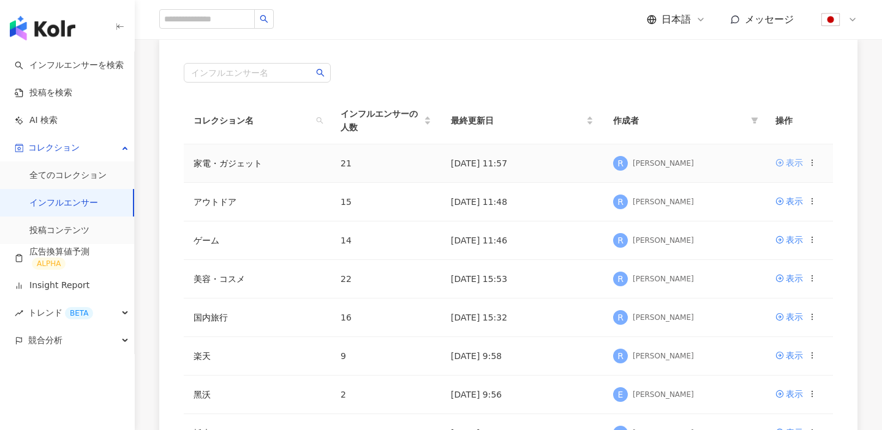
click at [791, 162] on div "表示" at bounding box center [794, 162] width 17 height 13
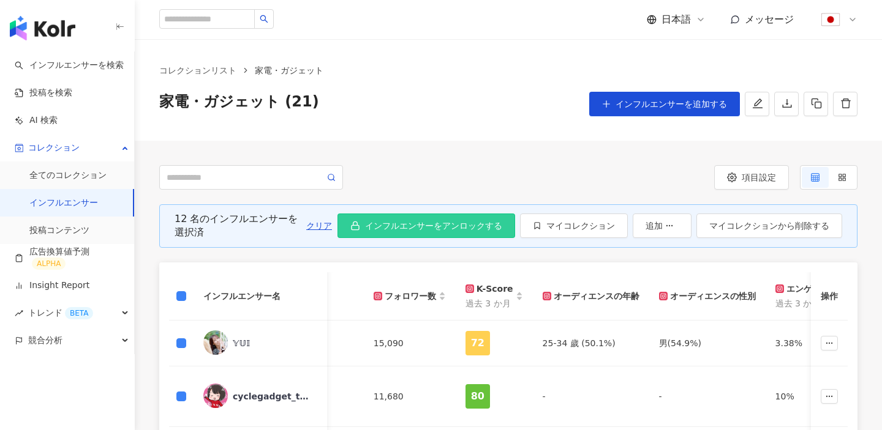
click at [468, 223] on span "インフルエンサーをアンロックする" at bounding box center [433, 226] width 137 height 10
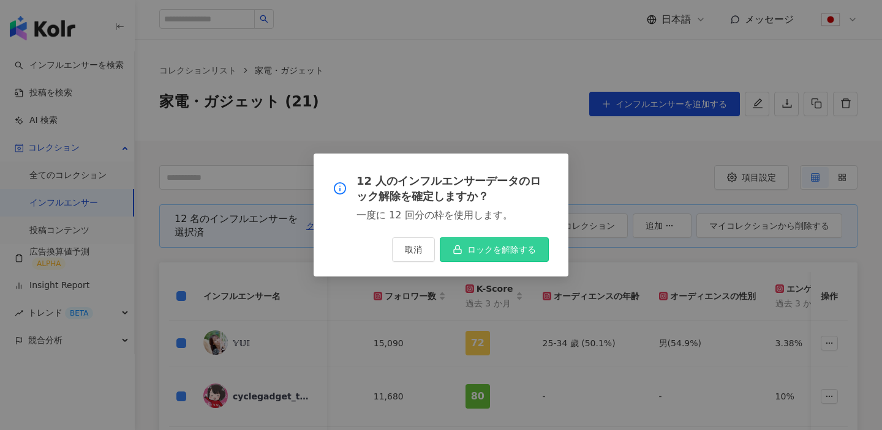
click at [466, 246] on button "ロックを解除する" at bounding box center [494, 250] width 109 height 24
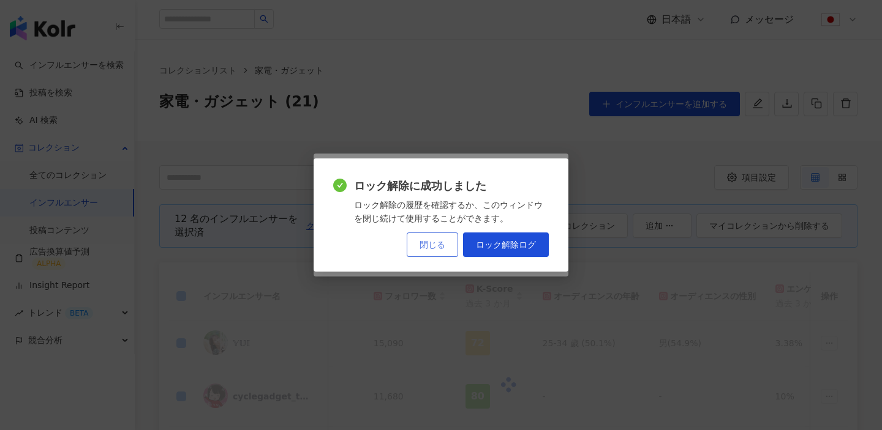
click at [433, 246] on span "閉じる" at bounding box center [432, 245] width 26 height 10
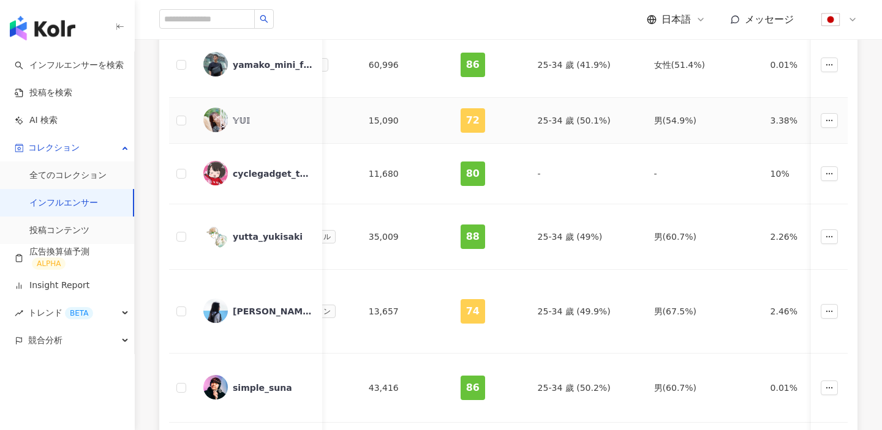
scroll to position [172, 0]
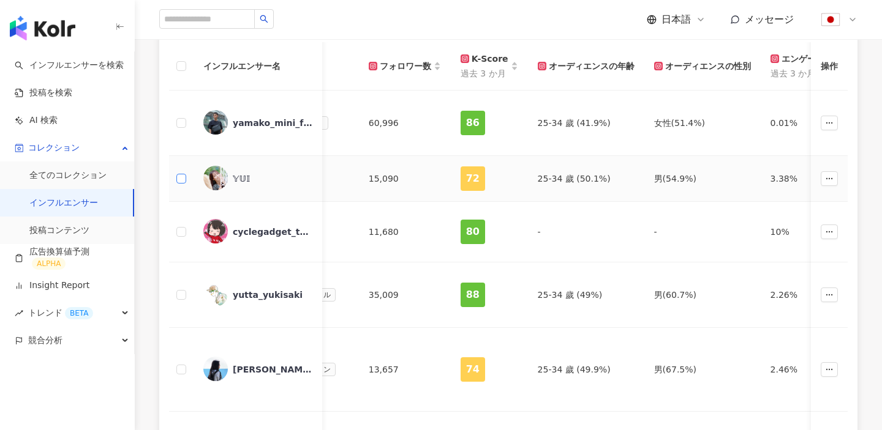
click at [181, 184] on label at bounding box center [181, 178] width 10 height 13
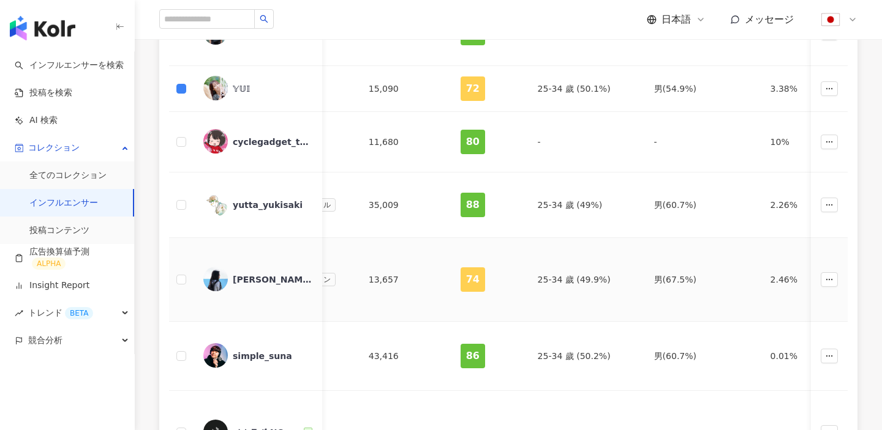
scroll to position [332, 0]
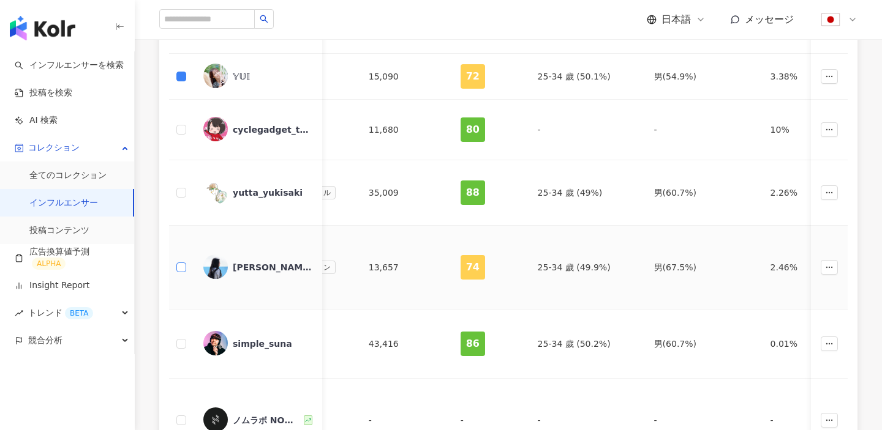
click at [186, 261] on label at bounding box center [181, 267] width 10 height 13
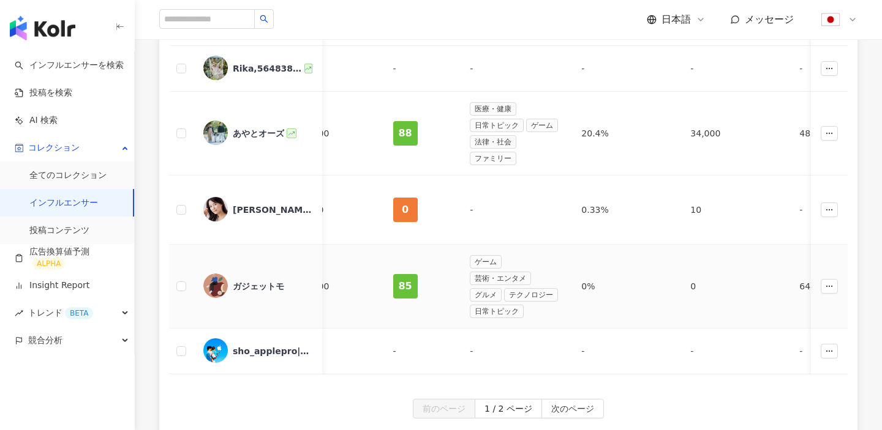
scroll to position [0, 0]
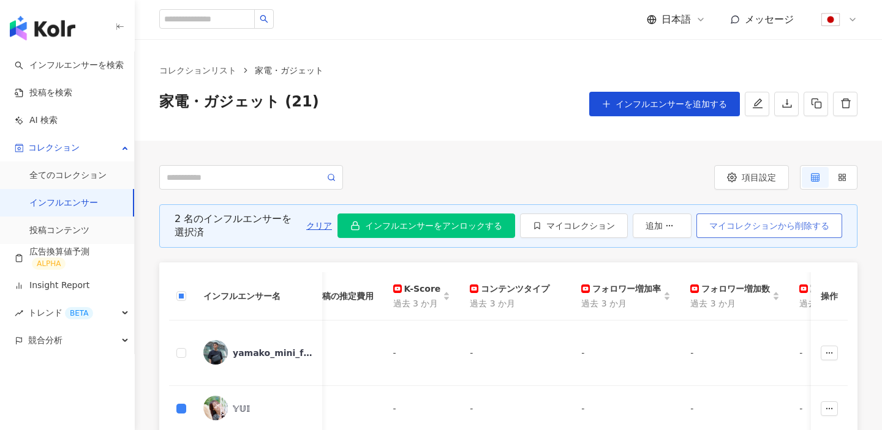
click at [759, 221] on span "マイコレクションから削除する" at bounding box center [769, 226] width 120 height 10
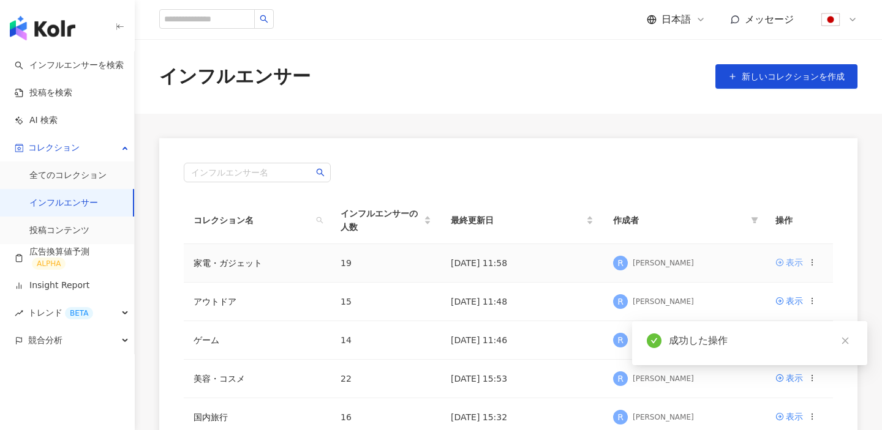
click at [795, 265] on div "表示" at bounding box center [794, 262] width 17 height 13
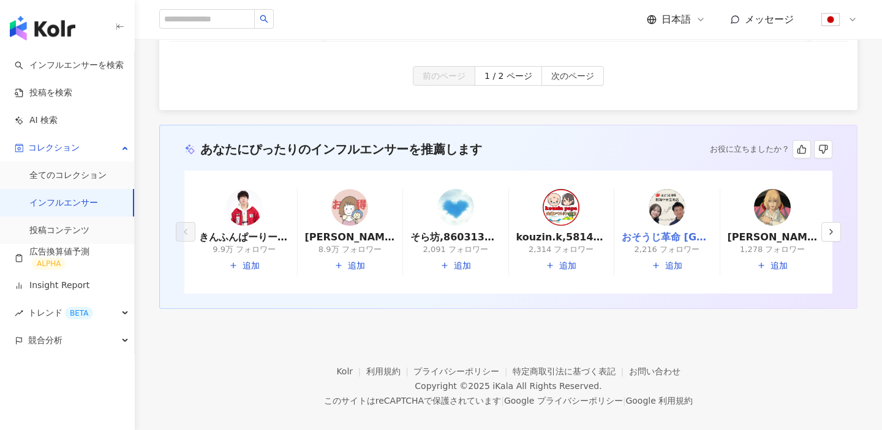
scroll to position [919, 0]
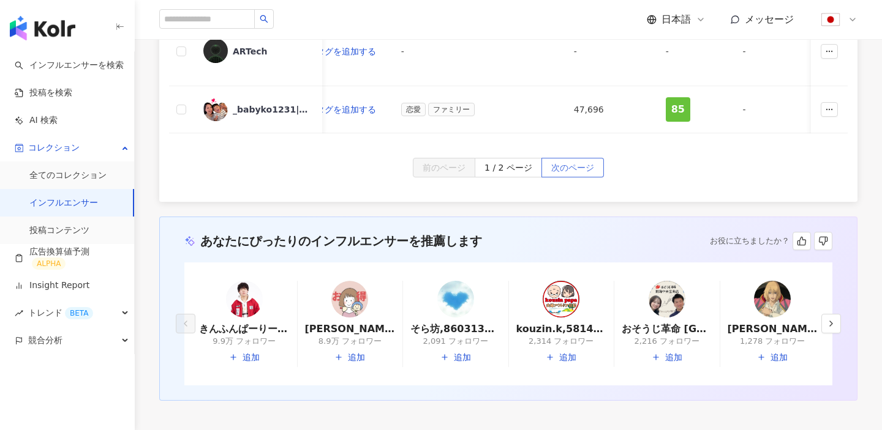
click at [571, 159] on span "次のページ" at bounding box center [572, 169] width 43 height 20
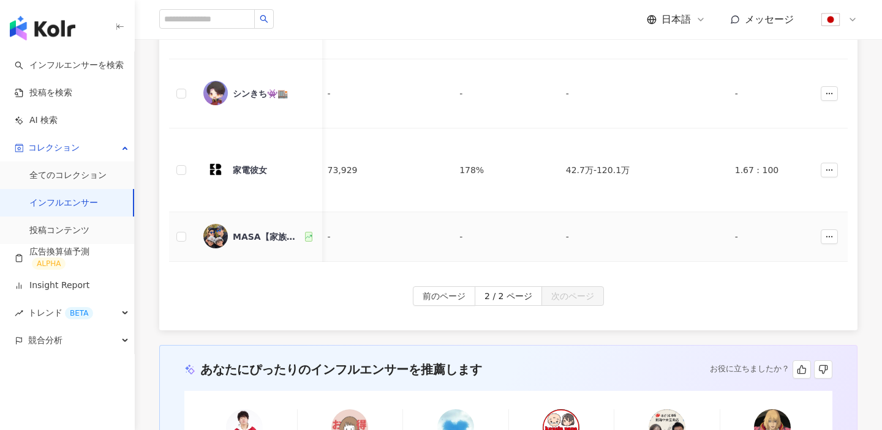
scroll to position [0, 0]
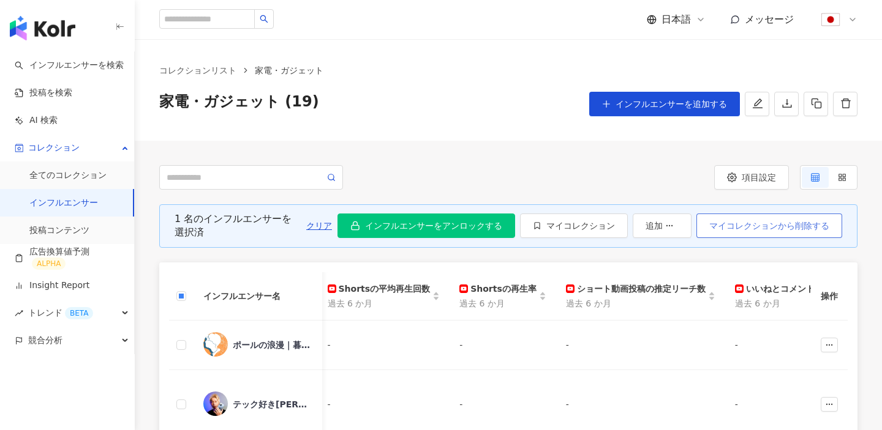
click at [748, 223] on span "マイコレクションから削除する" at bounding box center [769, 226] width 120 height 10
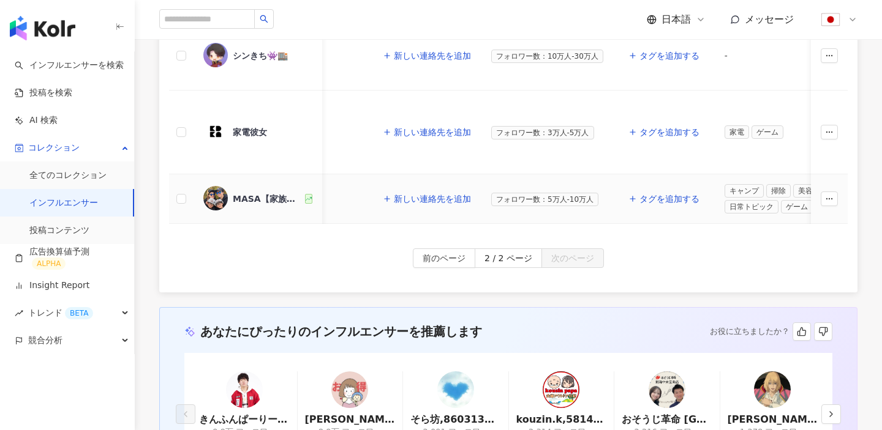
scroll to position [0, 10]
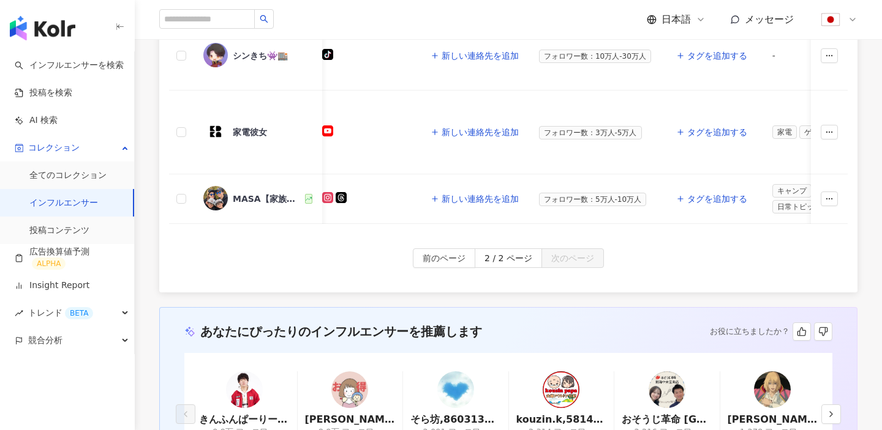
click at [80, 200] on link "インフルエンサー" at bounding box center [63, 203] width 69 height 12
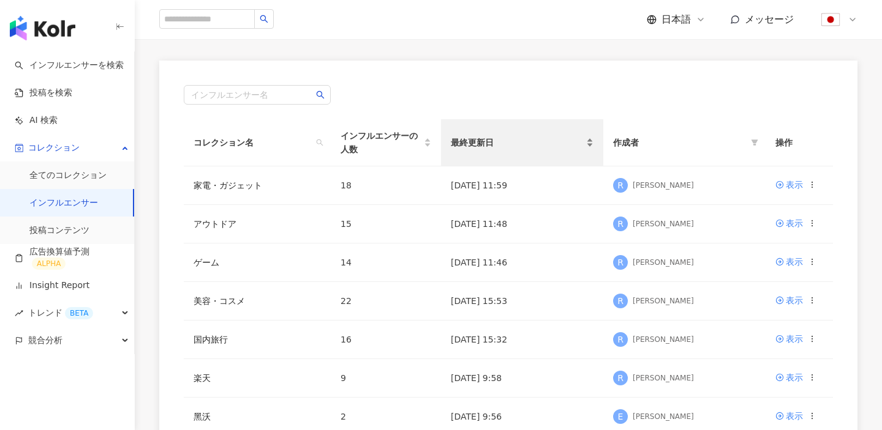
scroll to position [87, 0]
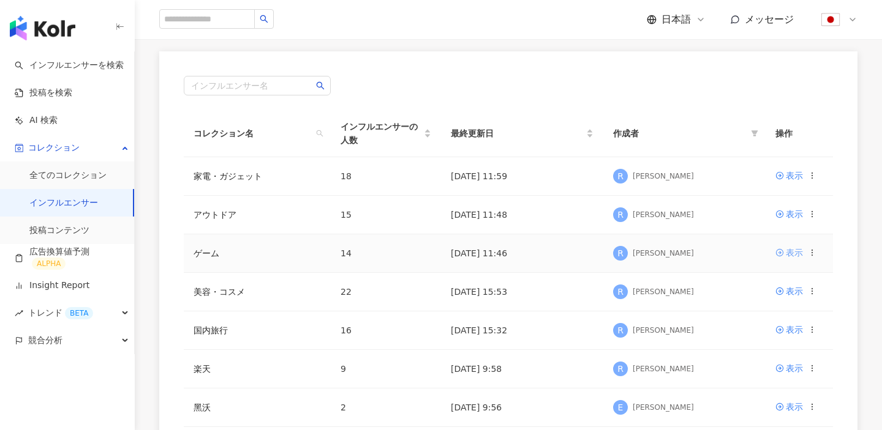
click at [783, 250] on icon at bounding box center [779, 253] width 9 height 9
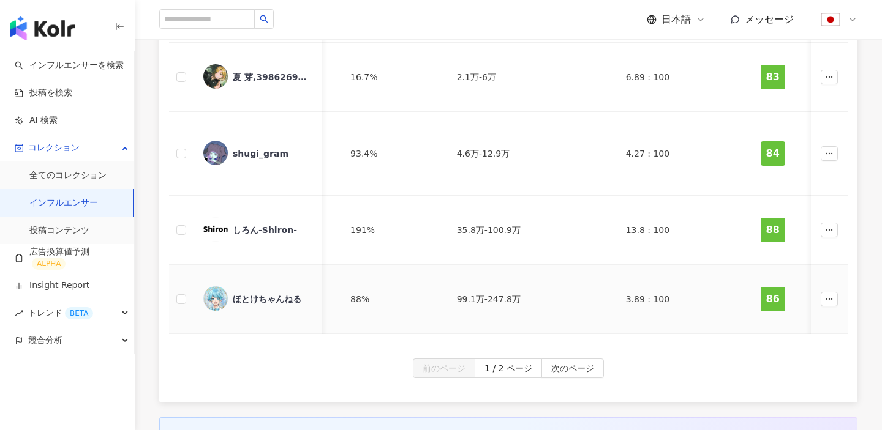
scroll to position [855, 0]
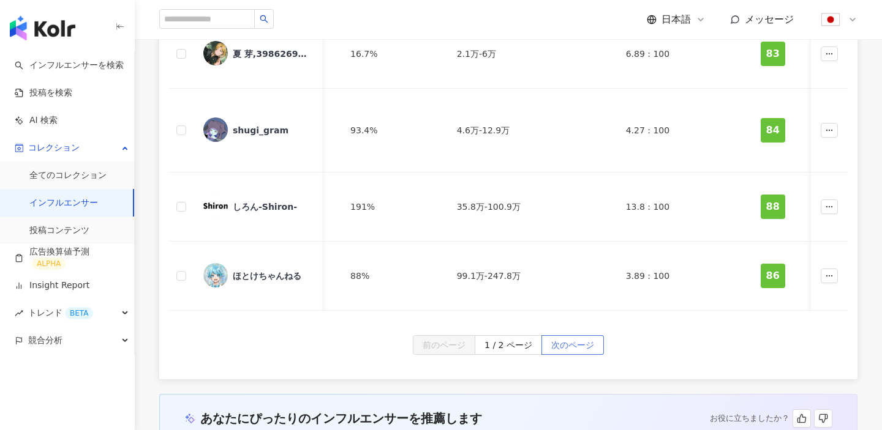
click at [565, 339] on span "次のページ" at bounding box center [572, 346] width 43 height 20
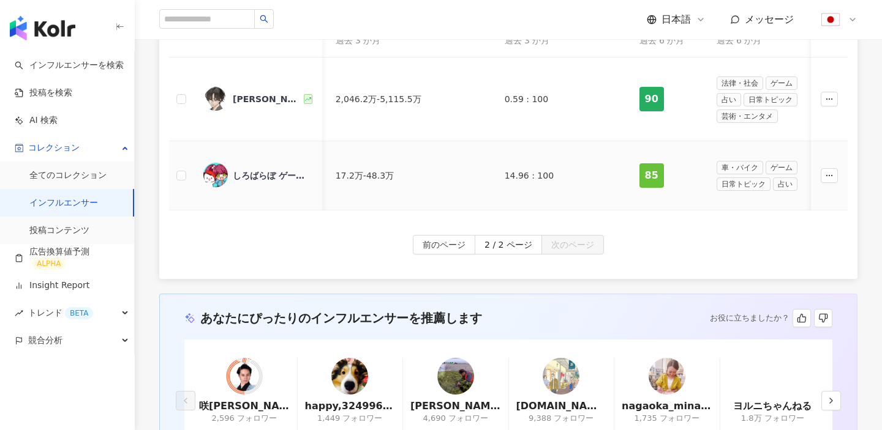
scroll to position [203, 0]
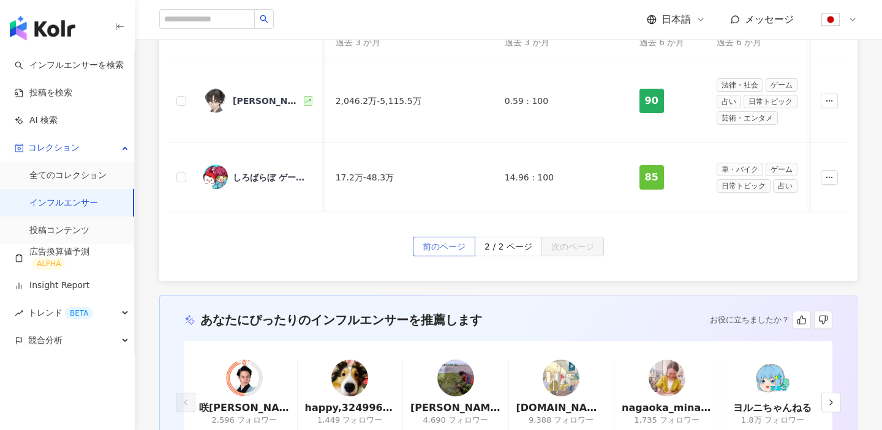
click at [457, 250] on span "前のページ" at bounding box center [443, 248] width 43 height 20
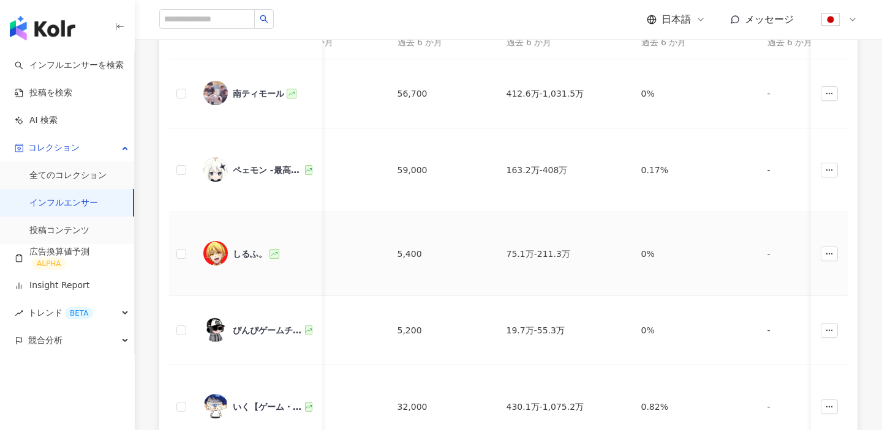
scroll to position [0, 5746]
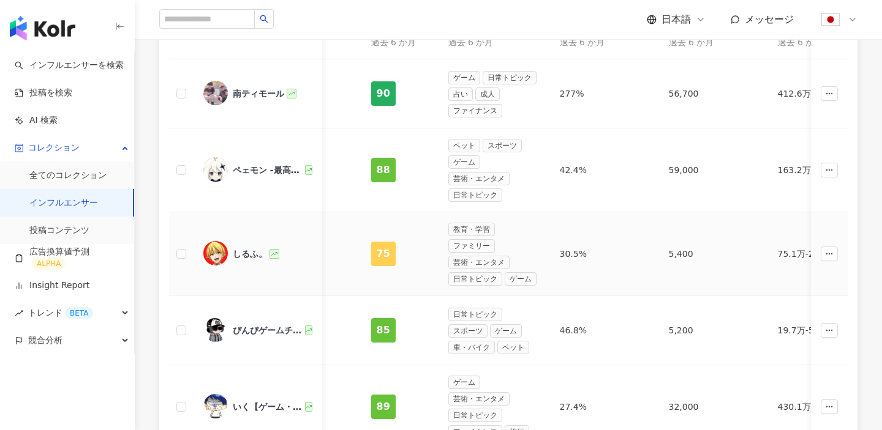
click at [175, 253] on td at bounding box center [181, 254] width 24 height 84
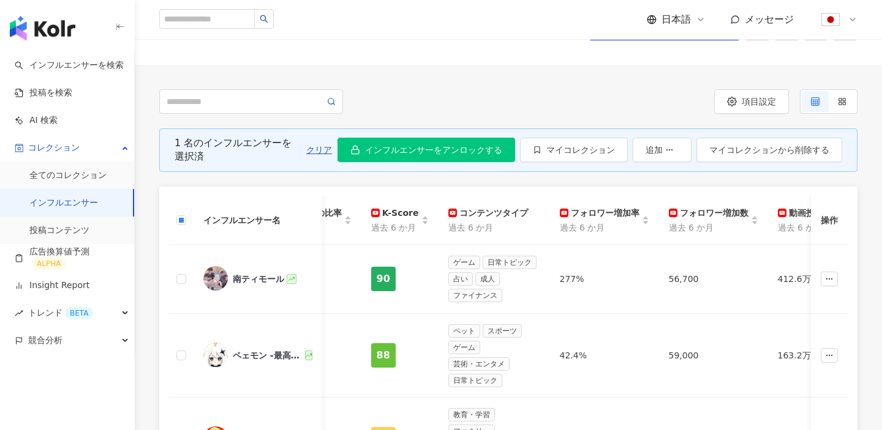
scroll to position [0, 0]
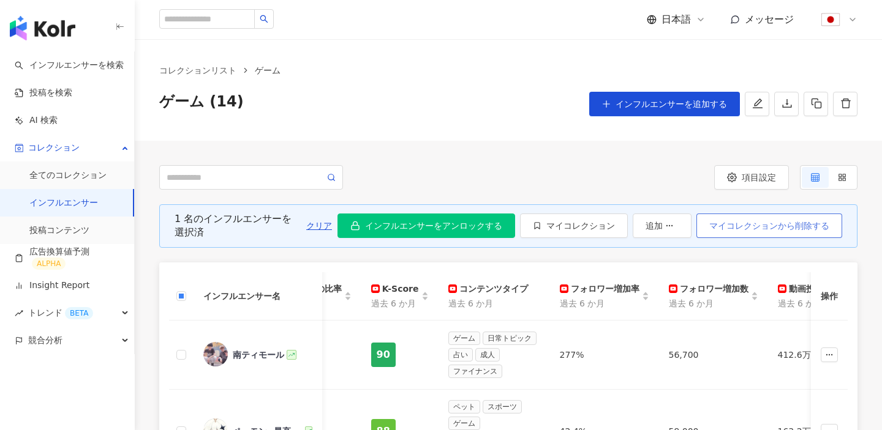
click at [723, 222] on span "マイコレクションから削除する" at bounding box center [769, 226] width 120 height 10
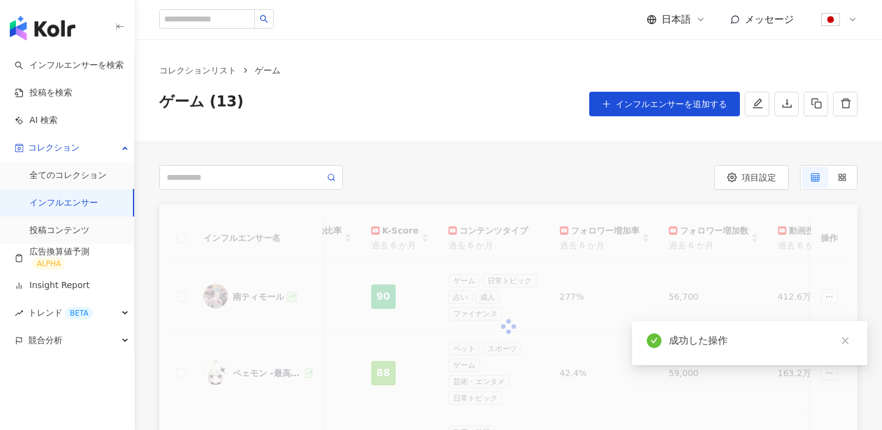
click at [90, 197] on link "インフルエンサー" at bounding box center [63, 203] width 69 height 12
